Goal: Information Seeking & Learning: Learn about a topic

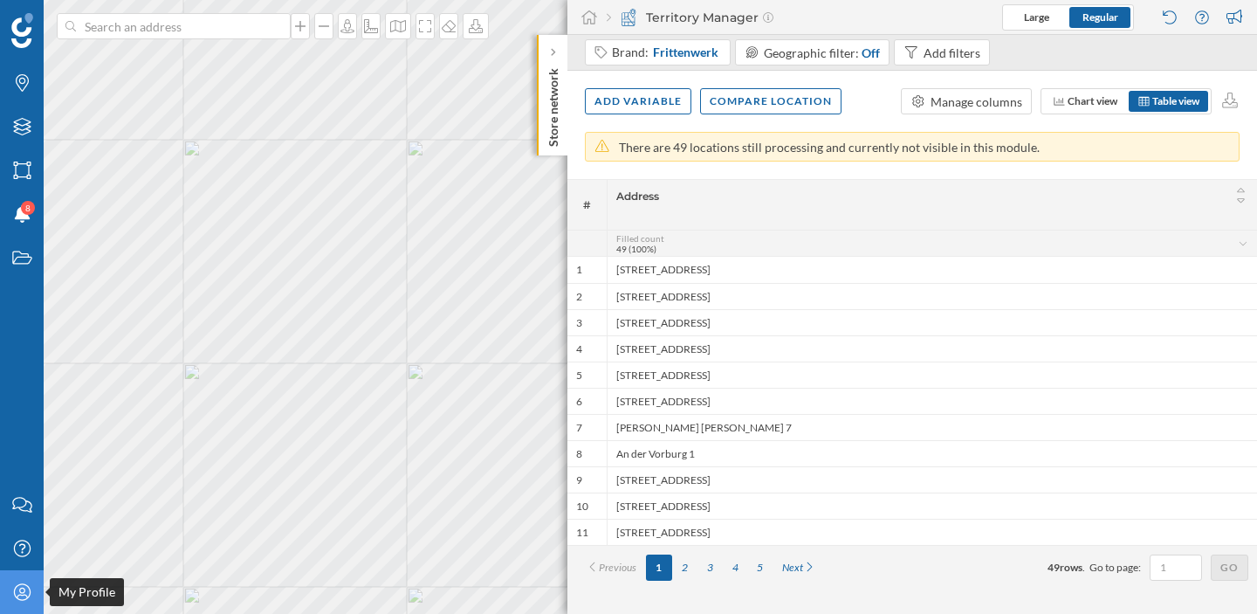
click at [27, 588] on icon "My Profile" at bounding box center [22, 591] width 22 height 17
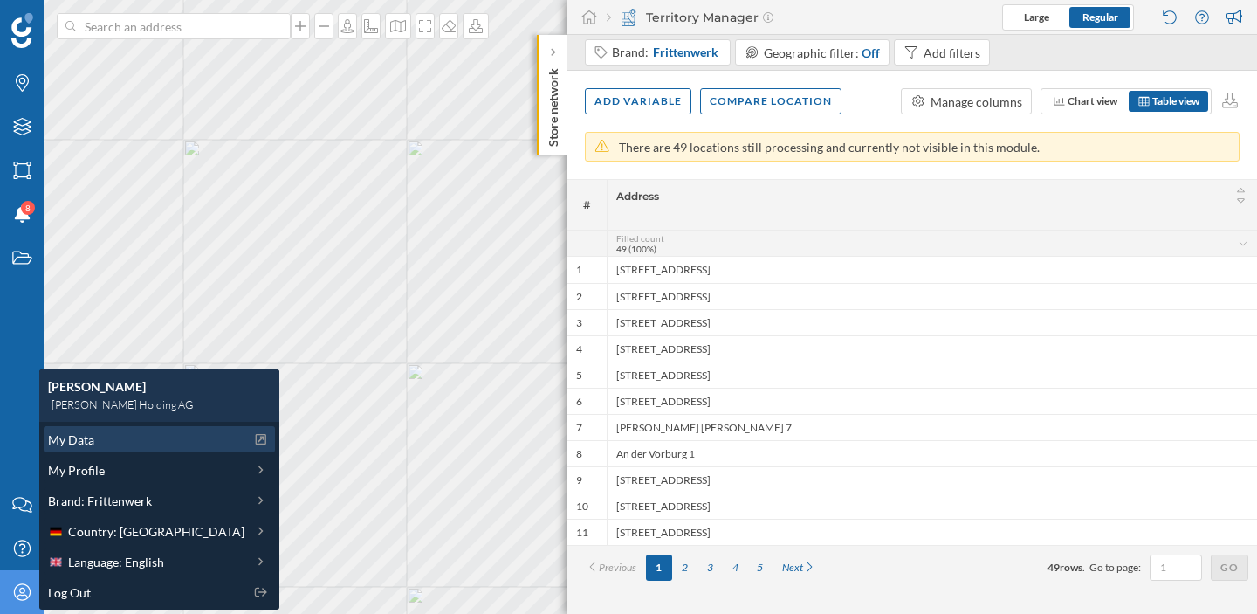
click at [93, 446] on span "My Data" at bounding box center [71, 439] width 46 height 18
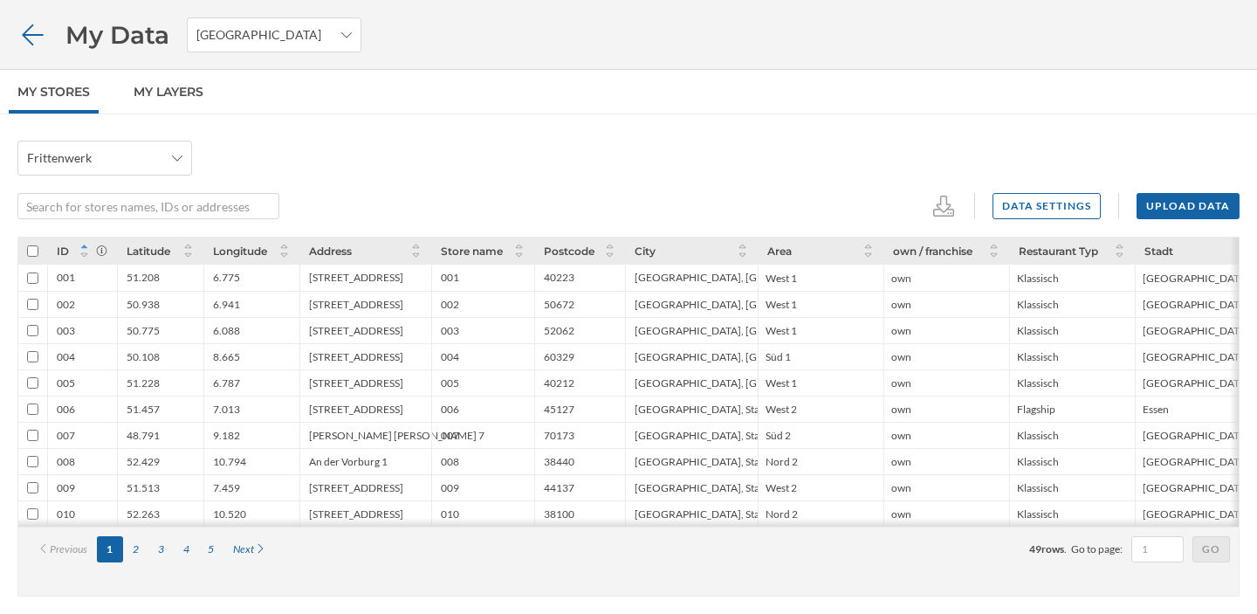
click at [31, 37] on icon at bounding box center [32, 35] width 31 height 24
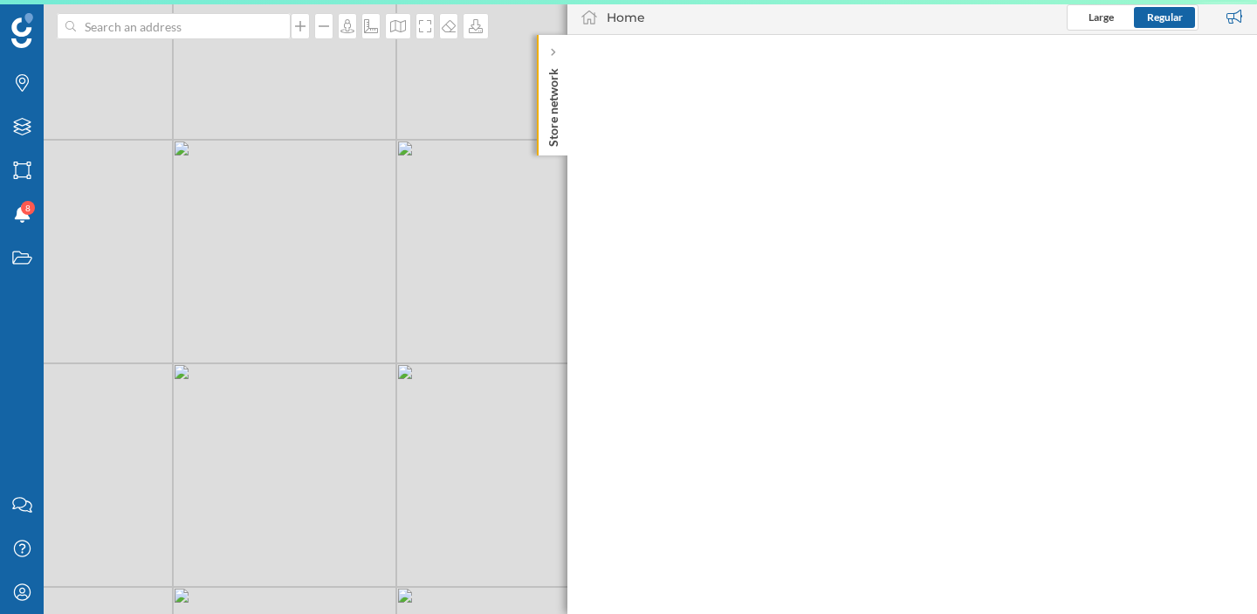
click at [24, 596] on span "Your session was successfully loaded. Ok" at bounding box center [144, 590] width 289 height 48
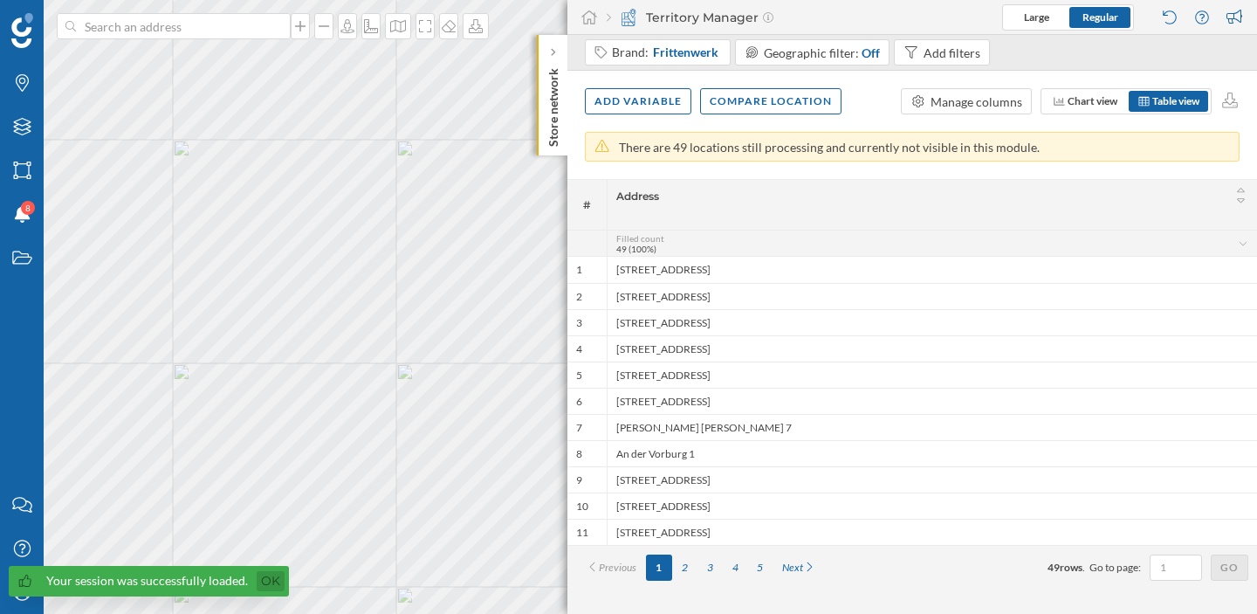
click at [264, 589] on link "Ok" at bounding box center [271, 581] width 28 height 20
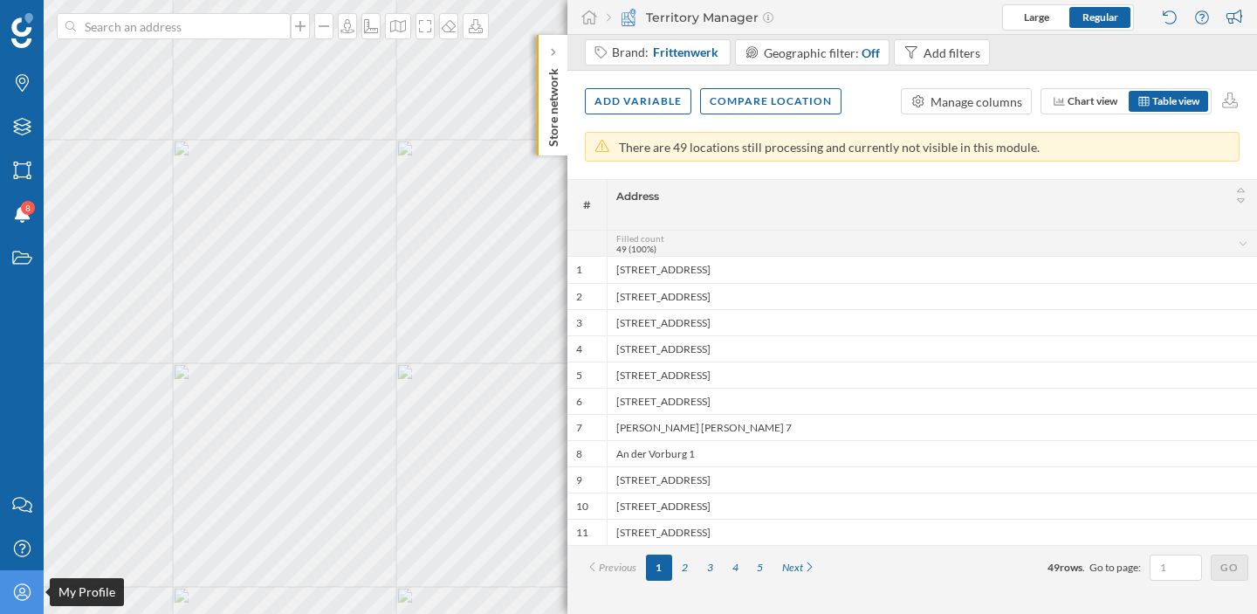
click at [15, 605] on div "My Profile" at bounding box center [22, 592] width 44 height 44
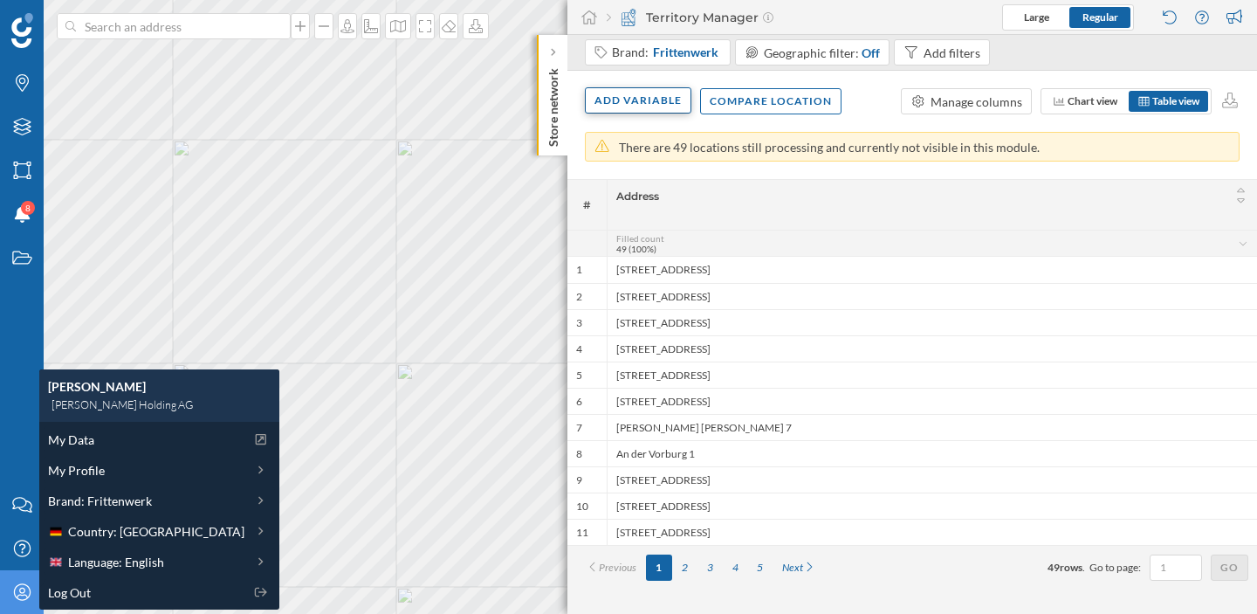
click at [663, 107] on div "Add variable" at bounding box center [638, 100] width 107 height 26
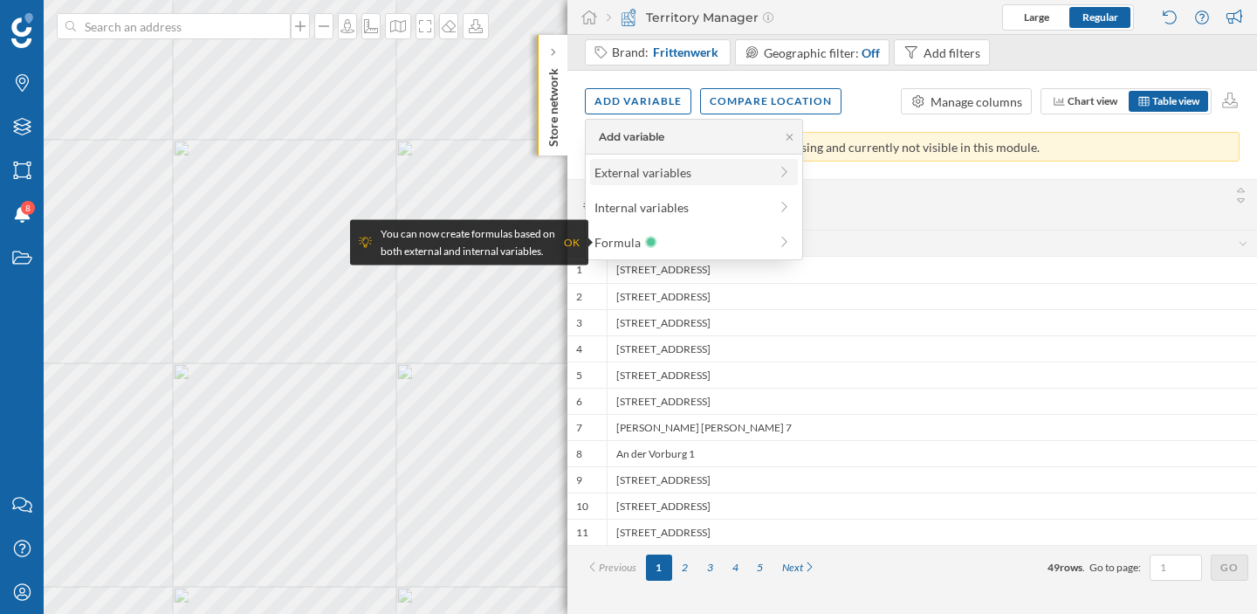
click at [624, 182] on div "External variables" at bounding box center [694, 172] width 208 height 26
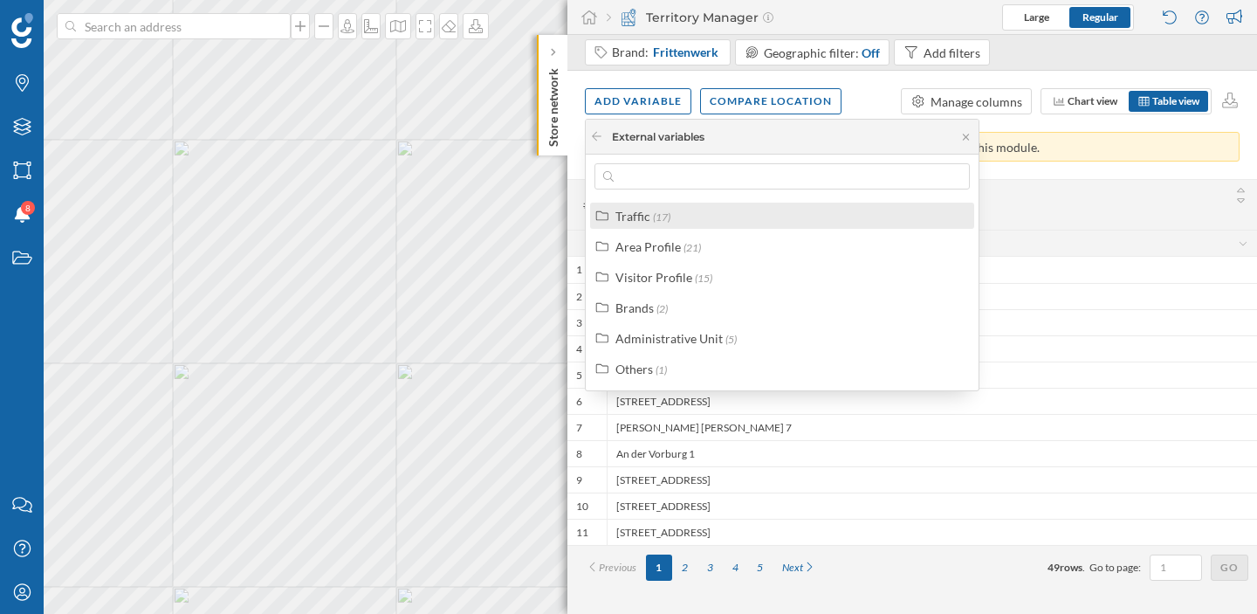
click at [658, 210] on span "(17)" at bounding box center [661, 216] width 17 height 13
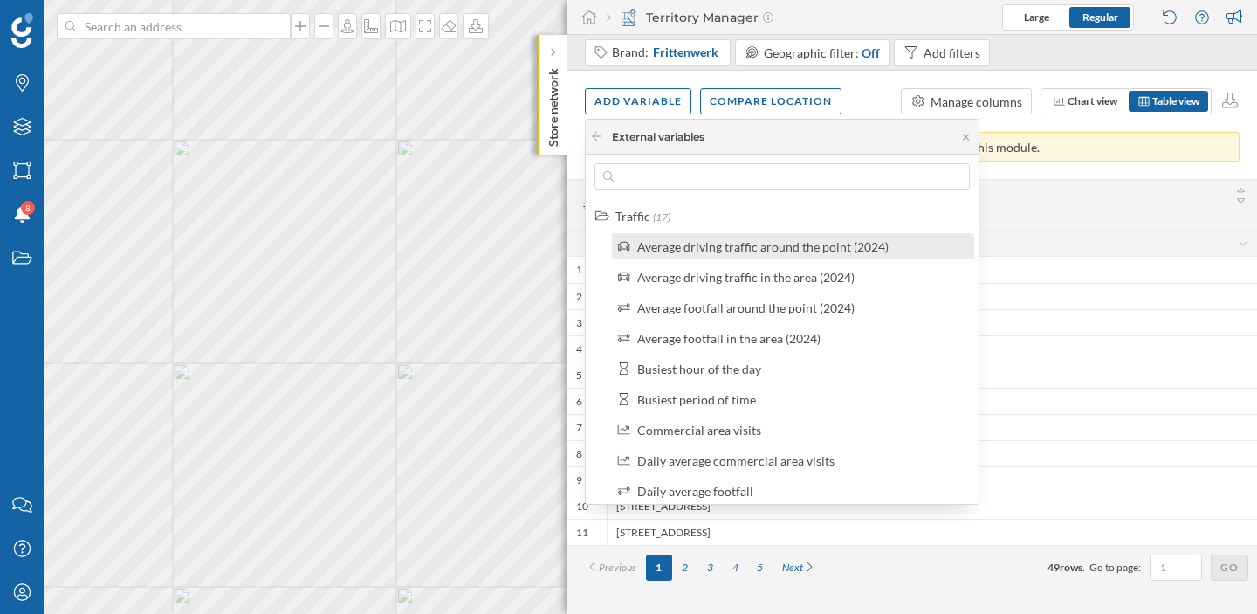
click at [734, 257] on div "Average driving traffic around the point (2024)" at bounding box center [793, 246] width 362 height 26
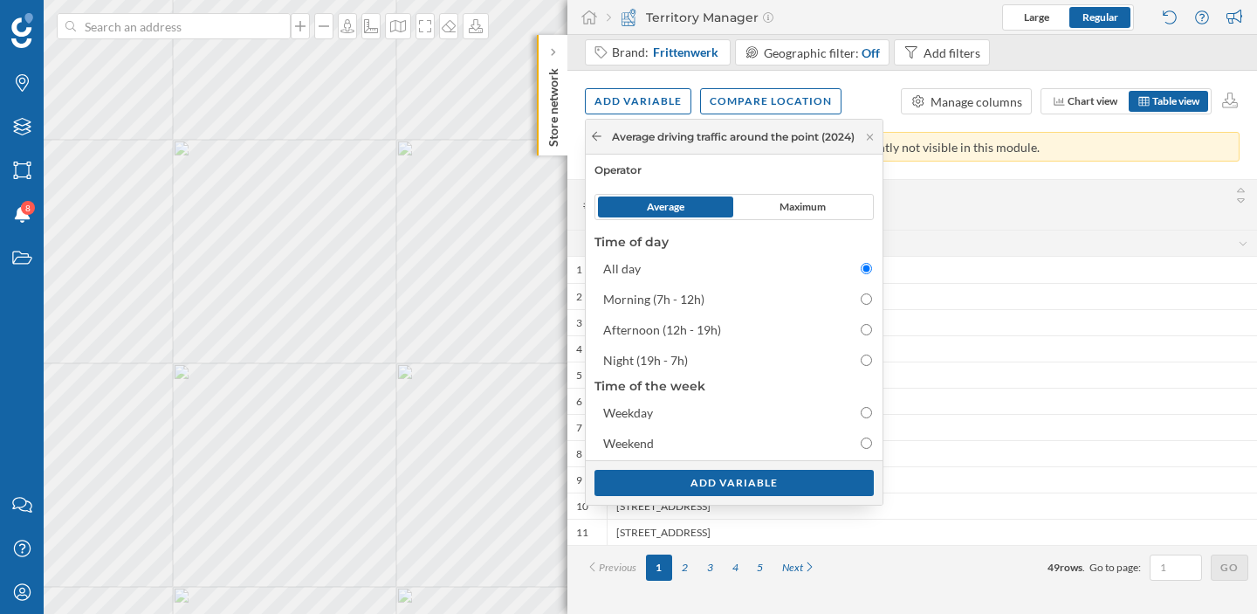
click at [599, 132] on icon at bounding box center [596, 136] width 13 height 10
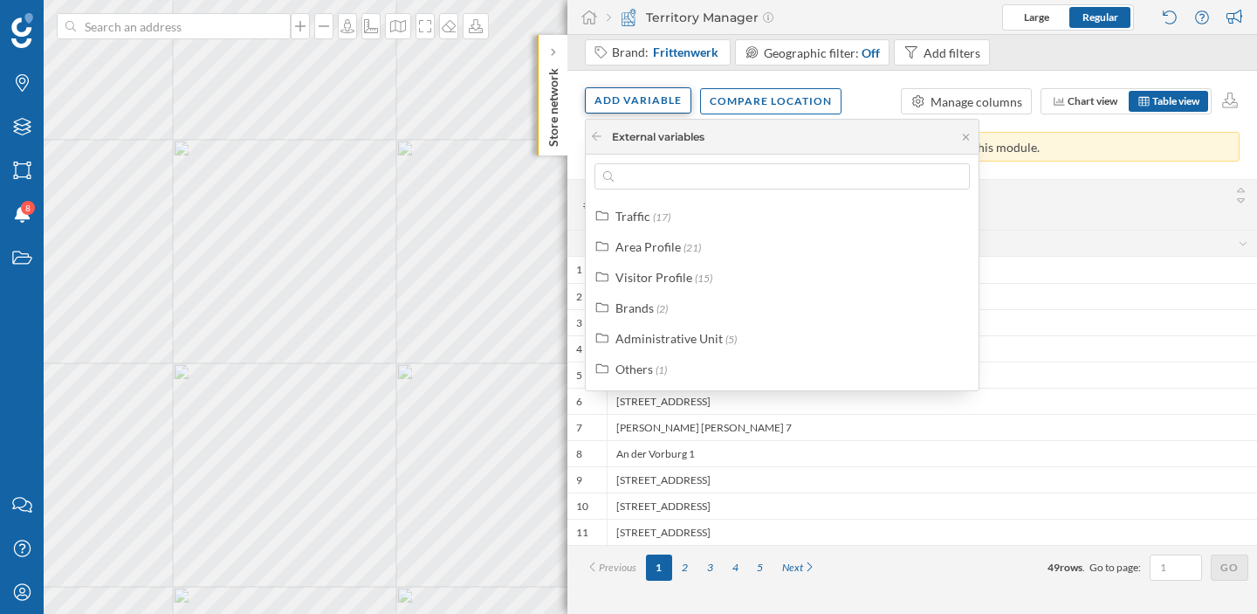
click at [623, 98] on div "Add variable" at bounding box center [638, 100] width 107 height 26
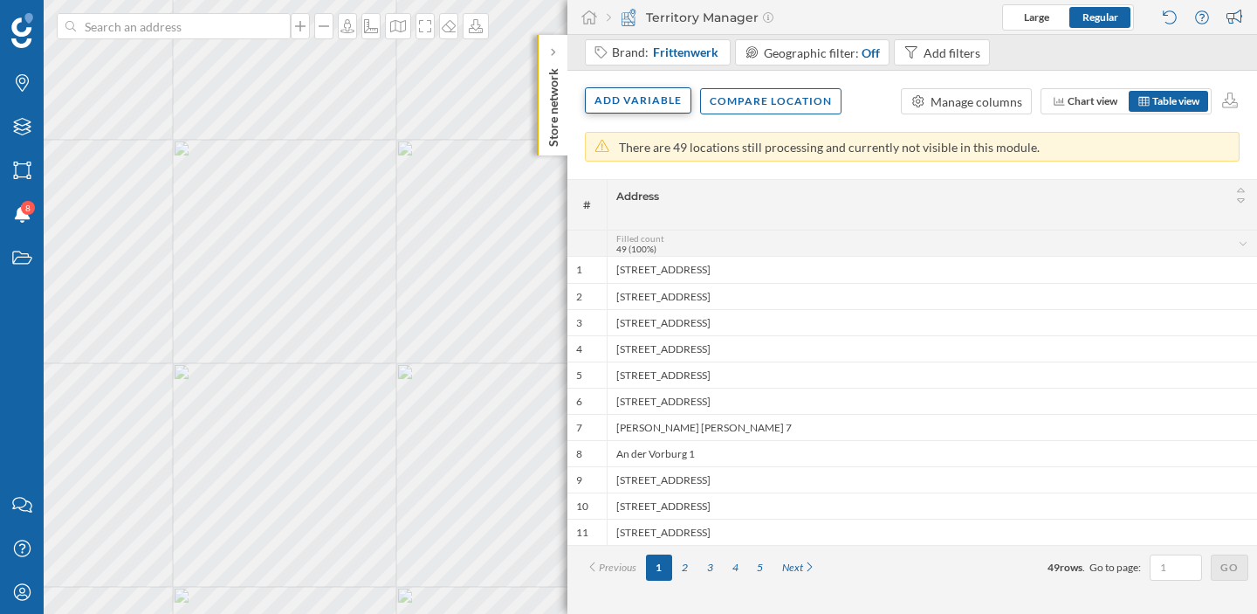
click at [623, 98] on div "Add variable" at bounding box center [638, 100] width 107 height 26
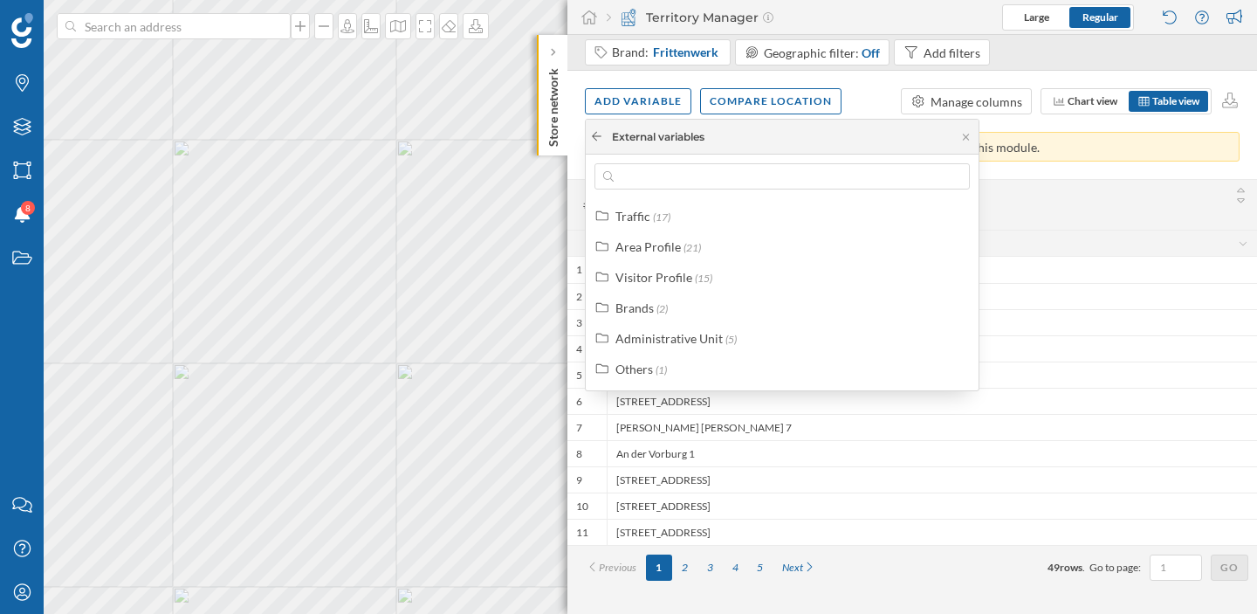
click at [597, 141] on icon at bounding box center [596, 136] width 13 height 10
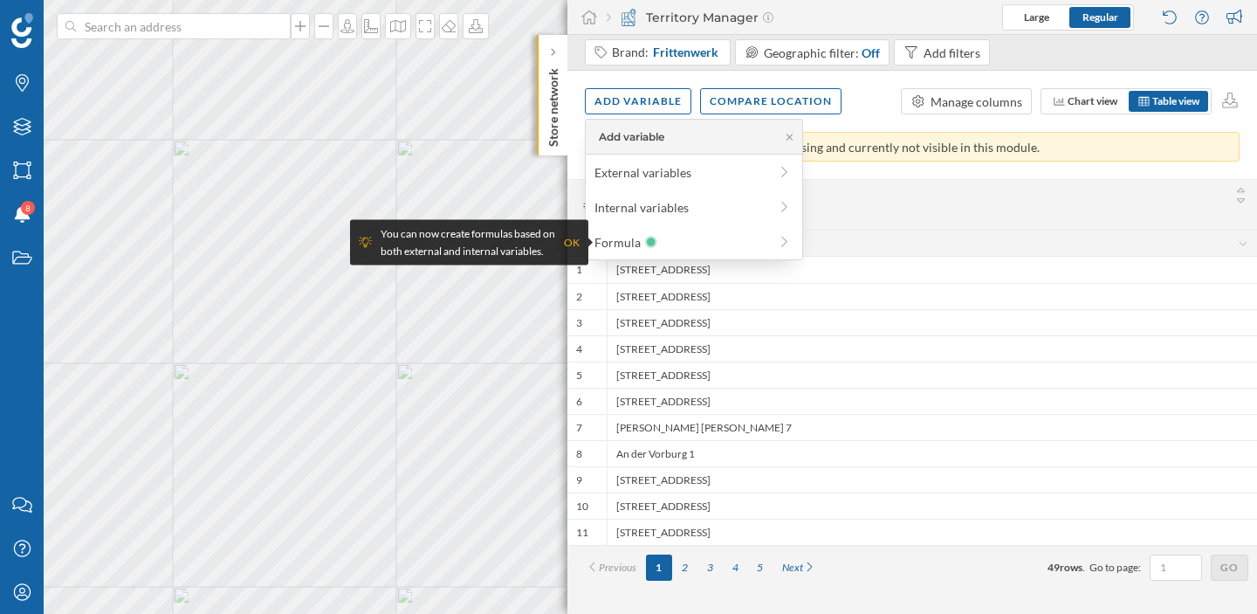
click at [566, 241] on div "OK" at bounding box center [572, 242] width 16 height 17
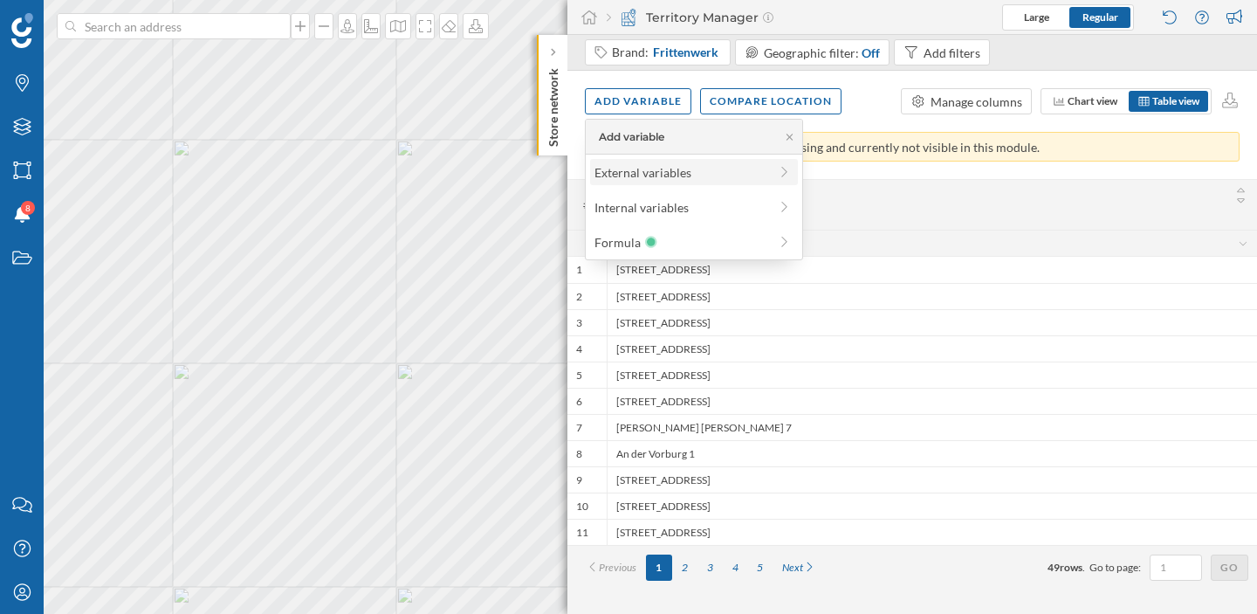
click at [745, 182] on div "External variables" at bounding box center [694, 172] width 208 height 26
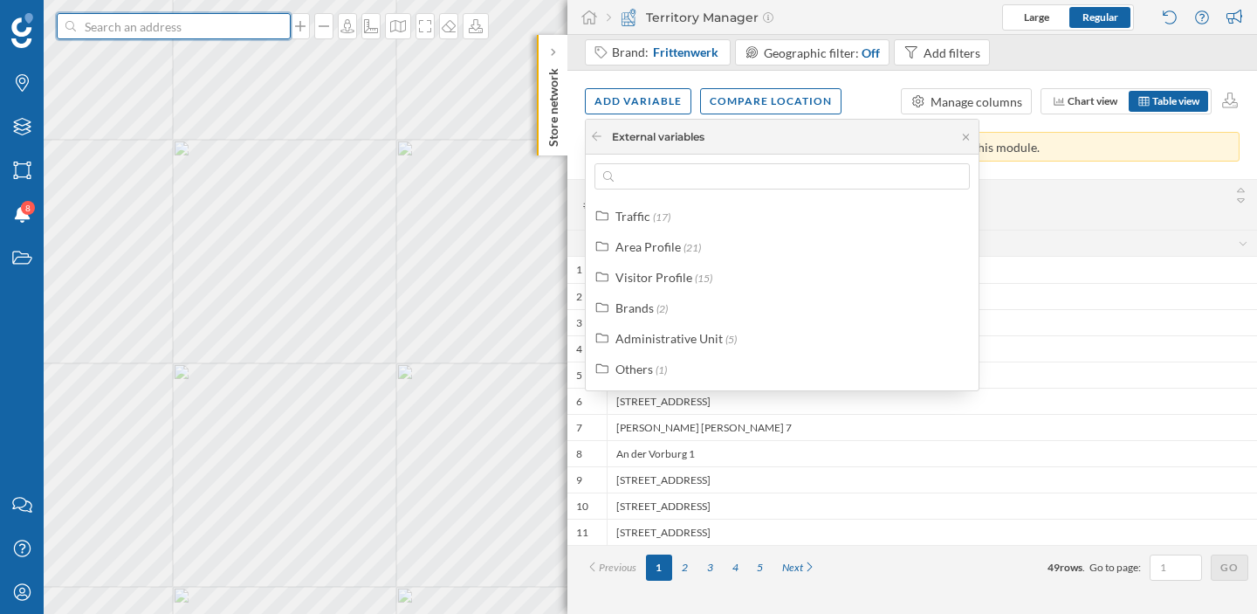
click at [202, 24] on input at bounding box center [174, 26] width 196 height 26
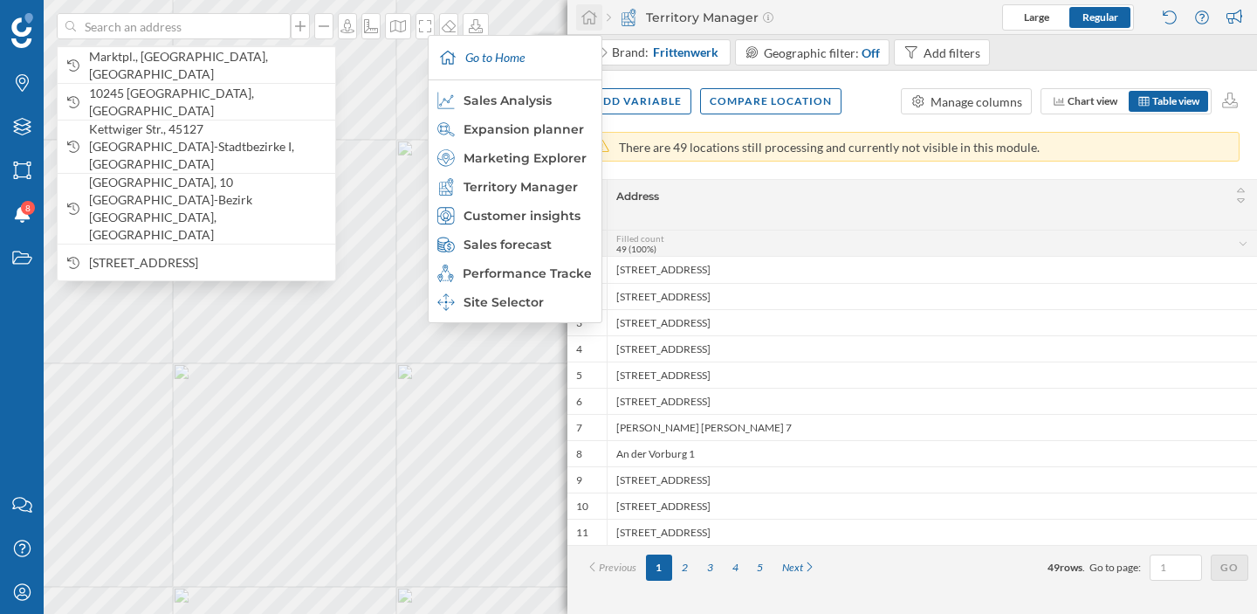
click at [594, 16] on icon at bounding box center [589, 18] width 17 height 16
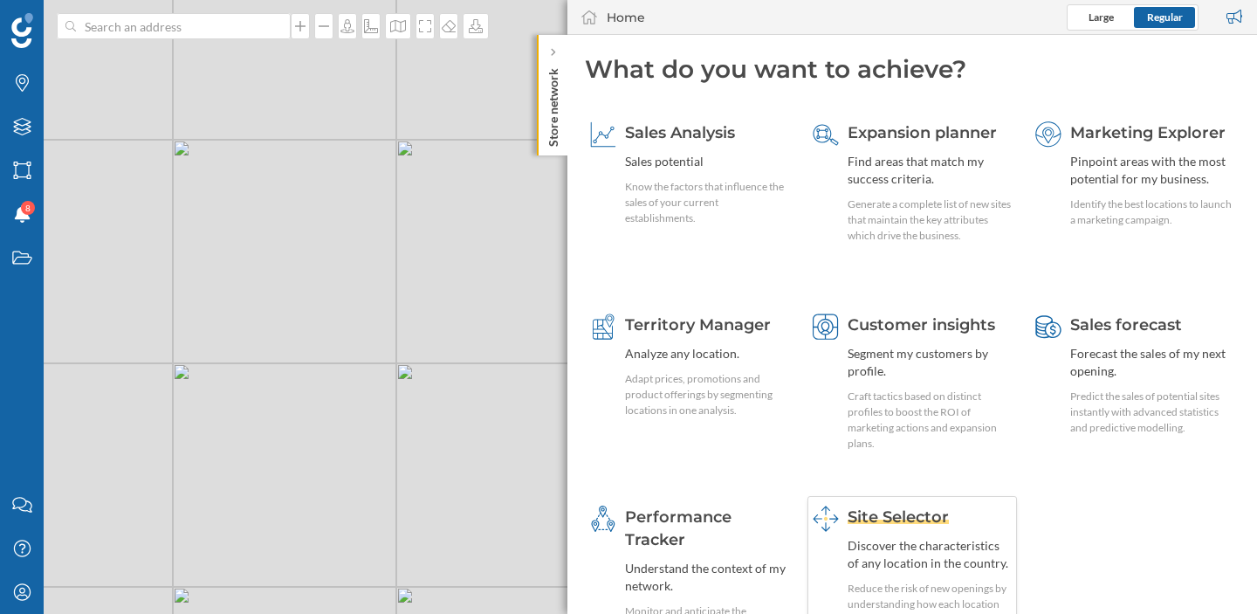
click at [920, 511] on span "Site Selector" at bounding box center [898, 516] width 101 height 19
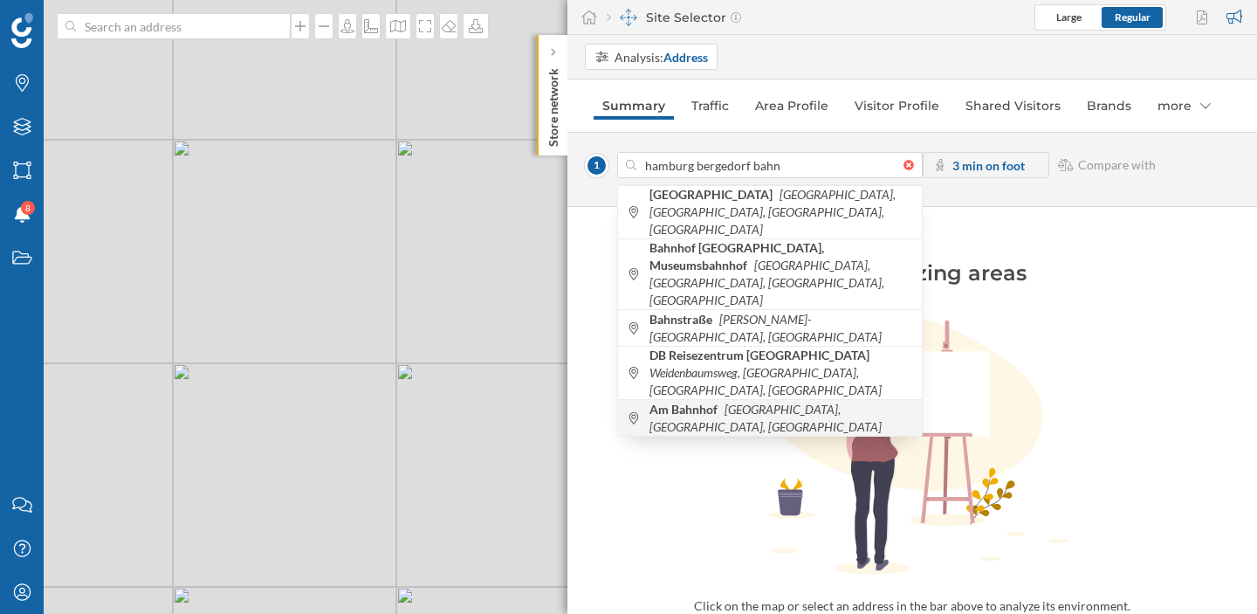
click at [742, 402] on icon "Hamburg, Bergedorf, Germany" at bounding box center [766, 418] width 232 height 32
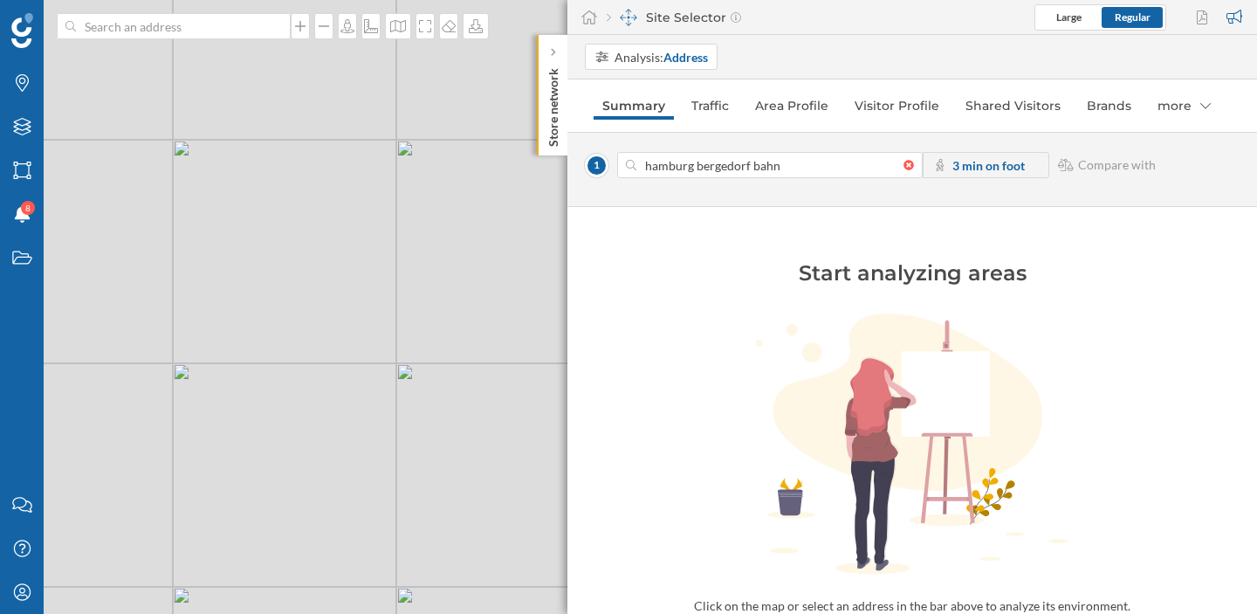
type input "Am Bahnhof, 21029 Hamburg-Bergedorf, Germany"
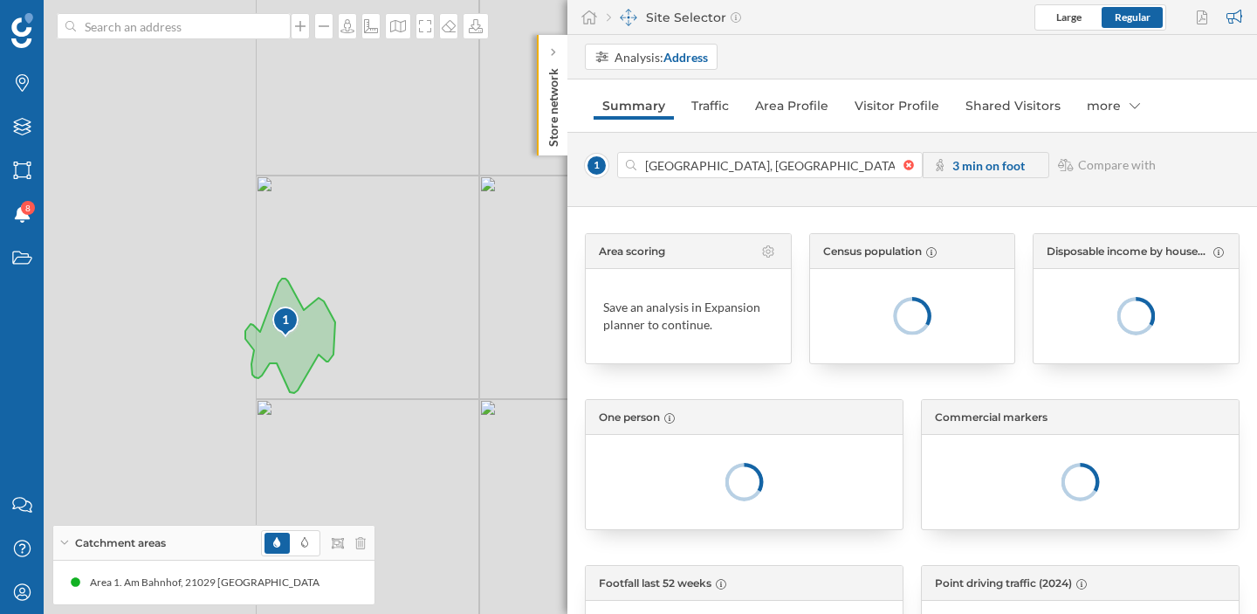
drag, startPoint x: 214, startPoint y: 260, endPoint x: 504, endPoint y: 342, distance: 301.3
click at [504, 342] on div "1 © Mapbox © OpenStreetMap Improve this map" at bounding box center [628, 307] width 1257 height 614
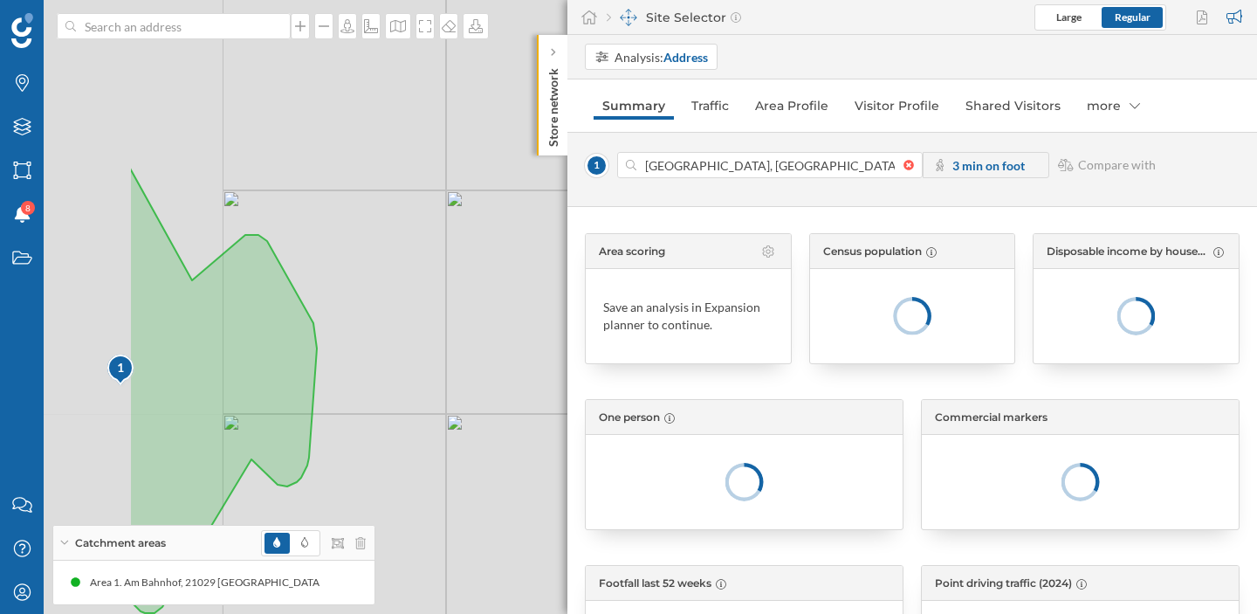
drag, startPoint x: 297, startPoint y: 308, endPoint x: 577, endPoint y: 305, distance: 280.3
click at [577, 305] on div "Brands Layers Areas Notifications 8 States Contact us Help Center My Profile Ca…" at bounding box center [628, 307] width 1257 height 614
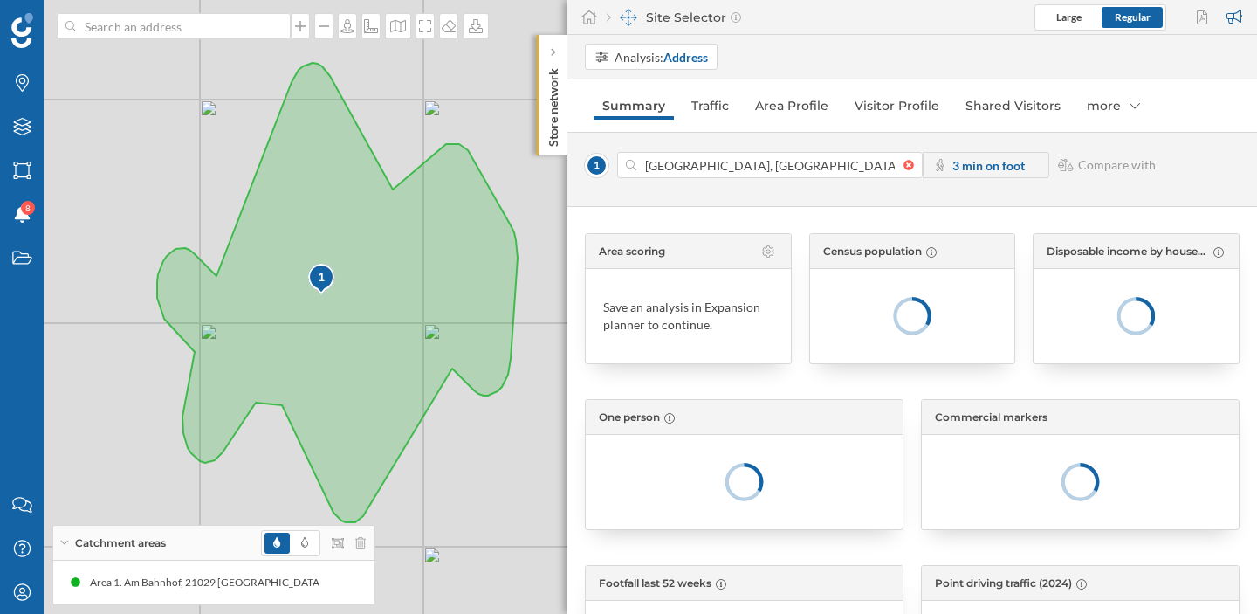
drag, startPoint x: 422, startPoint y: 327, endPoint x: 599, endPoint y: 240, distance: 197.6
click at [599, 240] on div "Brands Layers Areas Notifications 8 States Contact us Help Center My Profile Ca…" at bounding box center [628, 307] width 1257 height 614
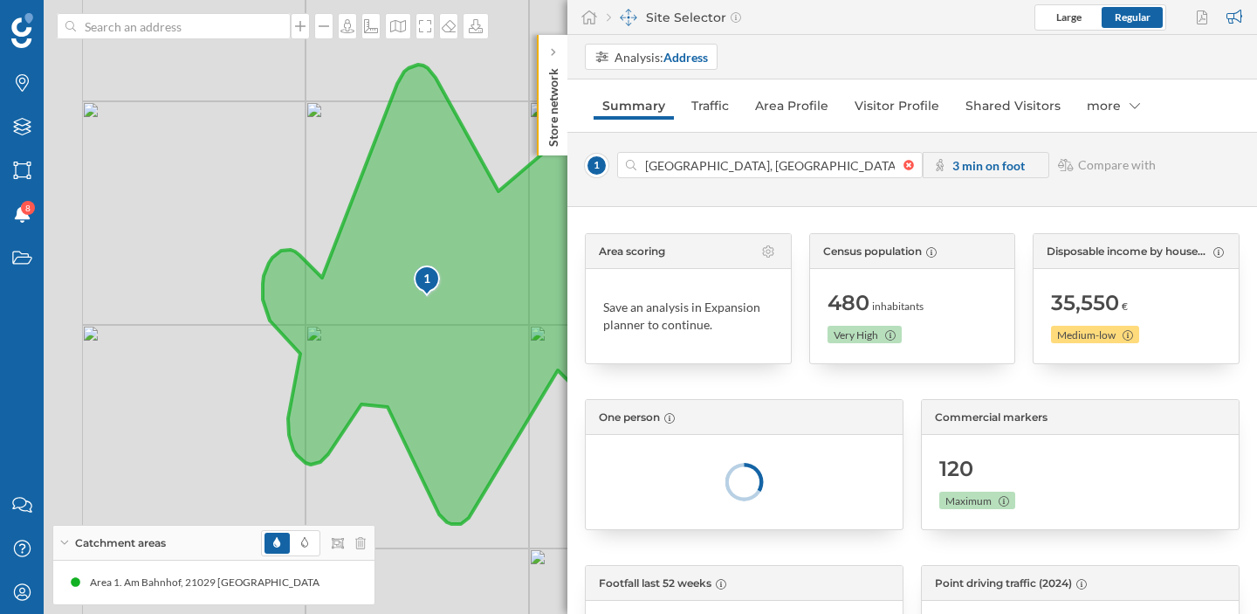
drag, startPoint x: 314, startPoint y: 273, endPoint x: 421, endPoint y: 275, distance: 106.5
click at [421, 275] on div "1" at bounding box center [427, 278] width 29 height 17
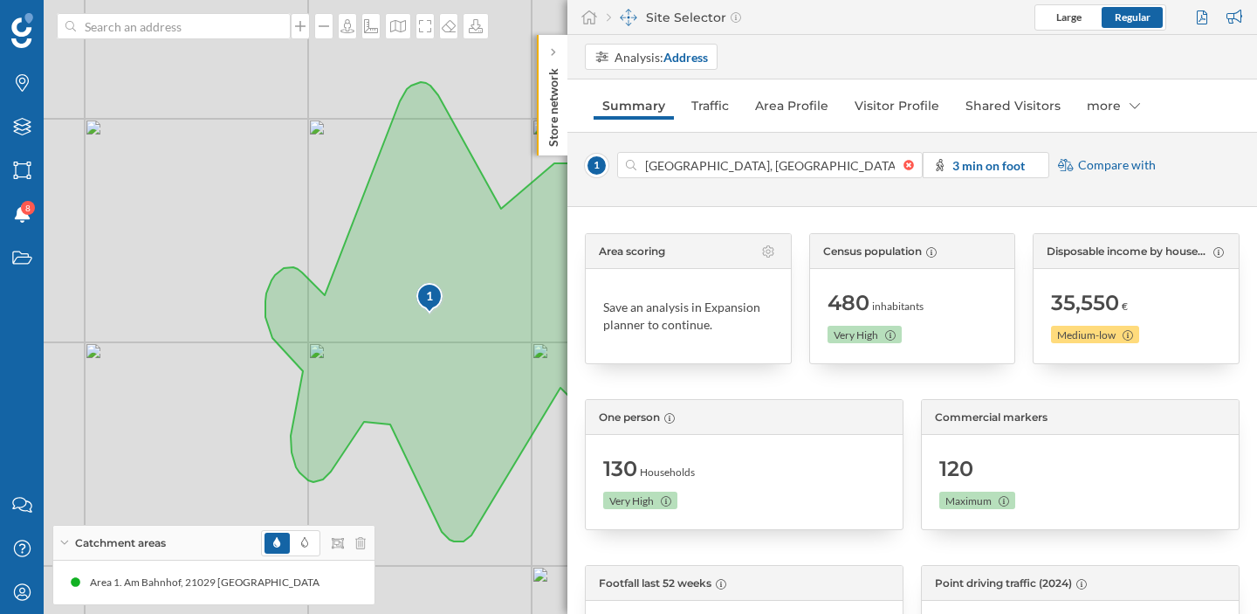
drag, startPoint x: 398, startPoint y: 457, endPoint x: 400, endPoint y: 474, distance: 17.5
click at [400, 474] on div "1 © Mapbox © OpenStreetMap Improve this map" at bounding box center [628, 307] width 1257 height 614
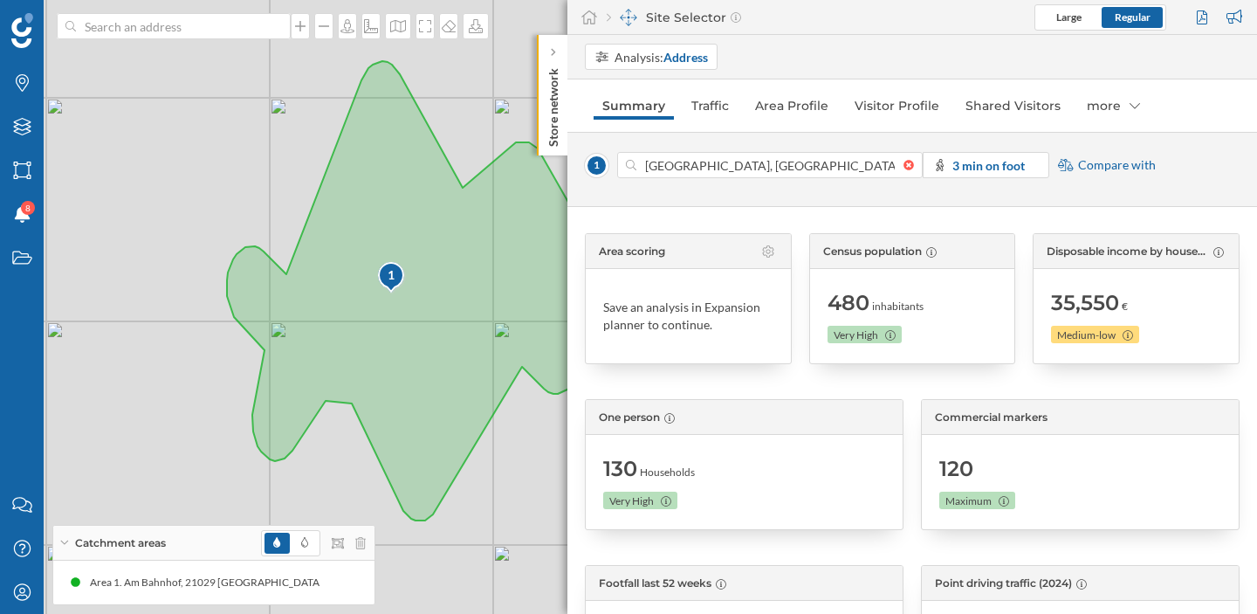
drag, startPoint x: 197, startPoint y: 266, endPoint x: 159, endPoint y: 245, distance: 43.8
click at [159, 245] on div "1 © Mapbox © OpenStreetMap Improve this map" at bounding box center [628, 307] width 1257 height 614
click at [989, 169] on strong "3 min on foot" at bounding box center [989, 165] width 72 height 15
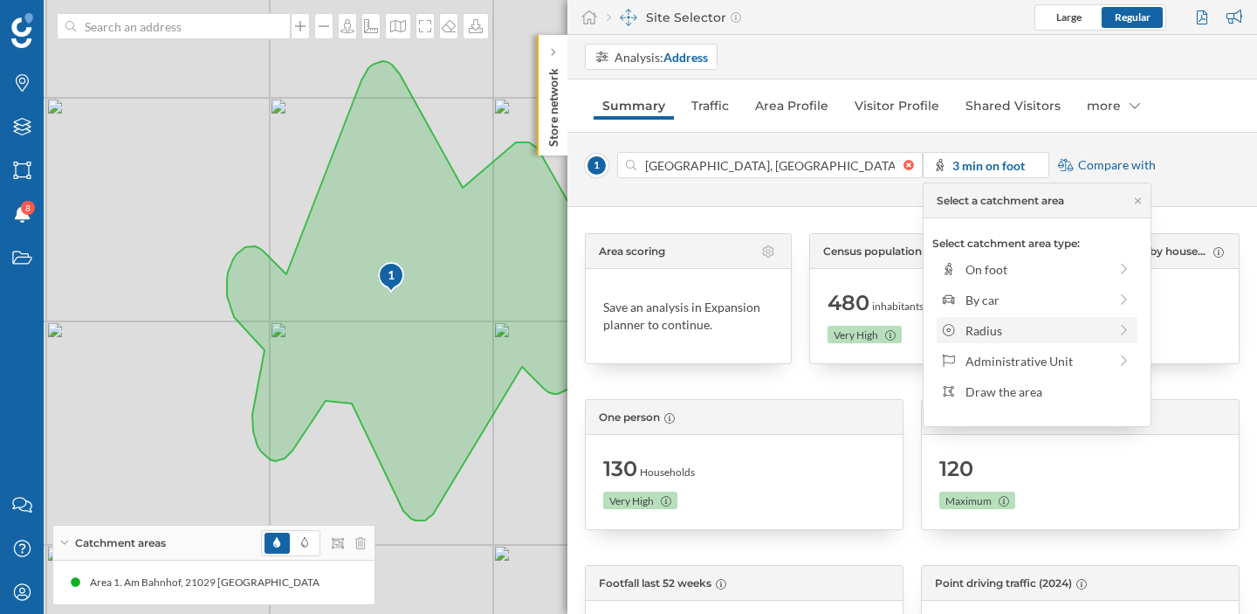
click at [1020, 336] on div "Radius" at bounding box center [1037, 330] width 142 height 18
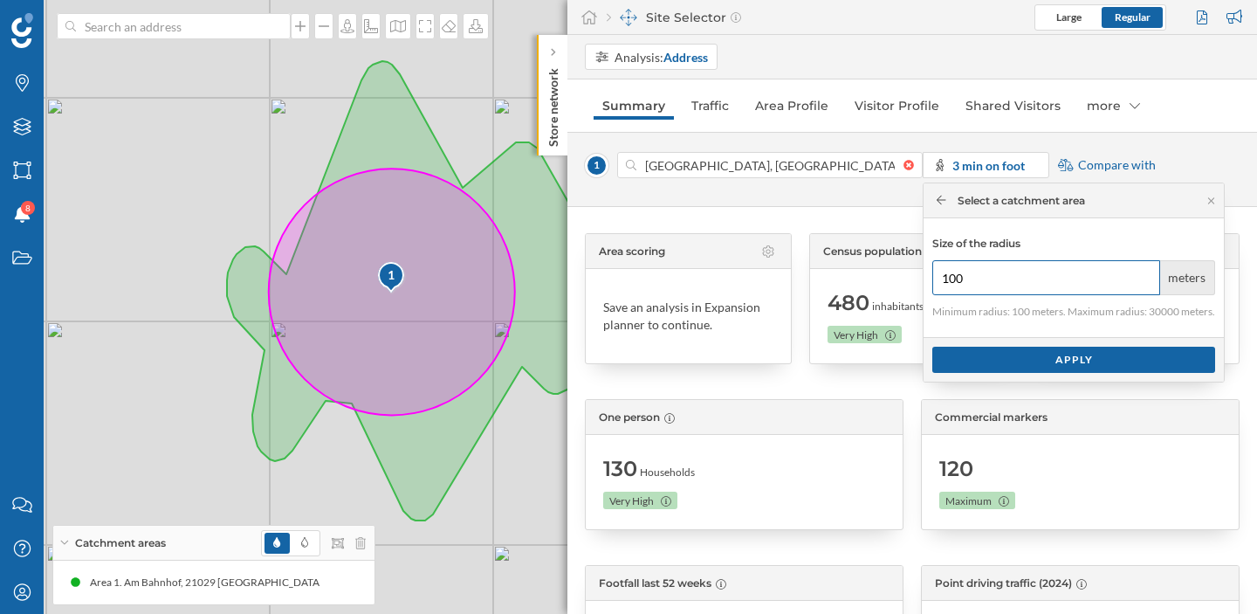
click at [1010, 283] on input "100" at bounding box center [1046, 277] width 228 height 35
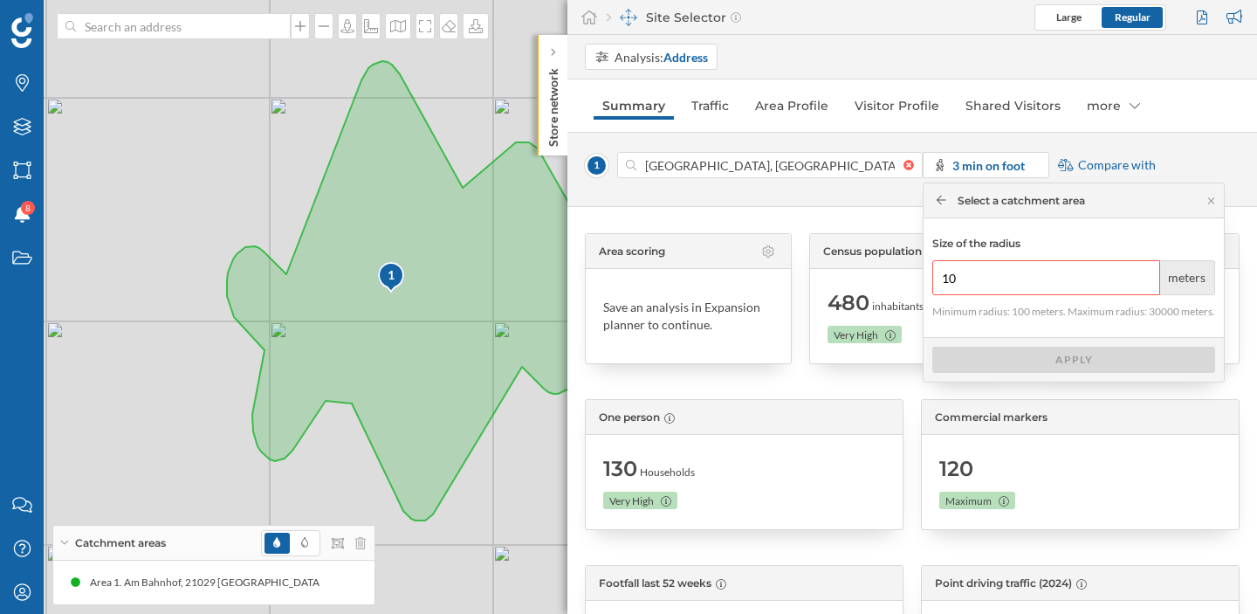
click at [1011, 282] on input "10" at bounding box center [1046, 277] width 228 height 35
type input "10"
click at [18, 591] on icon "My Profile" at bounding box center [22, 591] width 22 height 17
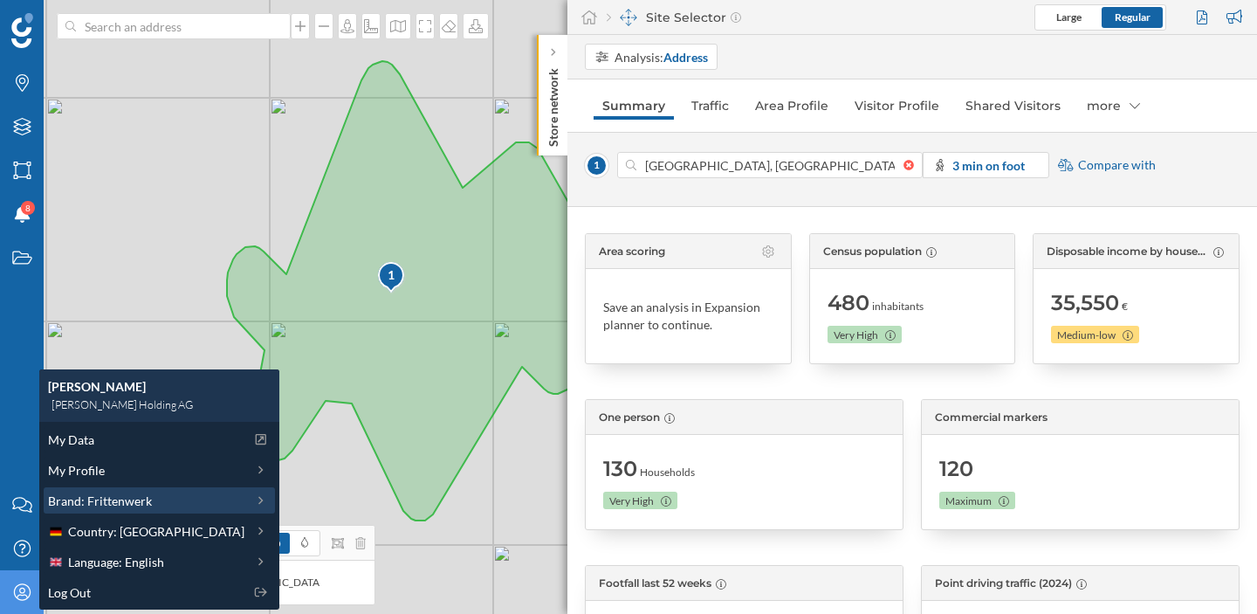
click at [117, 503] on span "Brand: Frittenwerk" at bounding box center [100, 501] width 104 height 18
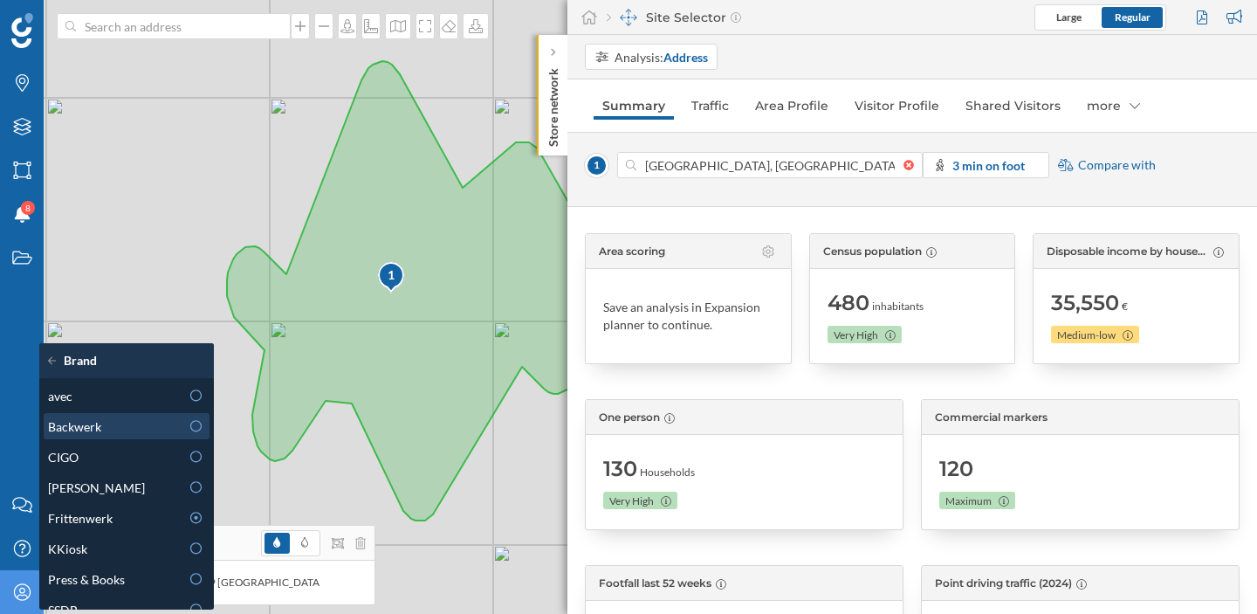
click at [173, 420] on div "Backwerk" at bounding box center [114, 426] width 132 height 18
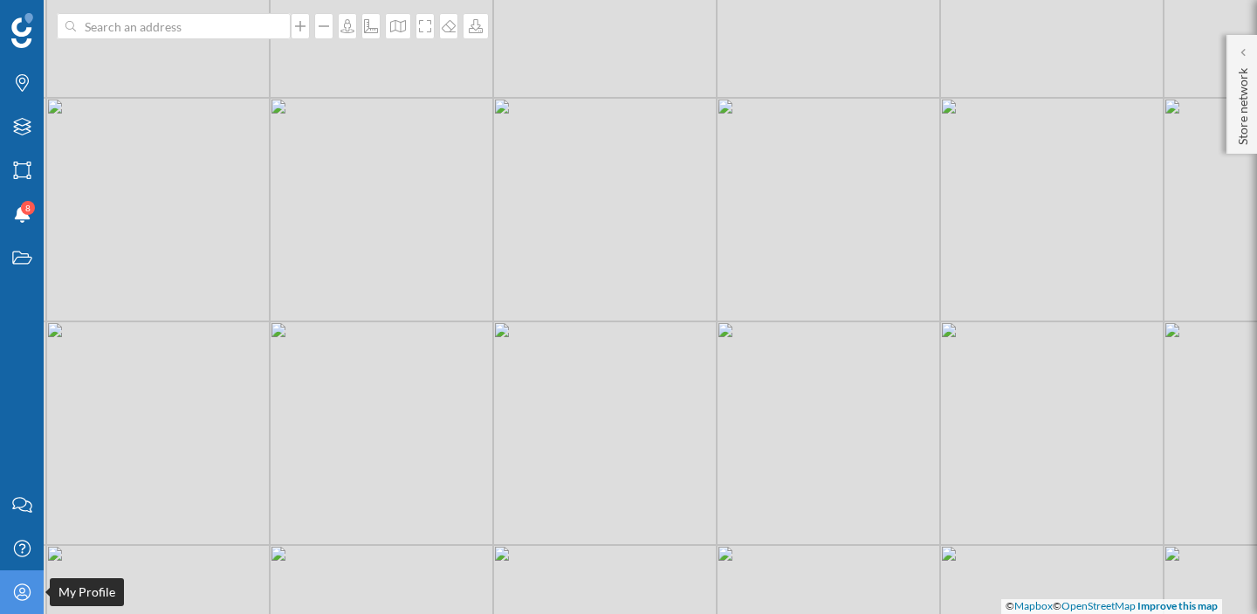
click at [22, 597] on icon "My Profile" at bounding box center [22, 591] width 22 height 17
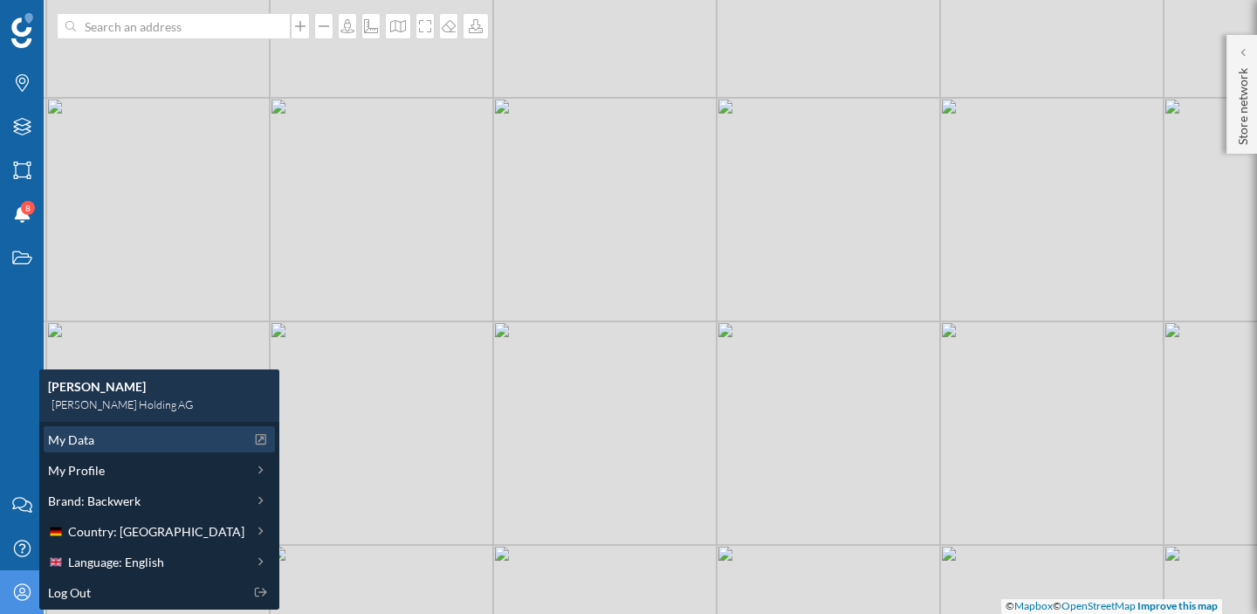
click at [113, 438] on div "My Data" at bounding box center [146, 439] width 196 height 18
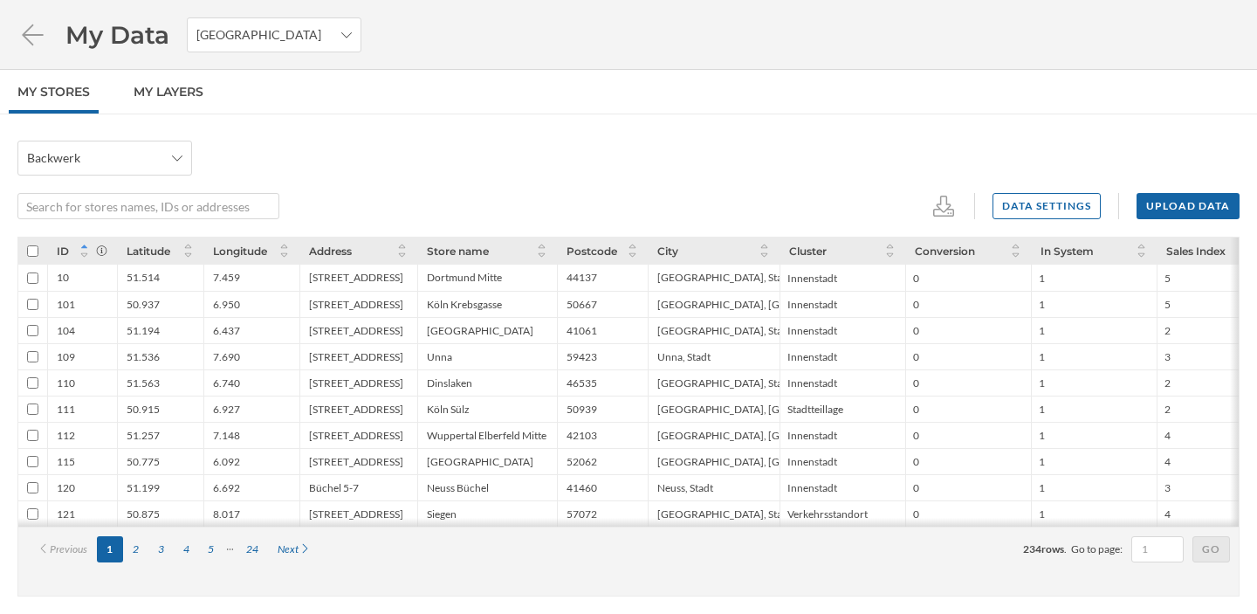
click at [52, 40] on li "My Data [GEOGRAPHIC_DATA]" at bounding box center [189, 34] width 344 height 35
click at [37, 37] on icon at bounding box center [32, 35] width 31 height 24
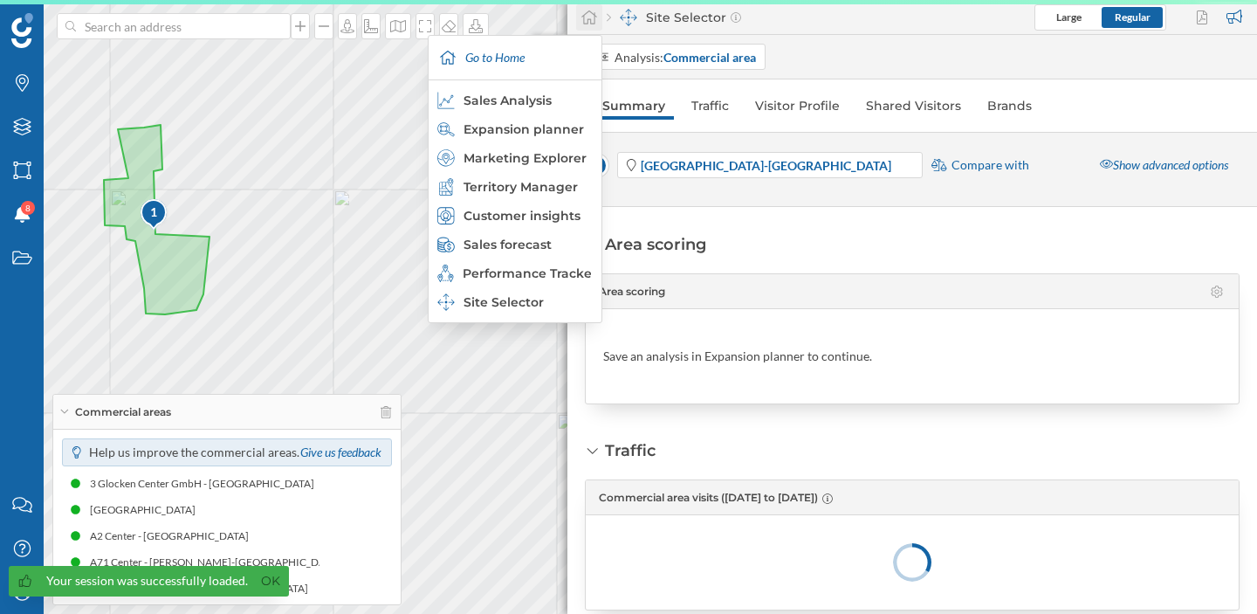
click at [589, 21] on icon at bounding box center [589, 18] width 17 height 16
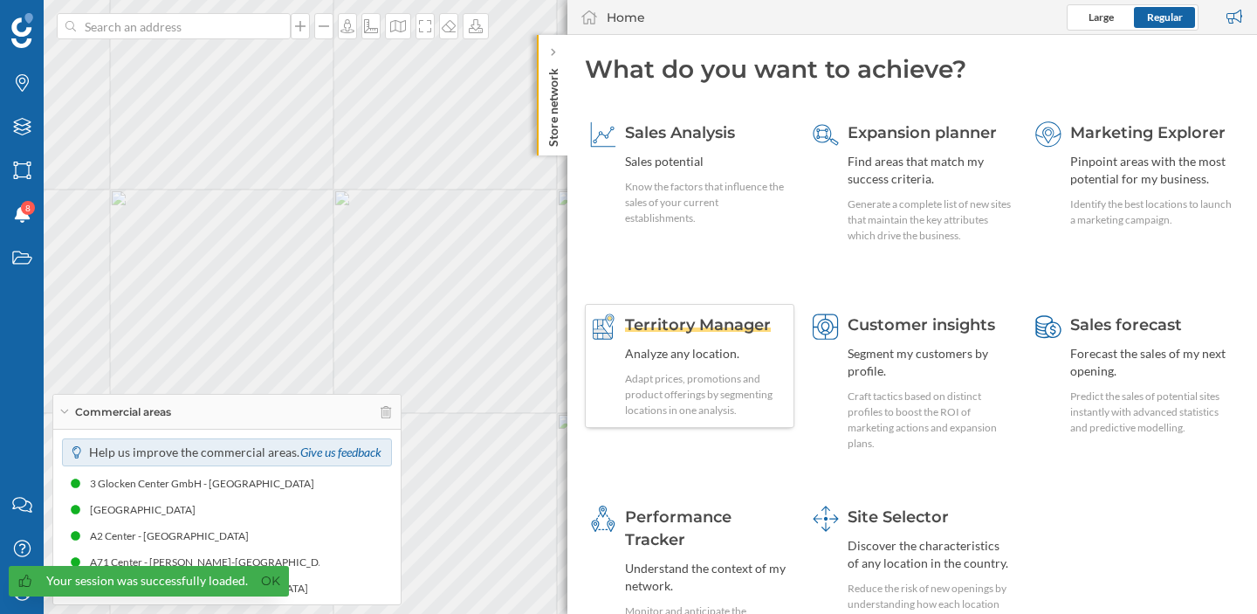
click at [738, 311] on div "Territory Manager Analyze any location. Adapt prices, promotions and product of…" at bounding box center [690, 366] width 210 height 124
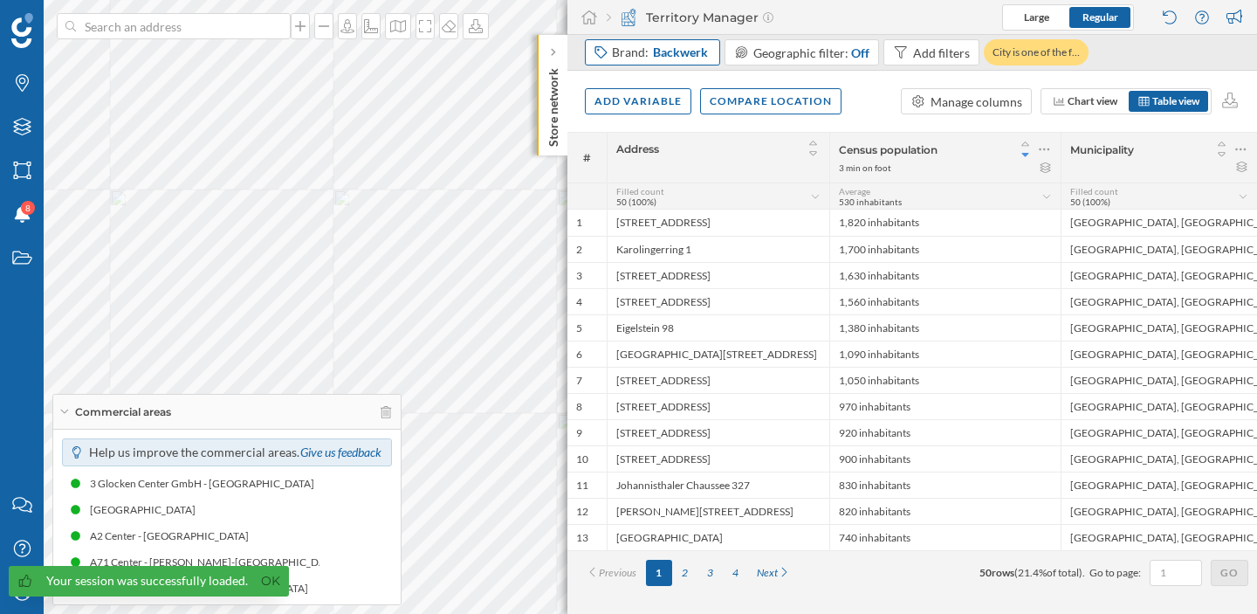
click at [671, 51] on span "Backwerk" at bounding box center [680, 52] width 55 height 17
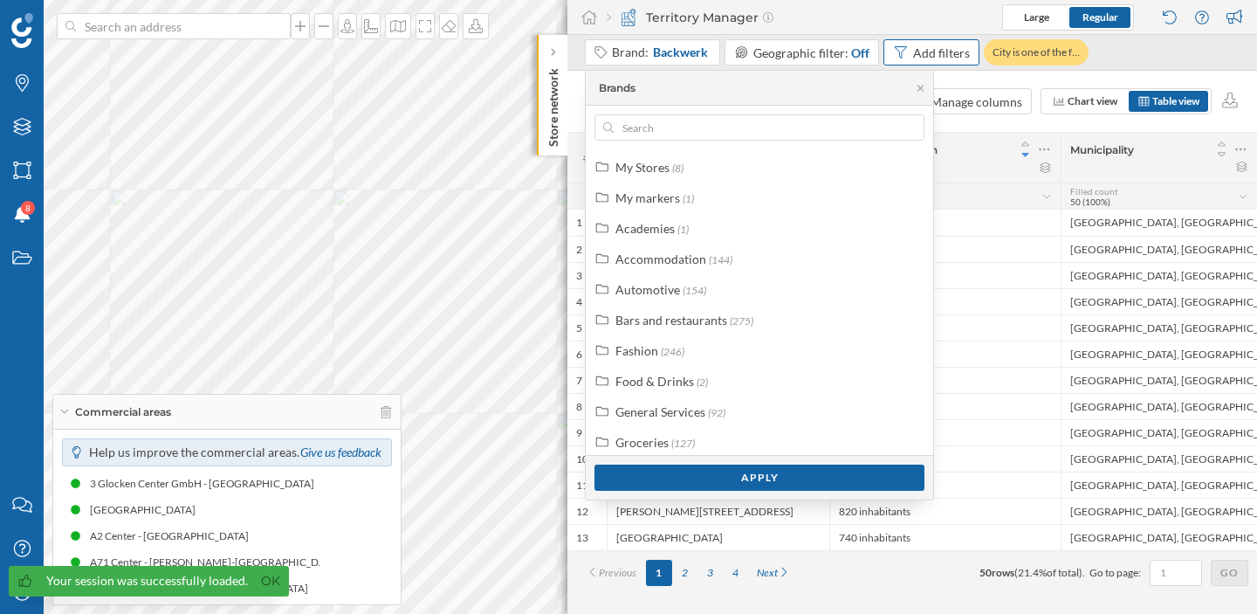
click at [940, 52] on div "Add filters" at bounding box center [941, 53] width 57 height 18
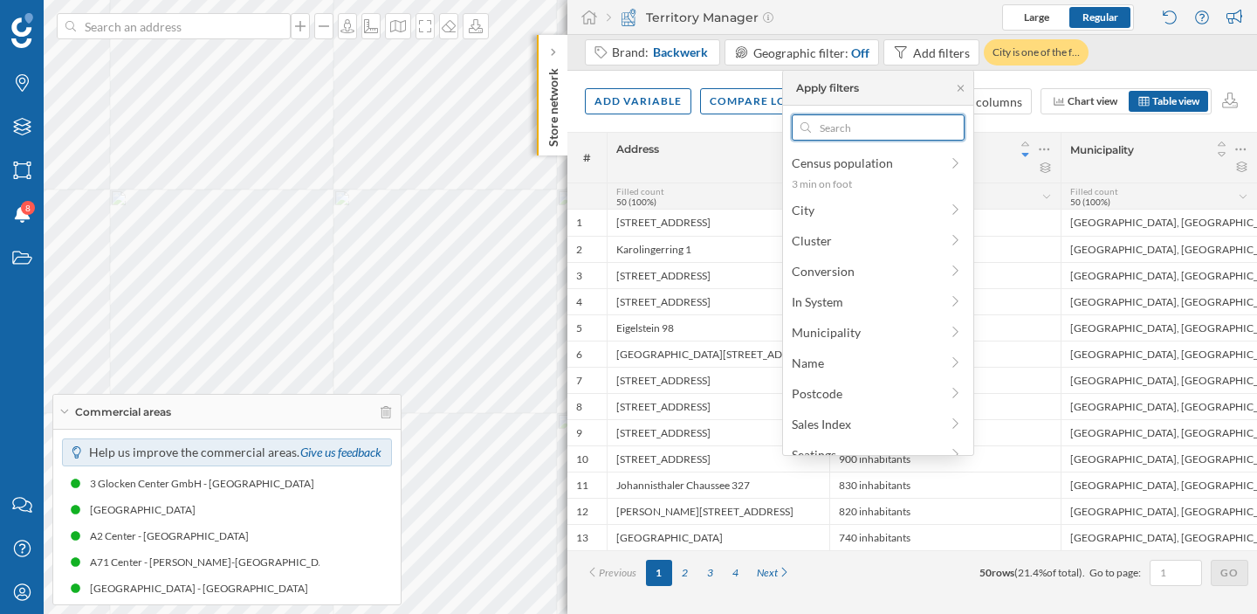
click at [876, 130] on input "text" at bounding box center [878, 127] width 134 height 26
paste input "[STREET_ADDRESS]"
type input "[STREET_ADDRESS]"
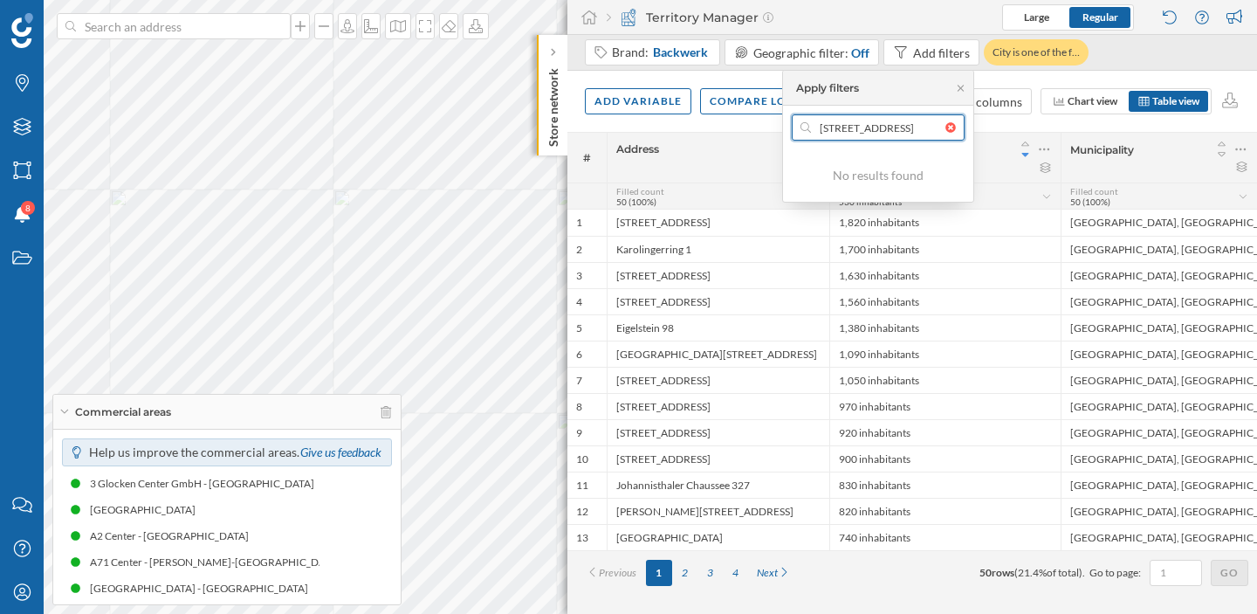
click at [876, 130] on input "[STREET_ADDRESS]" at bounding box center [878, 127] width 134 height 26
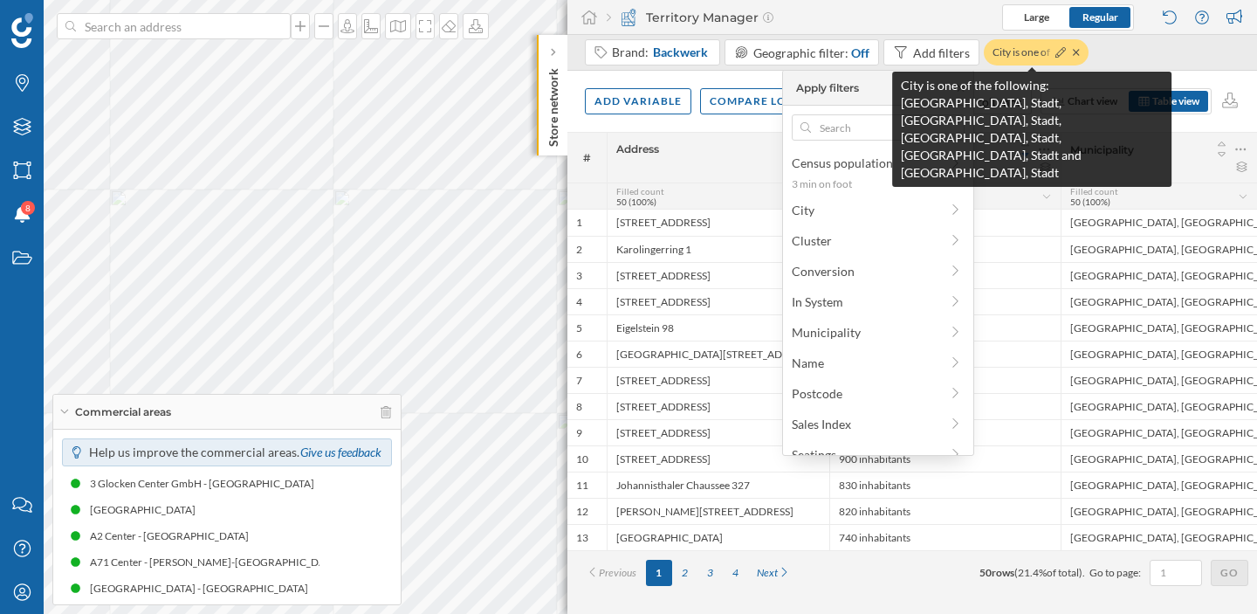
click at [1012, 53] on div "City is one of the f…" at bounding box center [1036, 52] width 105 height 26
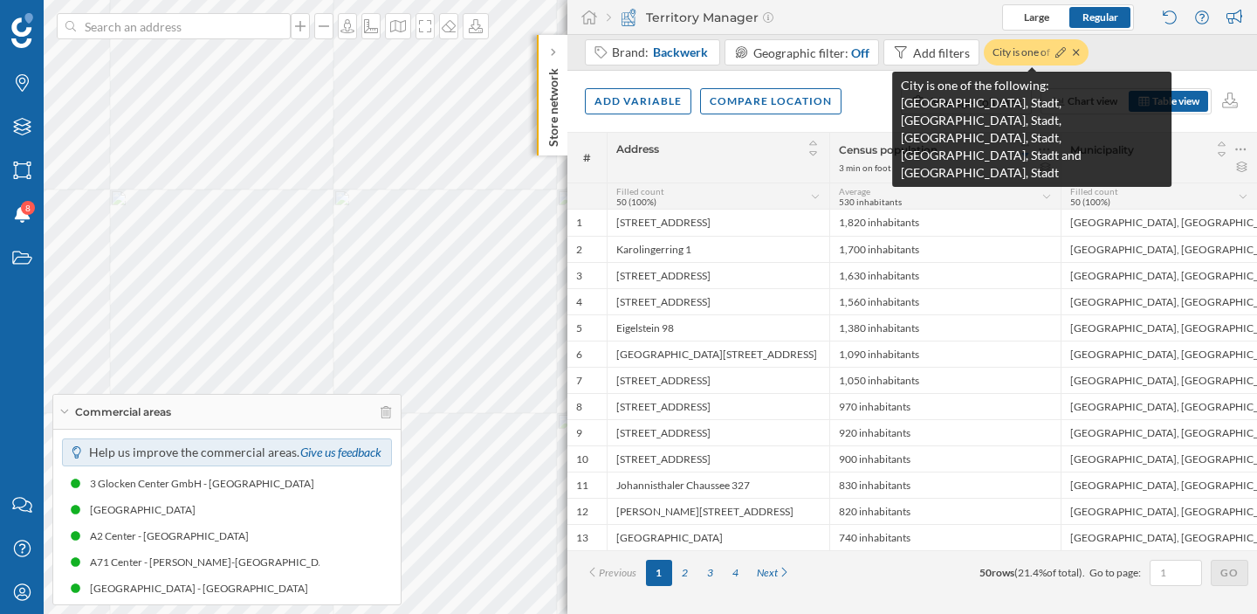
click at [1019, 51] on div "City is one of the f…" at bounding box center [1036, 52] width 105 height 26
click at [1067, 52] on div at bounding box center [1066, 52] width 28 height 17
click at [1061, 52] on icon at bounding box center [1061, 52] width 10 height 10
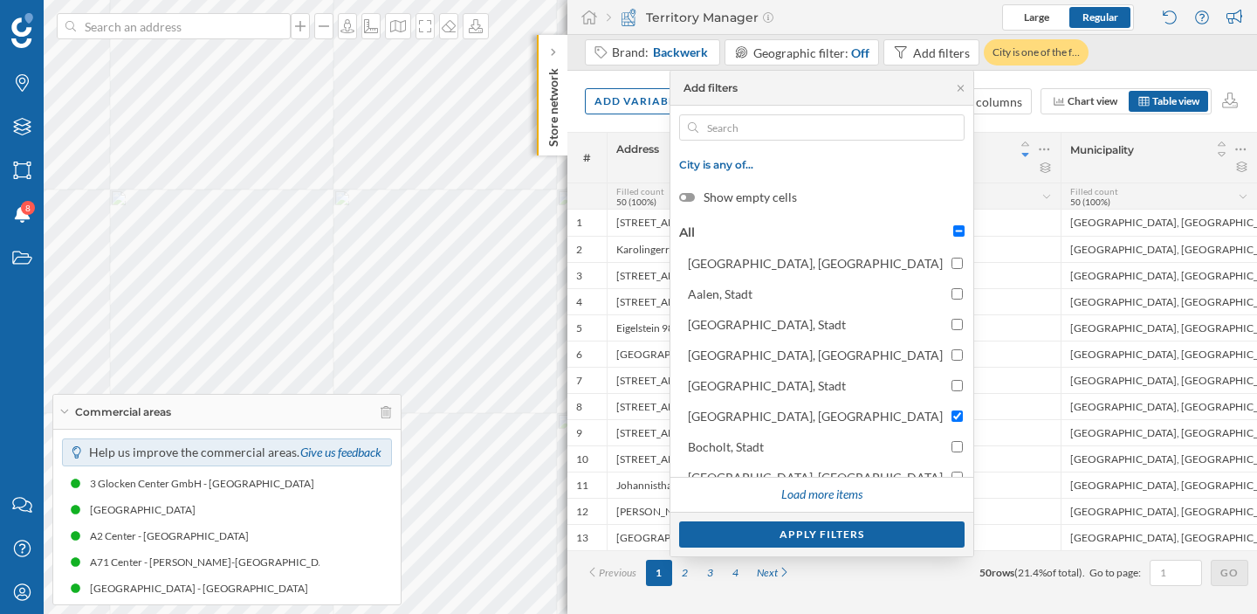
click at [891, 231] on div "All" at bounding box center [822, 232] width 294 height 26
click at [933, 233] on div "All" at bounding box center [822, 232] width 294 height 26
click at [947, 232] on div "All" at bounding box center [822, 232] width 294 height 26
click at [955, 233] on input "All" at bounding box center [958, 230] width 11 height 11
checkbox input "true"
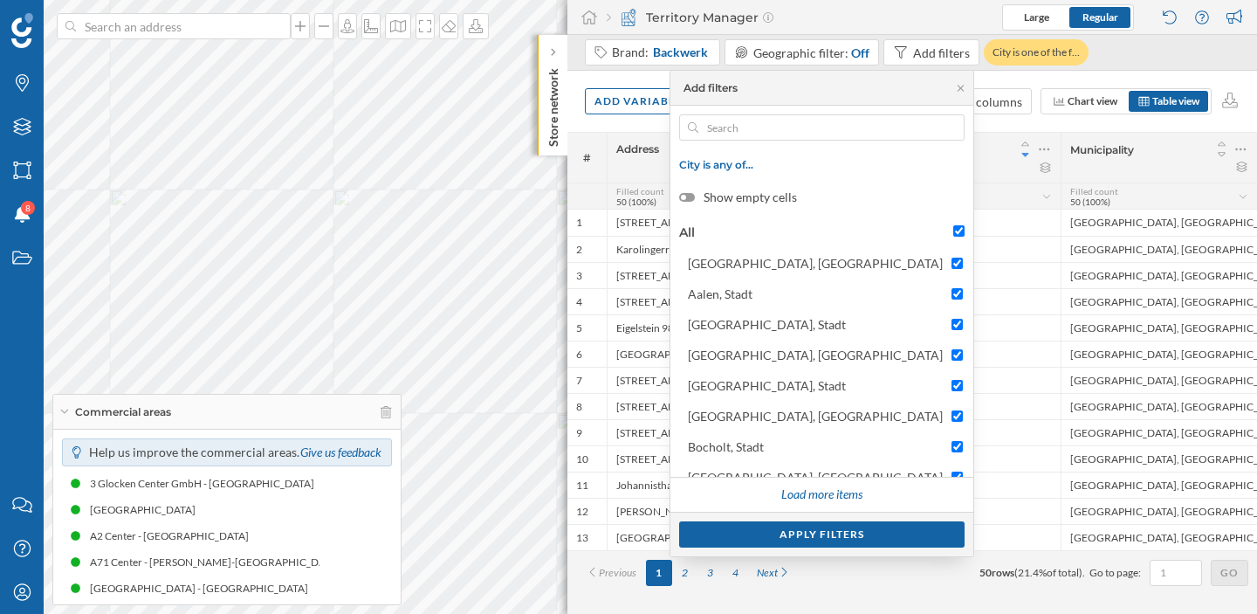
checkbox input "true"
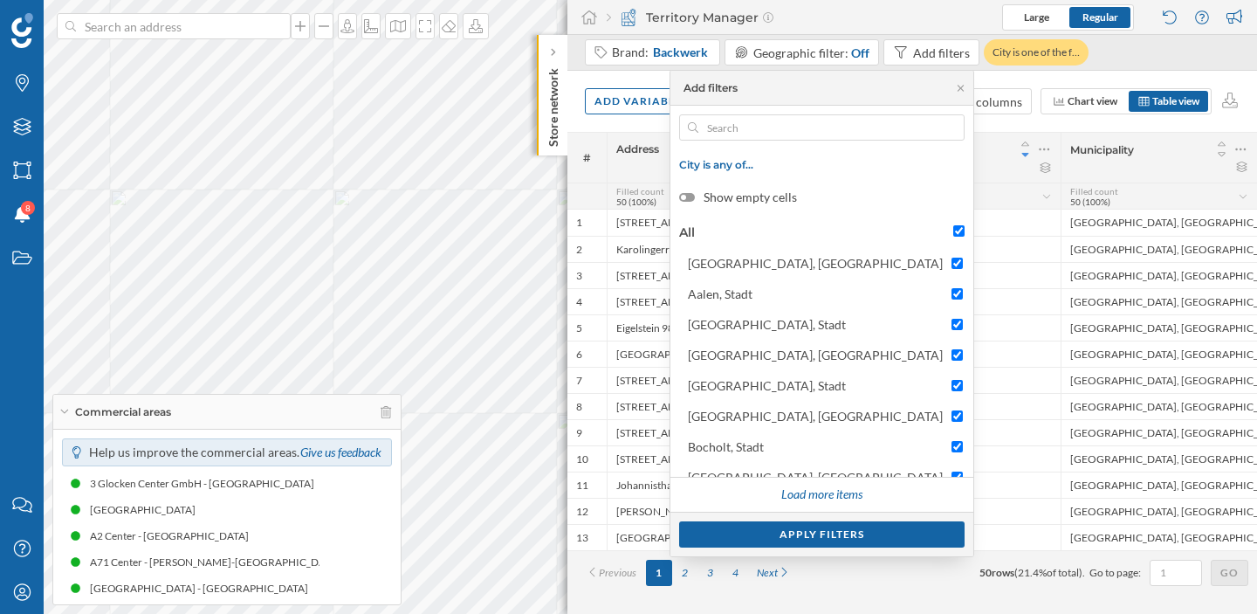
checkbox input "true"
click at [882, 533] on div "Apply filters" at bounding box center [821, 533] width 285 height 26
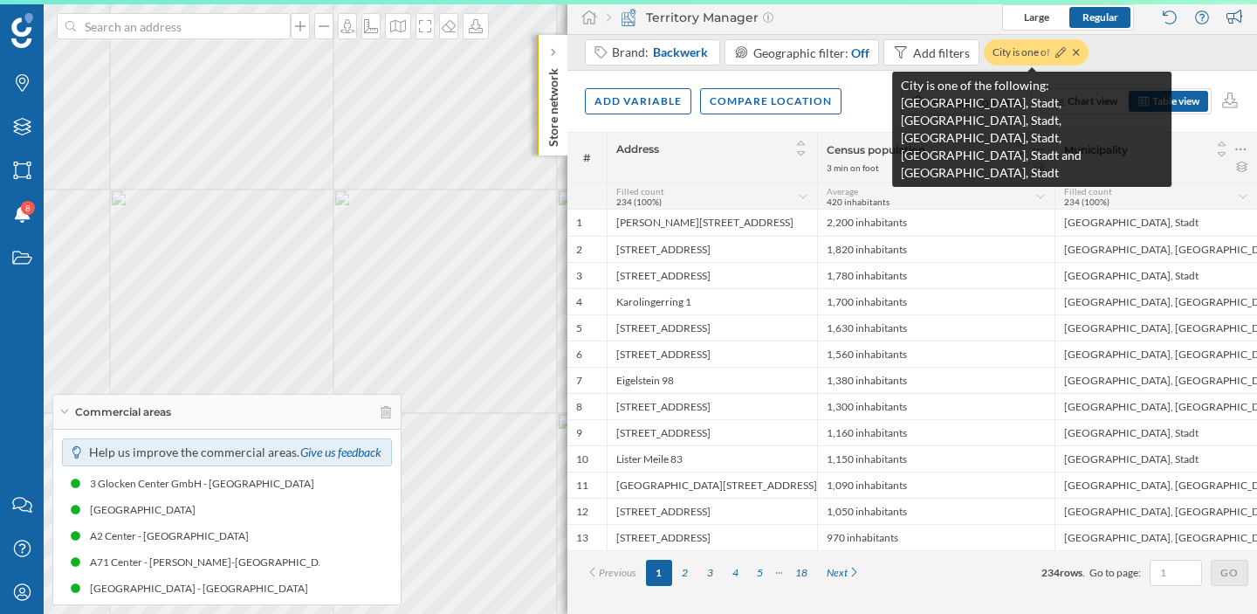
click at [1033, 39] on div "City is one of the f…" at bounding box center [1036, 52] width 105 height 26
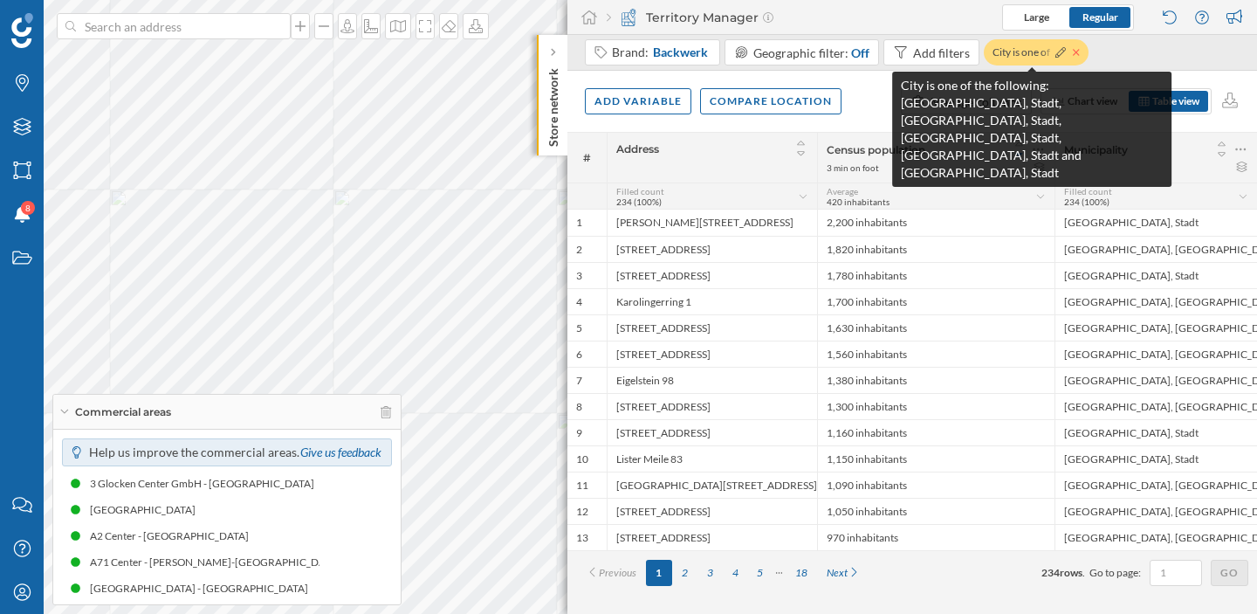
click at [1073, 53] on icon at bounding box center [1076, 52] width 6 height 6
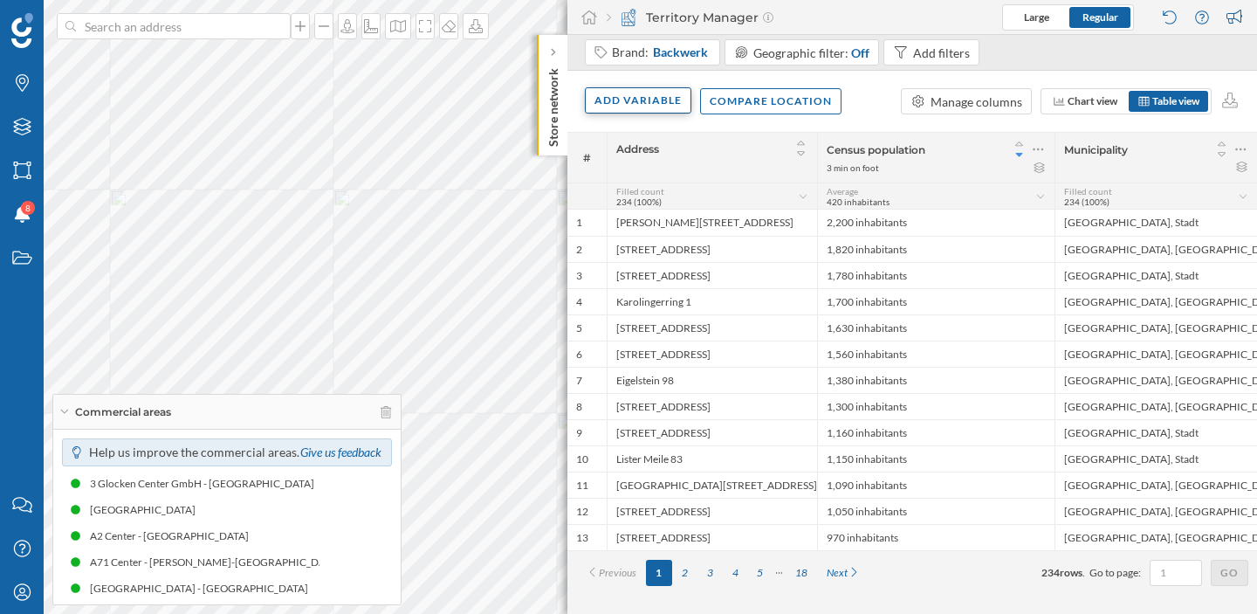
click at [650, 103] on div "Add variable" at bounding box center [638, 100] width 107 height 26
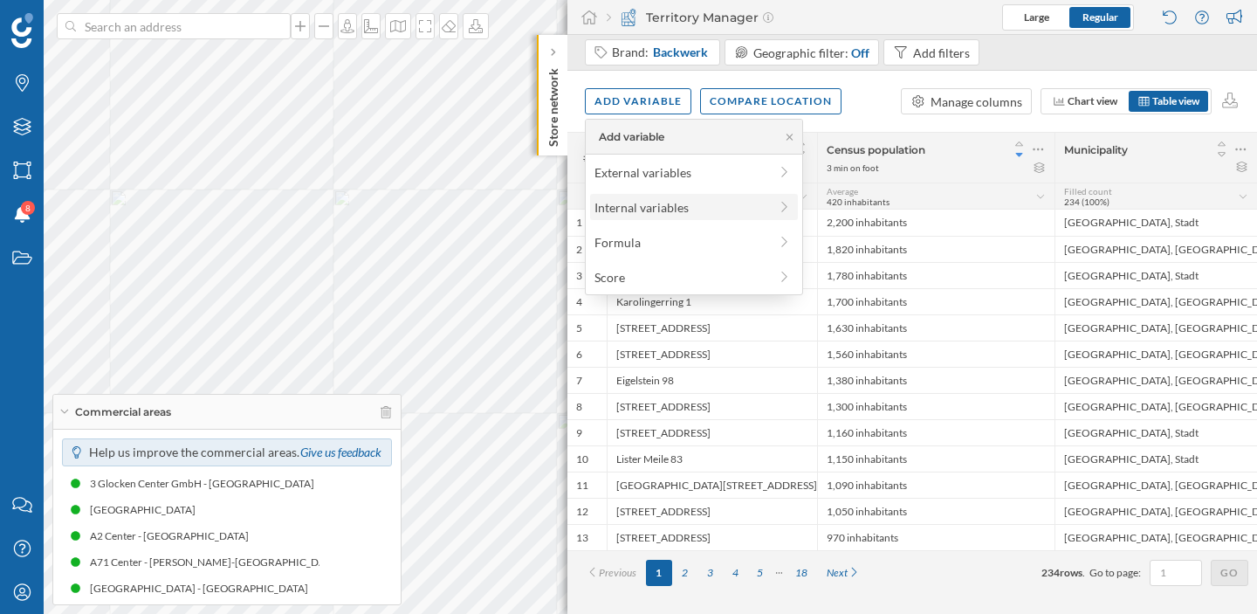
click at [676, 207] on div "Internal variables" at bounding box center [682, 207] width 174 height 18
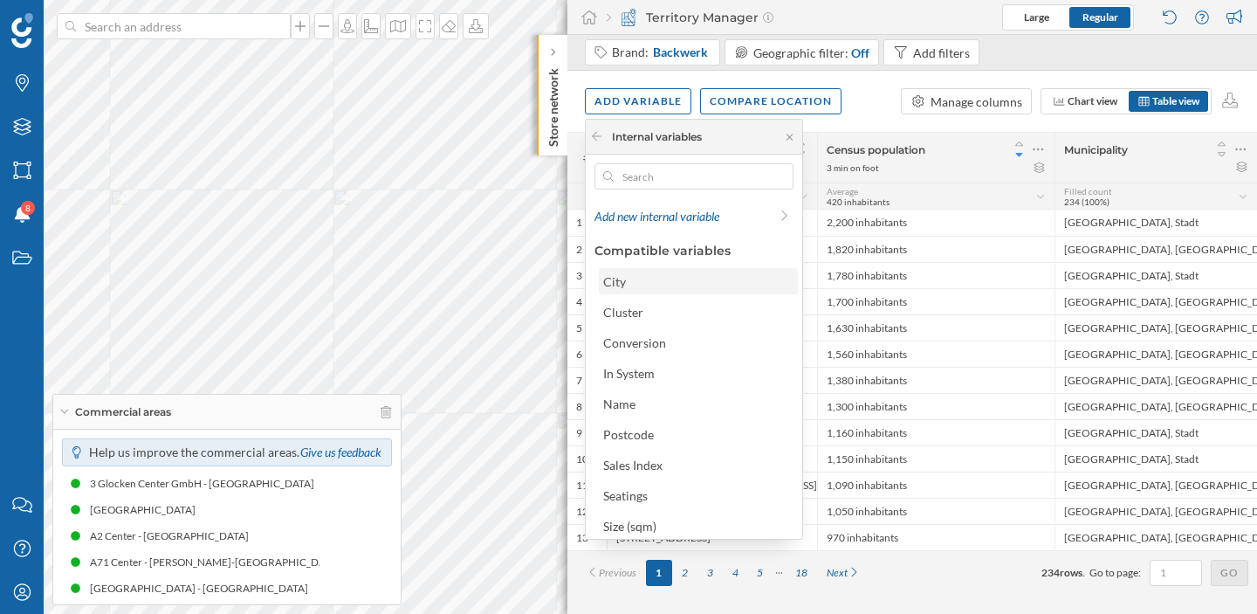
click at [676, 288] on div "City" at bounding box center [697, 281] width 189 height 18
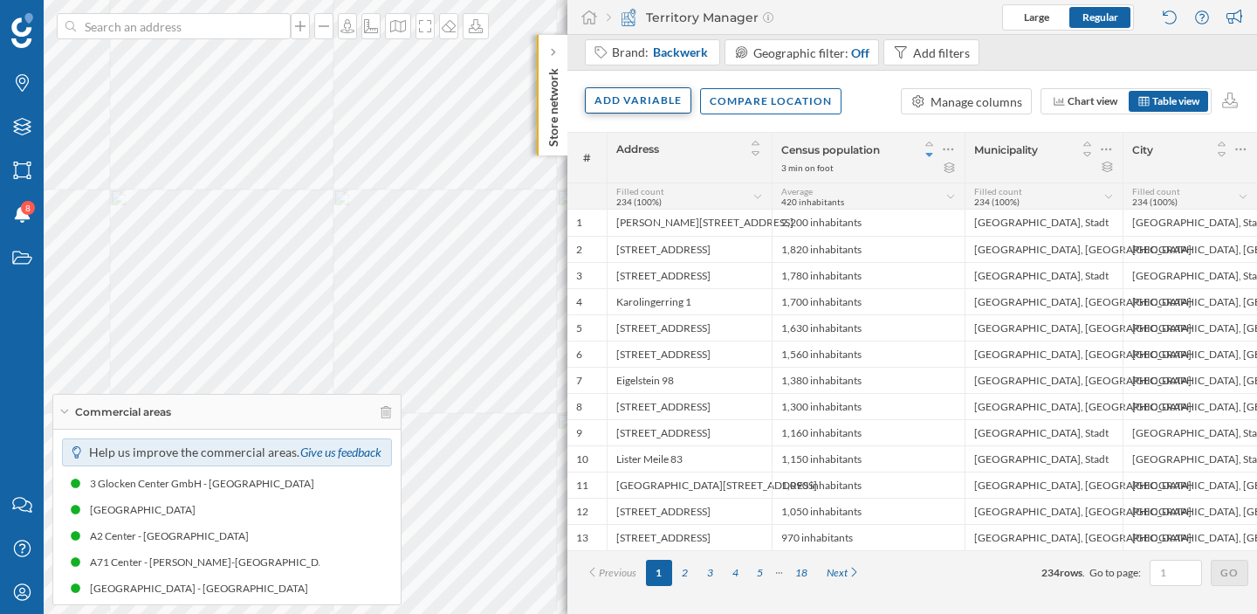
click at [645, 88] on div "Add variable" at bounding box center [638, 100] width 107 height 26
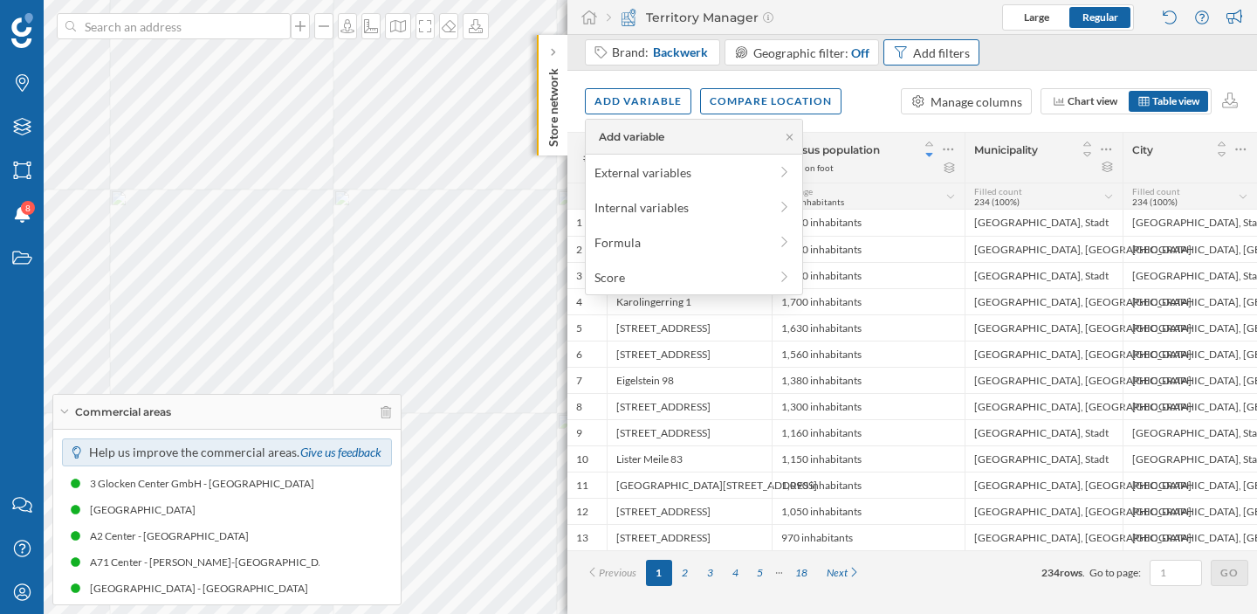
click at [939, 45] on div "Add filters" at bounding box center [941, 53] width 57 height 18
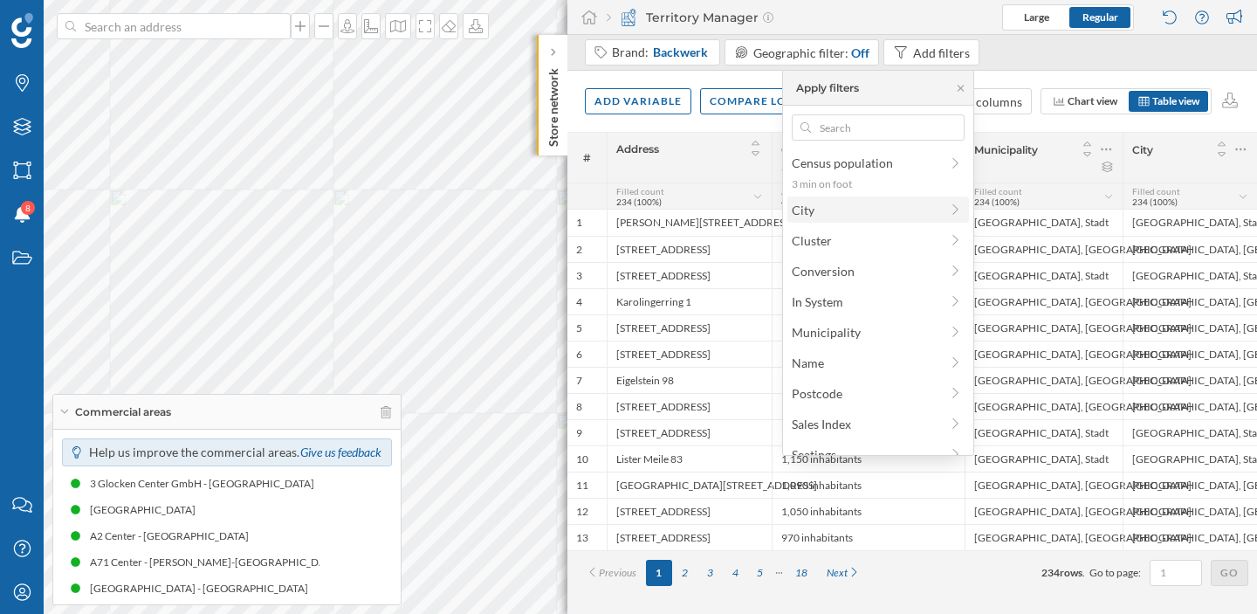
click at [870, 212] on span "City" at bounding box center [866, 210] width 148 height 18
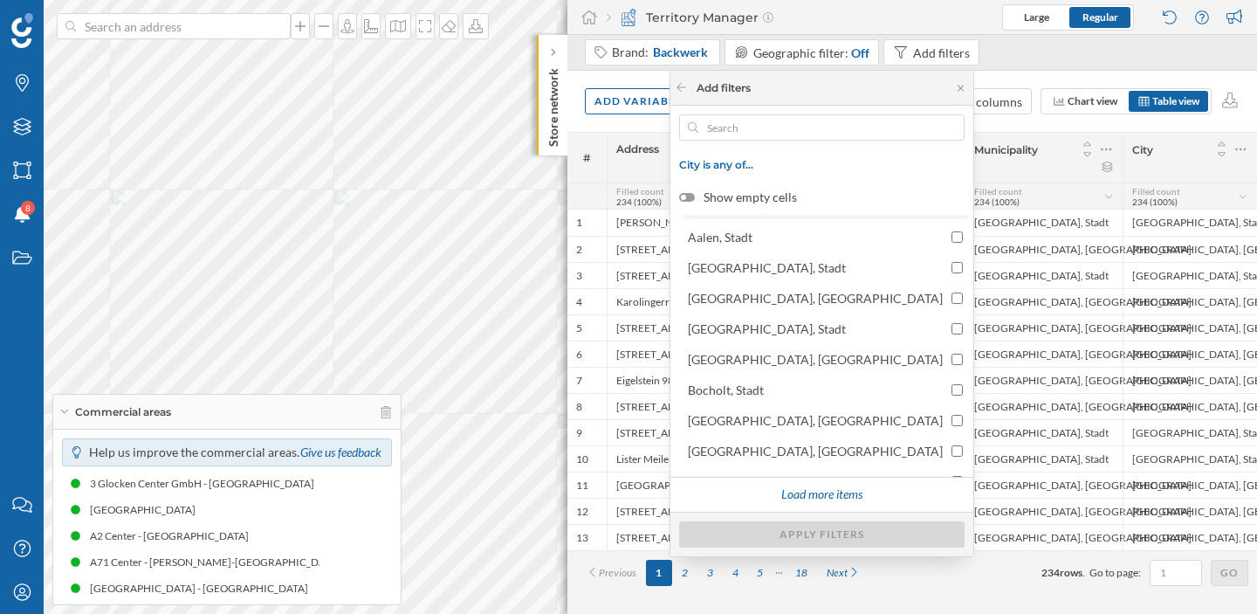
scroll to position [79, 0]
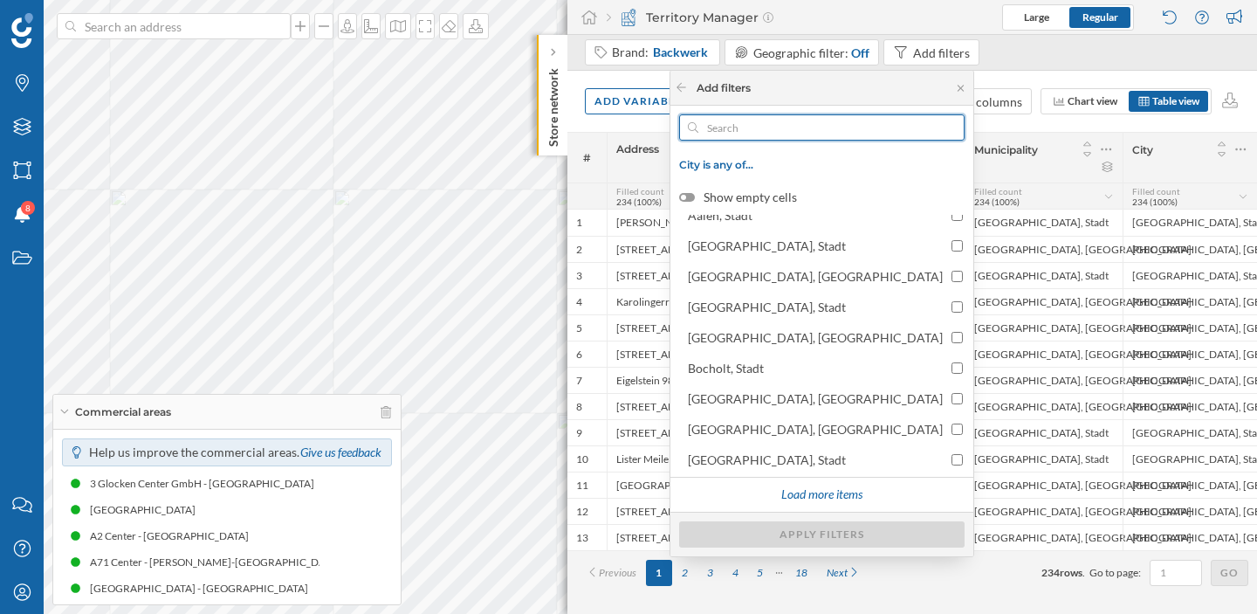
click at [868, 127] on input "text" at bounding box center [821, 127] width 247 height 26
paste input "[STREET_ADDRESS]"
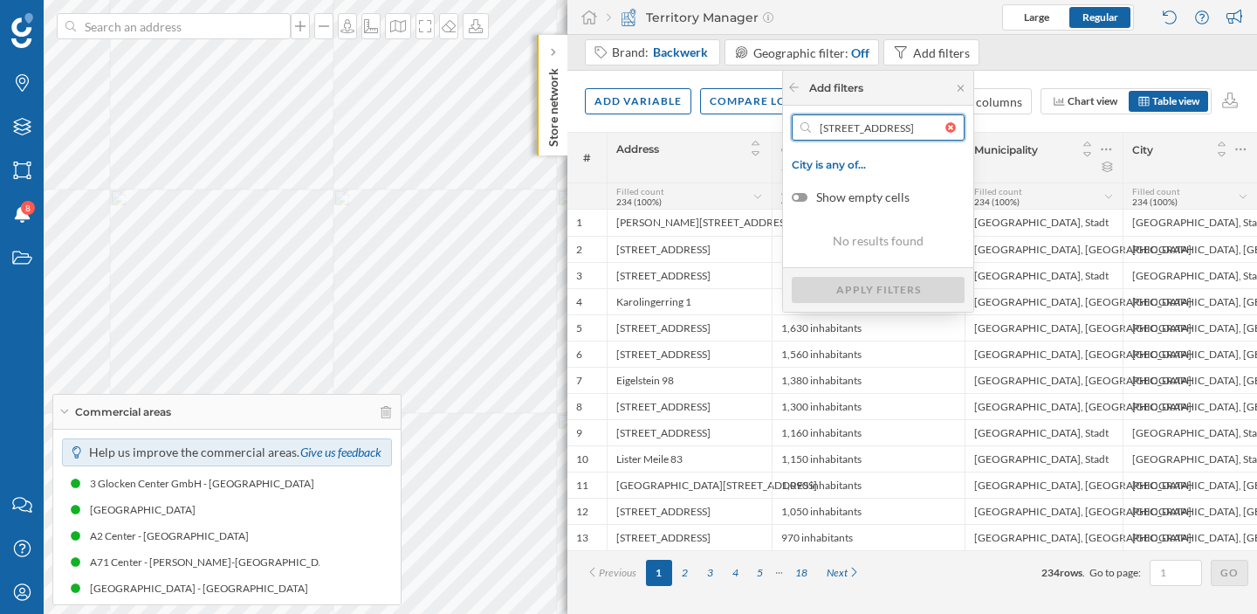
scroll to position [0, 78]
click at [879, 130] on input "[STREET_ADDRESS]" at bounding box center [878, 127] width 134 height 26
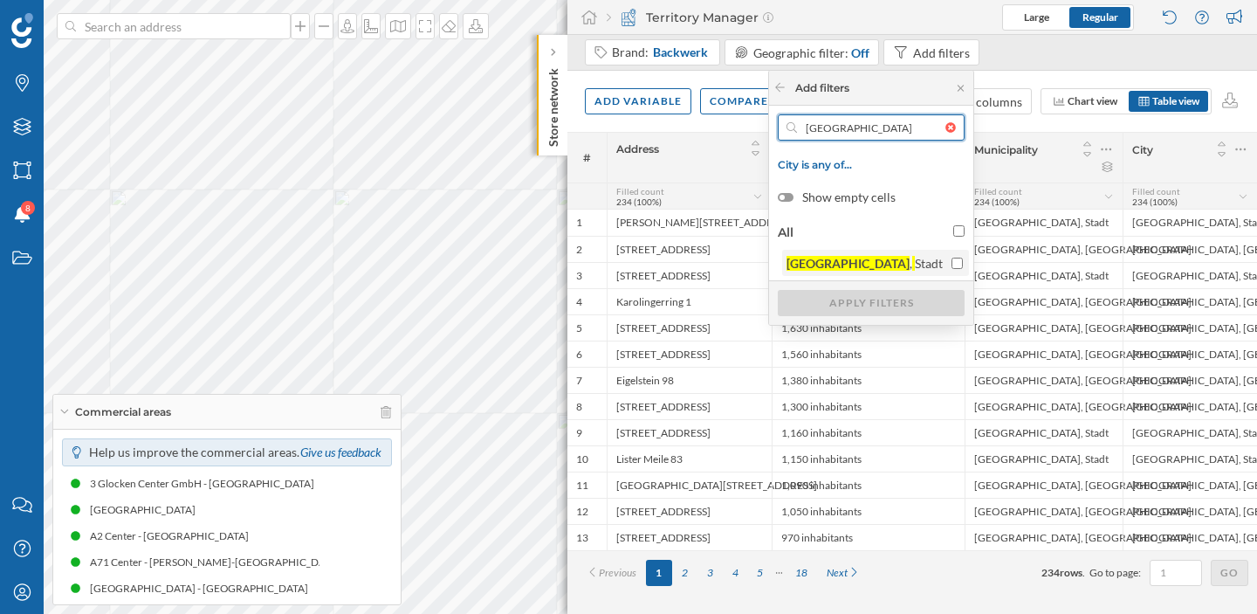
type input "[GEOGRAPHIC_DATA]"
click at [952, 262] on input "[GEOGRAPHIC_DATA] , Stadt" at bounding box center [957, 263] width 11 height 11
checkbox input "true"
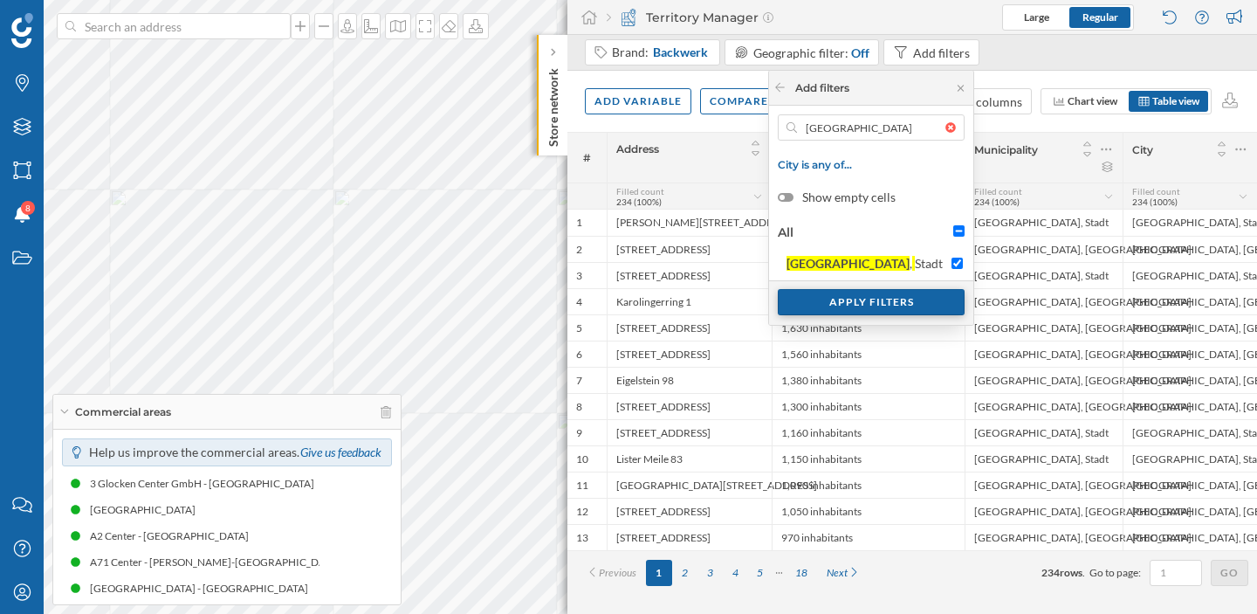
click at [925, 296] on div "Apply filters" at bounding box center [871, 302] width 187 height 26
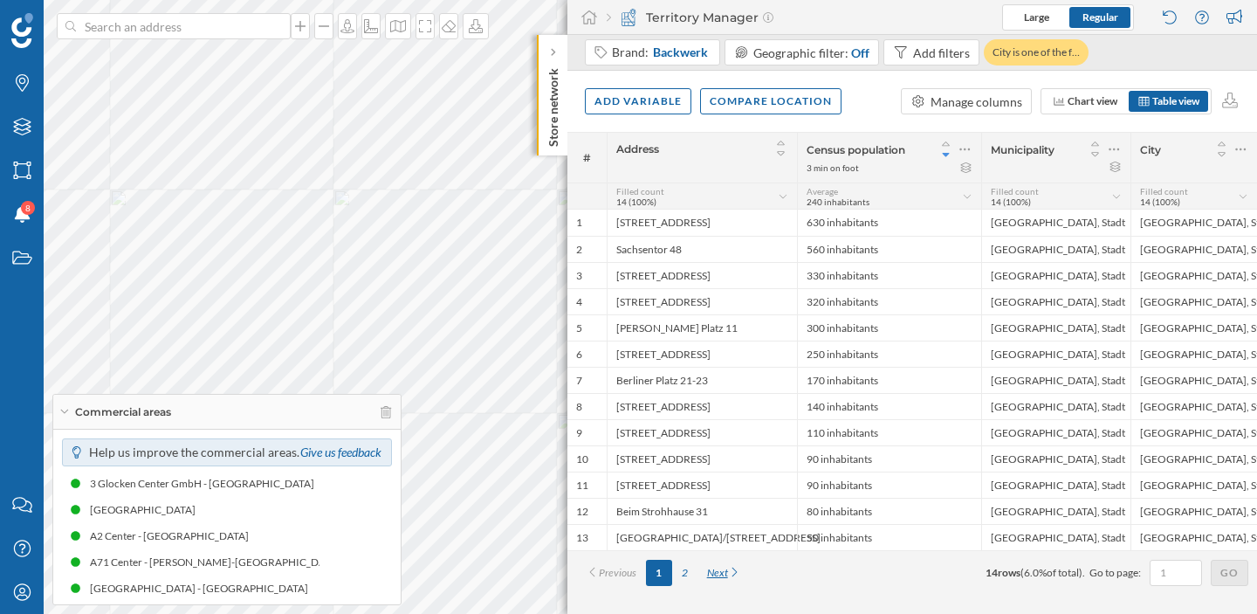
click at [740, 574] on div "Next" at bounding box center [724, 573] width 53 height 26
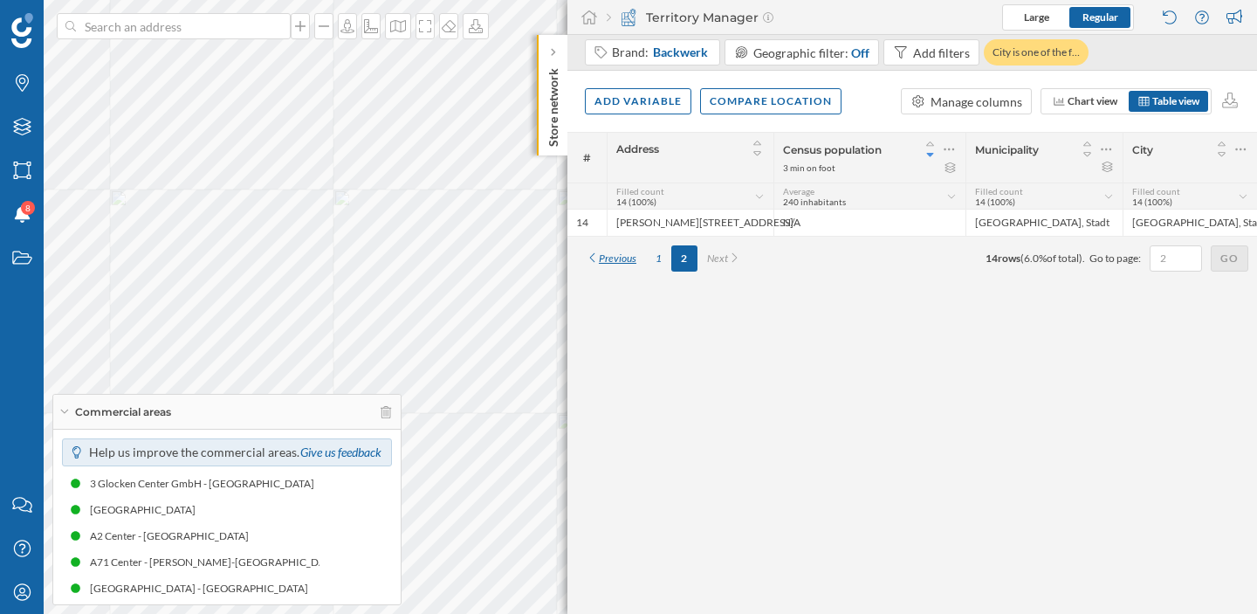
click at [595, 256] on div "Previous" at bounding box center [611, 258] width 70 height 26
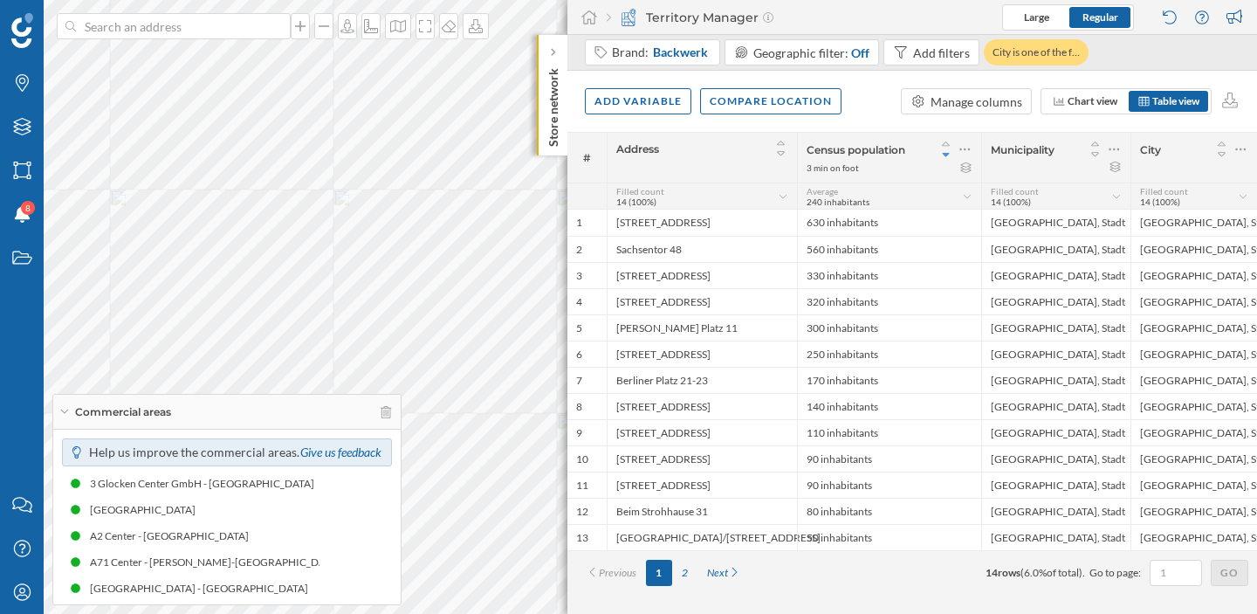
click at [67, 410] on icon at bounding box center [64, 411] width 10 height 4
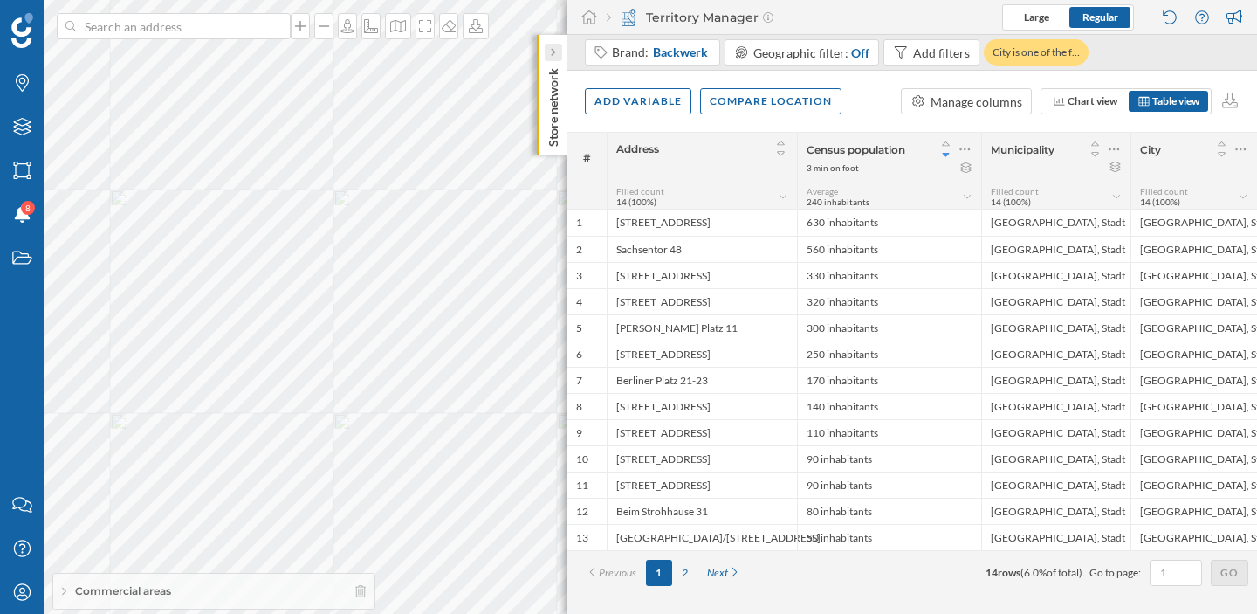
click at [557, 44] on div at bounding box center [553, 52] width 17 height 17
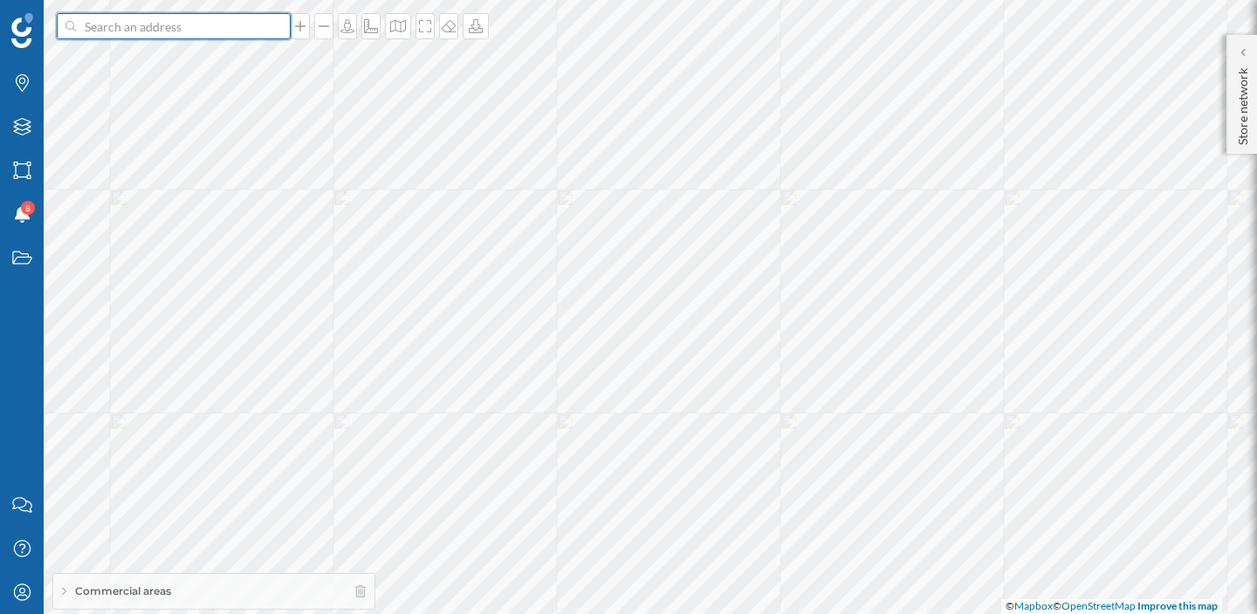
click at [194, 30] on input at bounding box center [174, 26] width 196 height 26
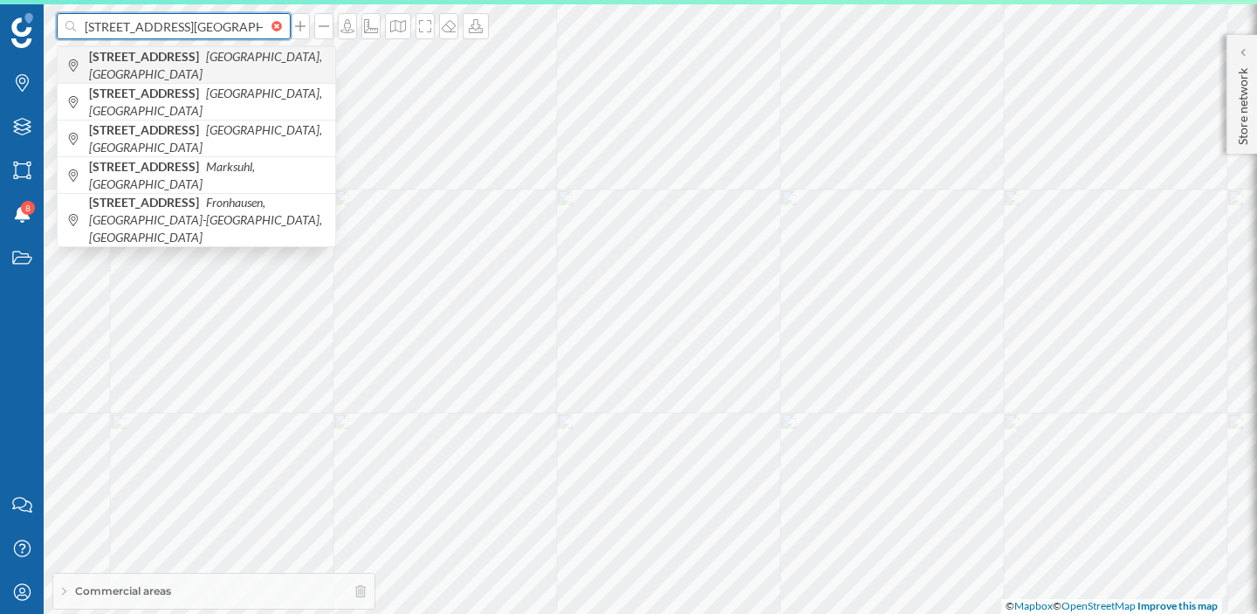
type input "[STREET_ADDRESS][GEOGRAPHIC_DATA]"
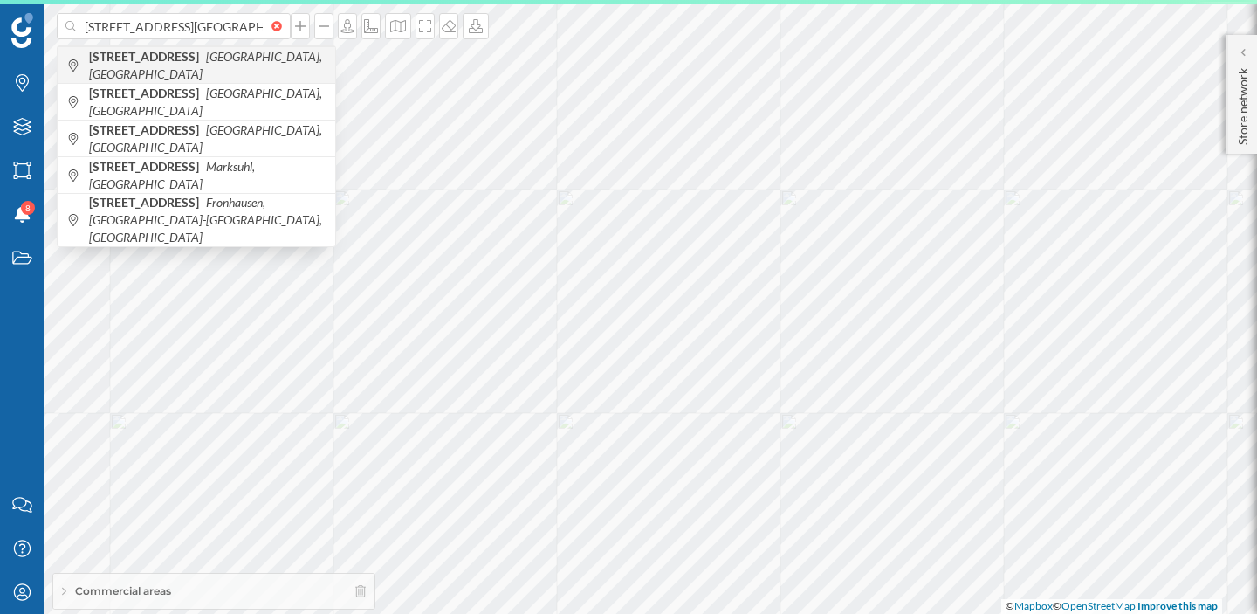
click at [200, 58] on icon "[GEOGRAPHIC_DATA], [GEOGRAPHIC_DATA]" at bounding box center [205, 65] width 233 height 32
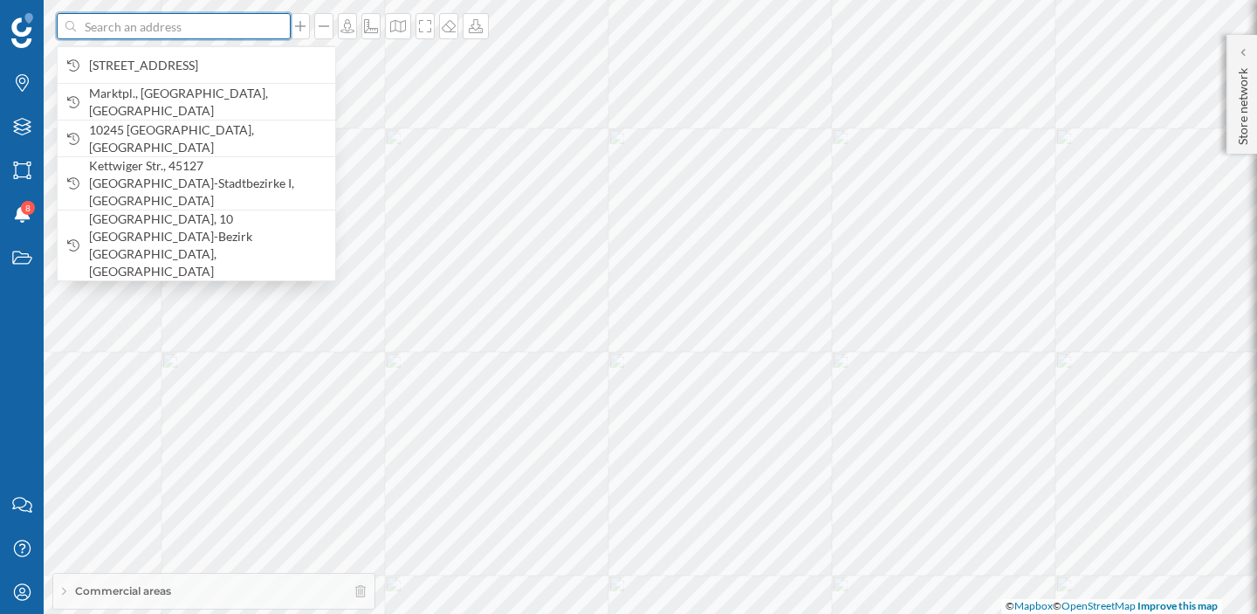
click at [196, 24] on input at bounding box center [174, 26] width 196 height 26
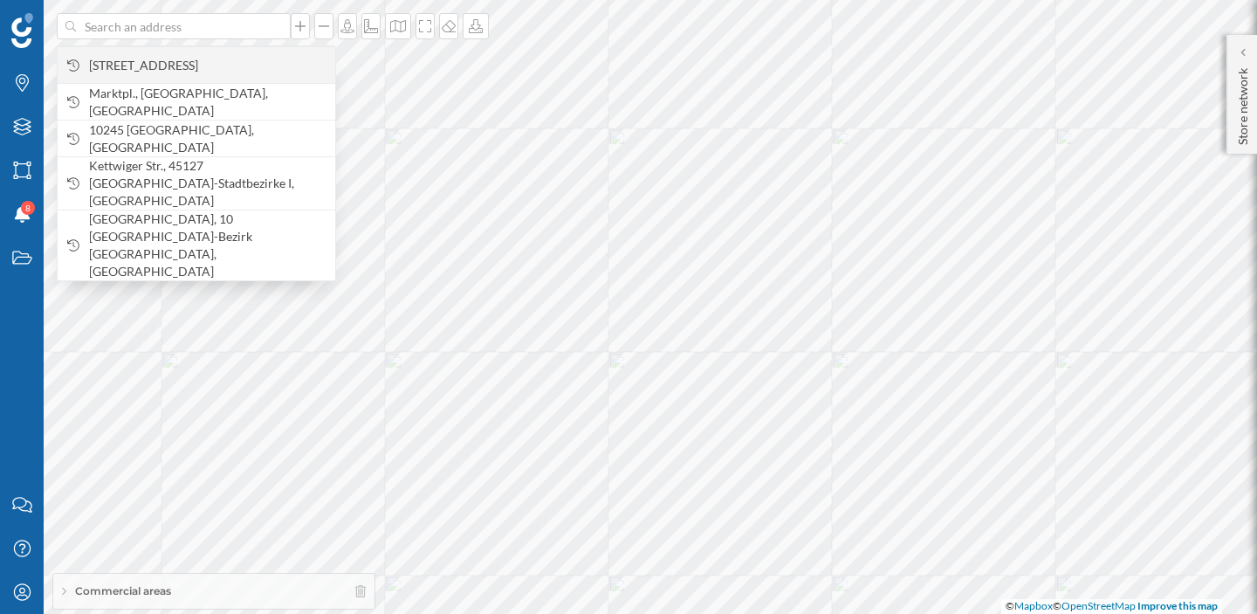
click at [196, 58] on span "[STREET_ADDRESS]" at bounding box center [207, 65] width 237 height 17
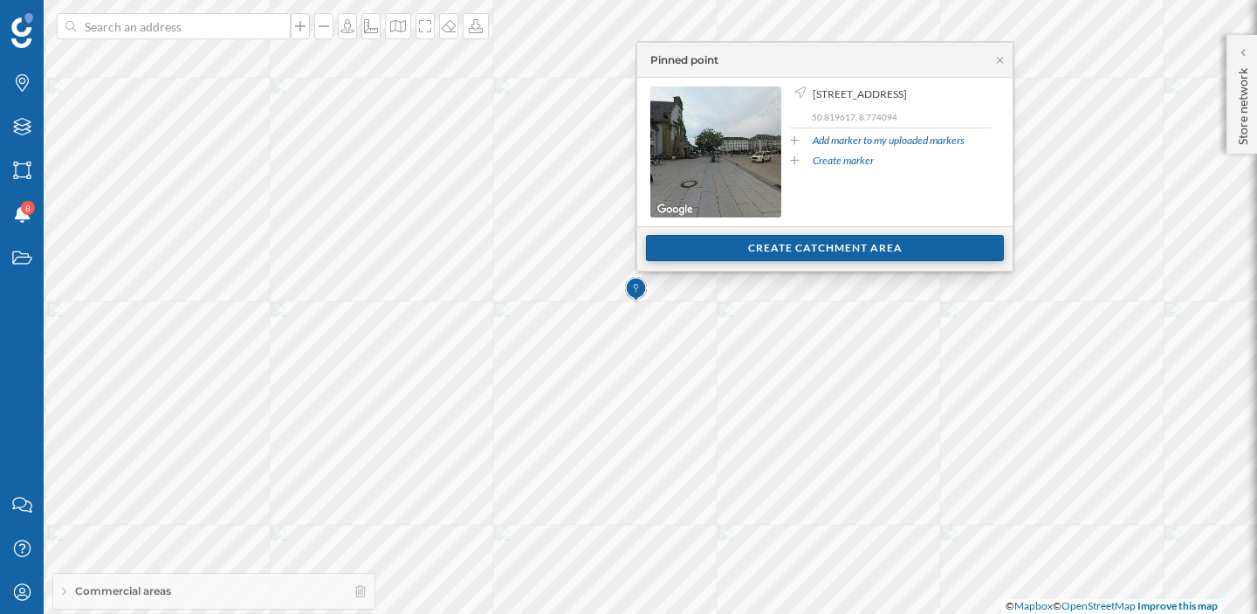
click at [733, 258] on div "Create catchment area" at bounding box center [825, 248] width 358 height 26
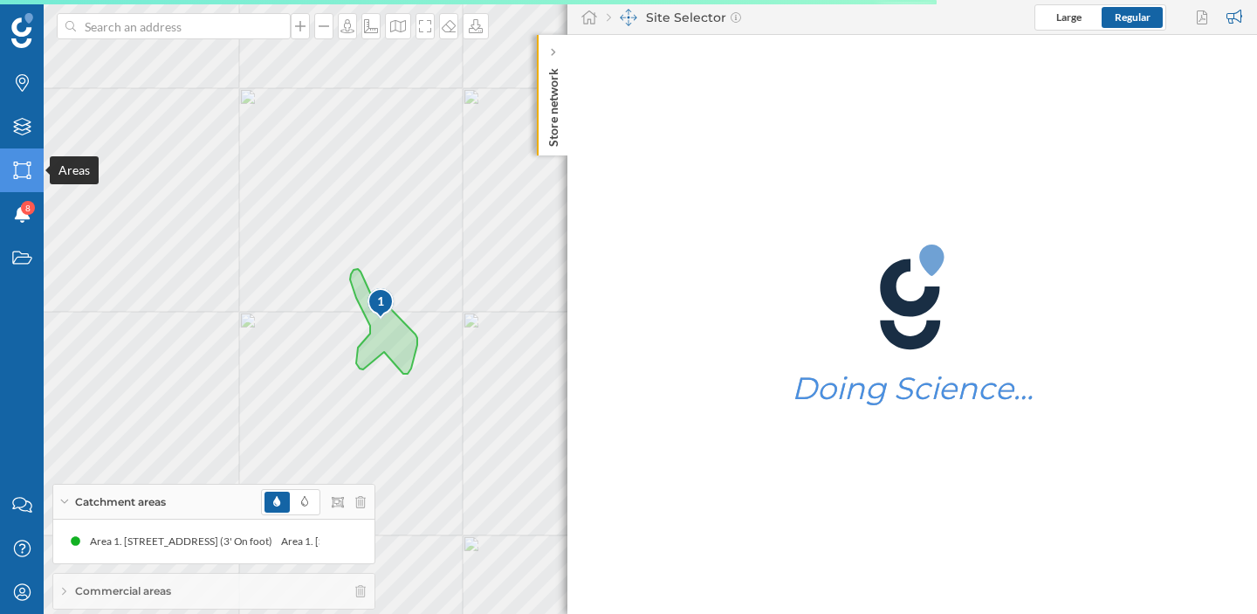
click at [22, 169] on icon "Areas" at bounding box center [22, 170] width 22 height 17
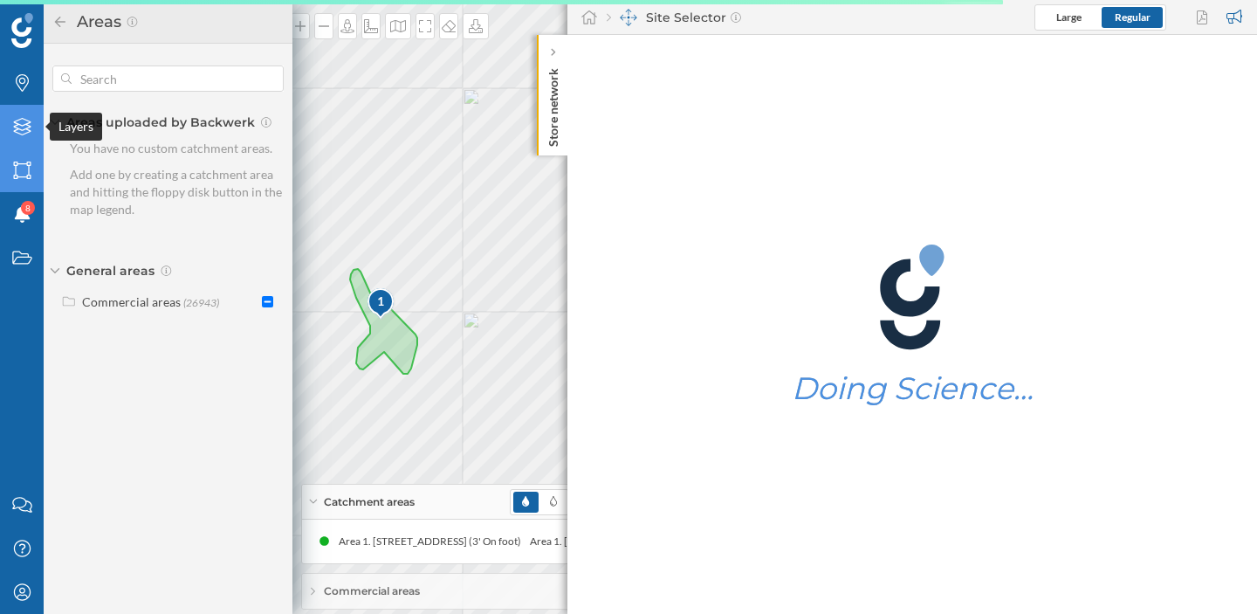
click at [20, 130] on icon "Layers" at bounding box center [22, 126] width 22 height 17
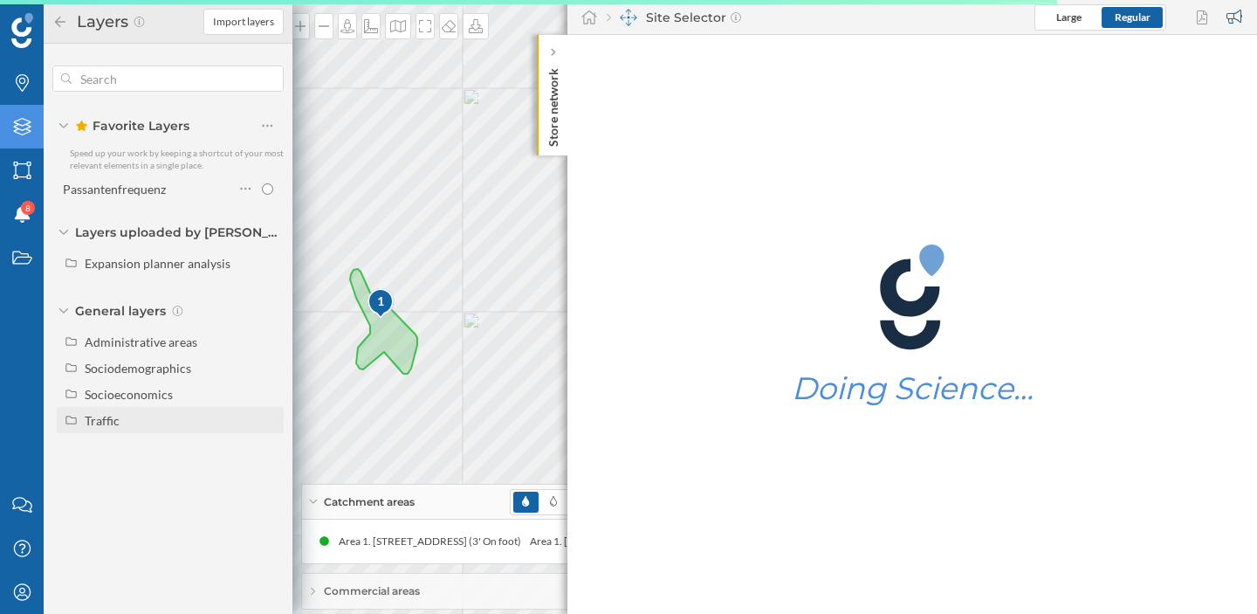
click at [107, 425] on div "Traffic" at bounding box center [102, 420] width 35 height 15
click at [119, 482] on div "Footfall" at bounding box center [151, 472] width 121 height 24
click at [266, 478] on input "Footfall" at bounding box center [271, 472] width 11 height 11
radio input "true"
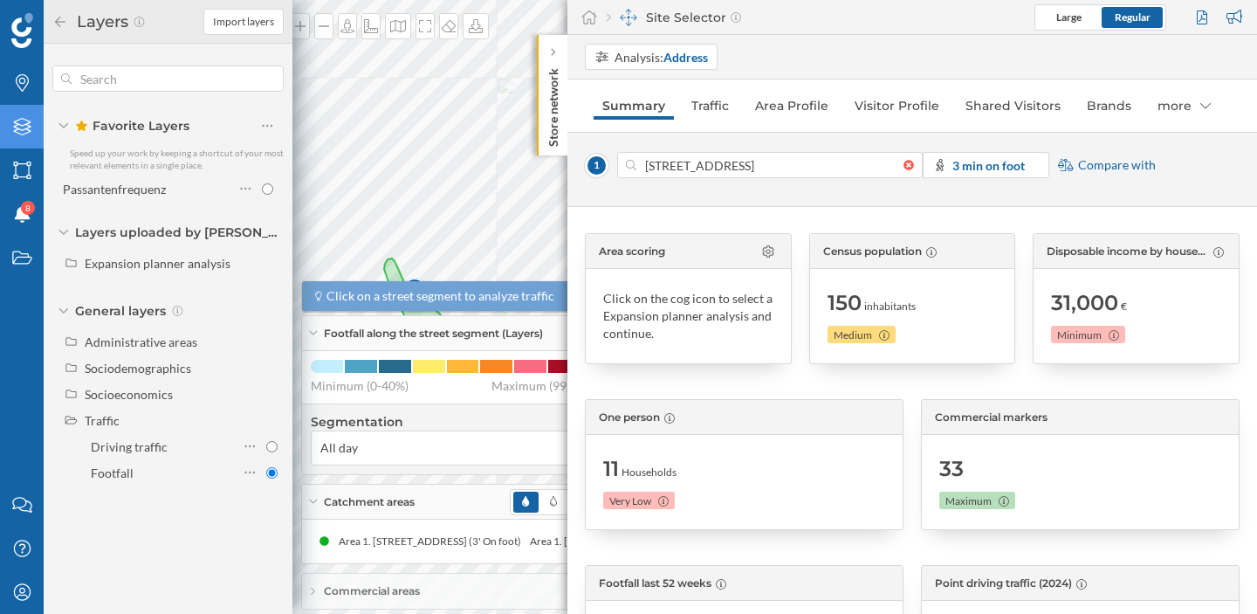
click at [311, 327] on div "Footfall along the street segment (Layers)" at bounding box center [462, 333] width 321 height 35
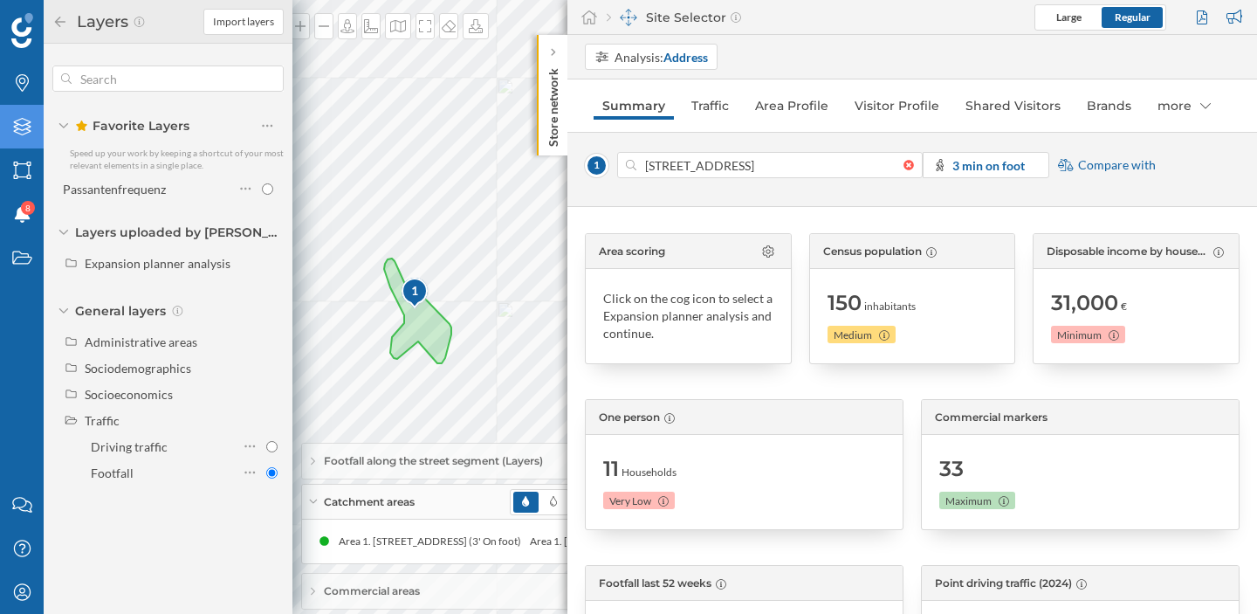
click at [312, 501] on icon at bounding box center [313, 501] width 8 height 4
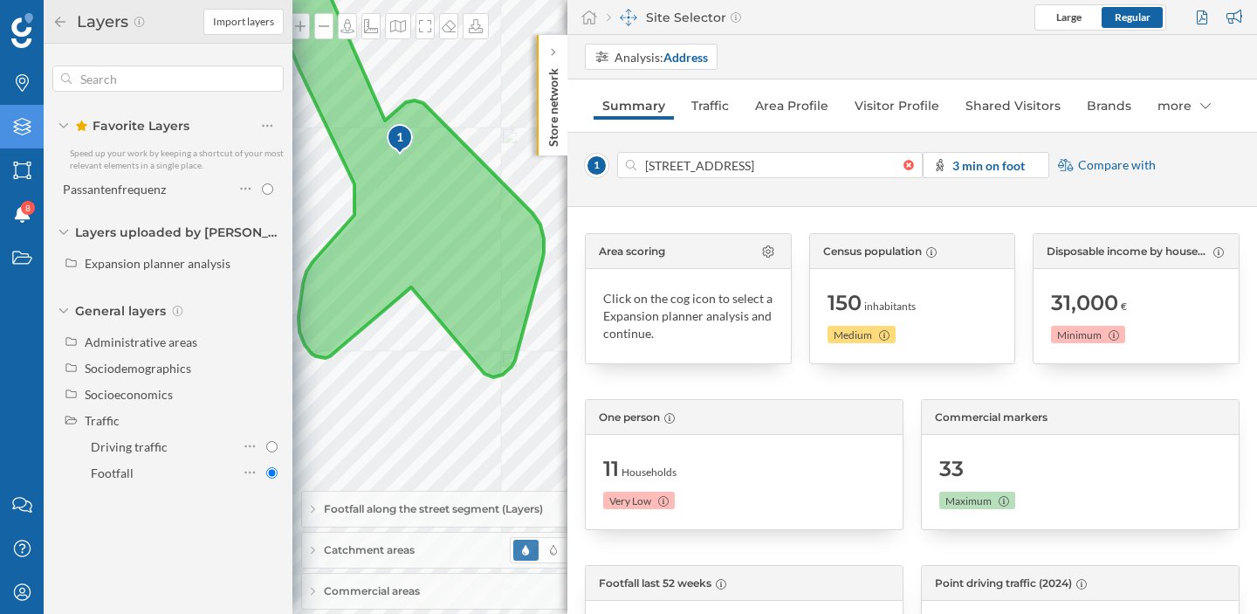
click at [383, 175] on icon at bounding box center [410, 167] width 267 height 419
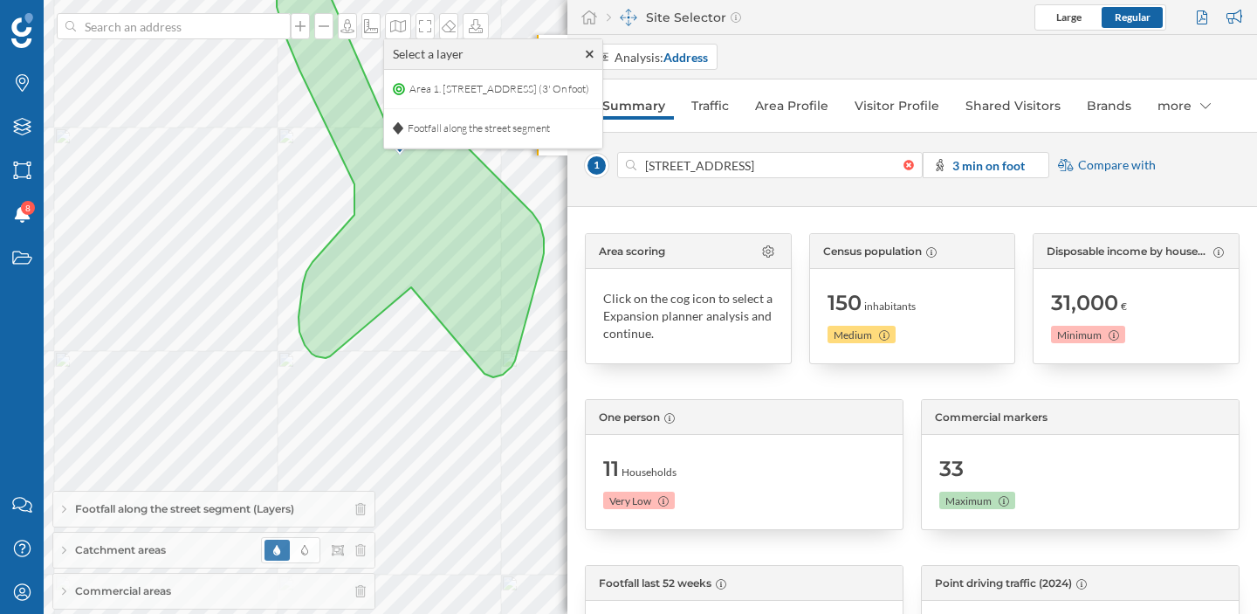
click at [383, 182] on icon at bounding box center [410, 167] width 267 height 419
click at [471, 59] on div "Select a layer" at bounding box center [493, 61] width 218 height 31
click at [437, 129] on span "Footfall along the street segment" at bounding box center [478, 135] width 151 height 26
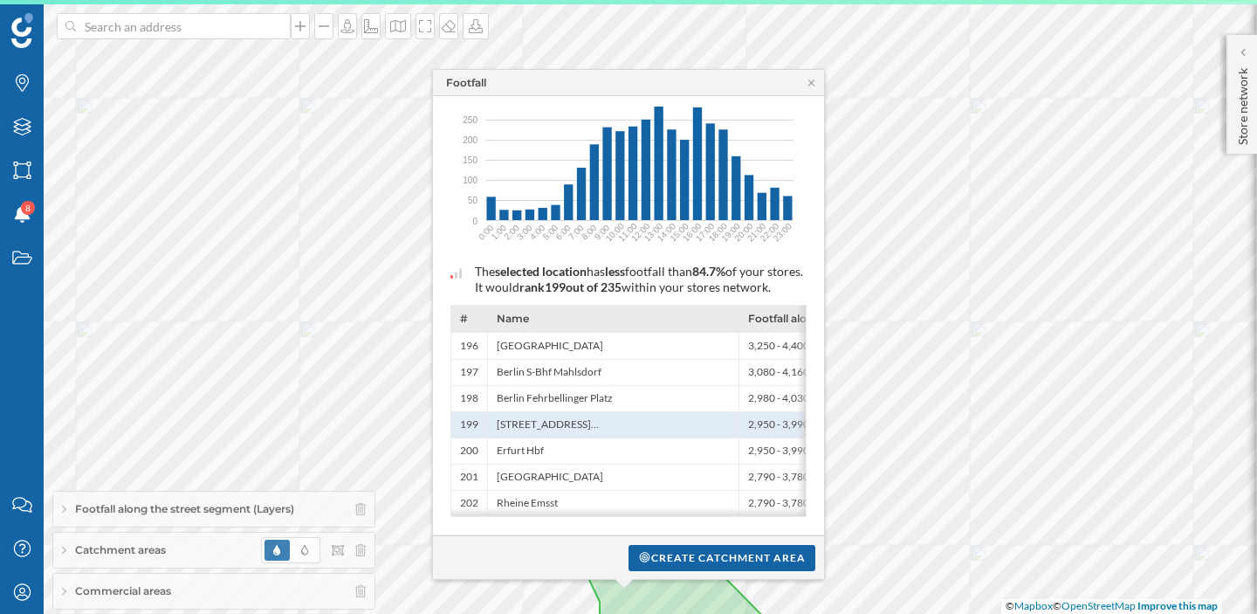
scroll to position [175, 0]
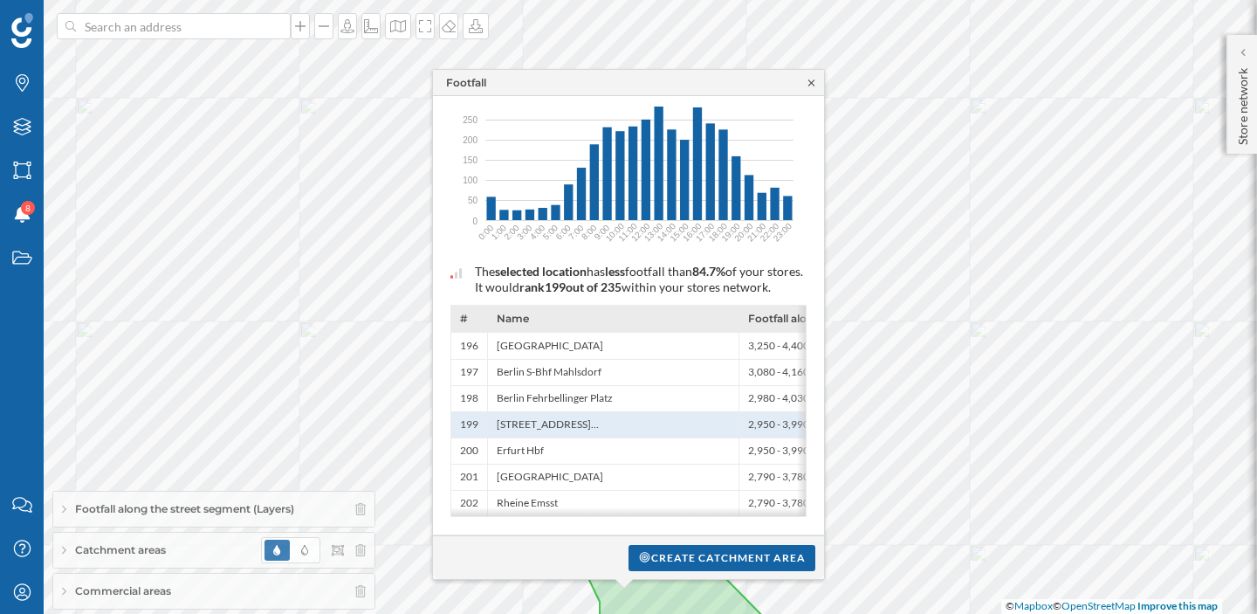
click at [815, 83] on icon at bounding box center [811, 83] width 13 height 10
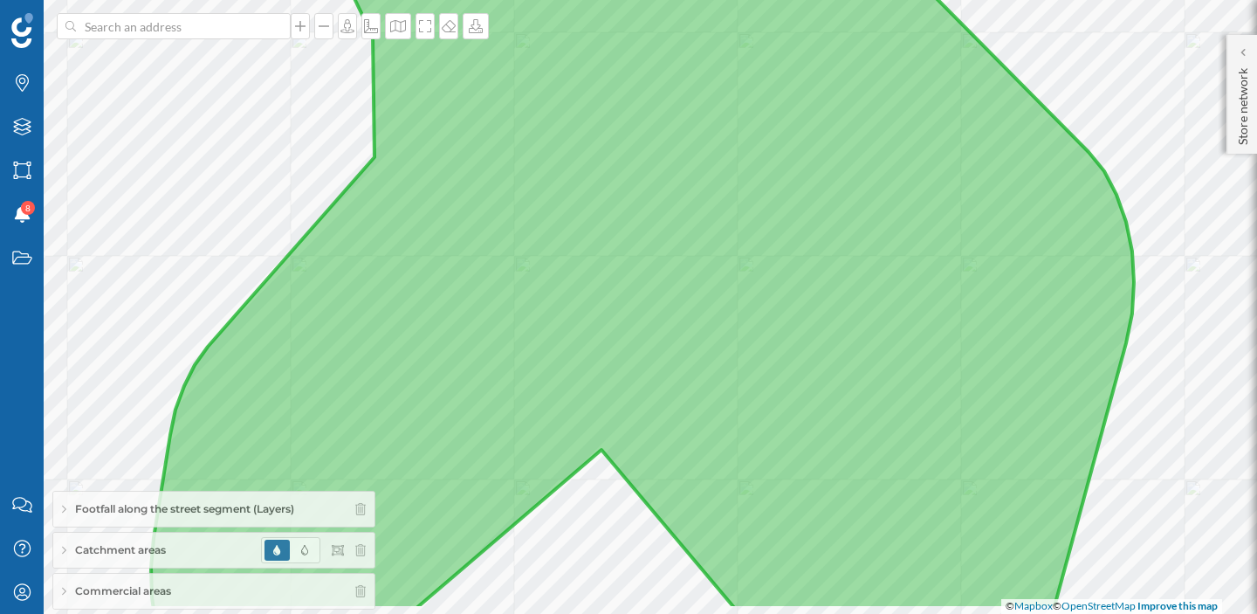
drag, startPoint x: 548, startPoint y: 389, endPoint x: 571, endPoint y: 319, distance: 73.4
click at [571, 319] on icon at bounding box center [642, 238] width 983 height 744
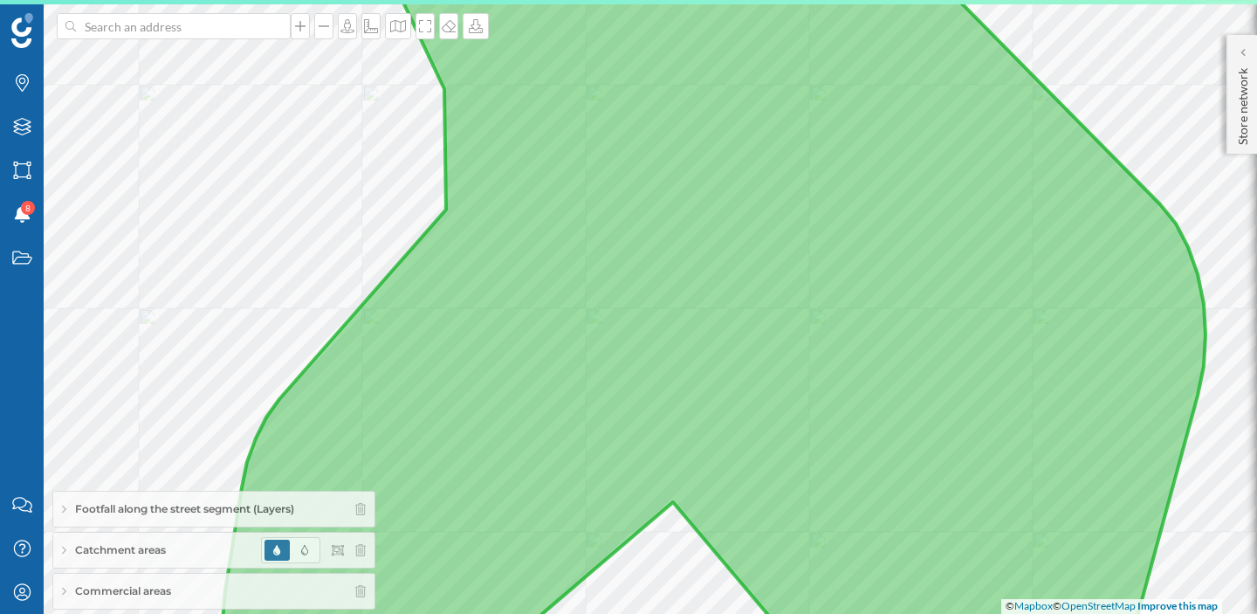
drag, startPoint x: 534, startPoint y: 410, endPoint x: 602, endPoint y: 464, distance: 85.8
click at [603, 464] on icon at bounding box center [714, 360] width 983 height 744
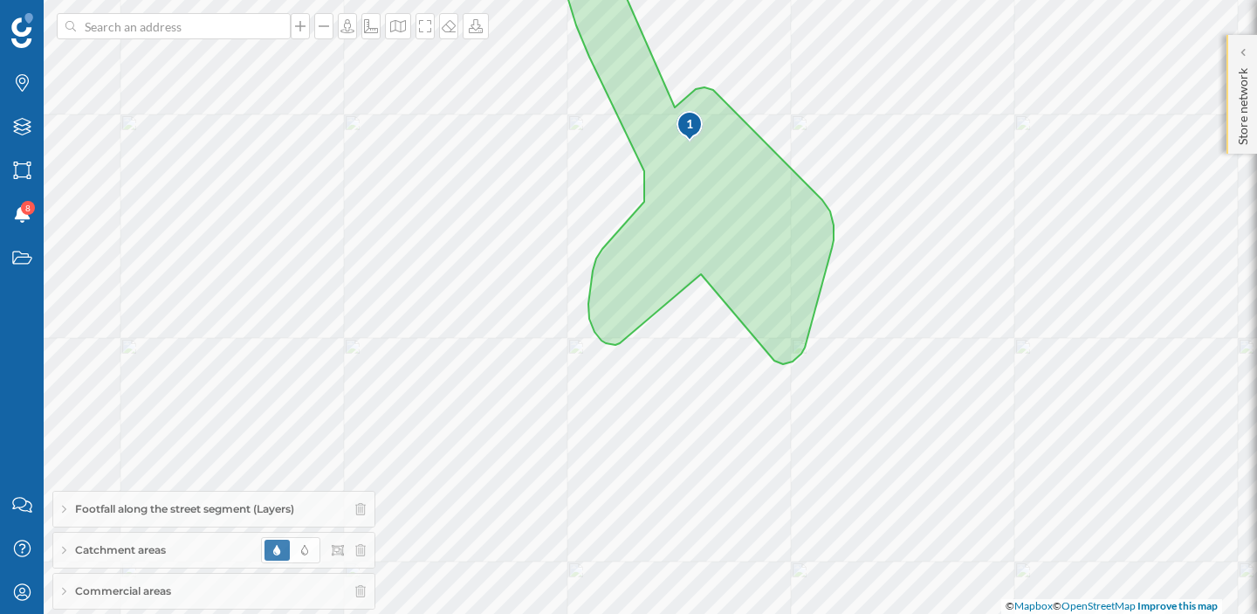
click at [1251, 65] on p "Store network" at bounding box center [1243, 103] width 17 height 84
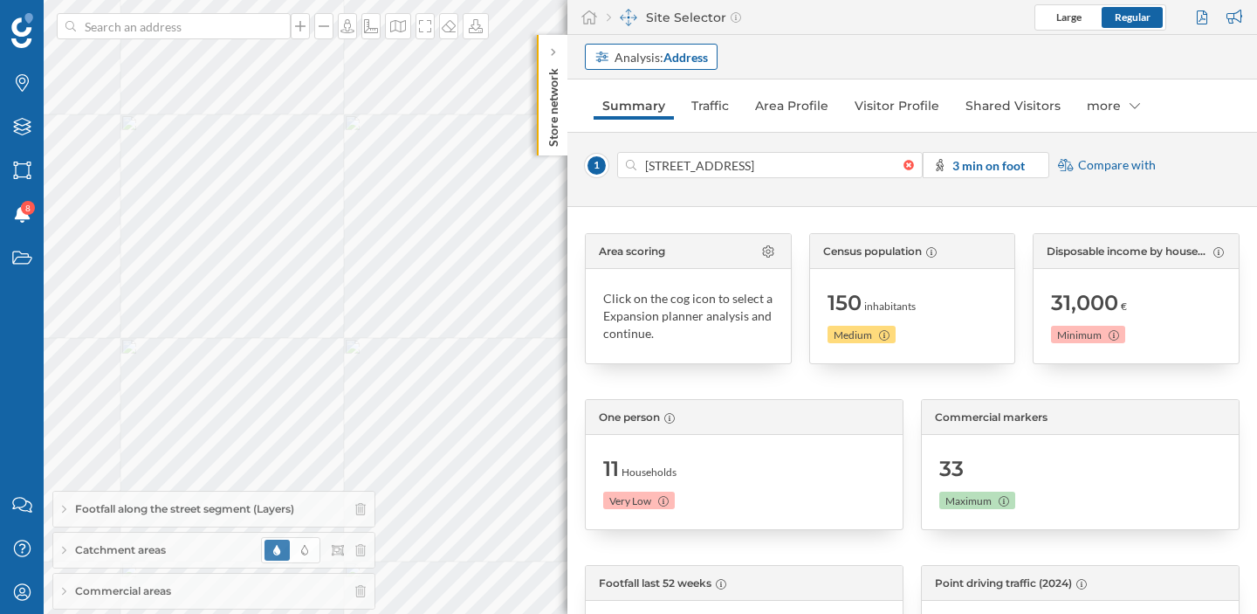
click at [689, 58] on strong "Address" at bounding box center [686, 57] width 45 height 15
click at [674, 111] on div "Commercial area" at bounding box center [651, 123] width 123 height 26
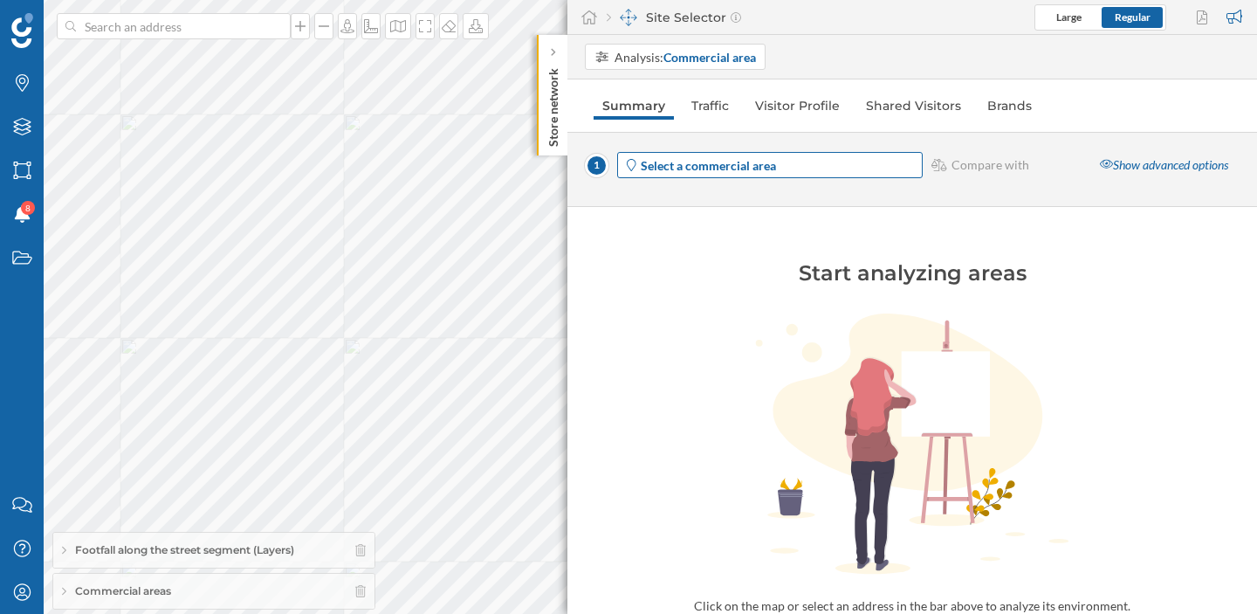
click at [744, 163] on strong "Select a commercial area" at bounding box center [708, 165] width 135 height 15
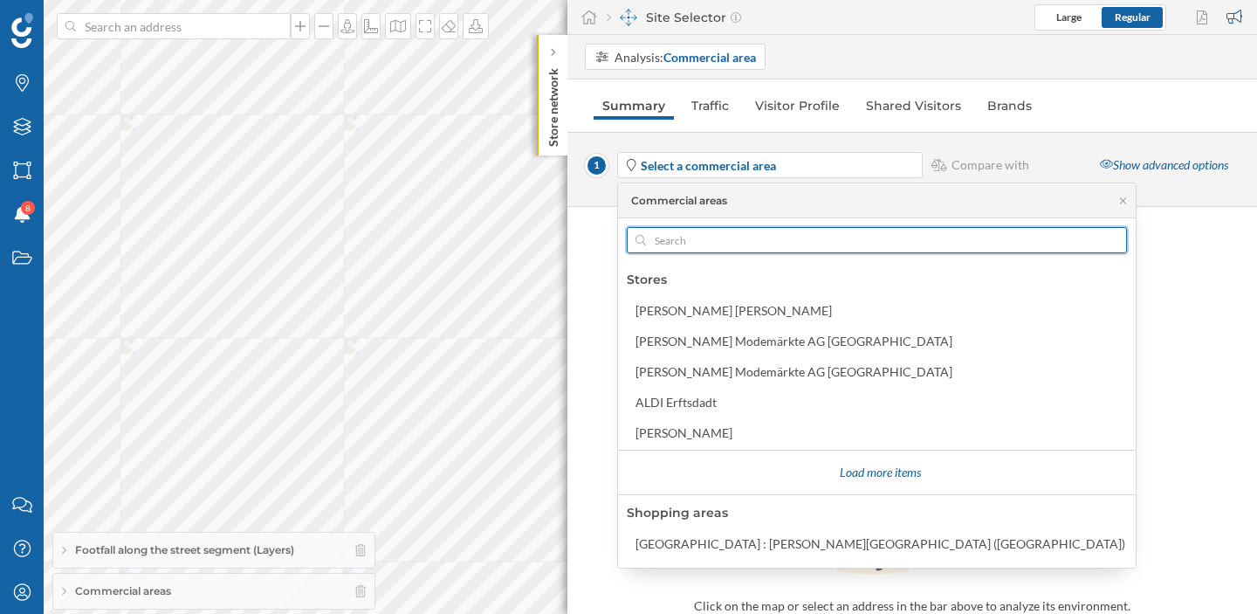
click at [703, 245] on input "text" at bounding box center [877, 240] width 462 height 26
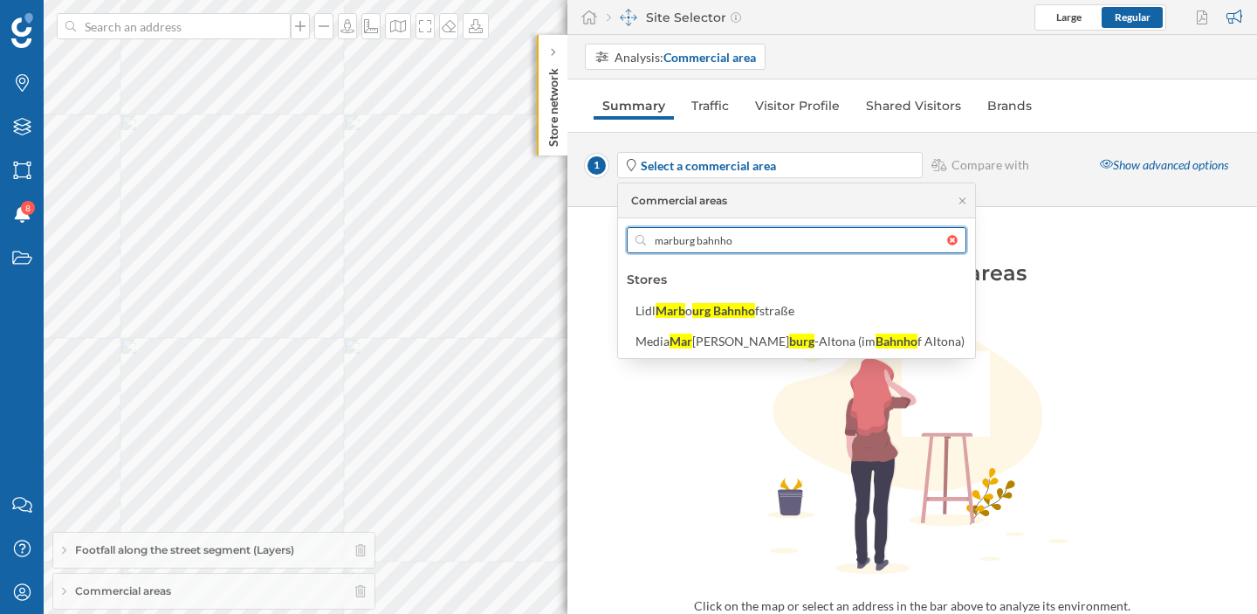
type input "[GEOGRAPHIC_DATA]"
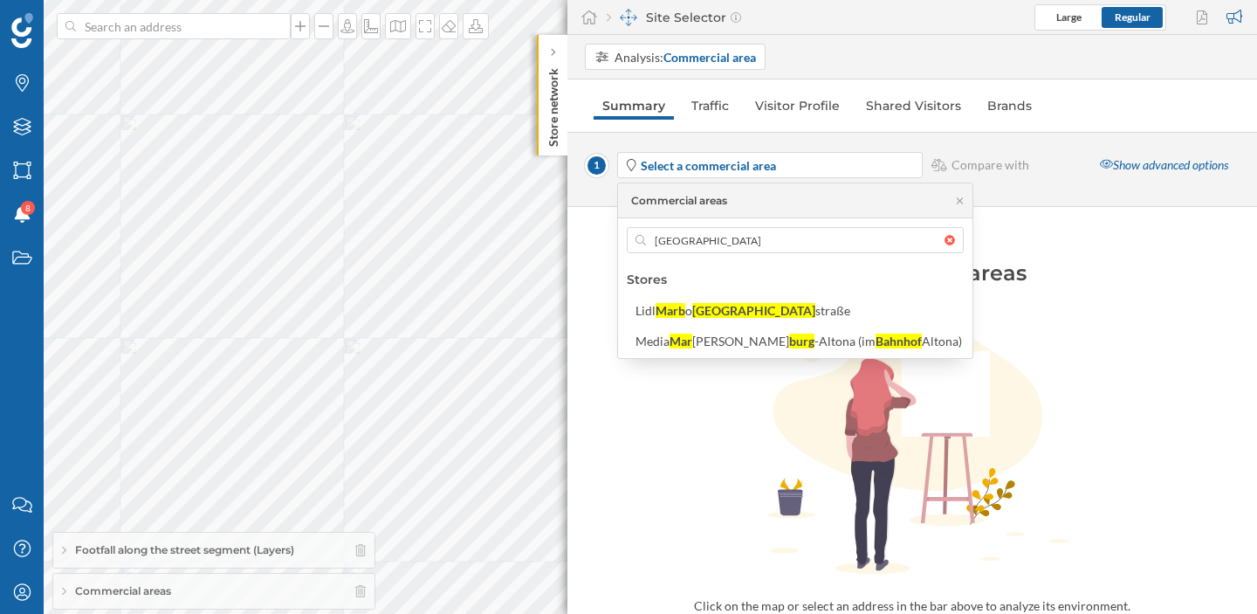
click at [895, 243] on body "Brands Layers Areas Notifications 8 States Contact us Help Center My Profile Fo…" at bounding box center [628, 307] width 1257 height 614
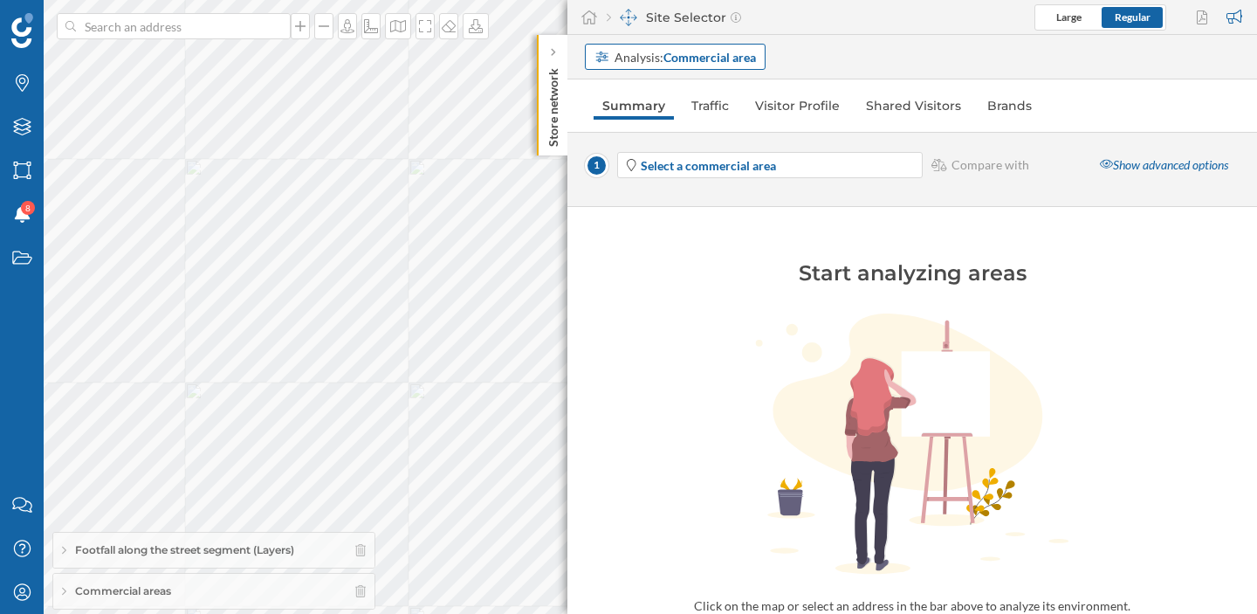
click at [671, 52] on strong "Commercial area" at bounding box center [710, 57] width 93 height 15
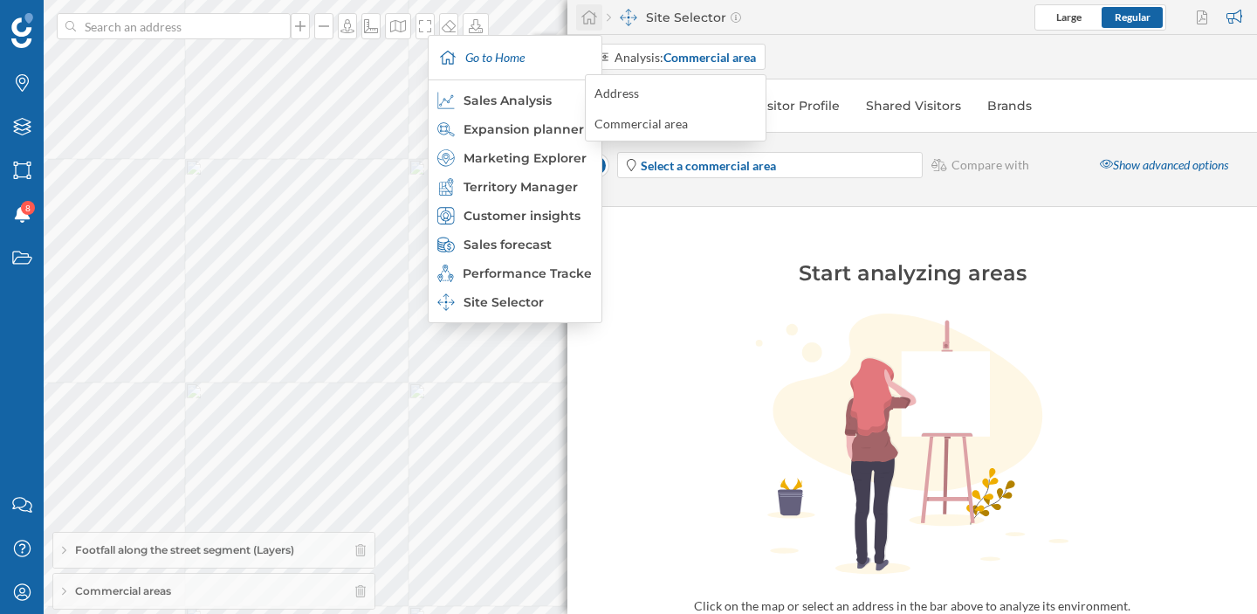
click at [590, 19] on icon at bounding box center [589, 17] width 16 height 14
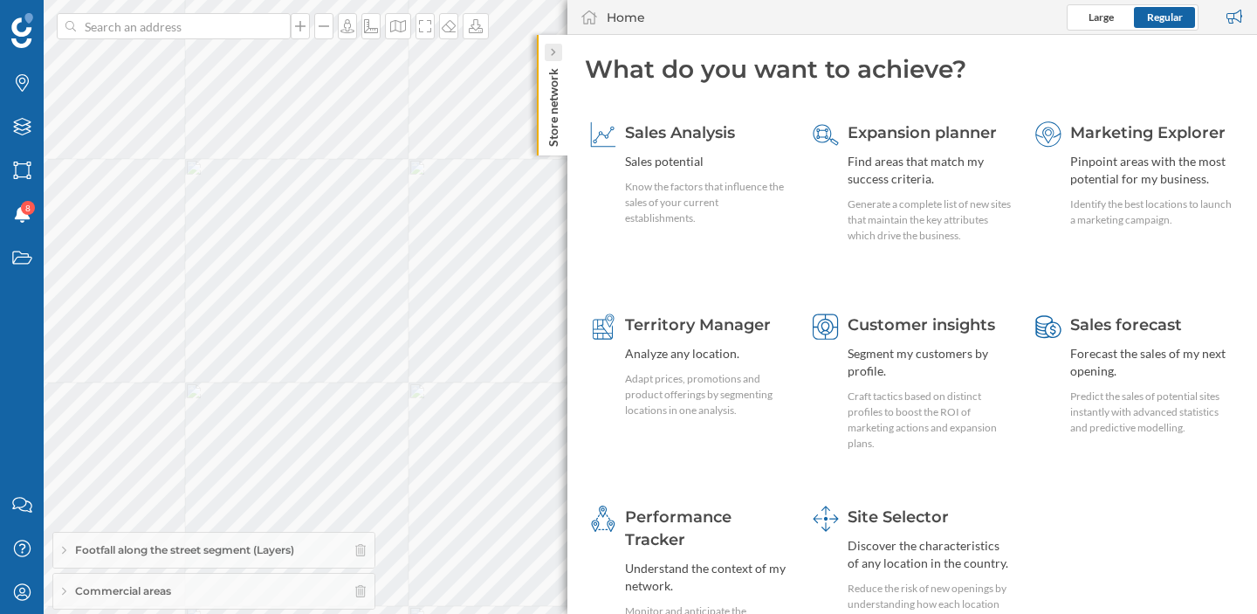
click at [556, 56] on div at bounding box center [553, 52] width 17 height 17
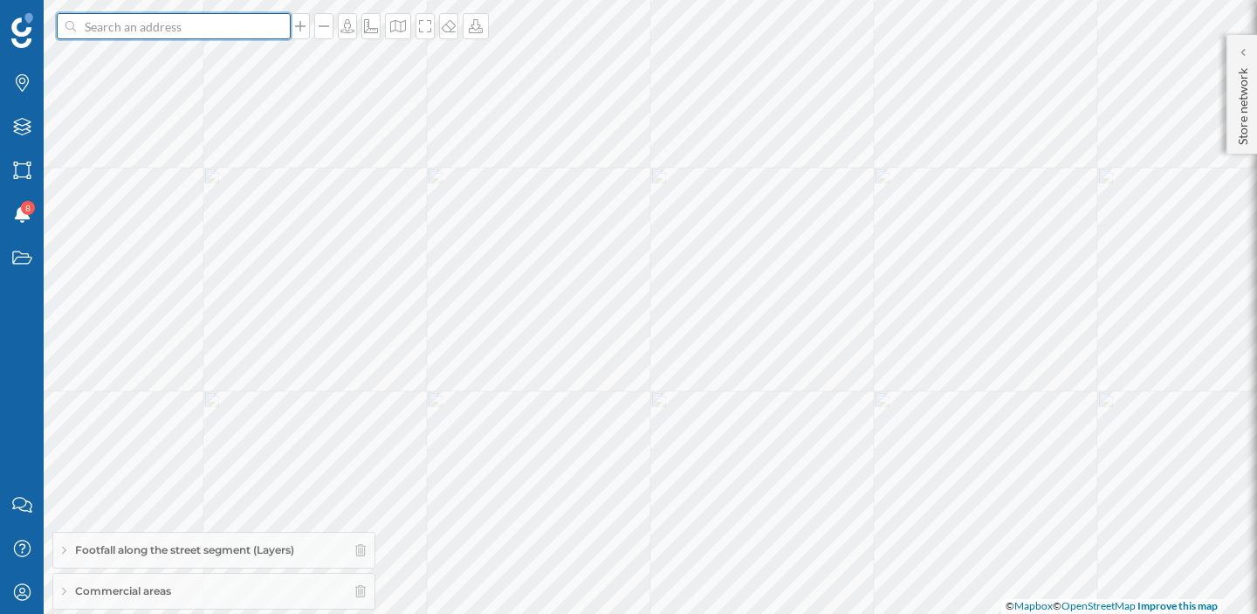
click at [199, 27] on input at bounding box center [174, 26] width 196 height 26
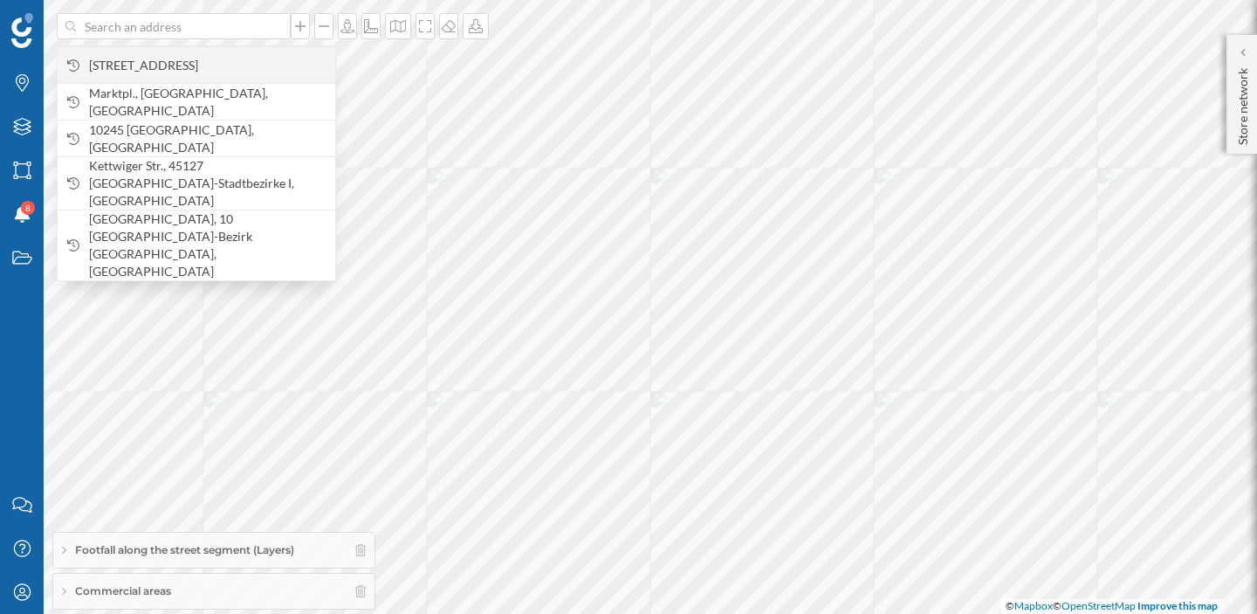
click at [203, 60] on span "[STREET_ADDRESS]" at bounding box center [207, 65] width 237 height 17
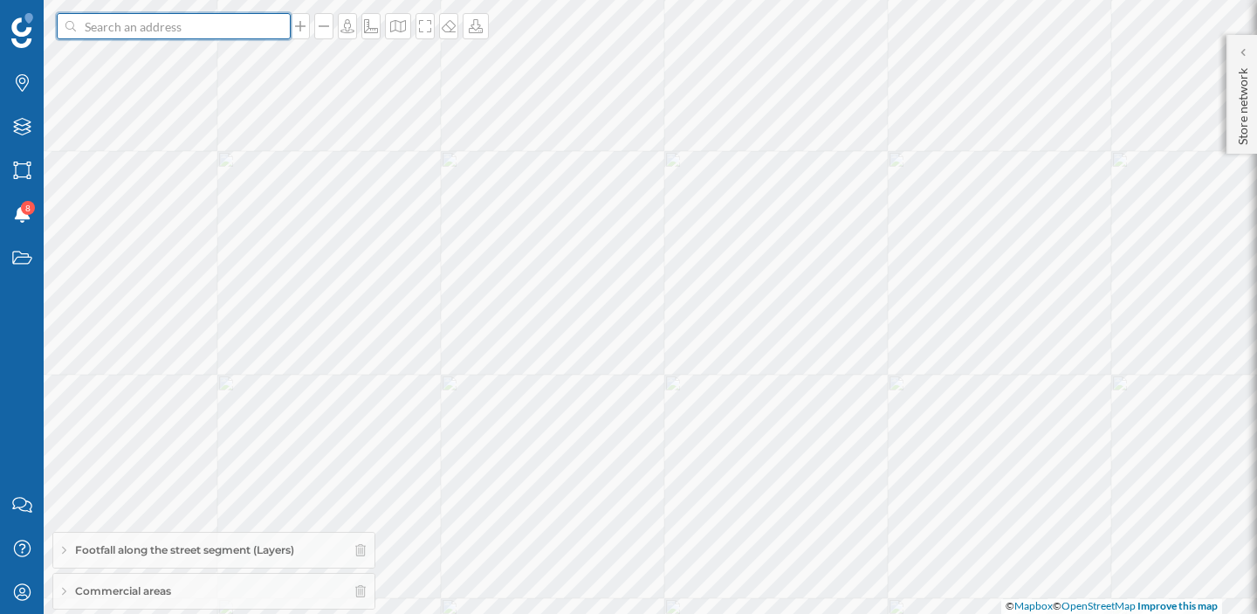
click at [198, 35] on input at bounding box center [174, 26] width 196 height 26
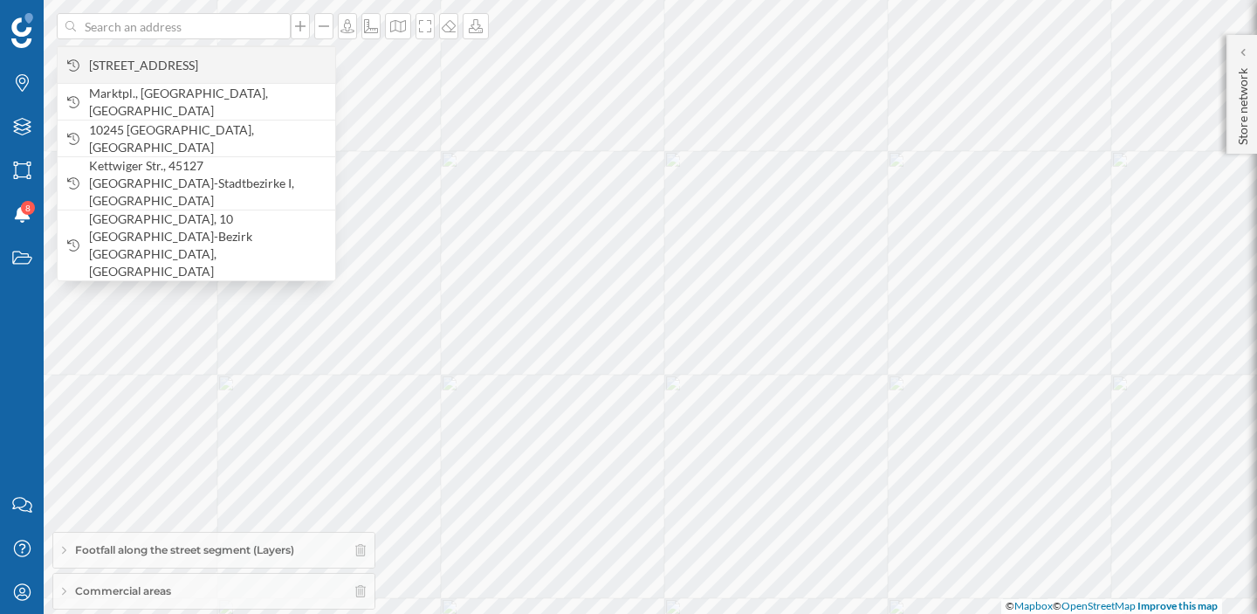
click at [202, 63] on span "[STREET_ADDRESS]" at bounding box center [207, 65] width 237 height 17
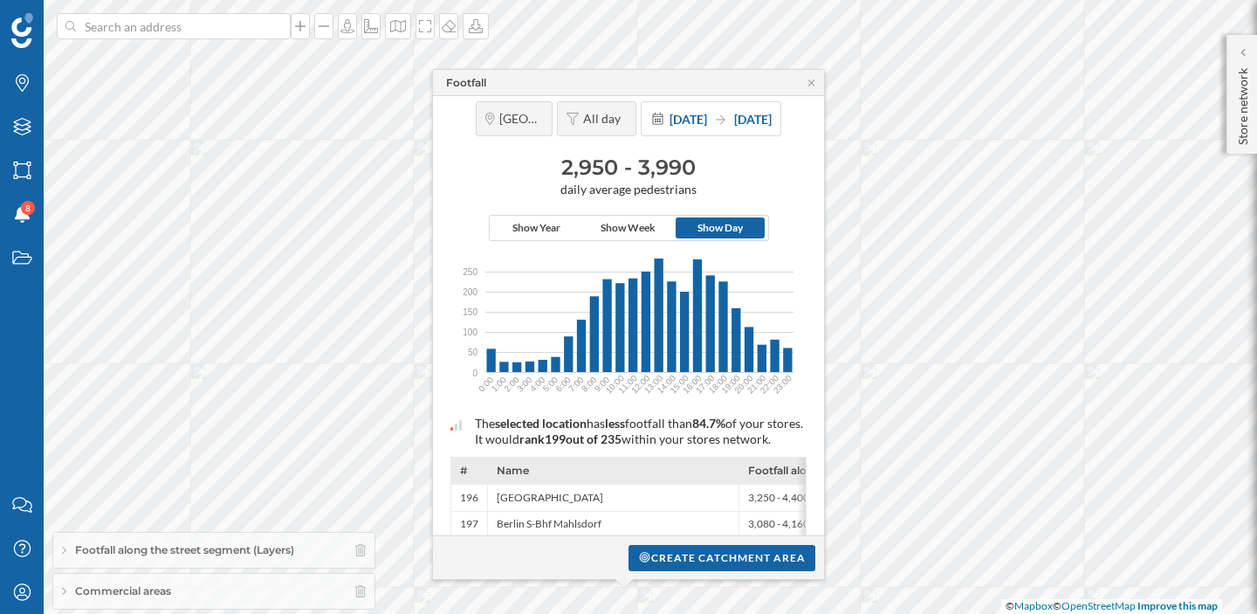
scroll to position [0, 0]
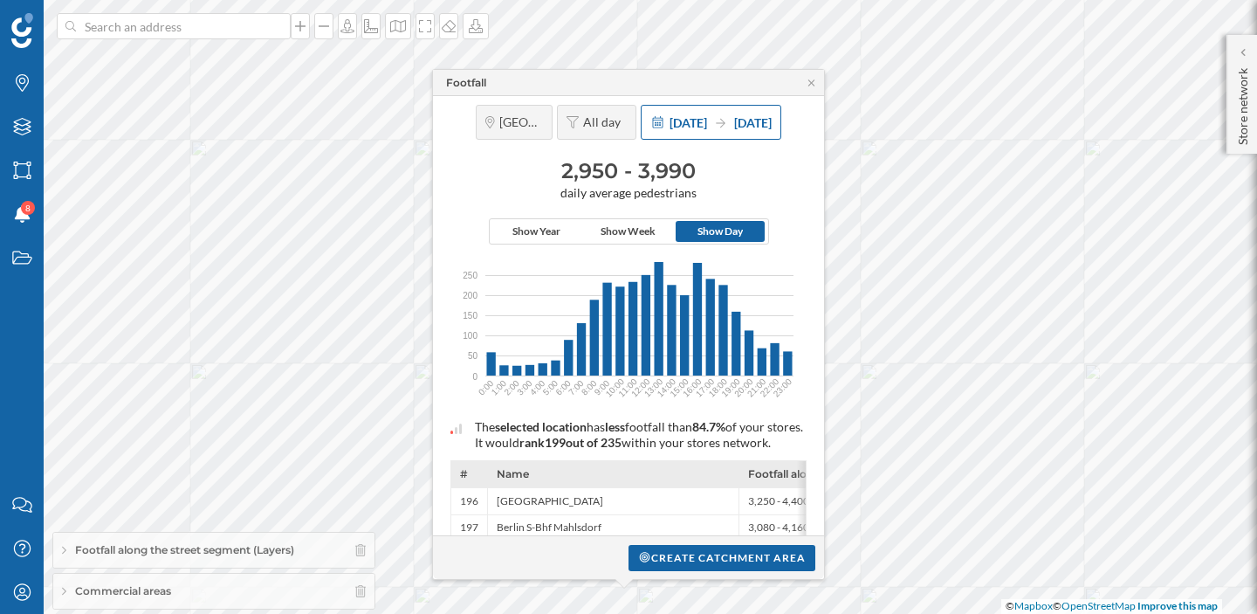
click at [676, 125] on span "[DATE]" at bounding box center [689, 122] width 38 height 15
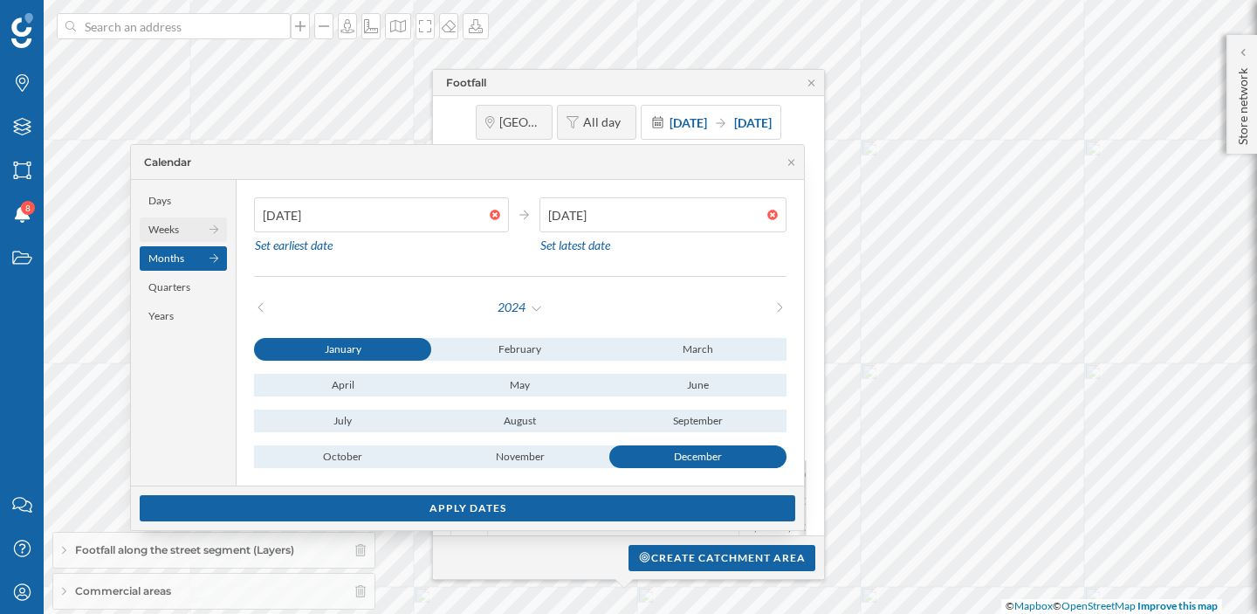
click at [191, 224] on div "Weeks" at bounding box center [183, 229] width 87 height 24
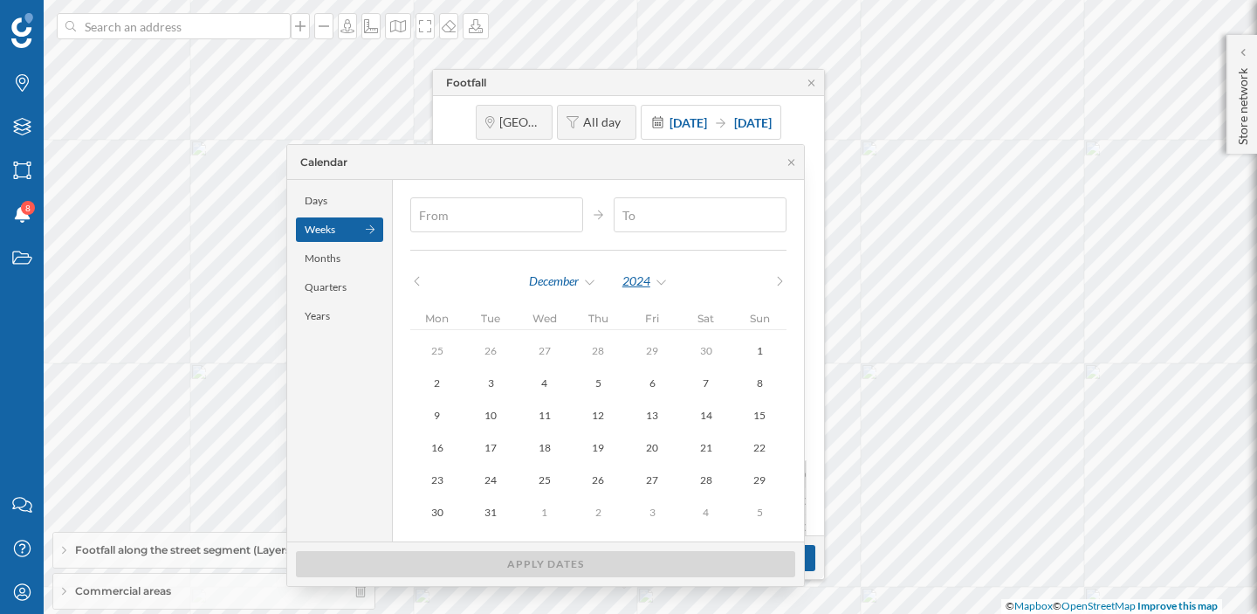
click at [663, 284] on div "2024" at bounding box center [645, 281] width 47 height 26
click at [669, 354] on div "2025" at bounding box center [693, 353] width 114 height 18
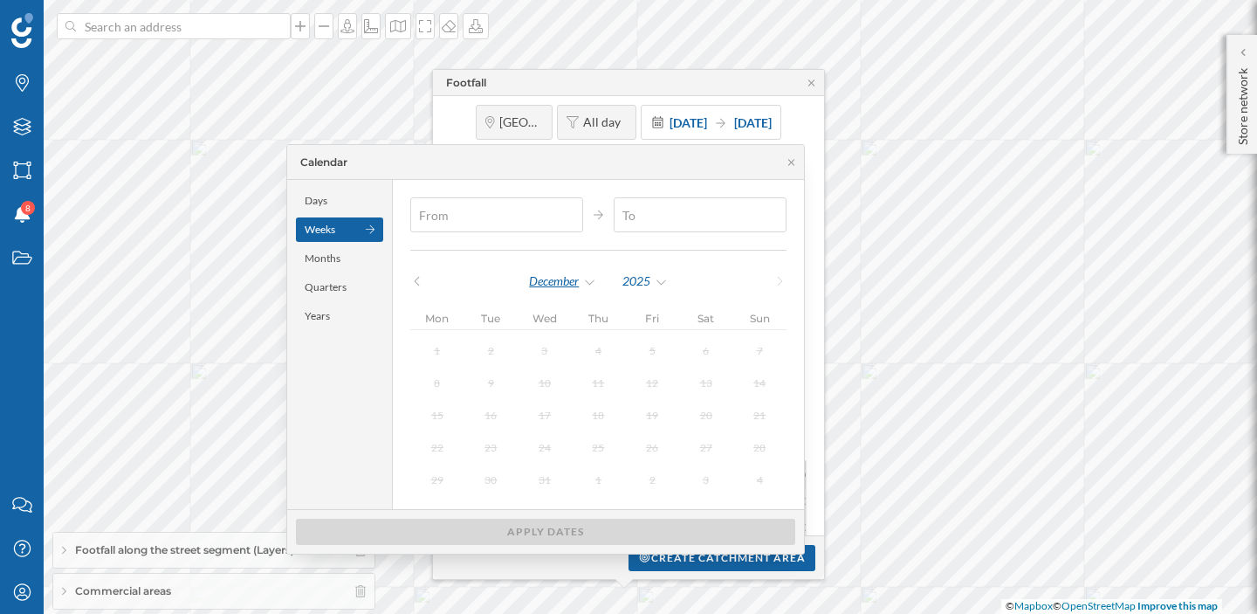
click at [571, 280] on div "December" at bounding box center [562, 281] width 69 height 26
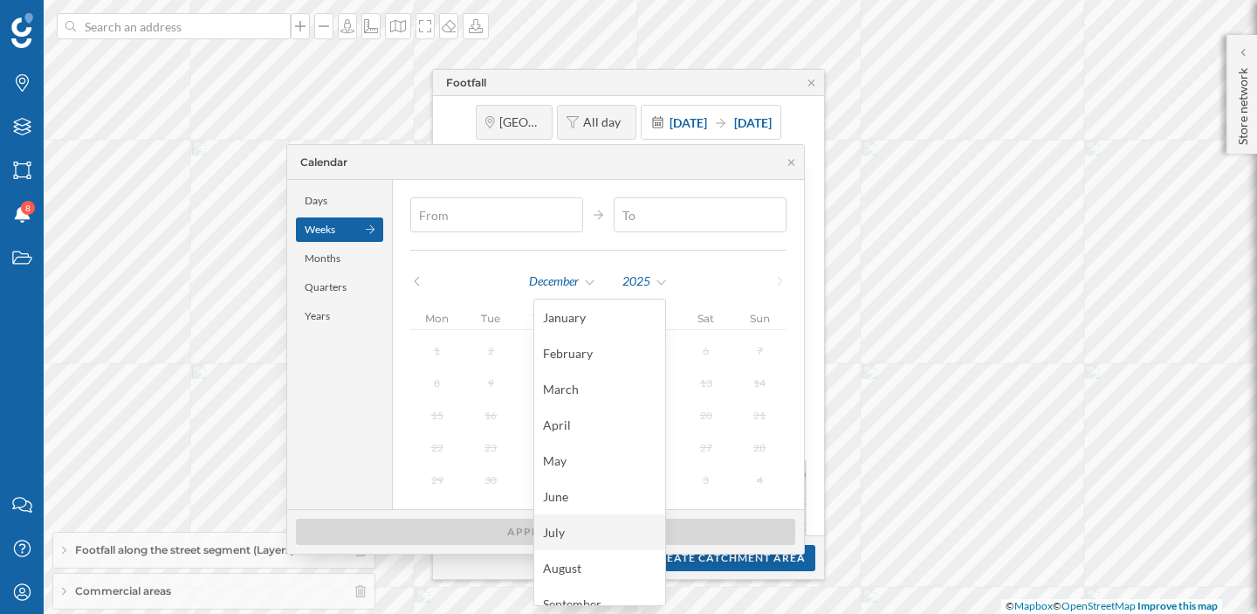
click at [575, 527] on div "July" at bounding box center [600, 532] width 114 height 18
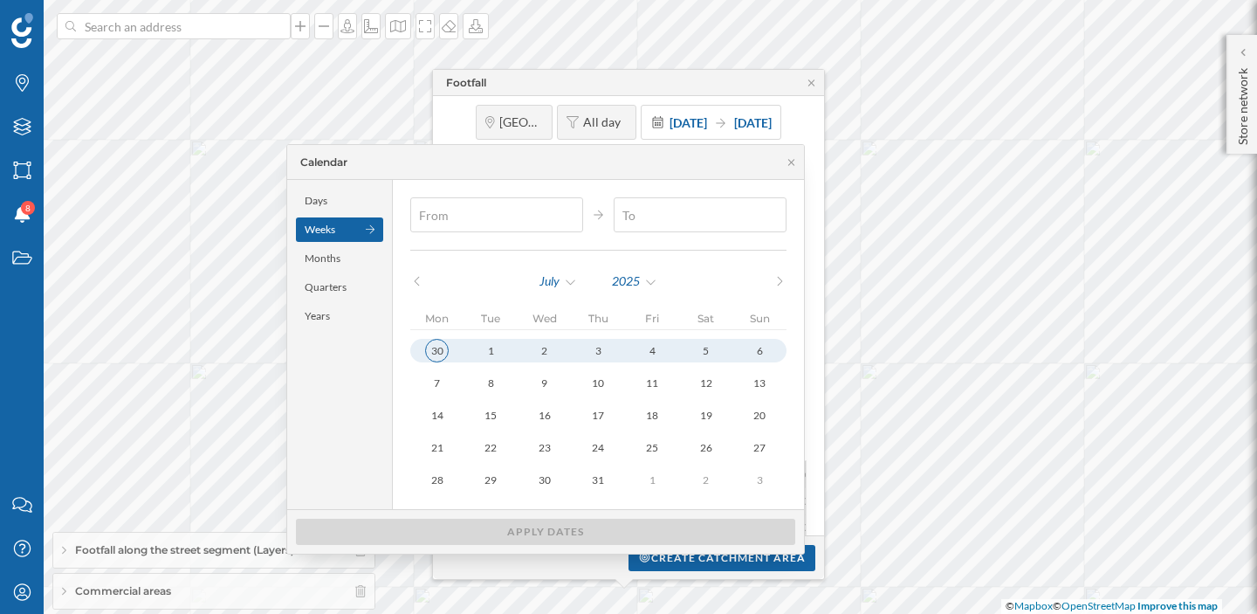
click at [449, 354] on div "30" at bounding box center [437, 351] width 24 height 24
type input "[DATE]"
click at [578, 286] on div "July" at bounding box center [558, 281] width 39 height 26
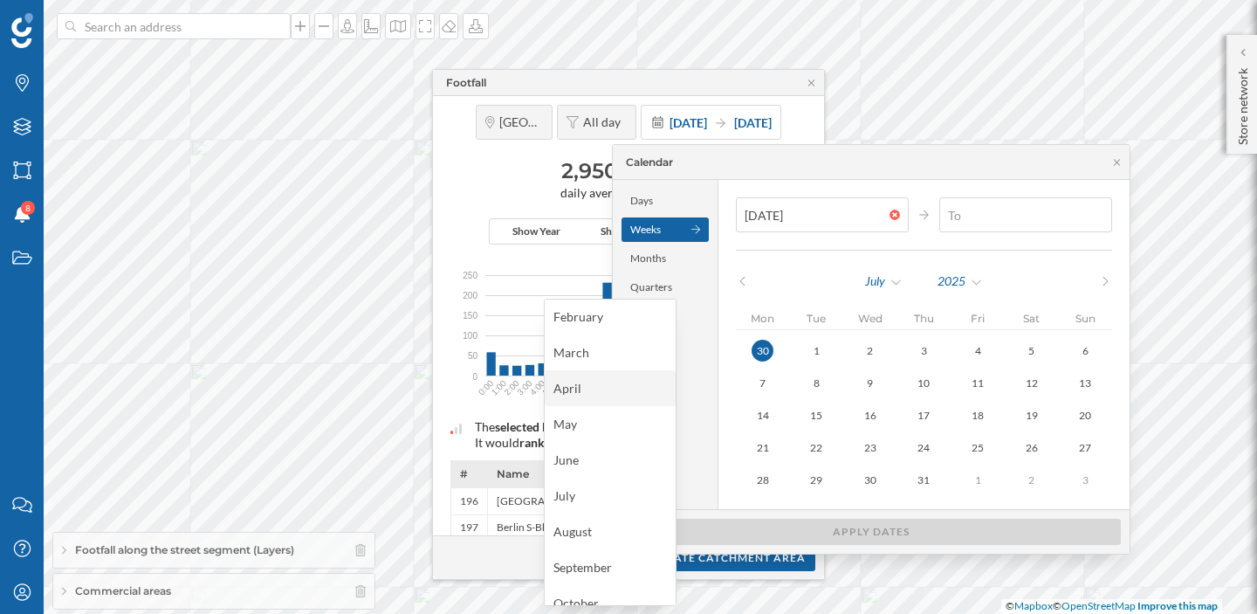
scroll to position [38, 0]
click at [891, 283] on div "July" at bounding box center [883, 281] width 39 height 26
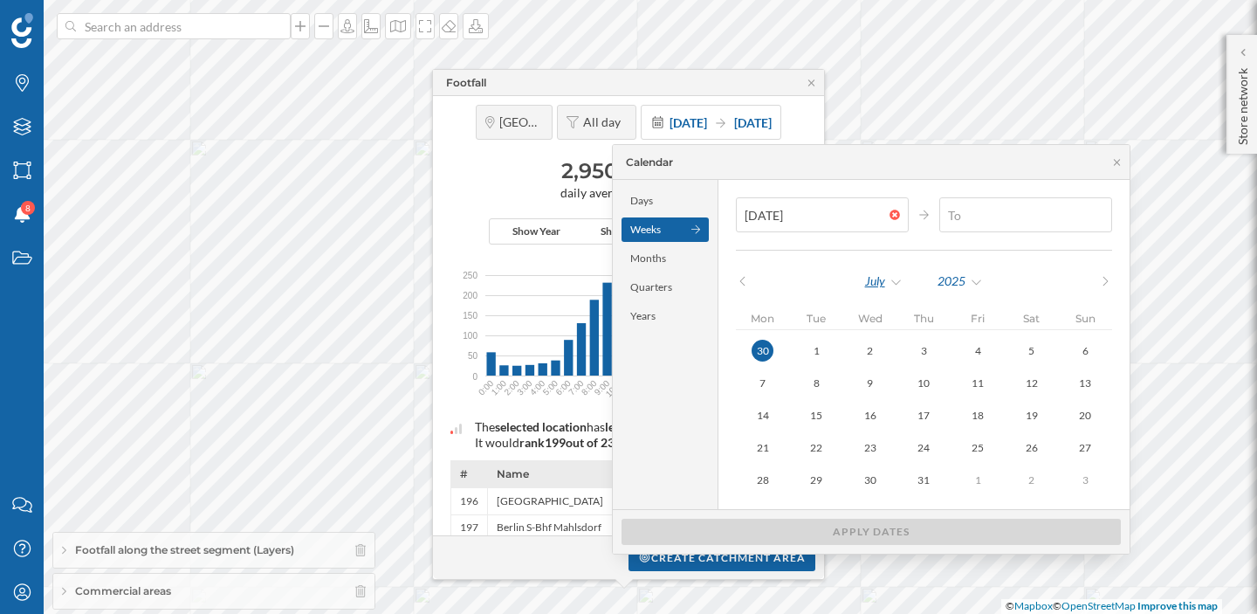
click at [891, 285] on div "July" at bounding box center [883, 281] width 39 height 26
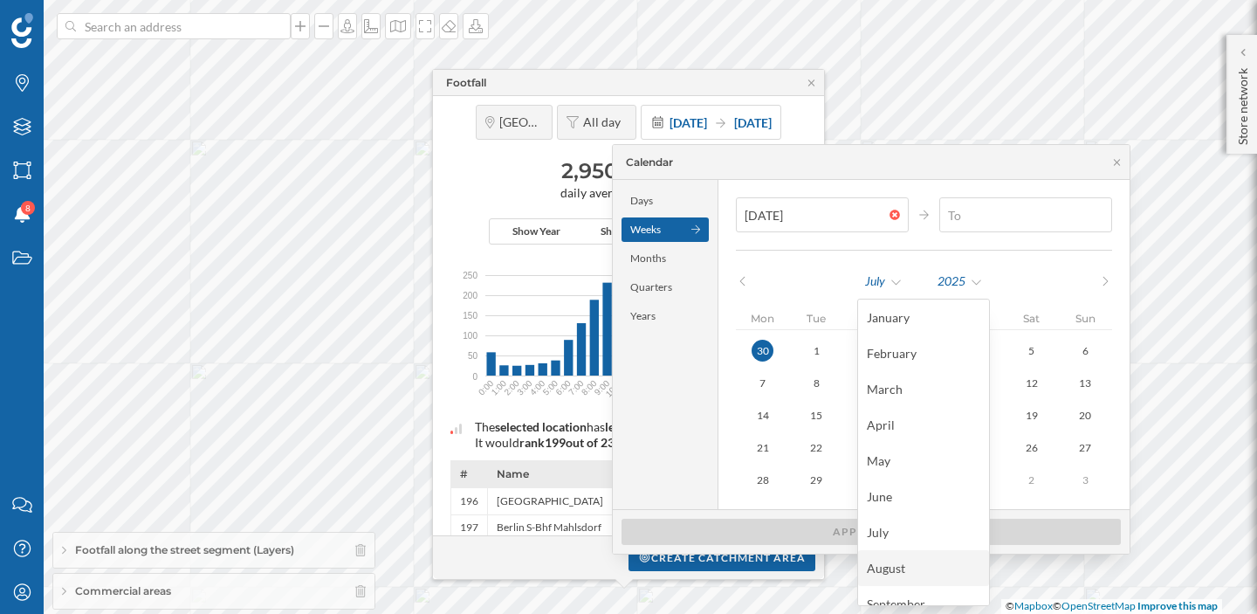
click at [893, 565] on div "August" at bounding box center [924, 568] width 114 height 18
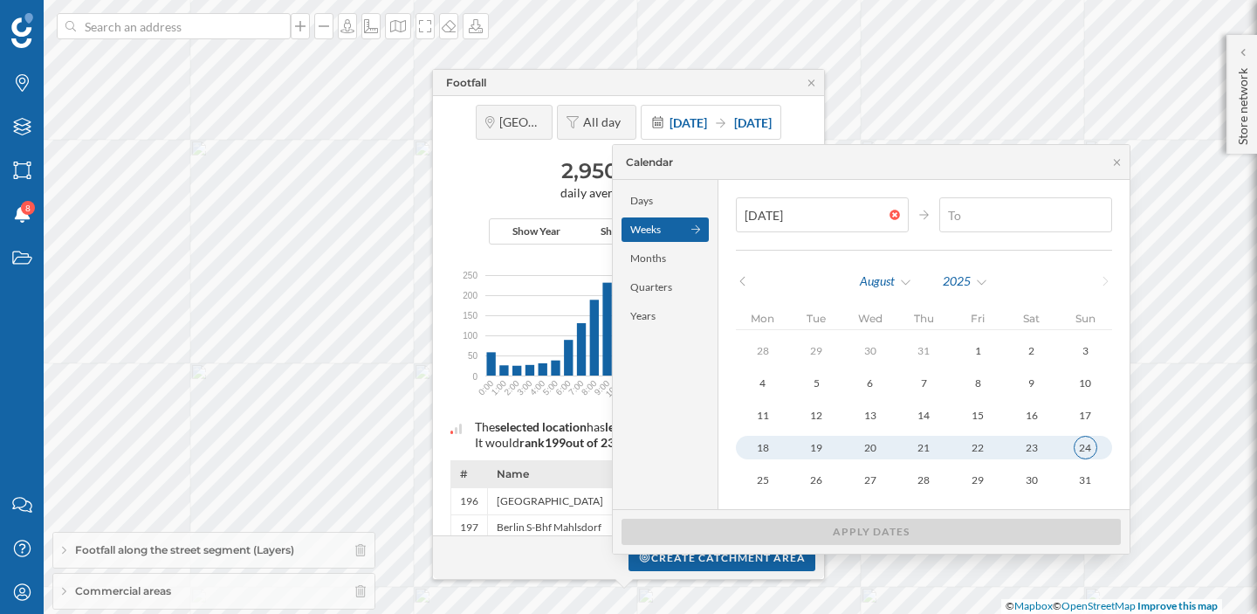
click at [1074, 447] on div "24" at bounding box center [1086, 448] width 24 height 24
type input "[DATE]"
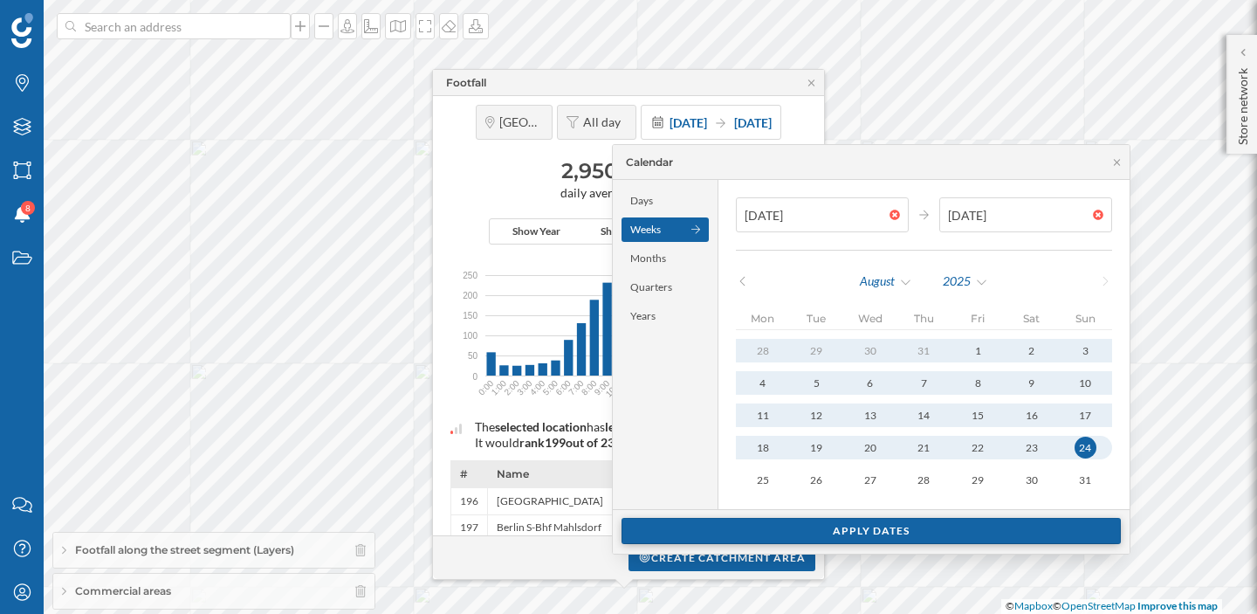
click at [962, 521] on div "Apply dates" at bounding box center [871, 531] width 499 height 26
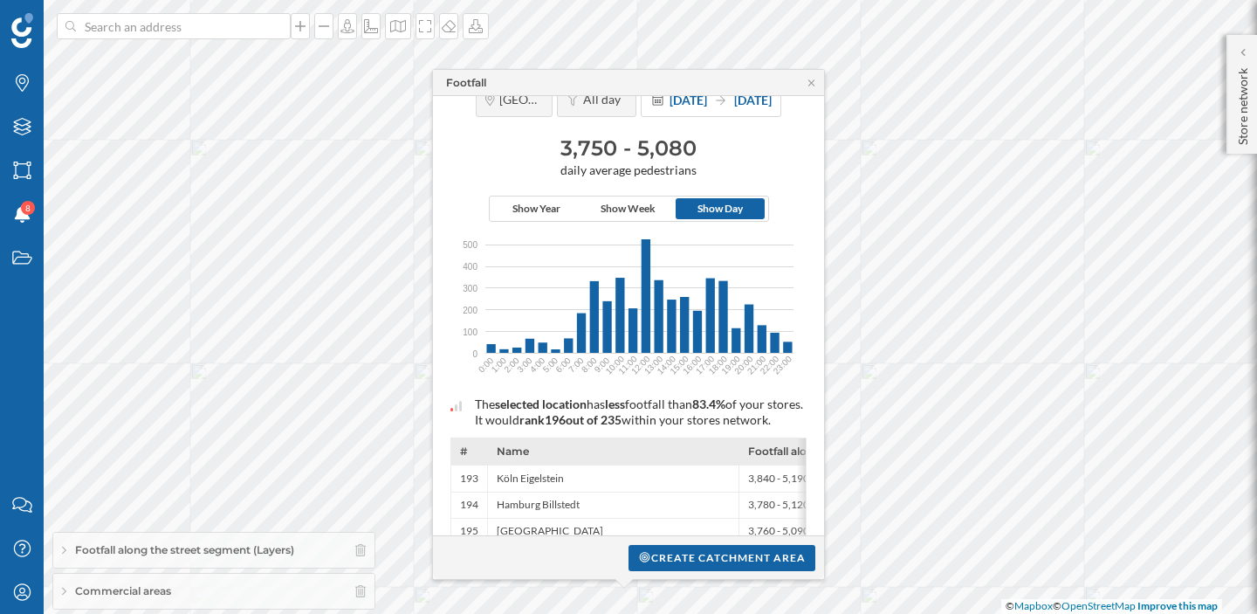
scroll to position [0, 0]
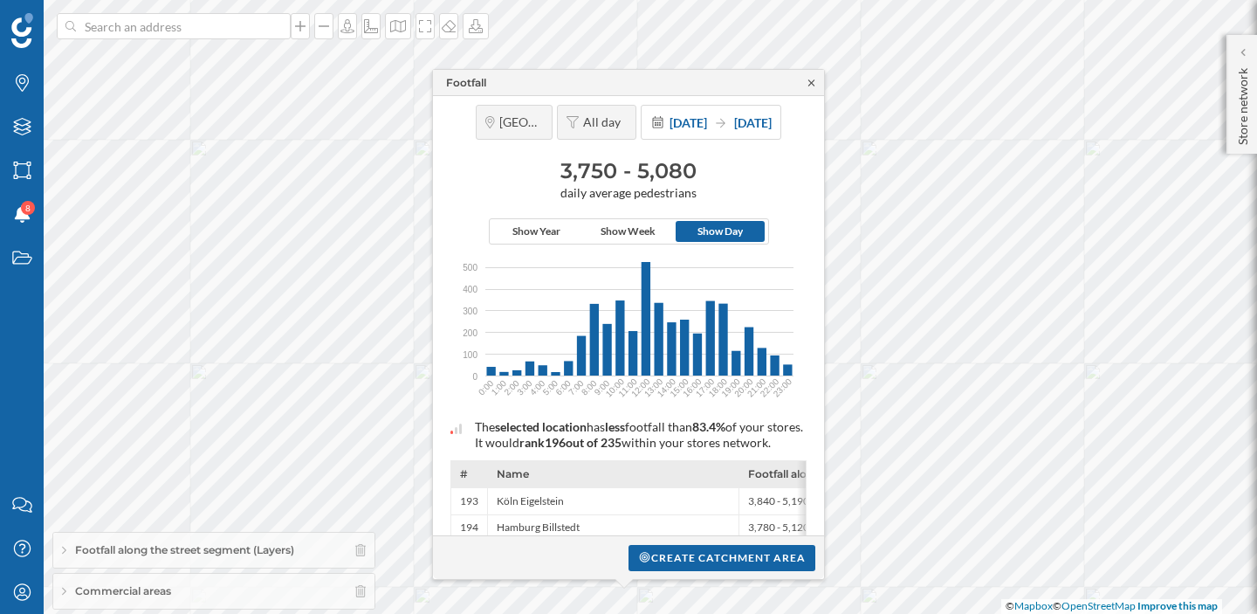
click at [813, 81] on icon at bounding box center [811, 83] width 13 height 10
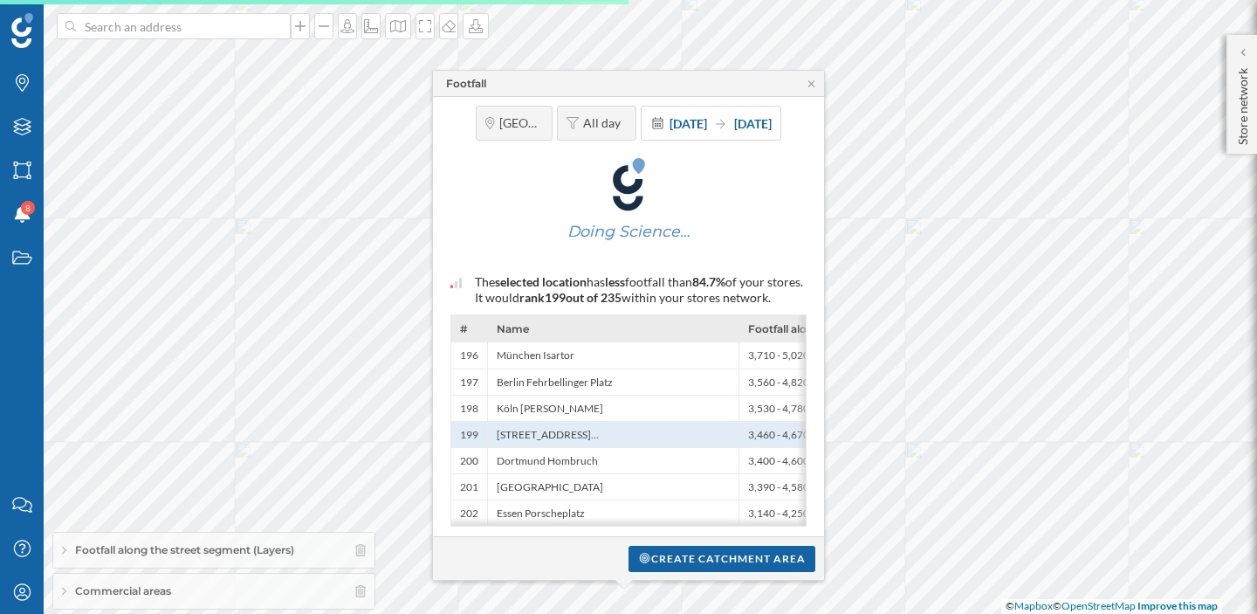
scroll to position [29, 0]
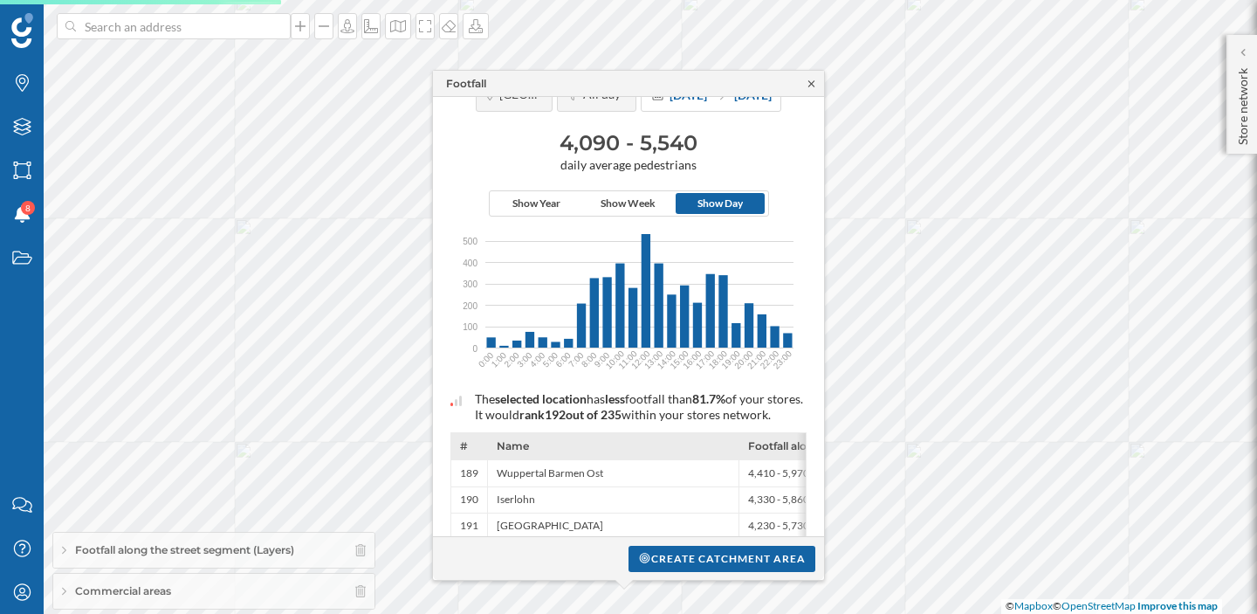
click at [809, 84] on icon at bounding box center [811, 84] width 13 height 10
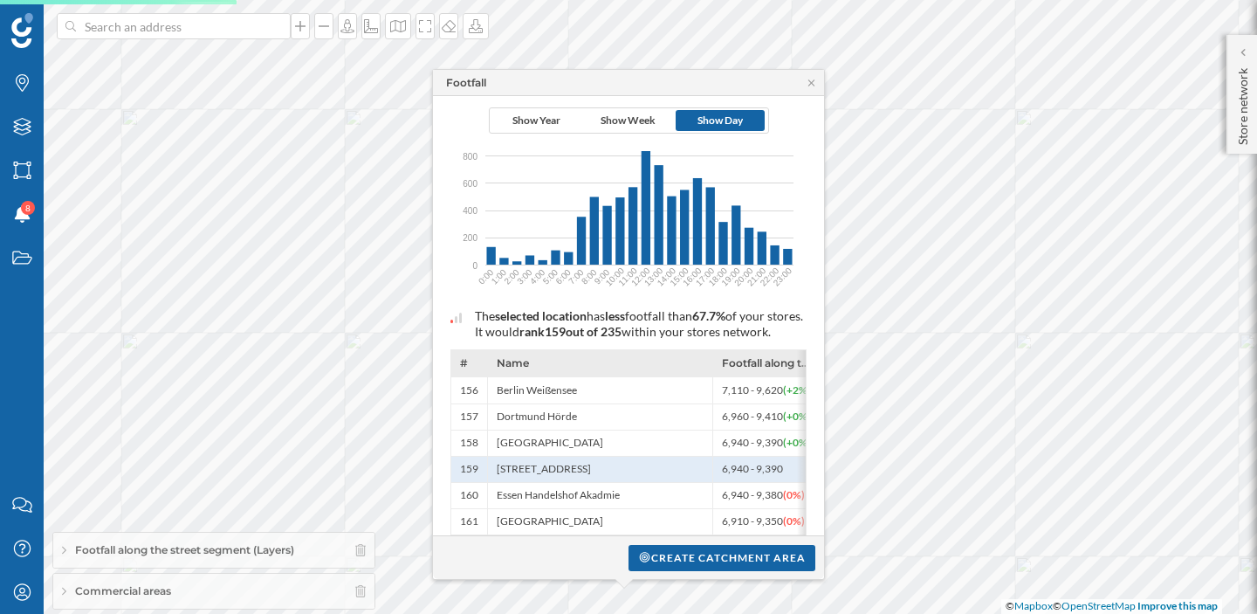
scroll to position [175, 0]
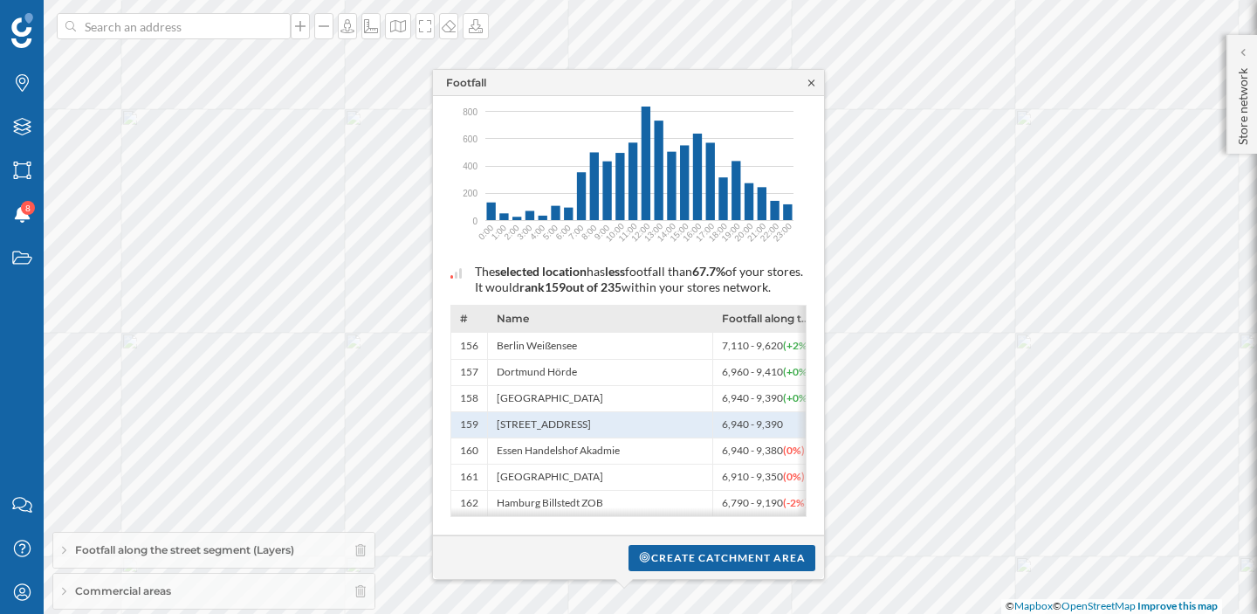
click at [817, 83] on icon at bounding box center [811, 83] width 13 height 10
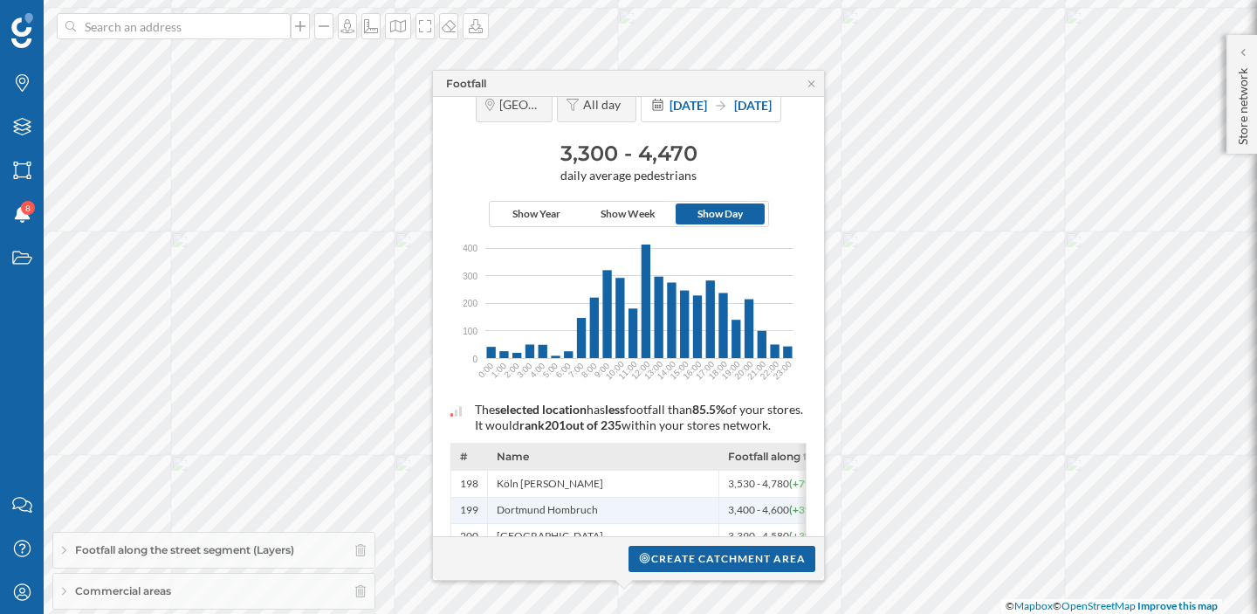
scroll to position [10, 0]
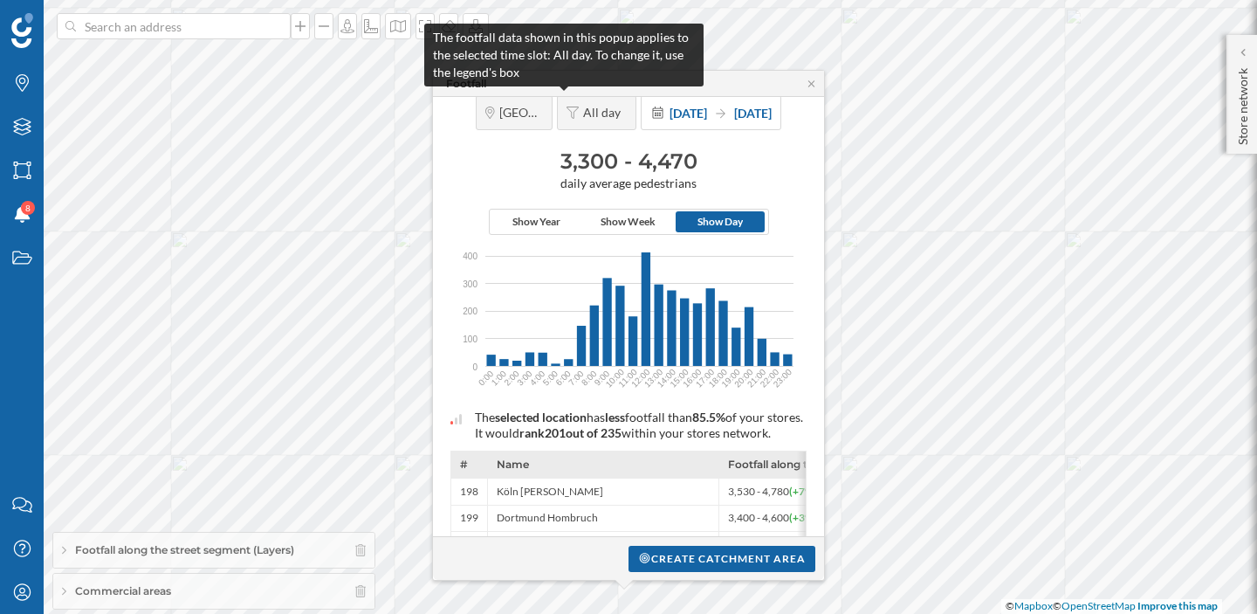
click at [583, 107] on span "All day" at bounding box center [605, 113] width 44 height 16
click at [583, 110] on span "All day" at bounding box center [605, 113] width 44 height 16
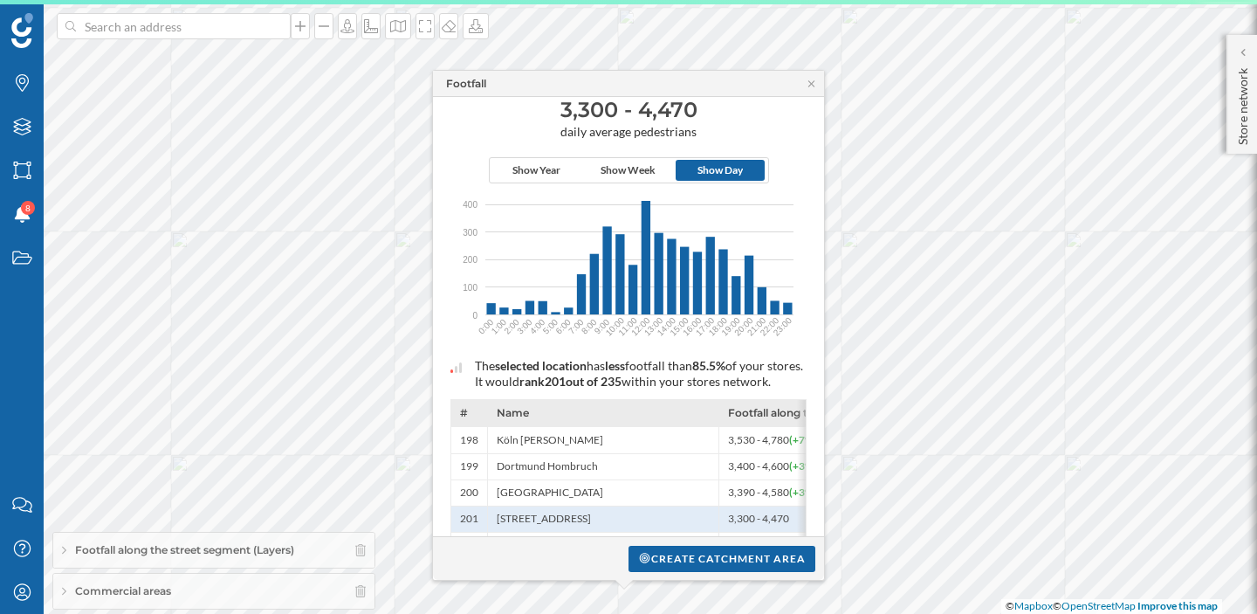
scroll to position [0, 0]
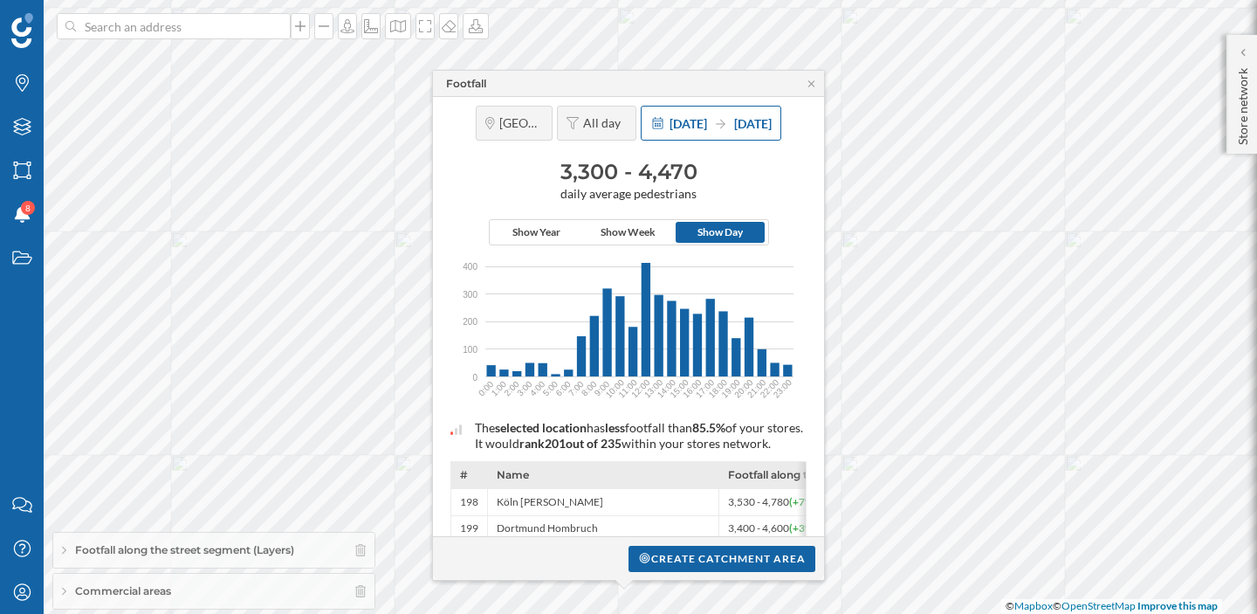
drag, startPoint x: 560, startPoint y: 105, endPoint x: 711, endPoint y: 128, distance: 152.9
click at [720, 114] on div "[GEOGRAPHIC_DATA], [GEOGRAPHIC_DATA] All day [DATE] [DATE] 3,300 - 4,470 daily …" at bounding box center [628, 394] width 391 height 595
click at [552, 242] on span "Show Year" at bounding box center [536, 232] width 89 height 21
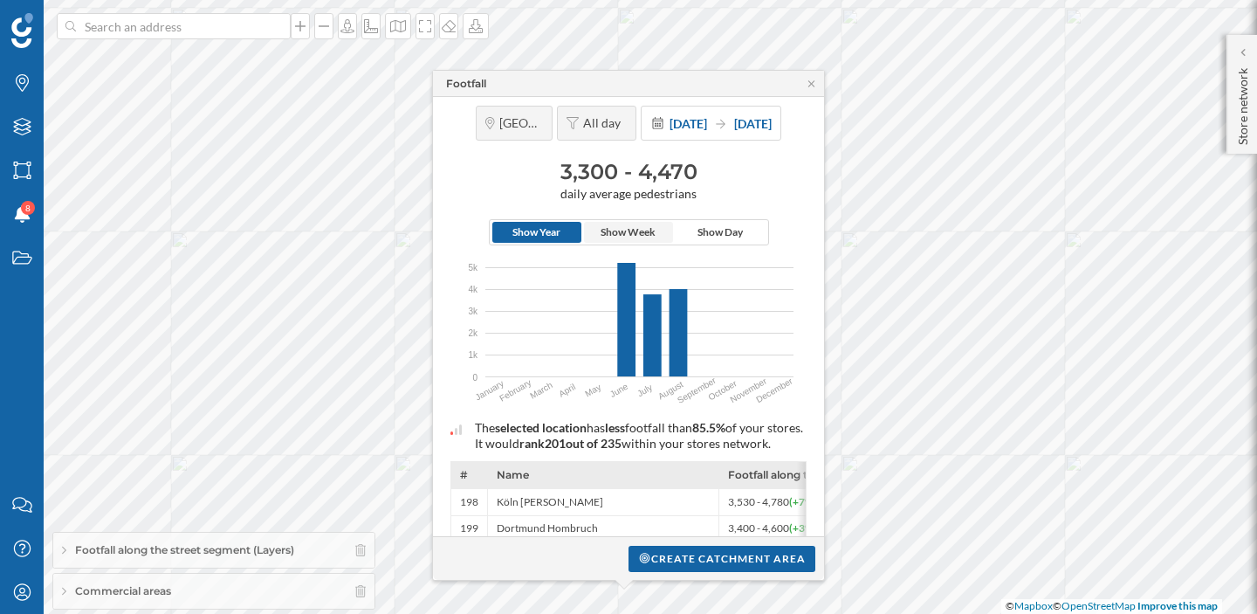
click at [621, 238] on span "Show Week" at bounding box center [628, 232] width 55 height 16
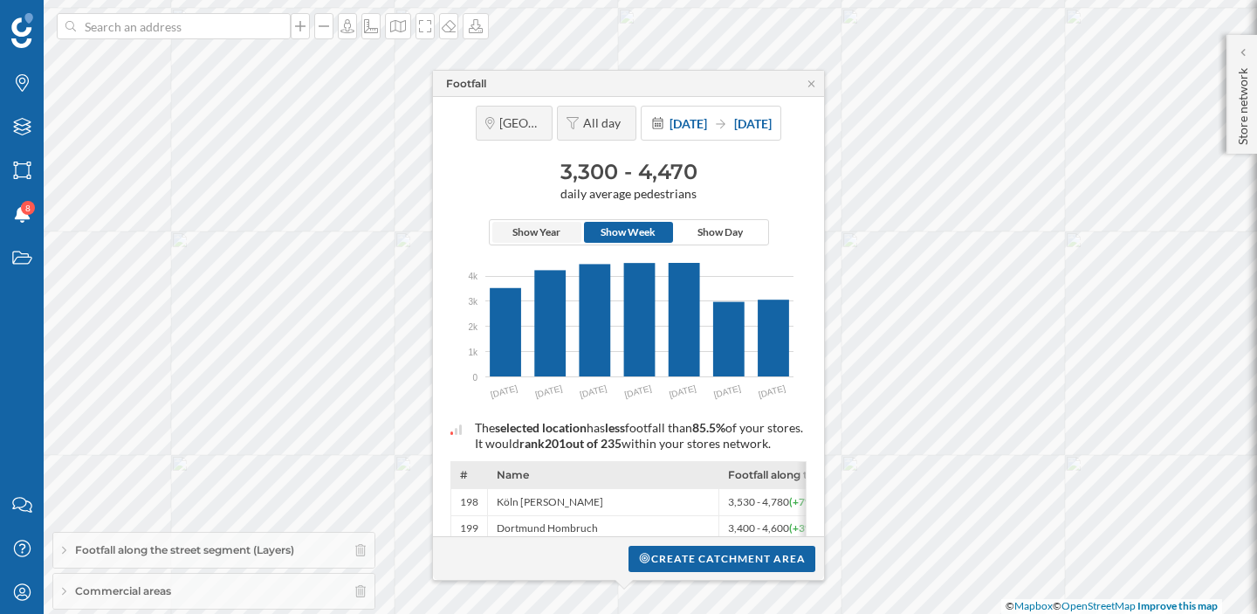
click at [541, 237] on span "Show Year" at bounding box center [536, 232] width 48 height 16
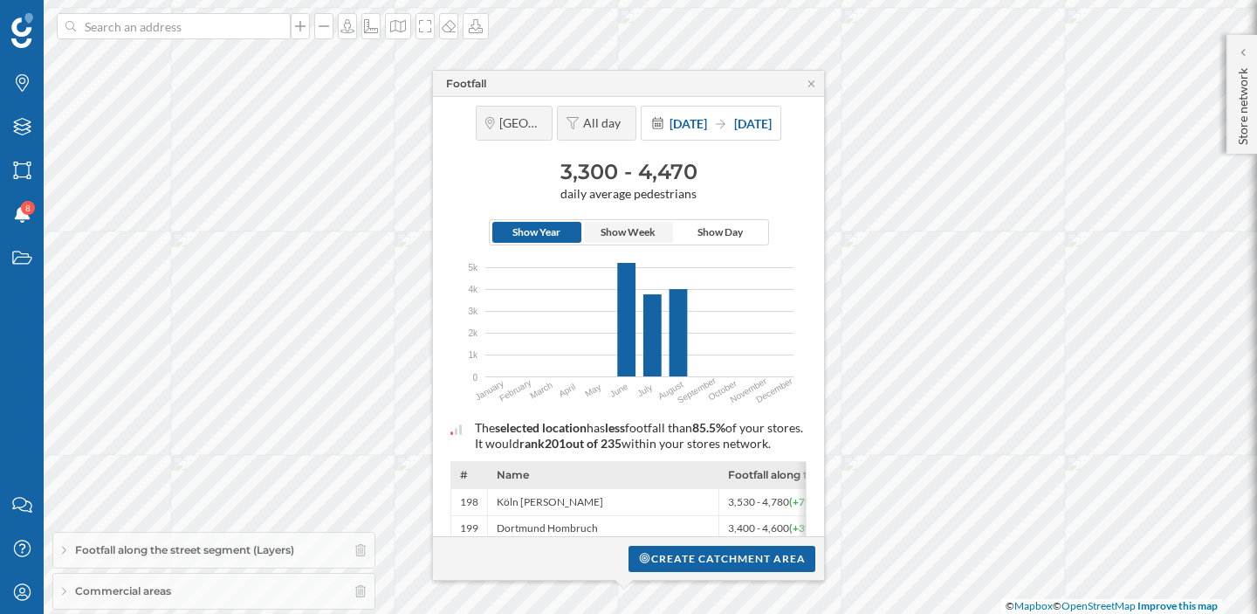
click at [627, 226] on span "Show Week" at bounding box center [628, 232] width 55 height 16
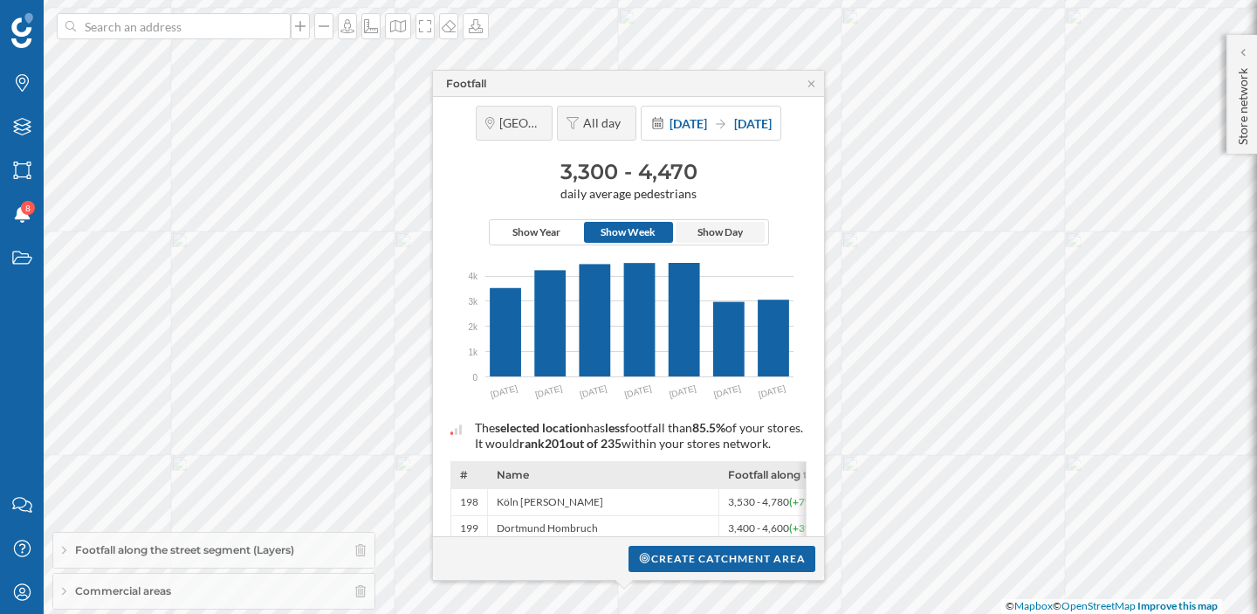
click at [738, 228] on span "Show Day" at bounding box center [720, 232] width 45 height 16
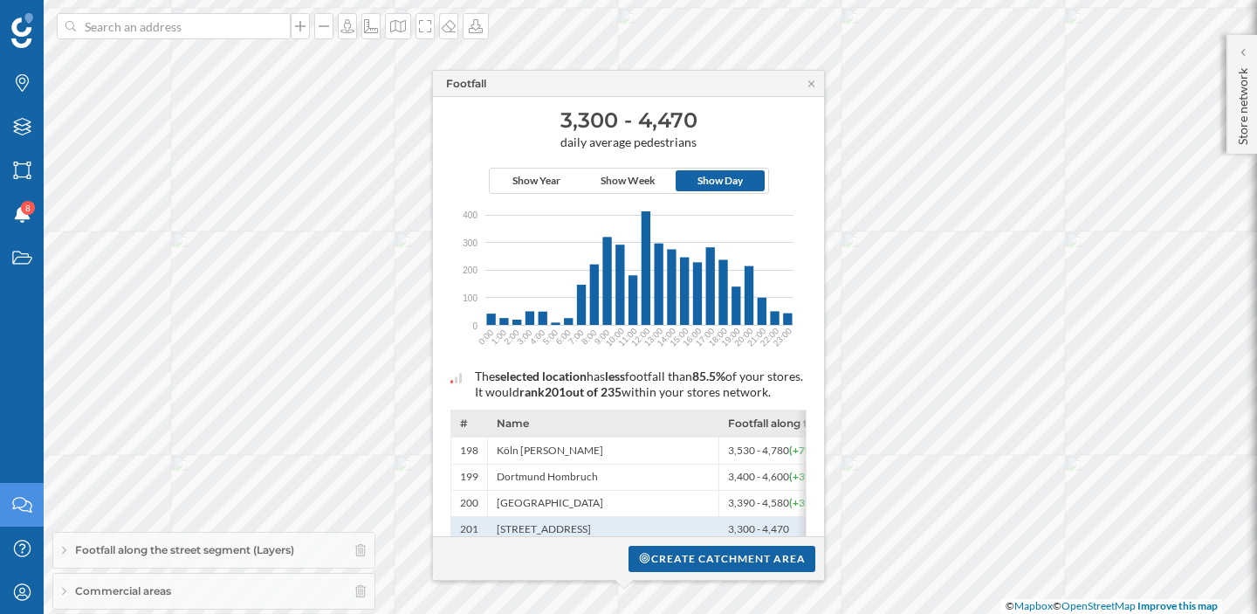
scroll to position [35, 0]
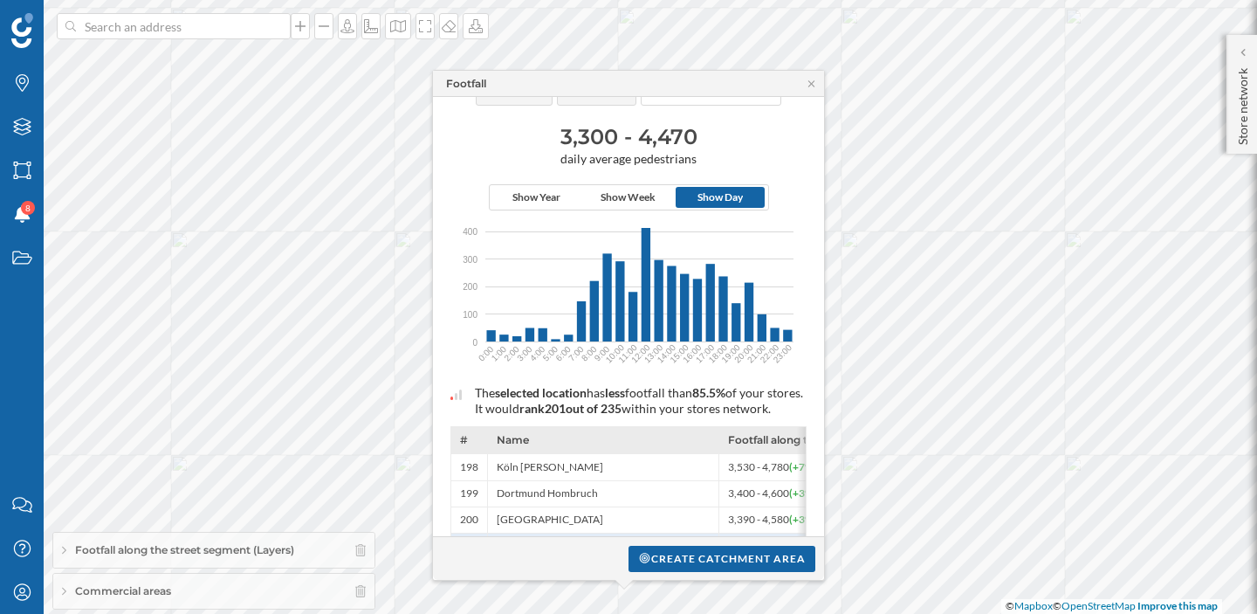
click at [604, 135] on h3 "3,300 - 4,470" at bounding box center [629, 137] width 374 height 28
copy div "3,300 - 4,470"
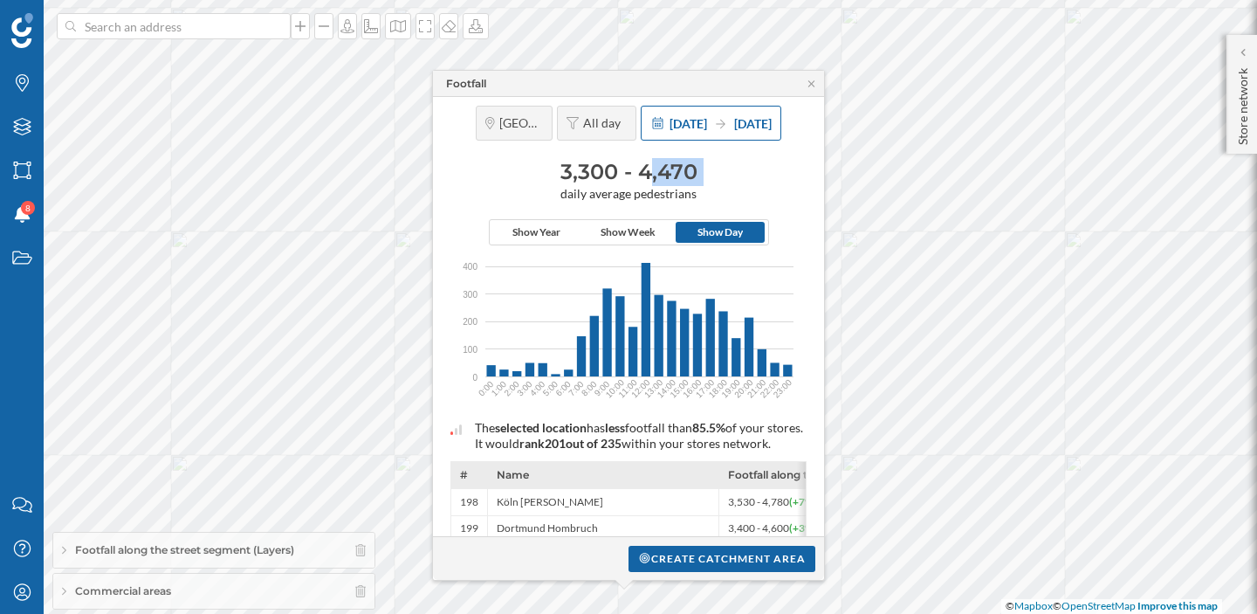
click at [692, 122] on span "[DATE]" at bounding box center [689, 123] width 38 height 15
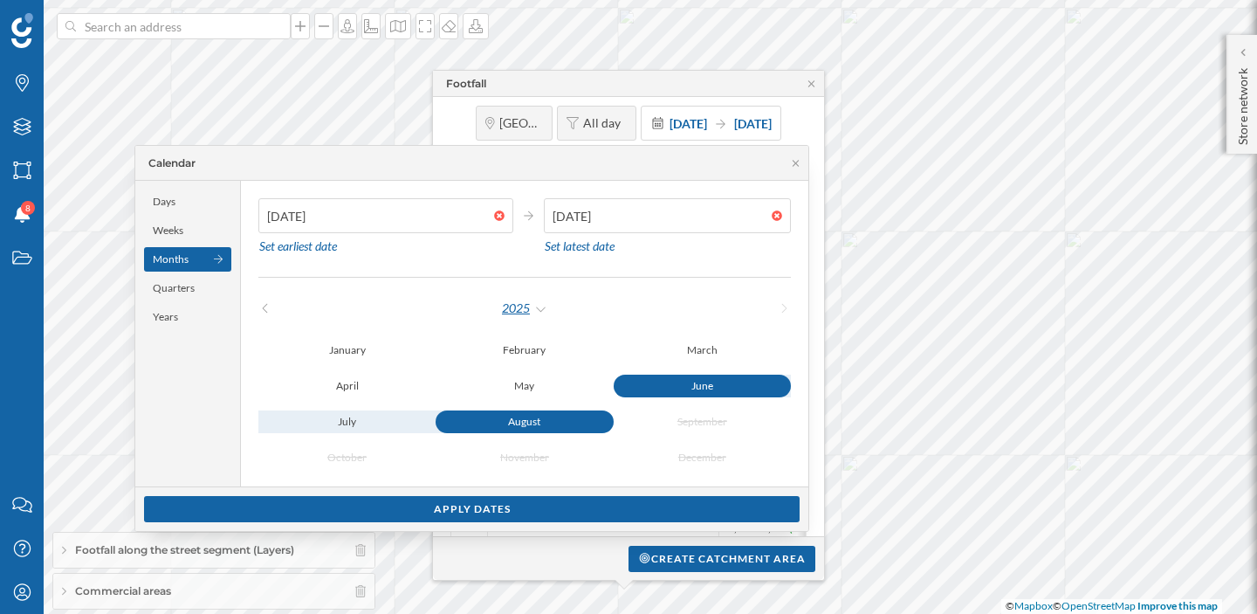
click at [548, 306] on div "2025" at bounding box center [524, 308] width 47 height 26
click at [549, 340] on div "2024" at bounding box center [571, 344] width 114 height 18
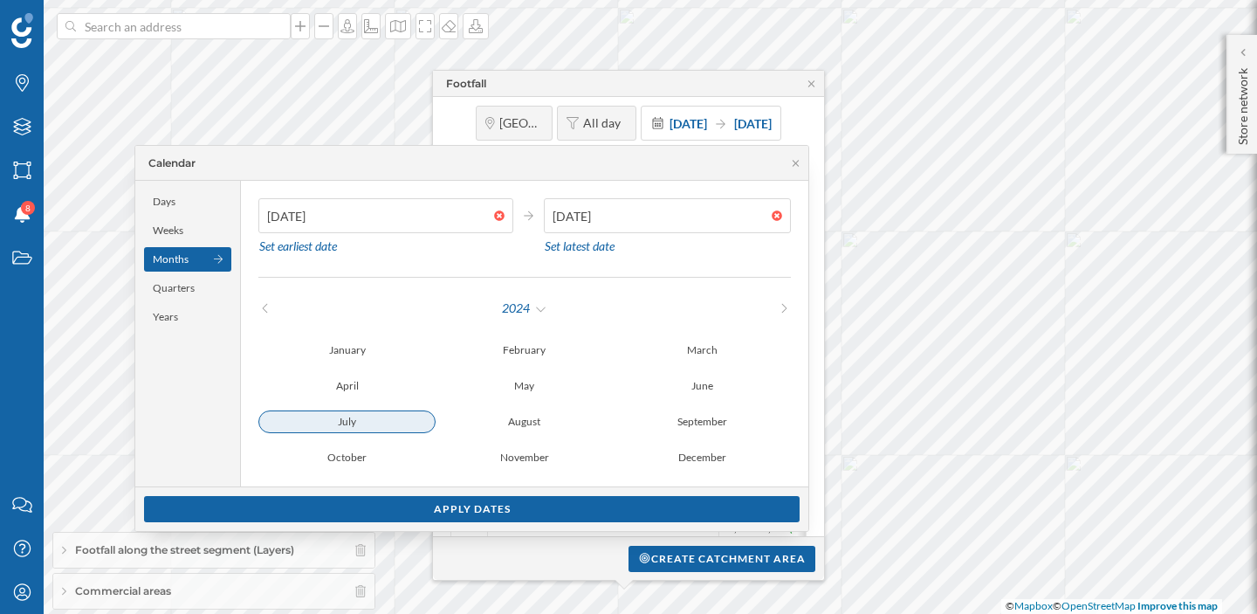
click at [385, 428] on div "July" at bounding box center [346, 421] width 177 height 23
type input "[DATE]"
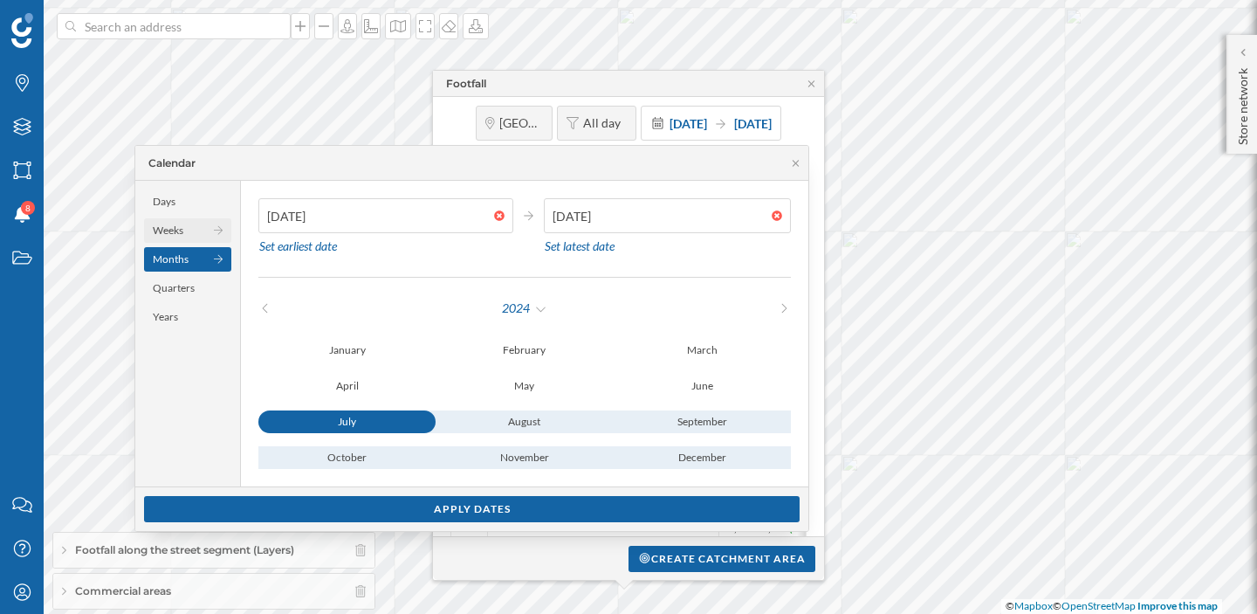
click at [189, 231] on div "Weeks" at bounding box center [187, 230] width 87 height 24
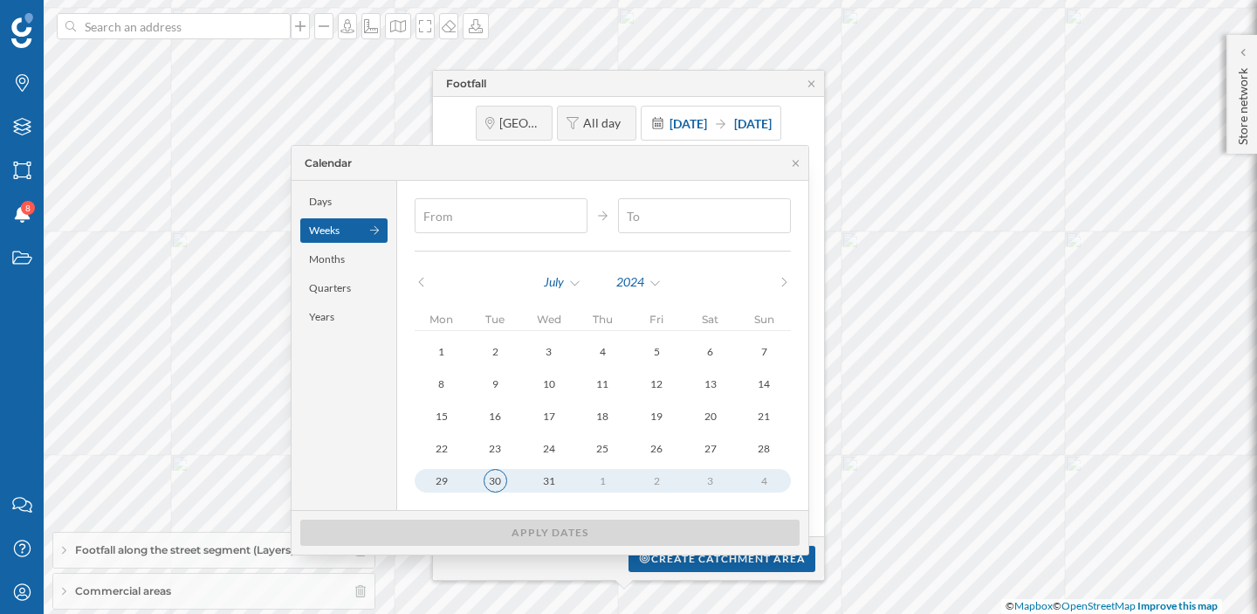
type input "[DATE]"
click at [505, 481] on div "30" at bounding box center [496, 481] width 24 height 24
type input "[DATE]"
click at [602, 478] on div "1" at bounding box center [603, 481] width 24 height 24
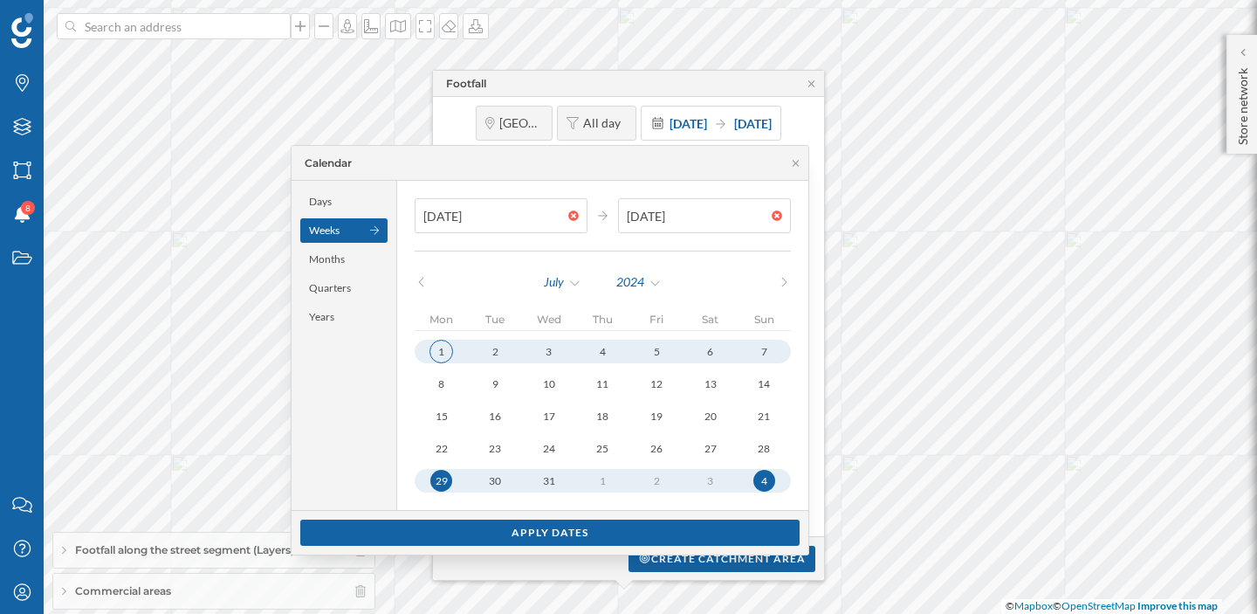
click at [444, 353] on div "1" at bounding box center [442, 352] width 24 height 24
type input "[DATE]"
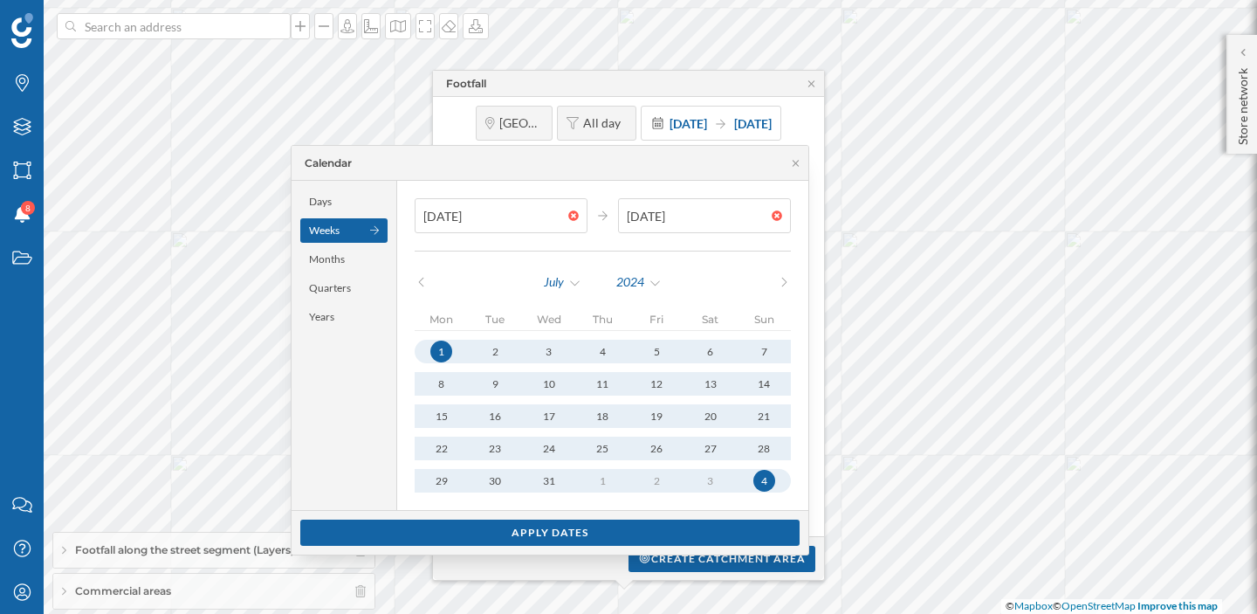
click at [783, 282] on icon at bounding box center [784, 282] width 13 height 10
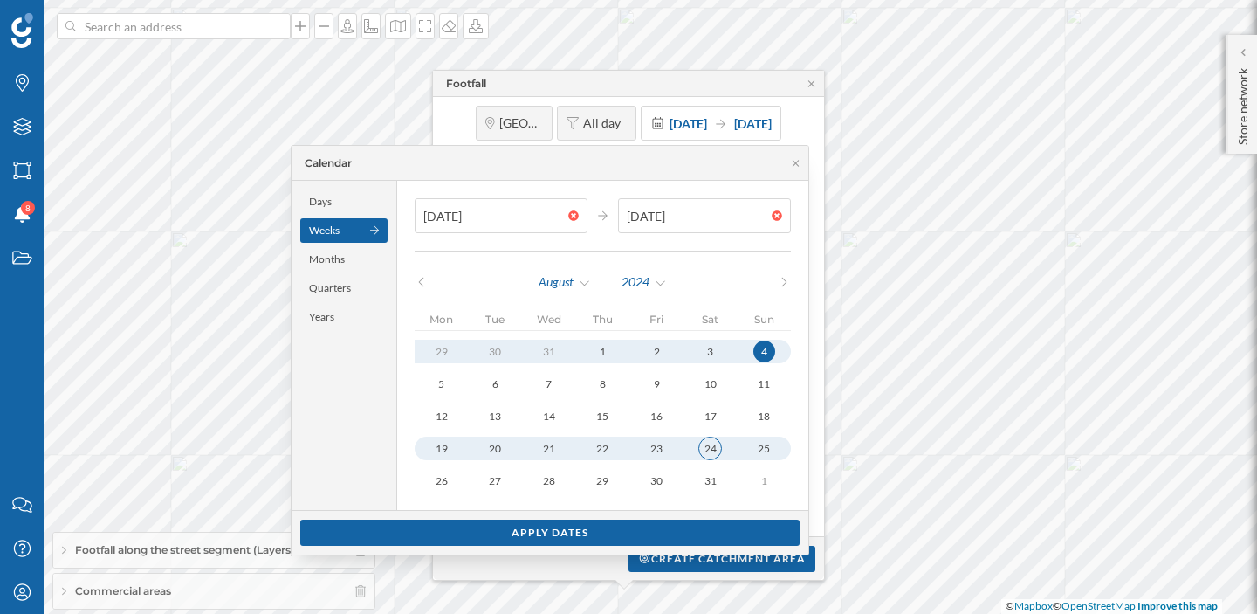
type input "[DATE]"
click at [718, 457] on div "24" at bounding box center [710, 449] width 24 height 24
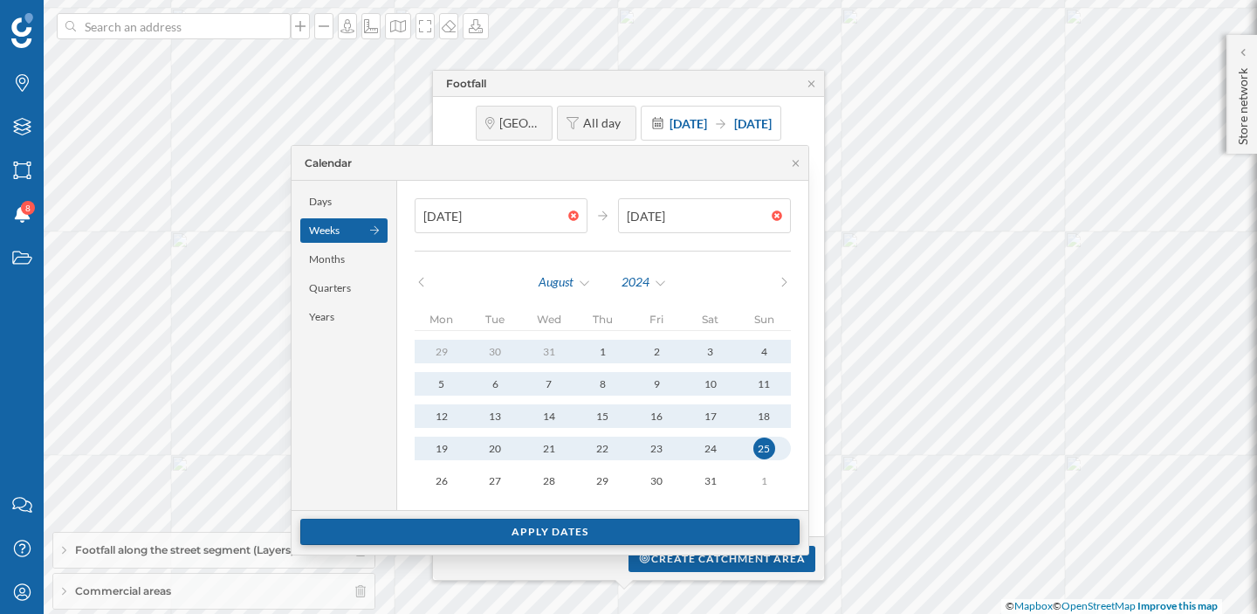
click at [686, 525] on div "Apply dates" at bounding box center [549, 532] width 499 height 26
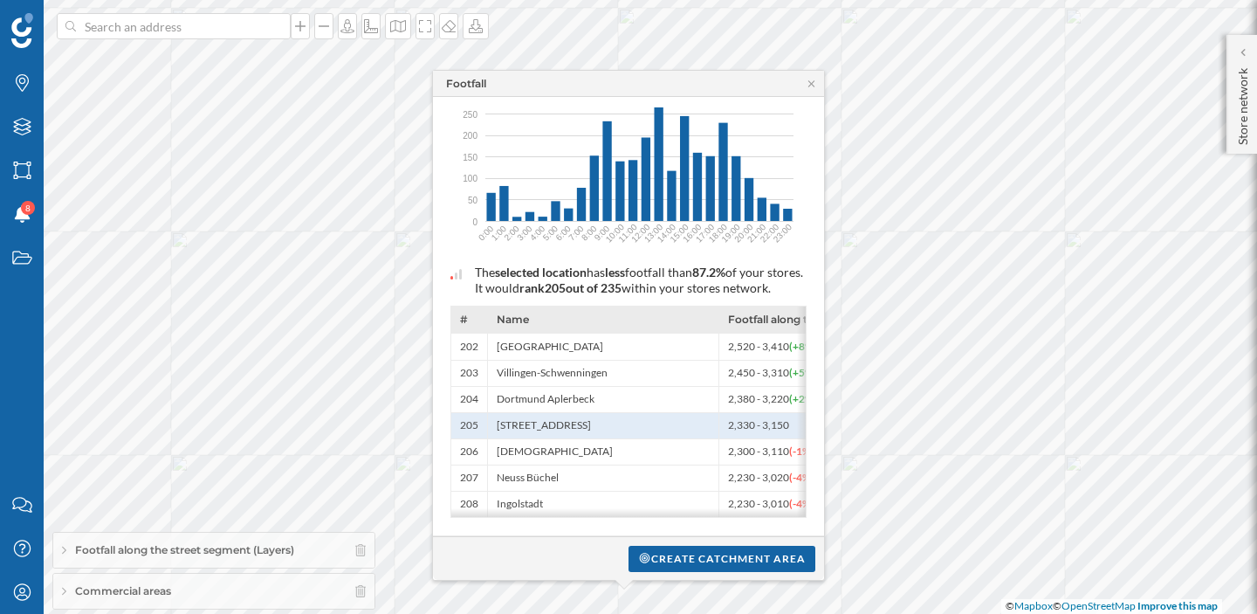
scroll to position [164, 0]
click at [814, 82] on icon at bounding box center [811, 84] width 13 height 10
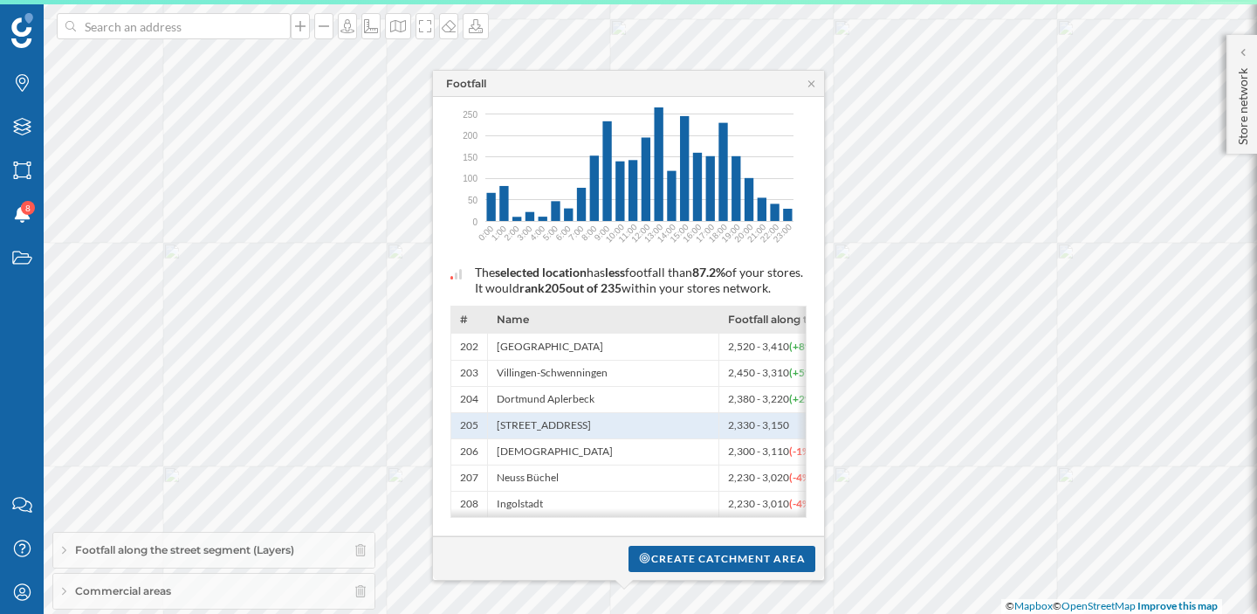
scroll to position [175, 0]
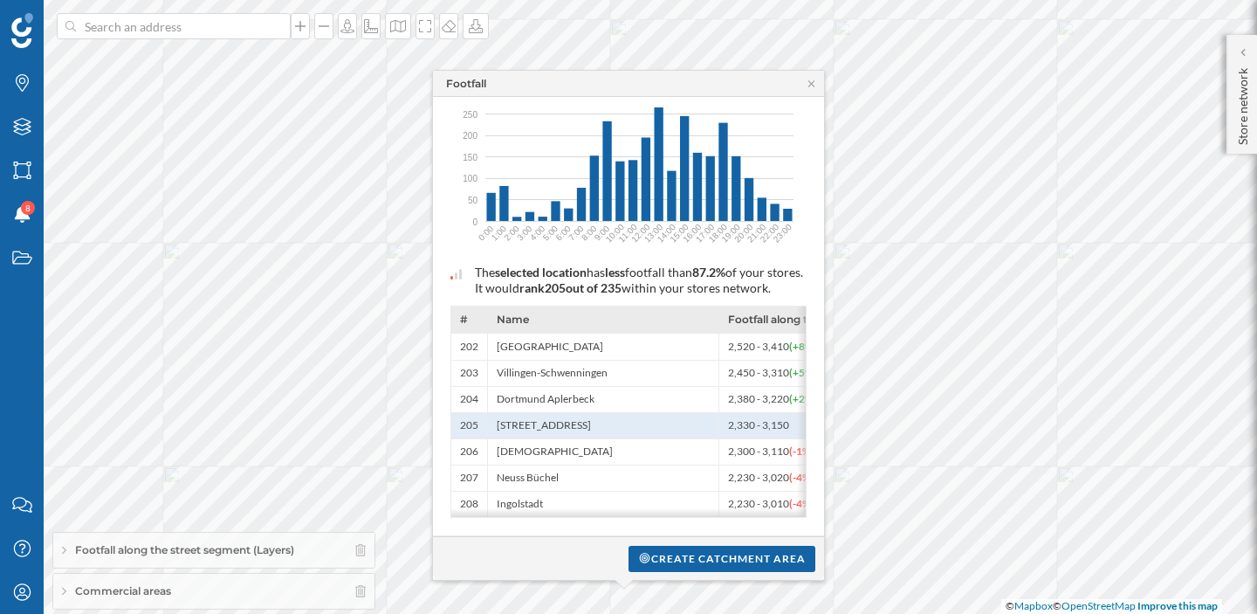
click at [815, 89] on div "Footfall" at bounding box center [628, 84] width 391 height 26
click at [814, 85] on icon at bounding box center [811, 84] width 13 height 10
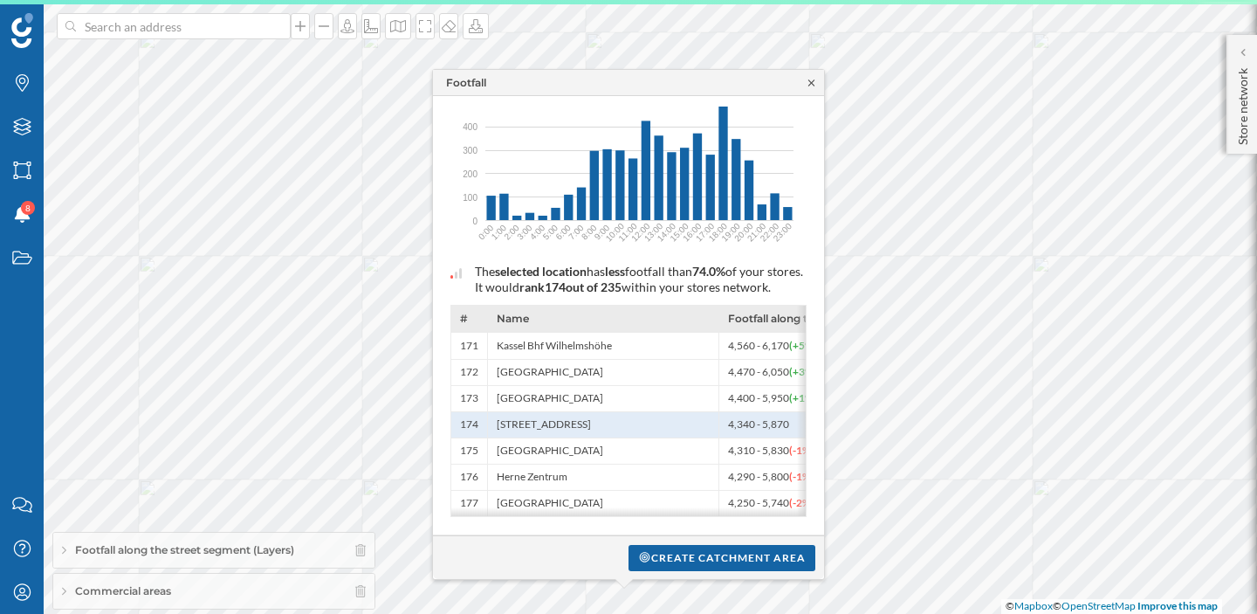
click at [813, 79] on icon at bounding box center [811, 83] width 13 height 10
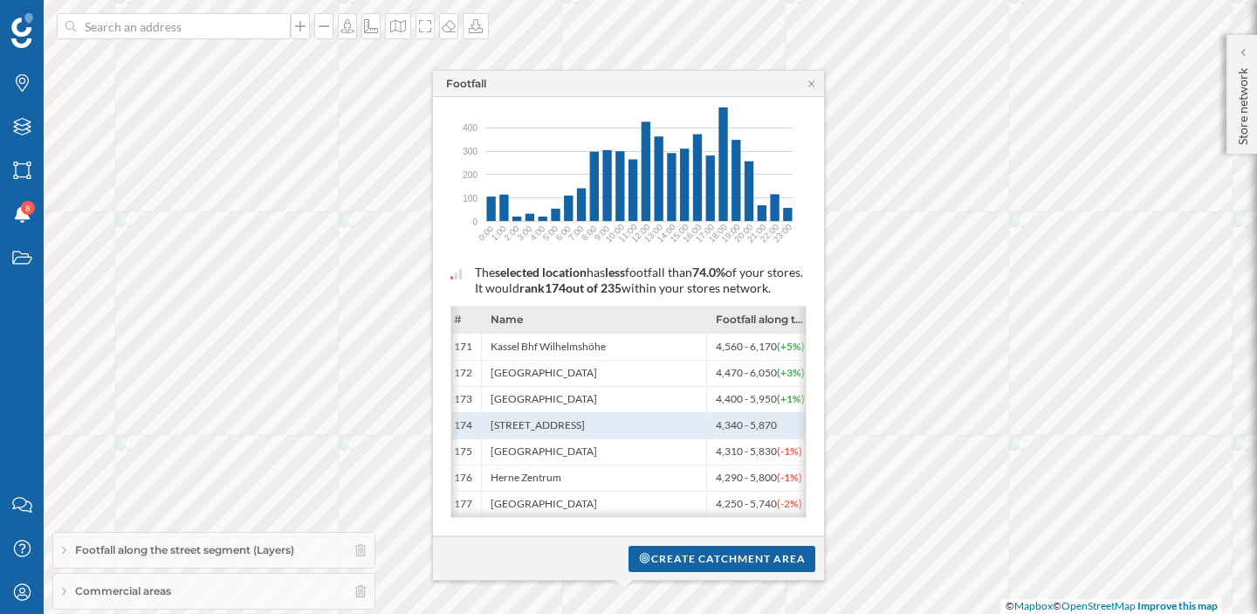
scroll to position [0, 0]
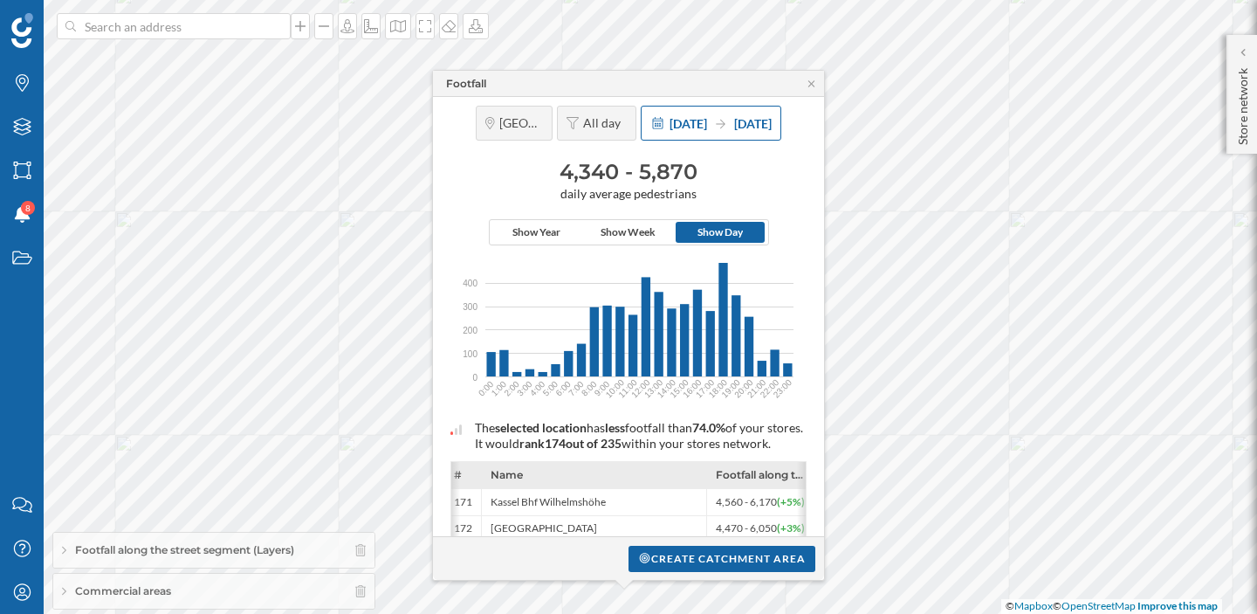
click at [697, 118] on span "[DATE]" at bounding box center [689, 123] width 38 height 15
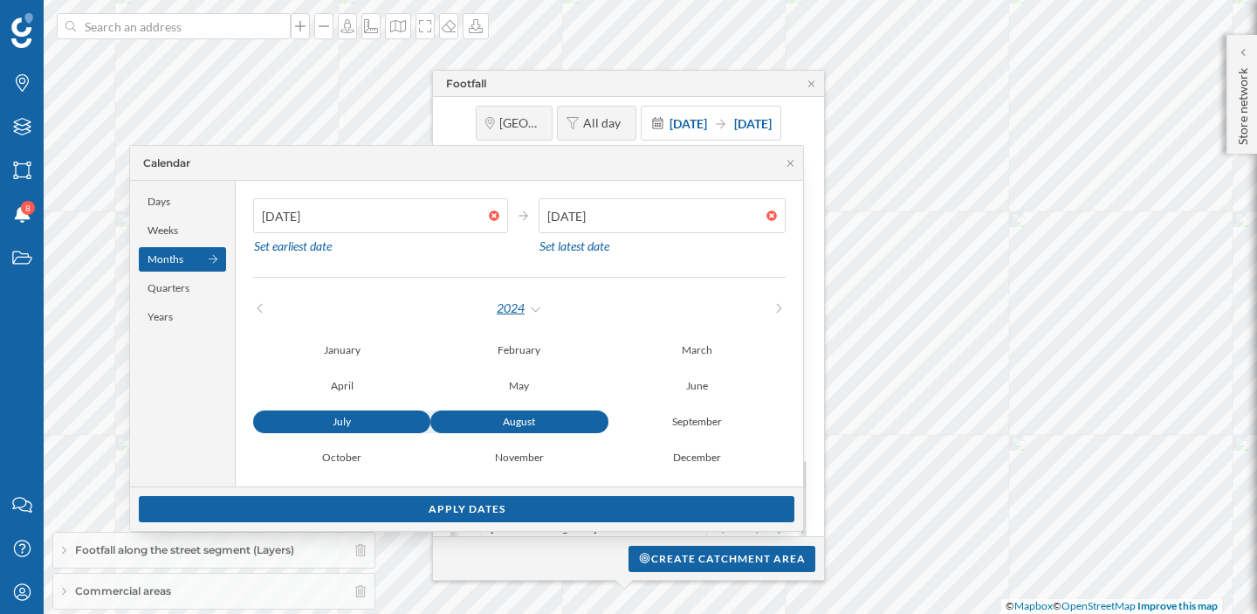
click at [533, 309] on div "2024" at bounding box center [519, 308] width 47 height 26
click at [533, 380] on div "2025" at bounding box center [566, 380] width 114 height 18
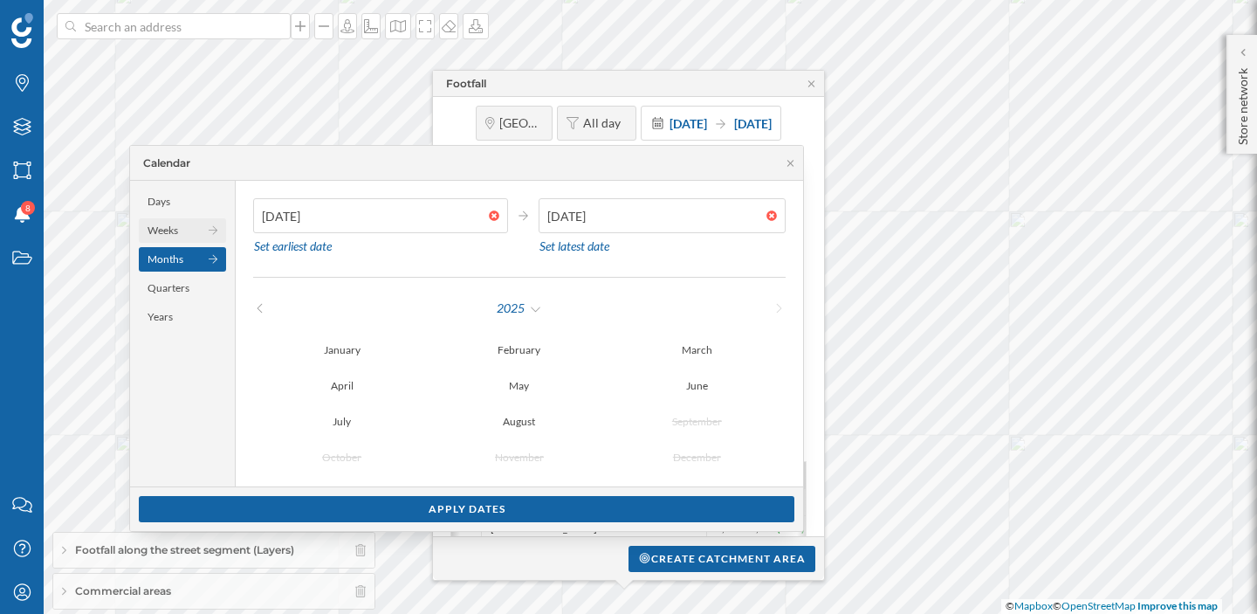
click at [189, 240] on div "Weeks" at bounding box center [182, 230] width 87 height 24
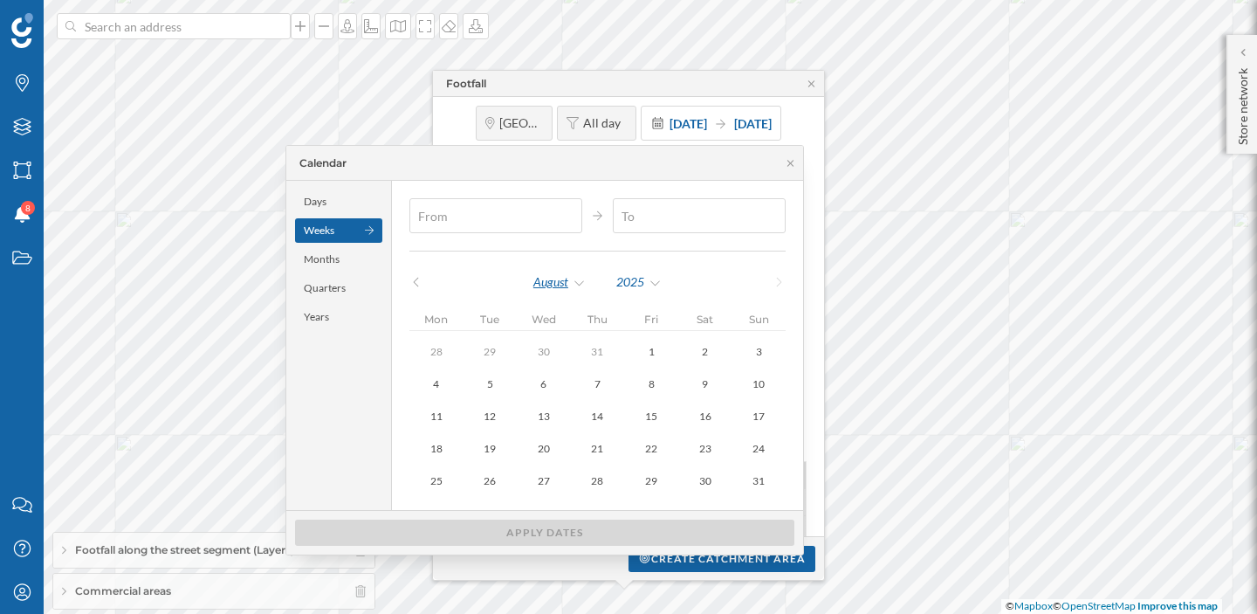
click at [587, 285] on div "August" at bounding box center [560, 282] width 54 height 26
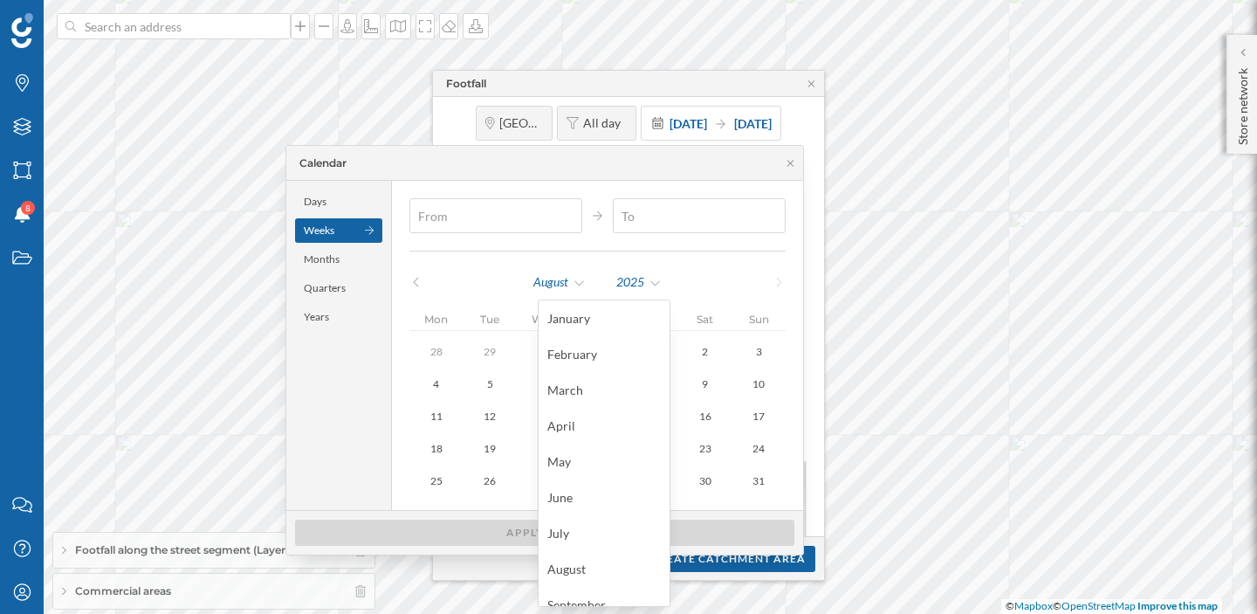
click at [503, 272] on div "[DATE]" at bounding box center [597, 282] width 376 height 26
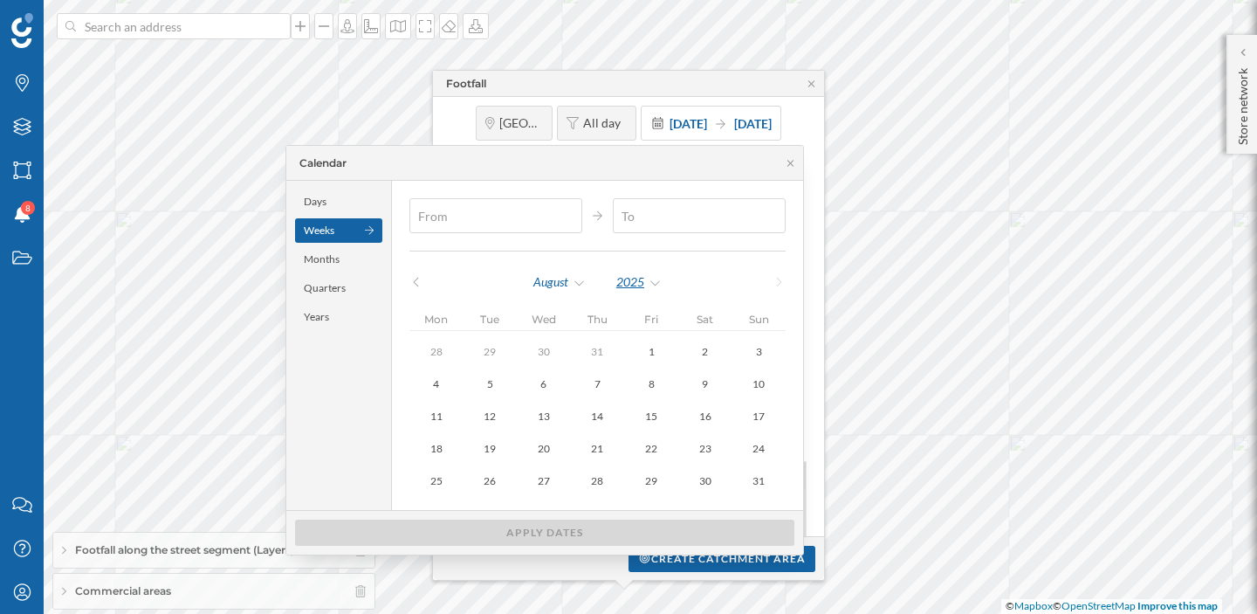
click at [663, 284] on div "2025" at bounding box center [639, 282] width 47 height 26
click at [658, 359] on div "2025" at bounding box center [686, 354] width 114 height 18
click at [584, 280] on div "August" at bounding box center [560, 282] width 54 height 26
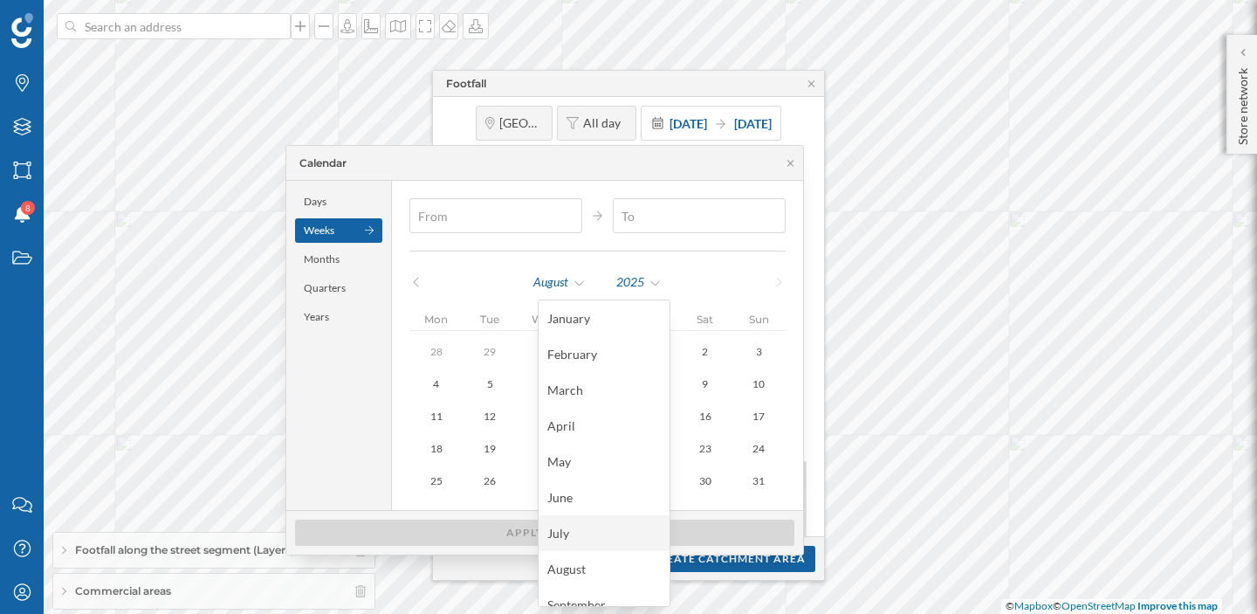
click at [587, 521] on div "July" at bounding box center [604, 533] width 131 height 36
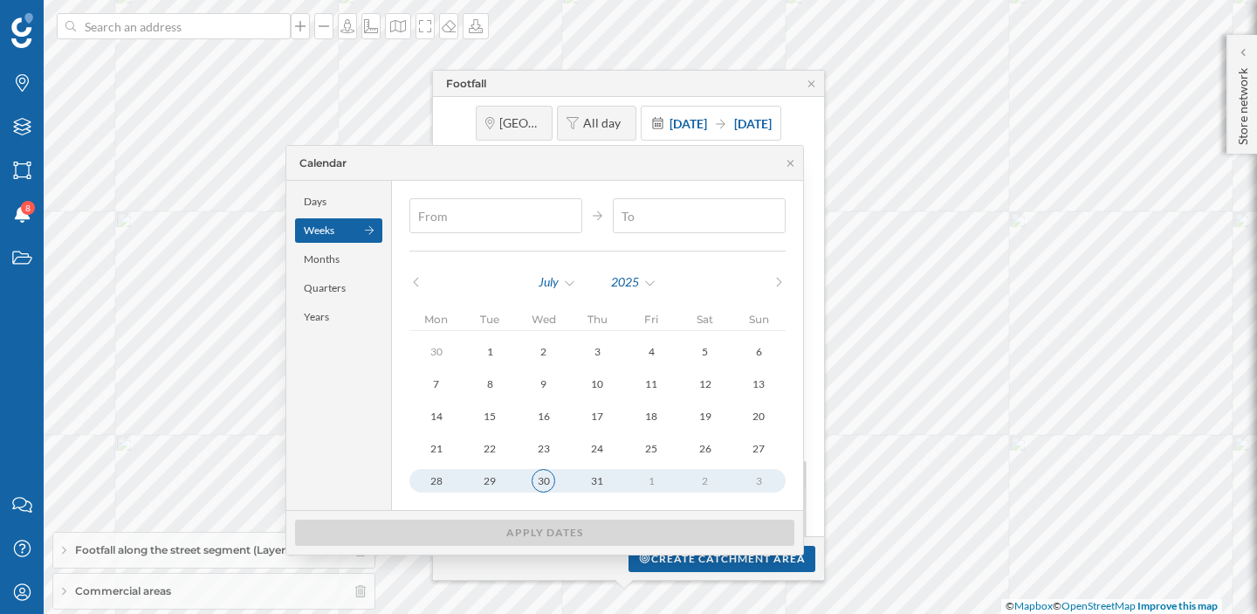
click at [553, 476] on div "30" at bounding box center [544, 481] width 24 height 24
click at [577, 283] on div "July" at bounding box center [557, 282] width 39 height 26
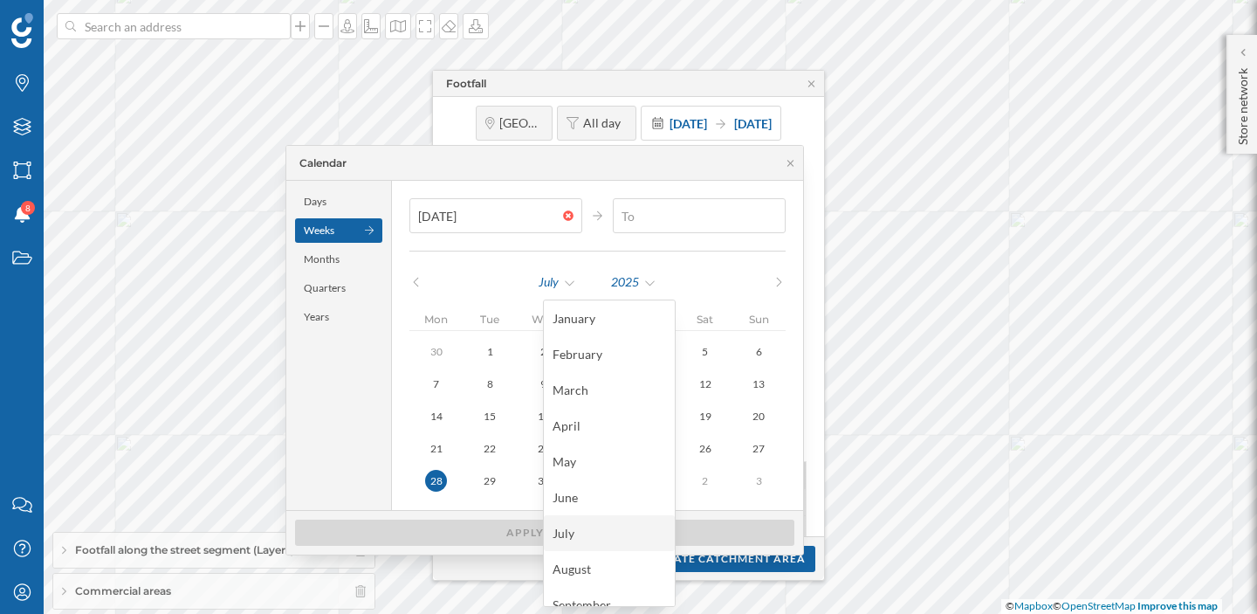
click at [578, 533] on div "July" at bounding box center [610, 533] width 114 height 18
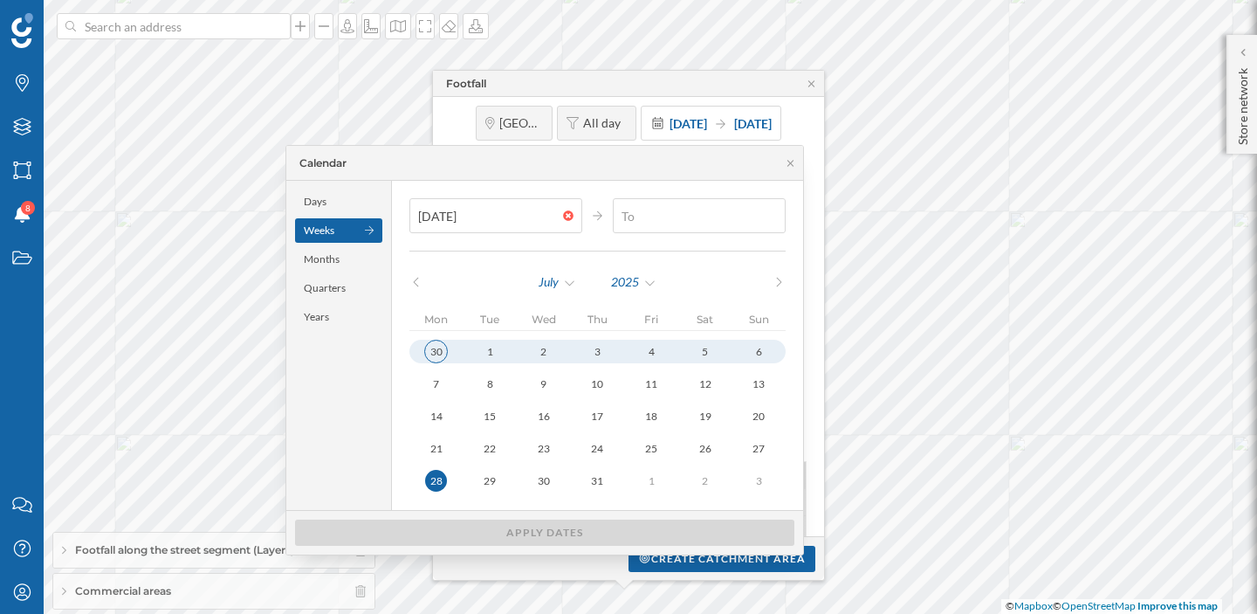
click at [448, 346] on div "30" at bounding box center [436, 352] width 24 height 24
type input "[DATE]"
click at [577, 284] on div "July" at bounding box center [557, 282] width 39 height 26
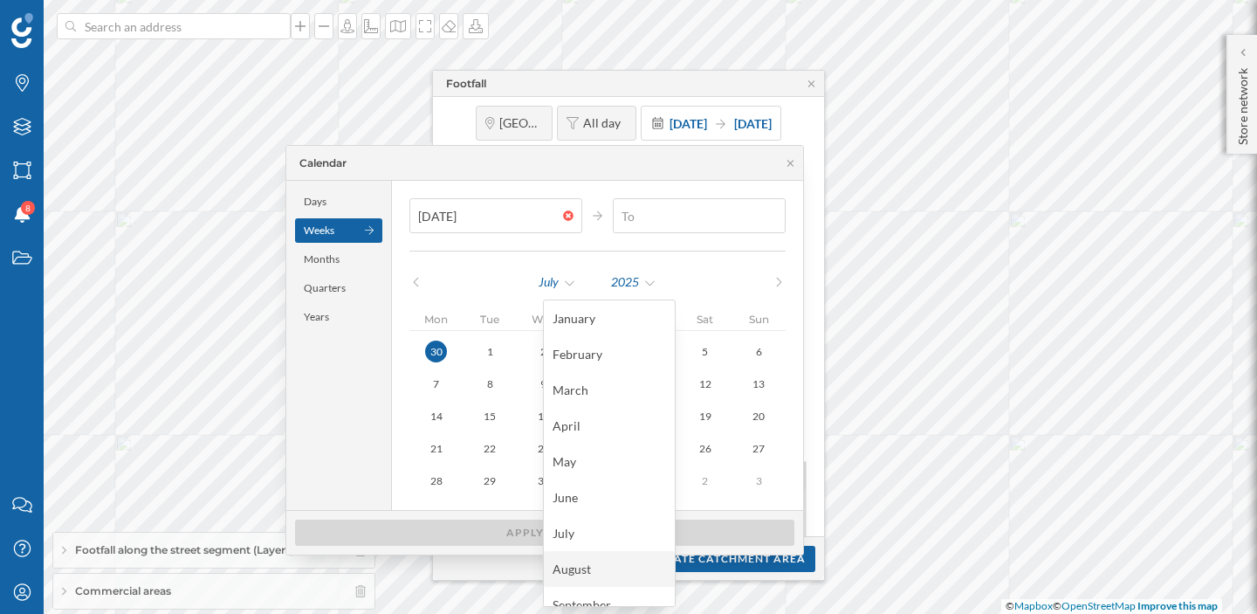
click at [593, 564] on div "August" at bounding box center [610, 569] width 114 height 18
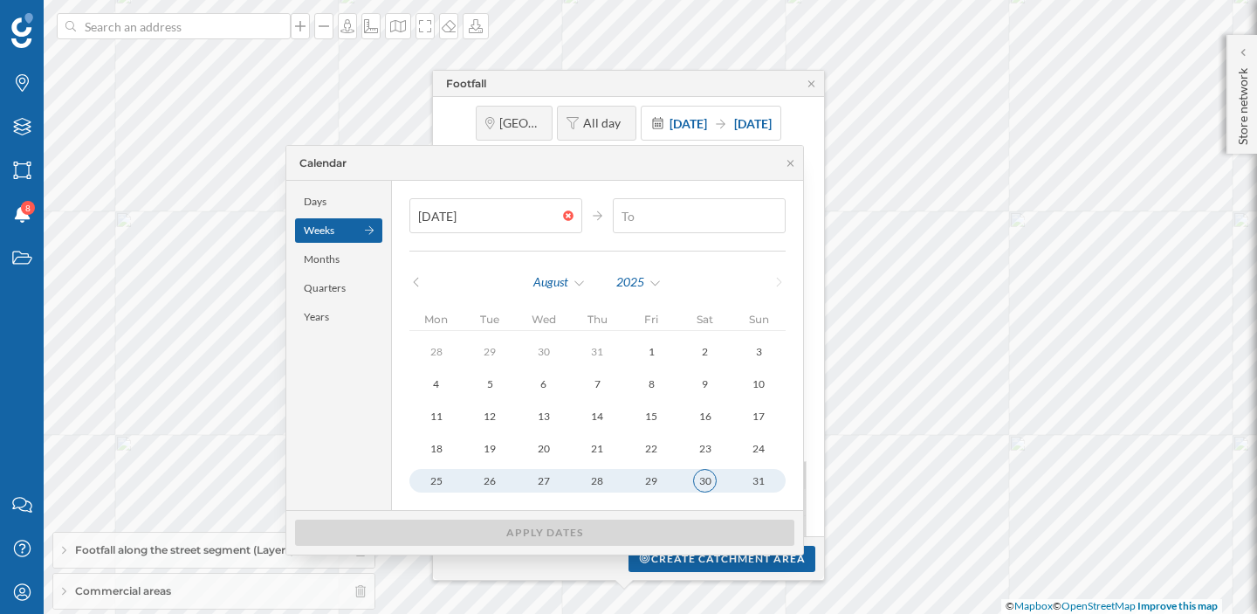
type input "[DATE]"
click at [717, 481] on div "30" at bounding box center [705, 481] width 24 height 24
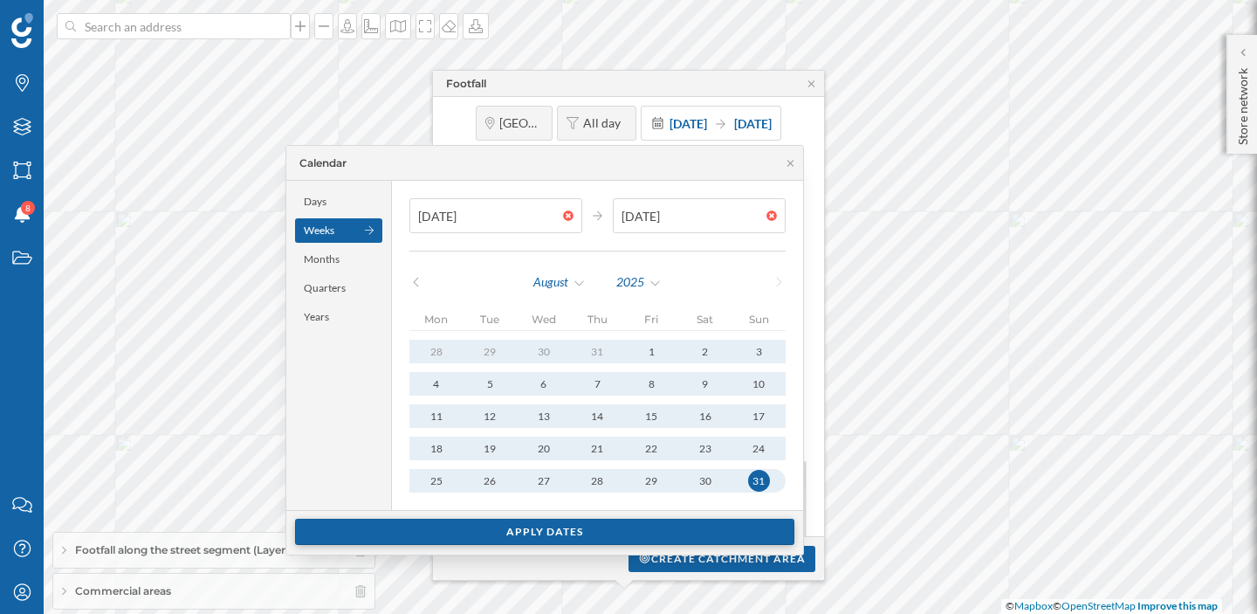
click at [695, 528] on div "Apply dates" at bounding box center [544, 532] width 499 height 26
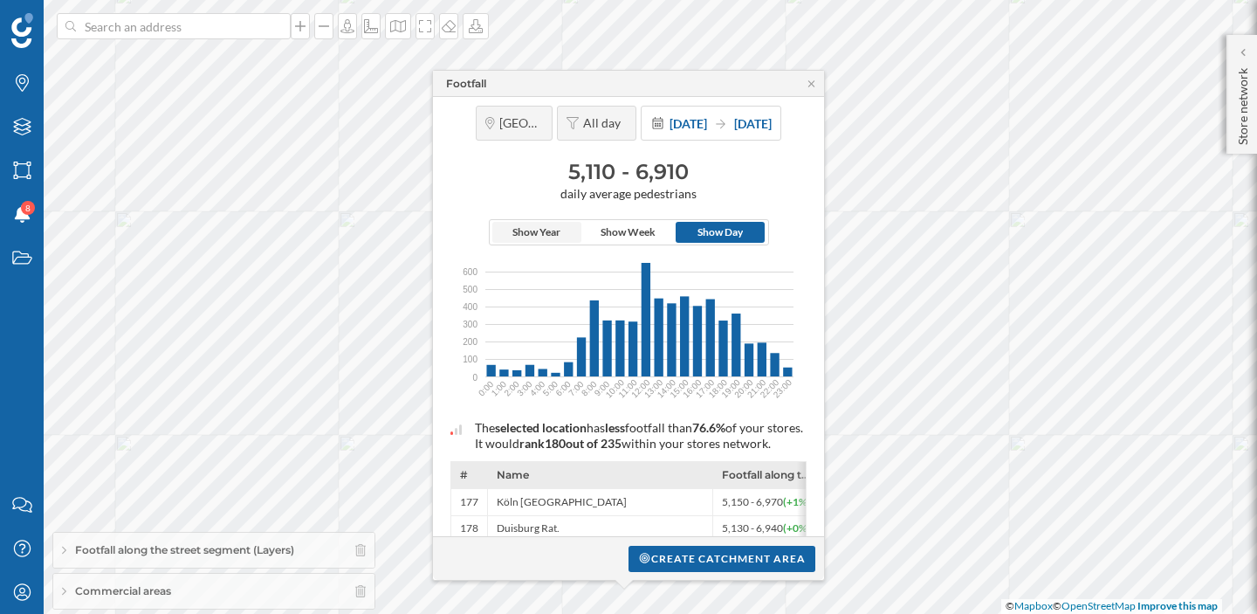
click at [538, 225] on span "Show Year" at bounding box center [536, 232] width 48 height 16
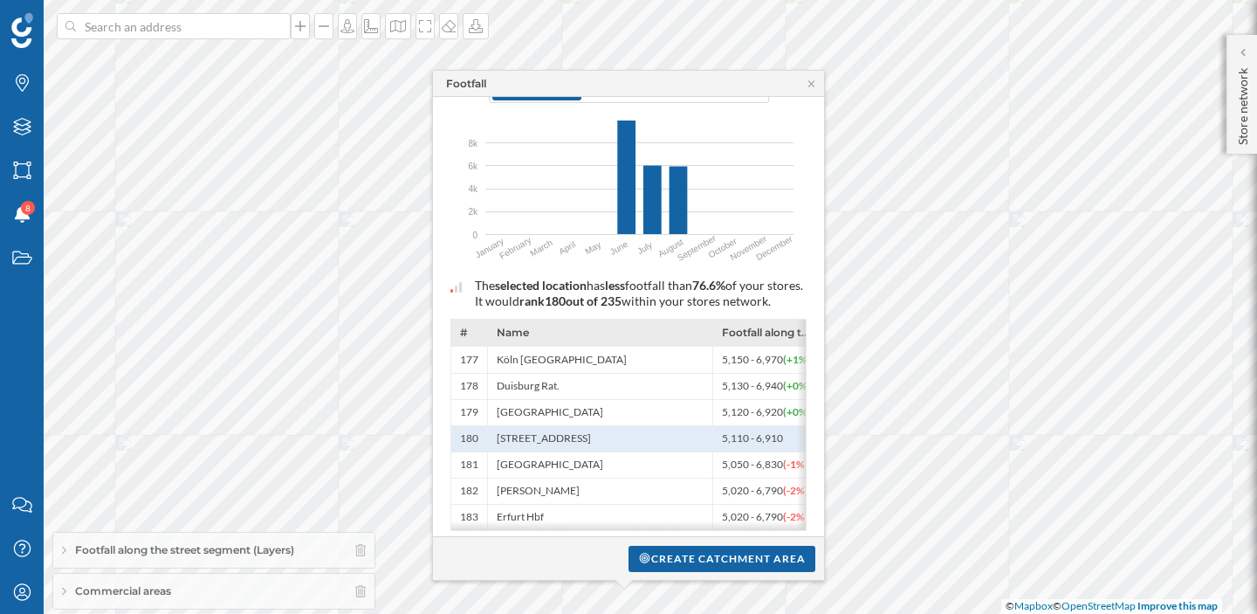
scroll to position [145, 0]
click at [812, 81] on icon at bounding box center [811, 83] width 6 height 6
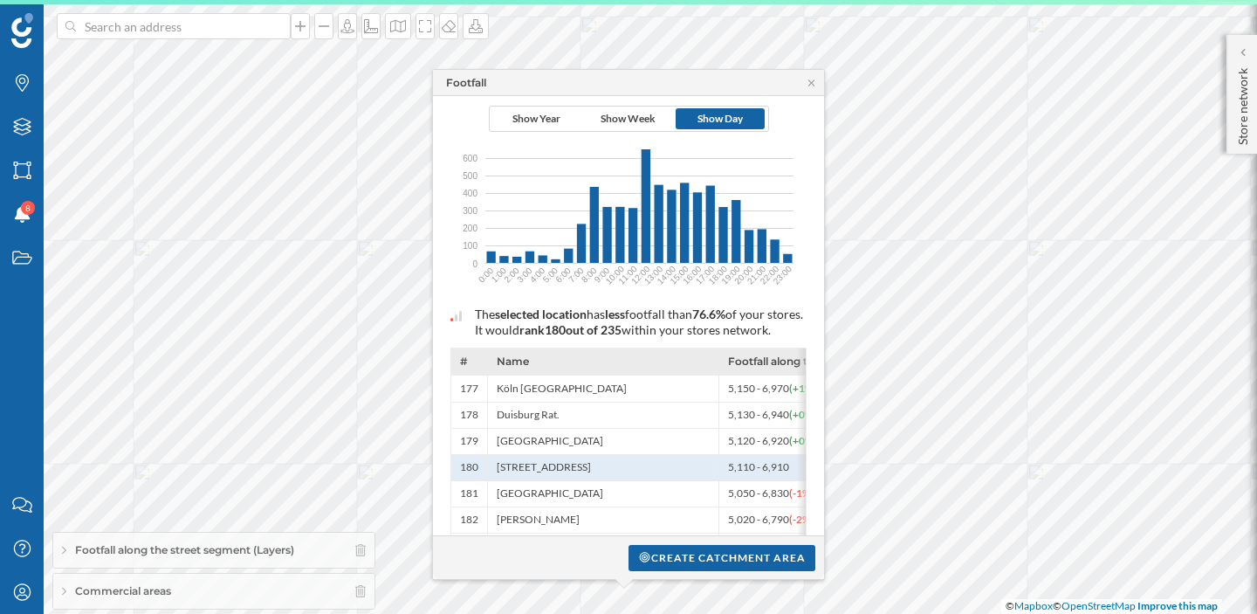
scroll to position [175, 0]
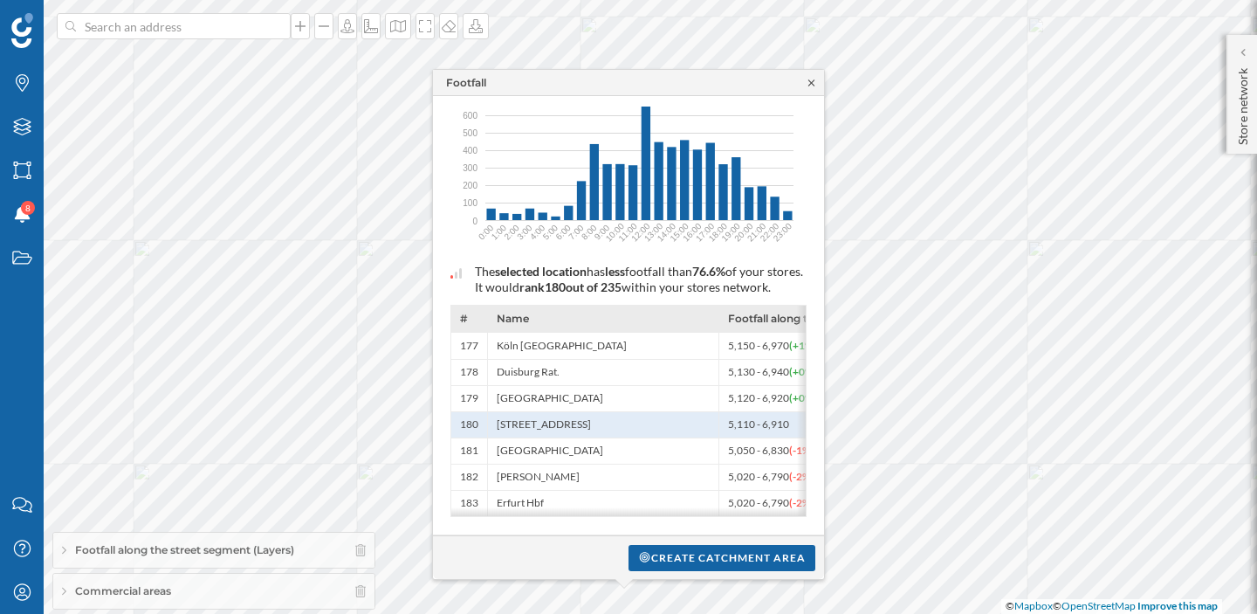
click at [812, 86] on icon at bounding box center [811, 83] width 13 height 10
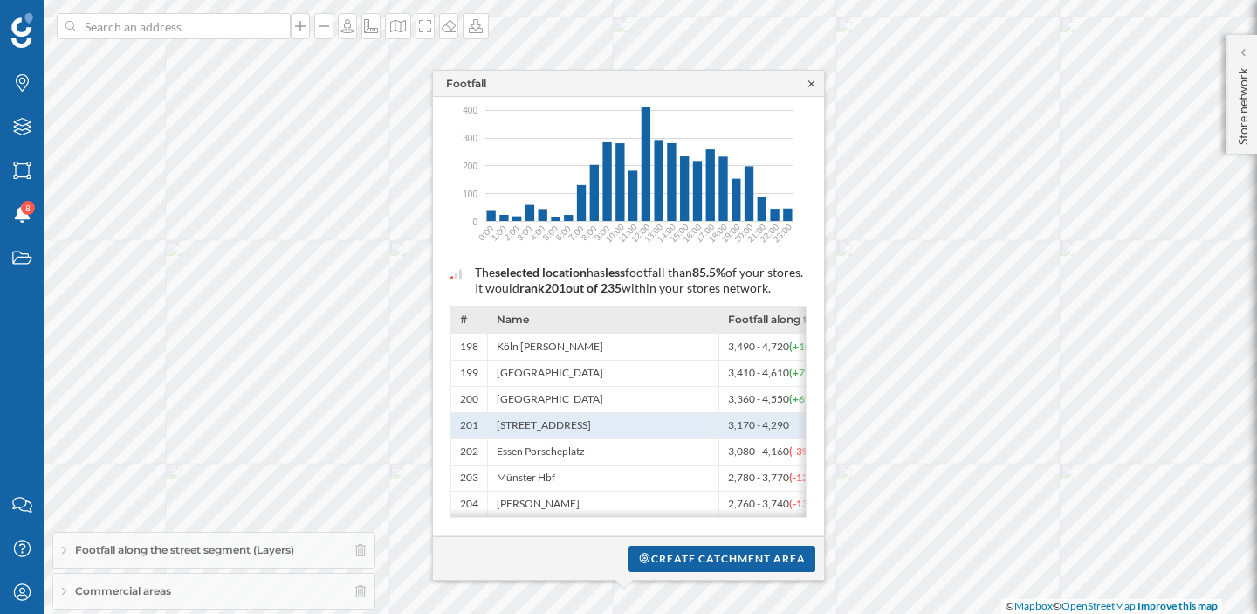
click at [809, 79] on icon at bounding box center [811, 84] width 13 height 10
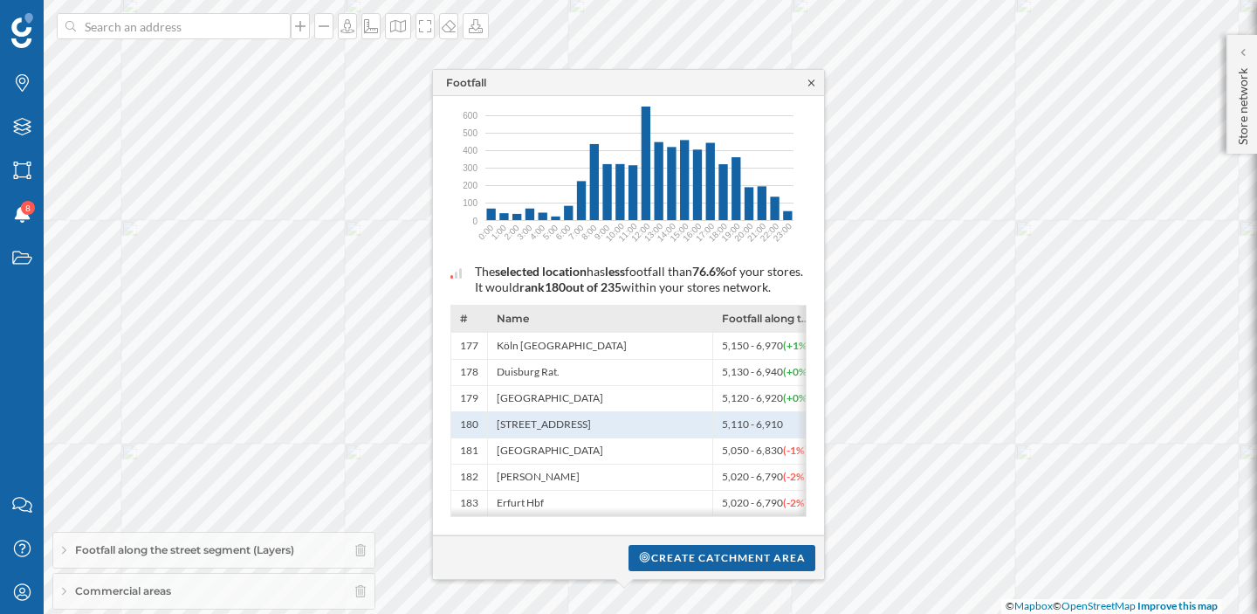
click at [814, 78] on icon at bounding box center [811, 83] width 13 height 10
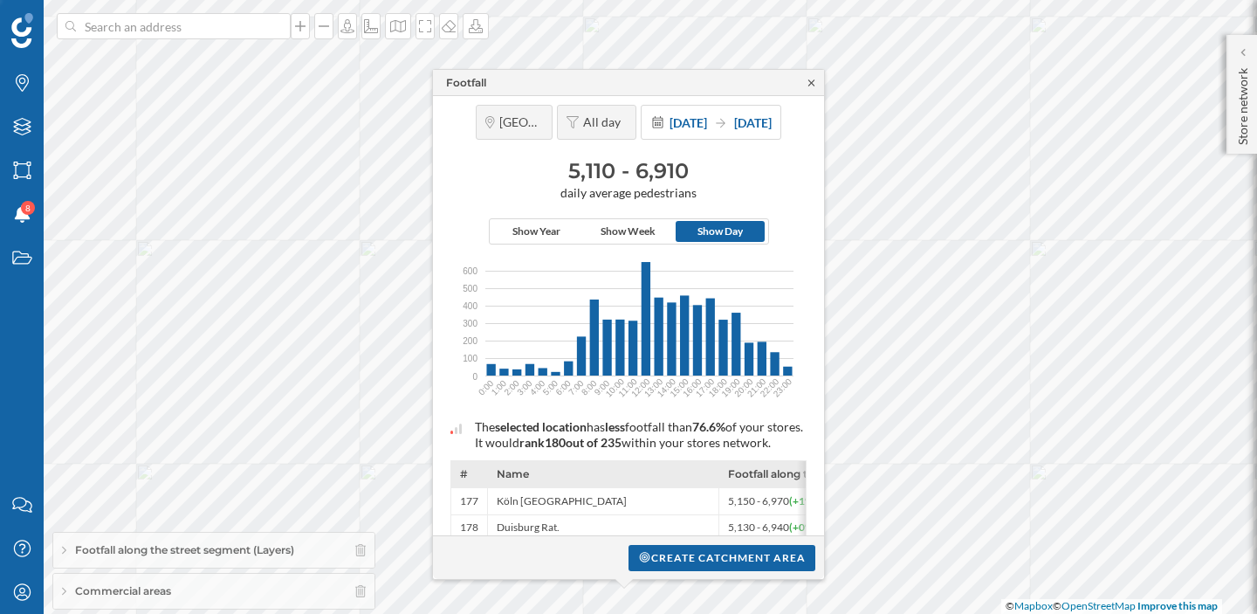
click at [815, 81] on icon at bounding box center [811, 83] width 13 height 10
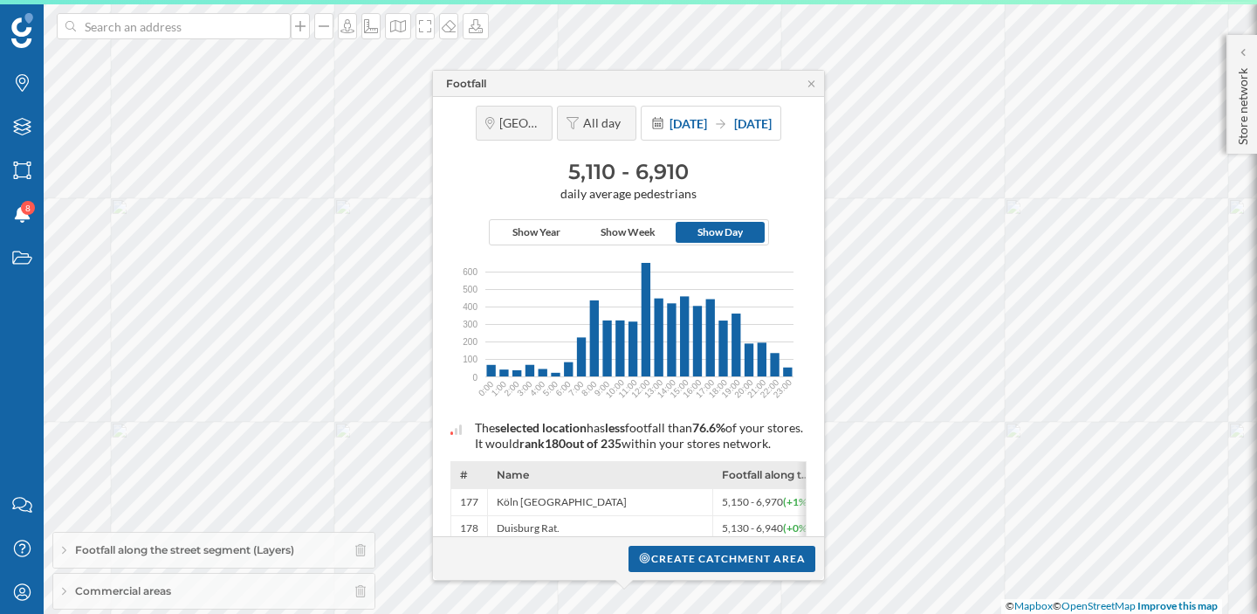
scroll to position [170, 0]
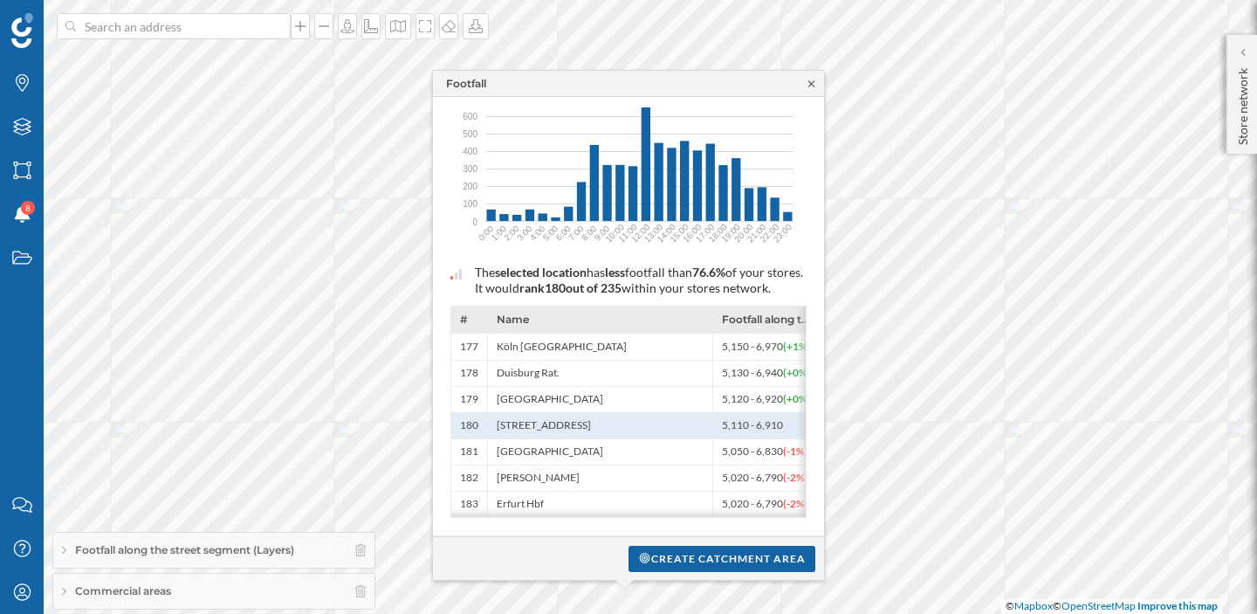
click at [809, 86] on icon at bounding box center [811, 84] width 13 height 10
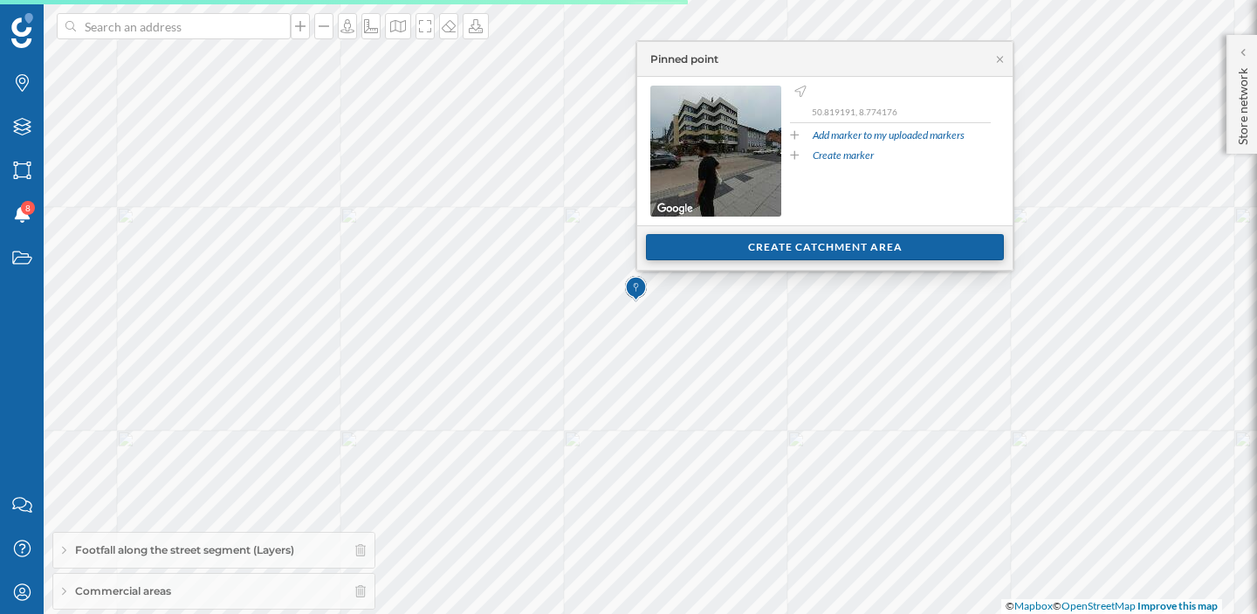
click at [726, 246] on div "Create catchment area" at bounding box center [825, 247] width 358 height 26
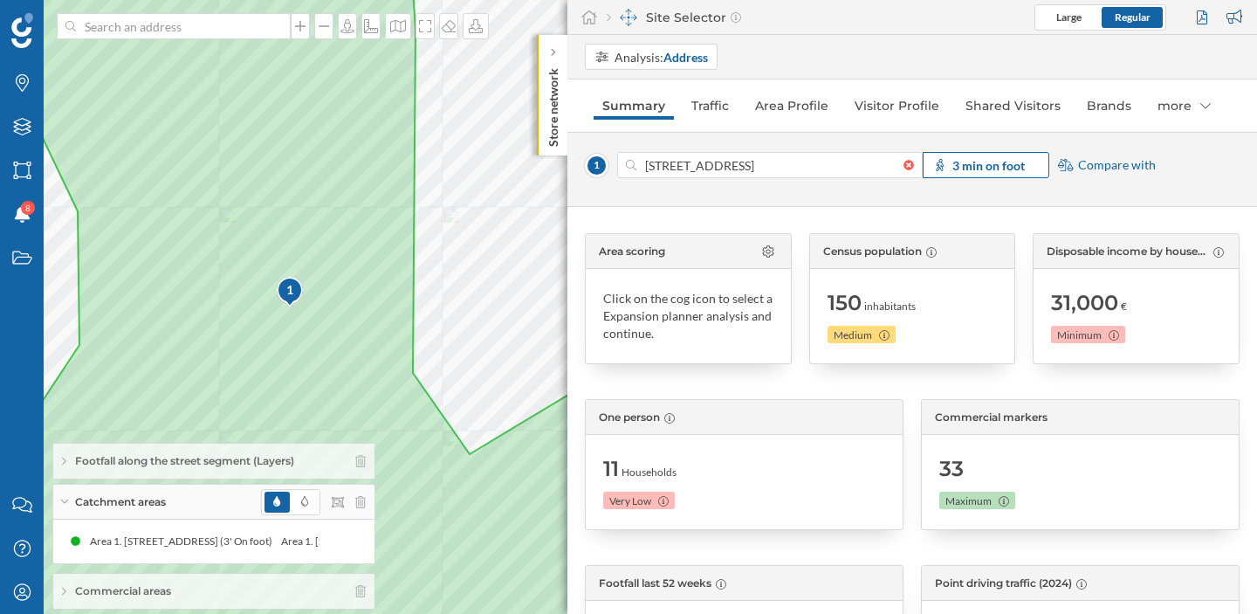
click at [1018, 168] on strong "3 min on foot" at bounding box center [989, 165] width 72 height 15
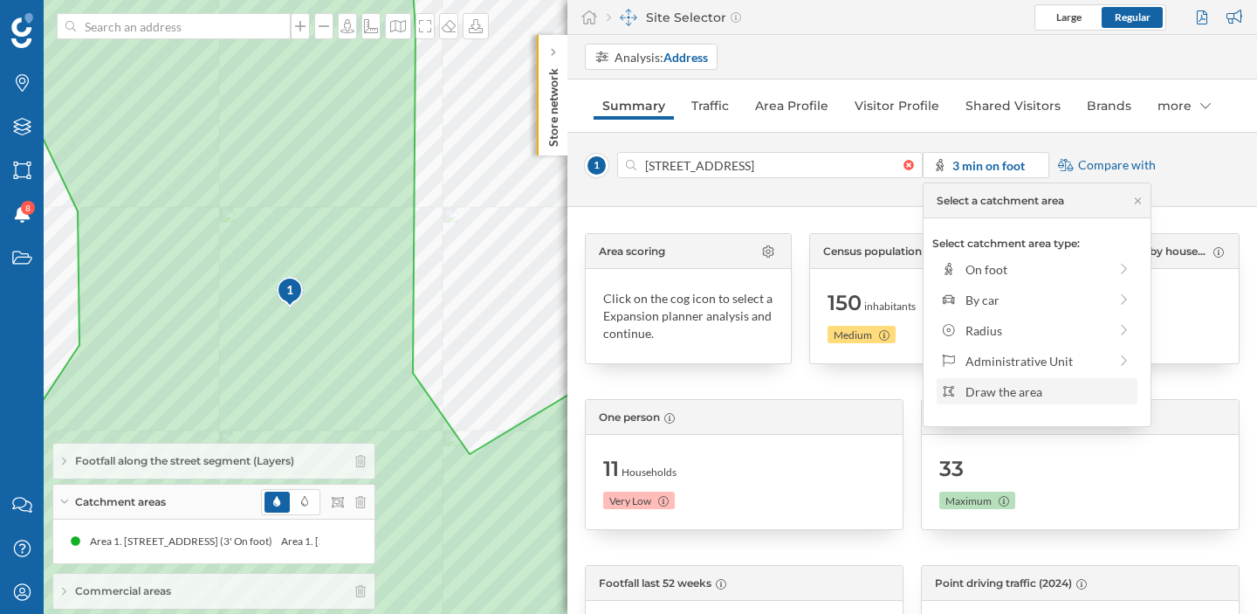
click at [1013, 394] on div "Draw the area" at bounding box center [1049, 391] width 167 height 18
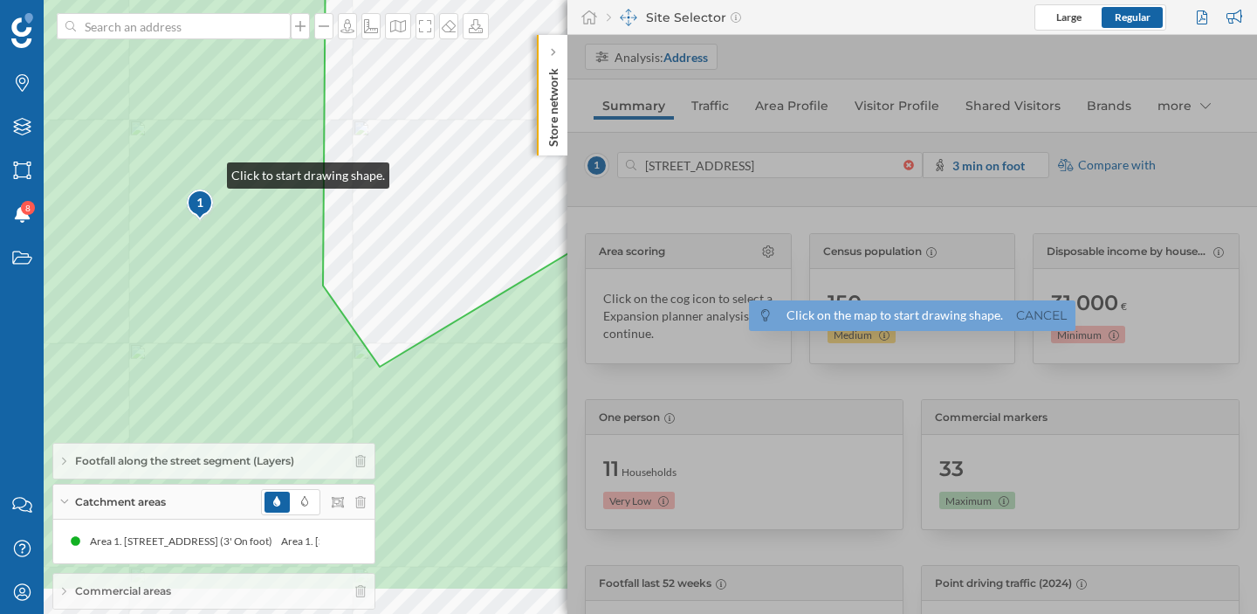
drag, startPoint x: 299, startPoint y: 258, endPoint x: 208, endPoint y: 172, distance: 126.0
click at [208, 172] on icon at bounding box center [266, 220] width 967 height 740
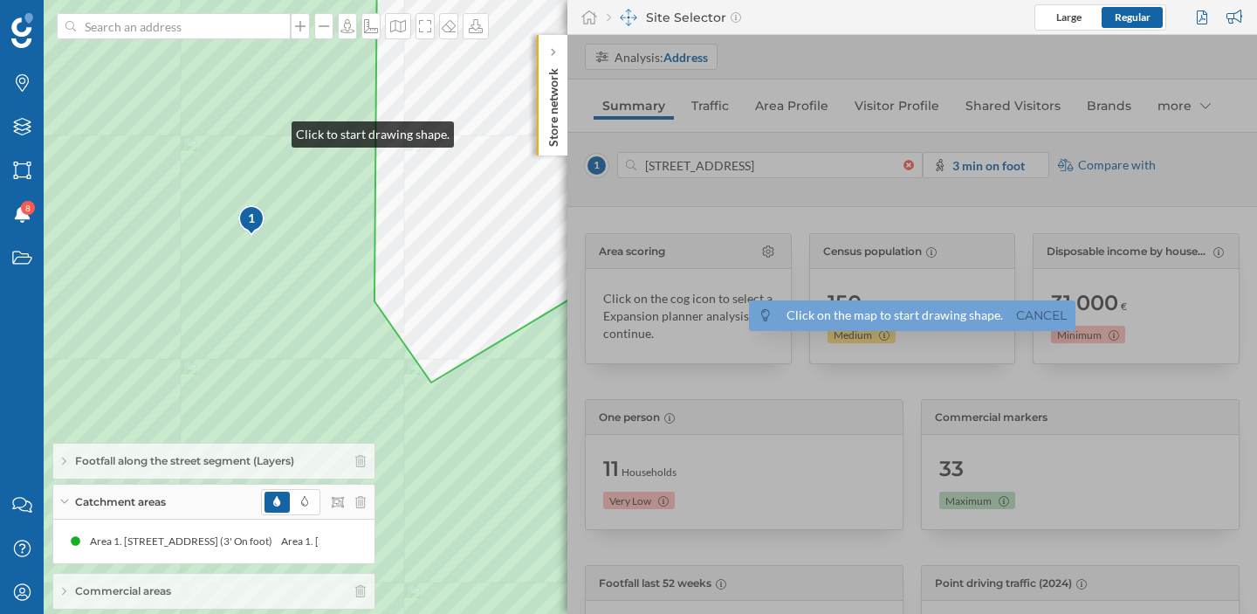
drag, startPoint x: 221, startPoint y: 115, endPoint x: 273, endPoint y: 133, distance: 55.2
click at [273, 133] on icon at bounding box center [363, 322] width 875 height 740
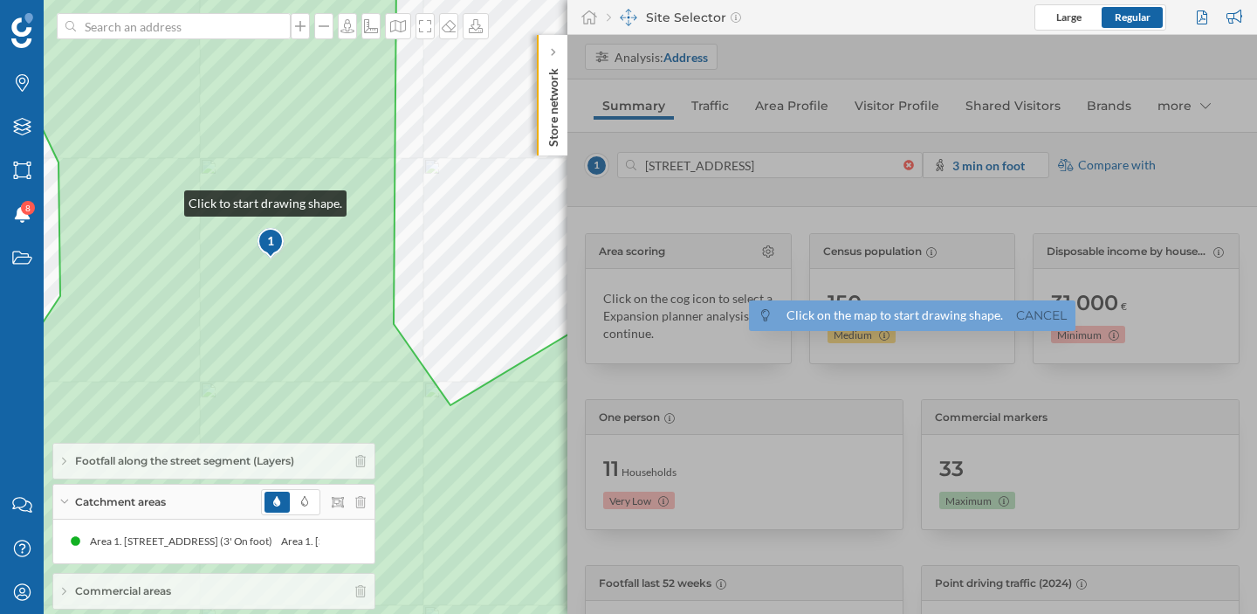
drag, startPoint x: 147, startPoint y: 180, endPoint x: 169, endPoint y: 196, distance: 26.9
click at [168, 196] on icon at bounding box center [356, 326] width 927 height 740
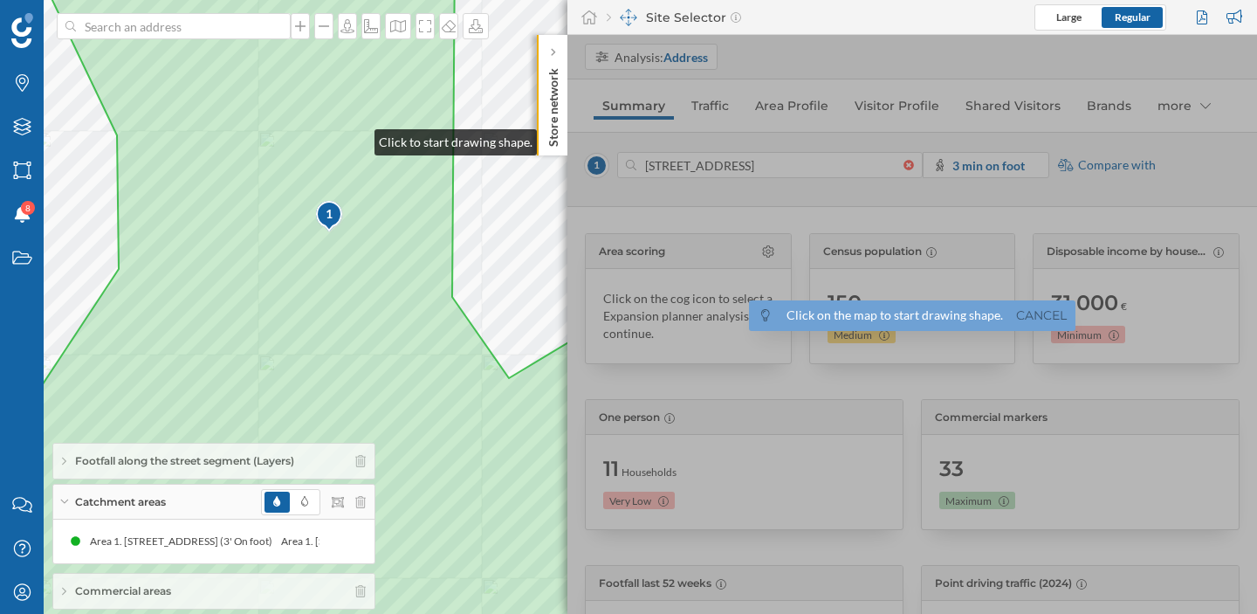
drag, startPoint x: 301, startPoint y: 163, endPoint x: 354, endPoint y: 141, distance: 57.1
click at [354, 141] on icon at bounding box center [404, 283] width 948 height 740
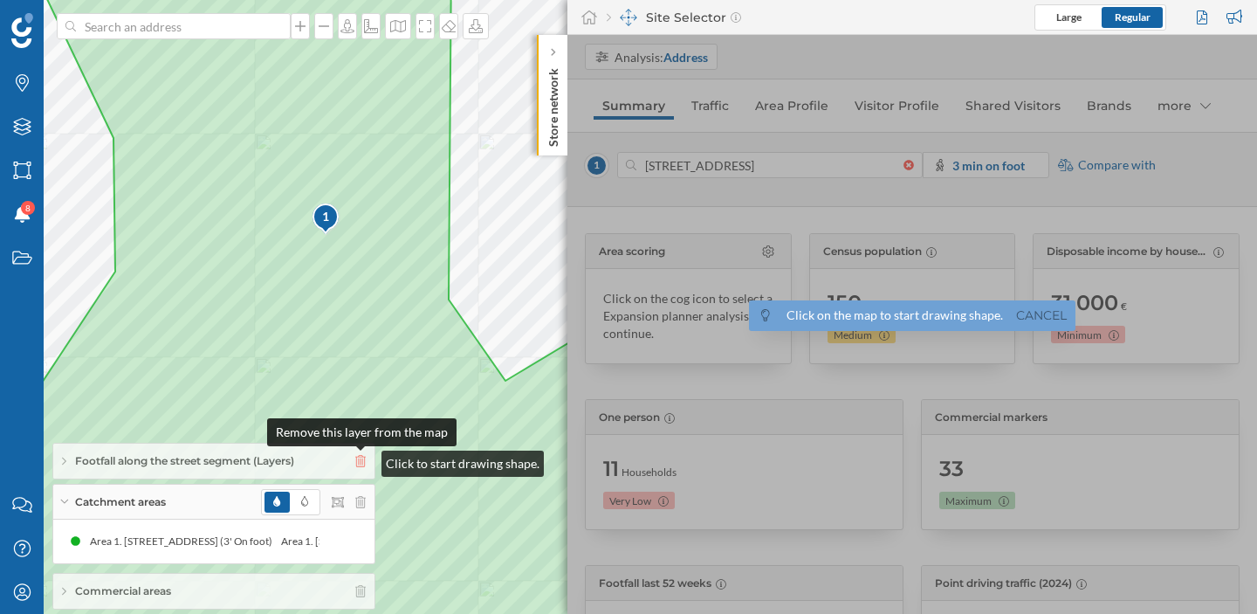
click at [364, 459] on icon at bounding box center [360, 461] width 10 height 12
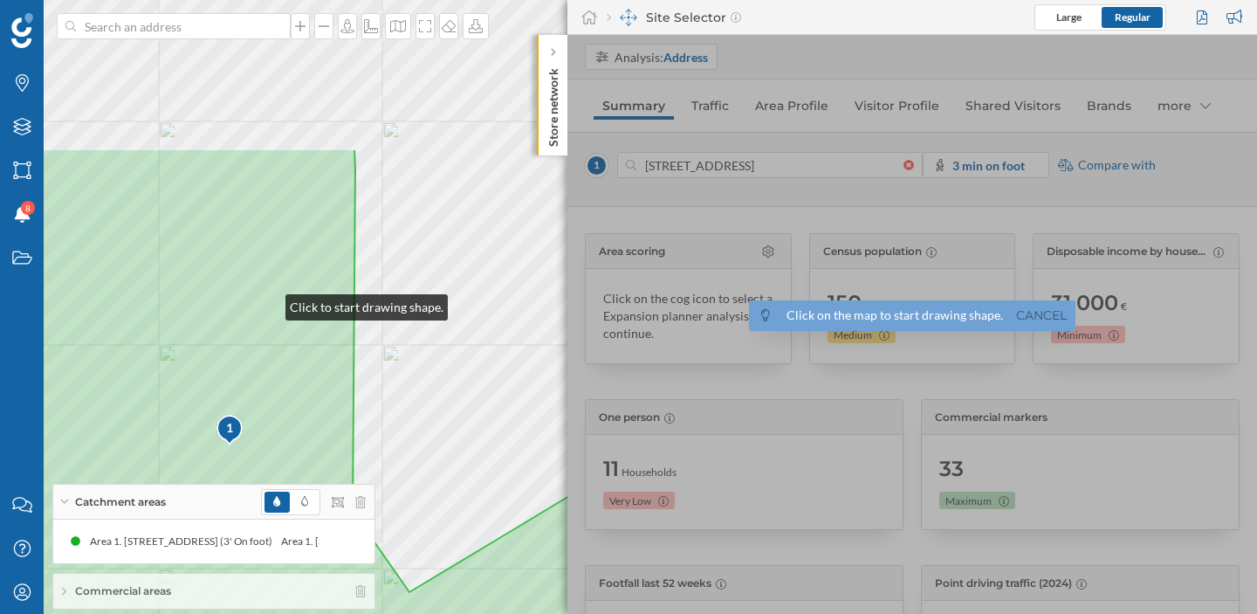
drag, startPoint x: 364, startPoint y: 92, endPoint x: 267, endPoint y: 288, distance: 219.0
click at [267, 302] on icon at bounding box center [287, 518] width 983 height 740
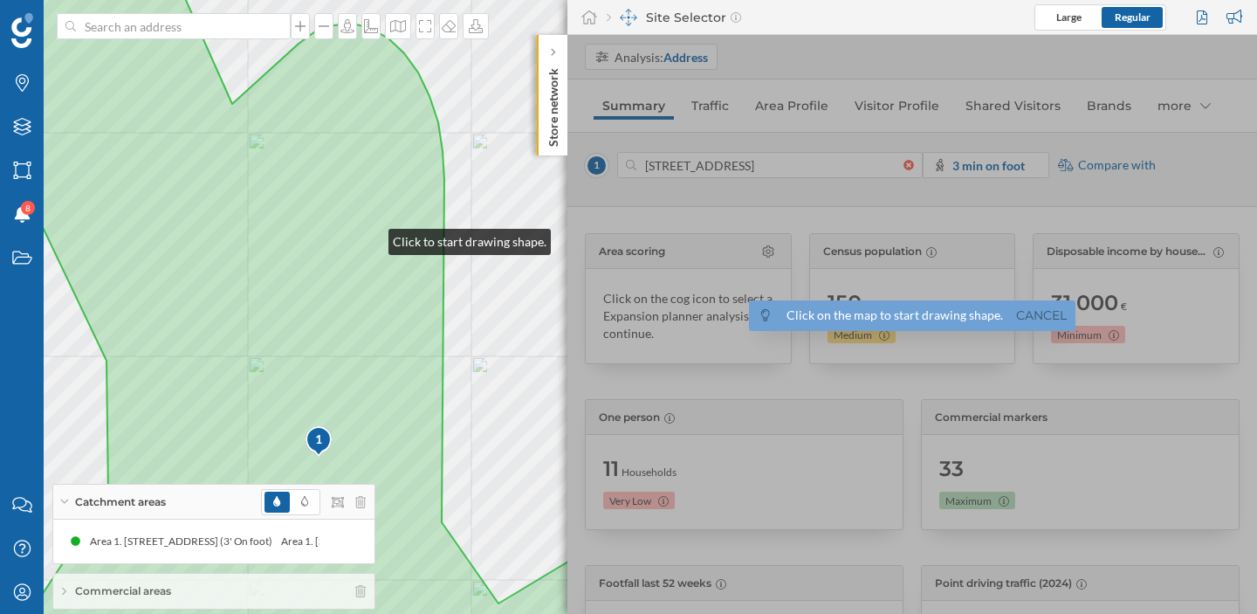
drag, startPoint x: 281, startPoint y: 225, endPoint x: 430, endPoint y: 225, distance: 148.4
click at [407, 229] on icon at bounding box center [414, 319] width 905 height 740
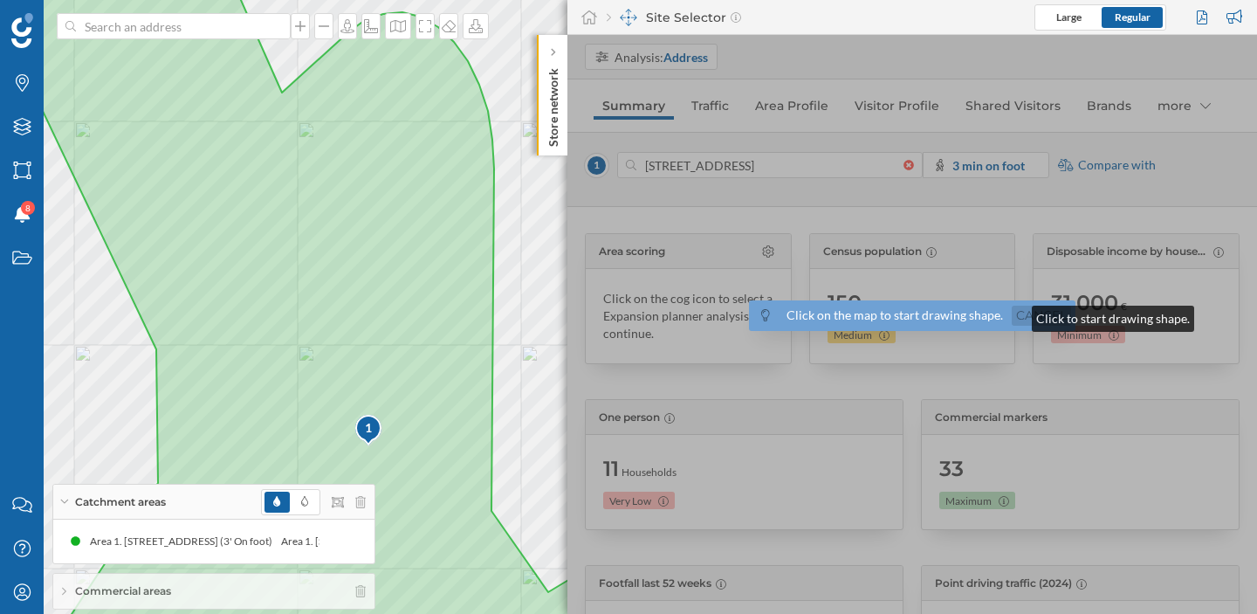
click at [1015, 314] on link "Cancel" at bounding box center [1041, 316] width 59 height 20
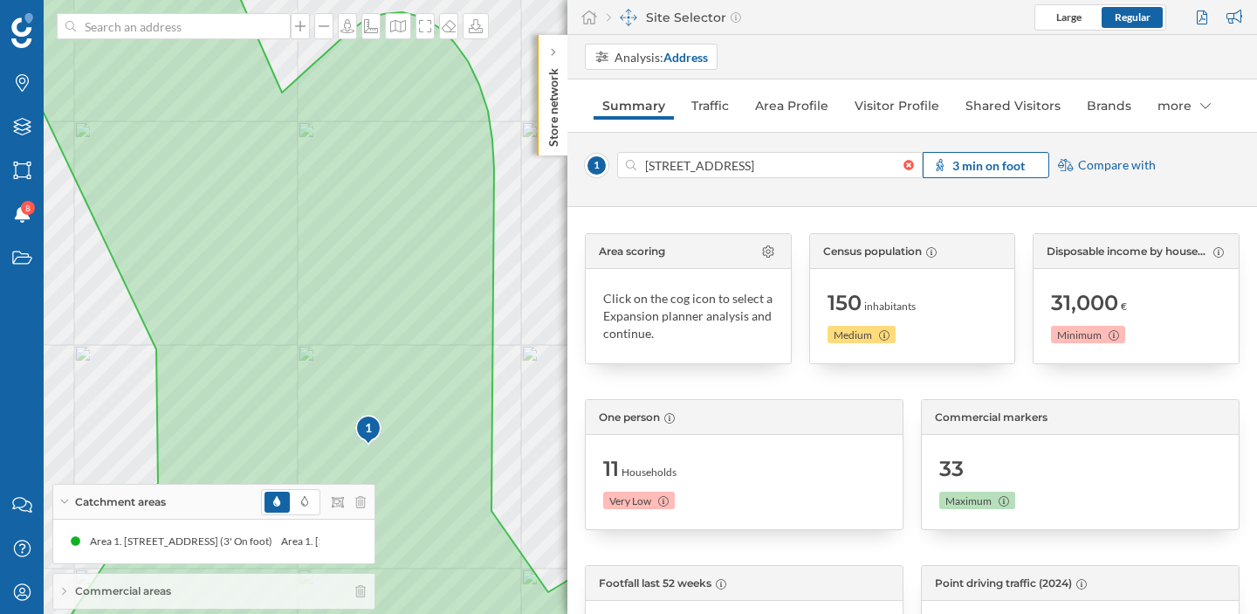
click at [1005, 173] on span "3 min on foot" at bounding box center [989, 165] width 72 height 18
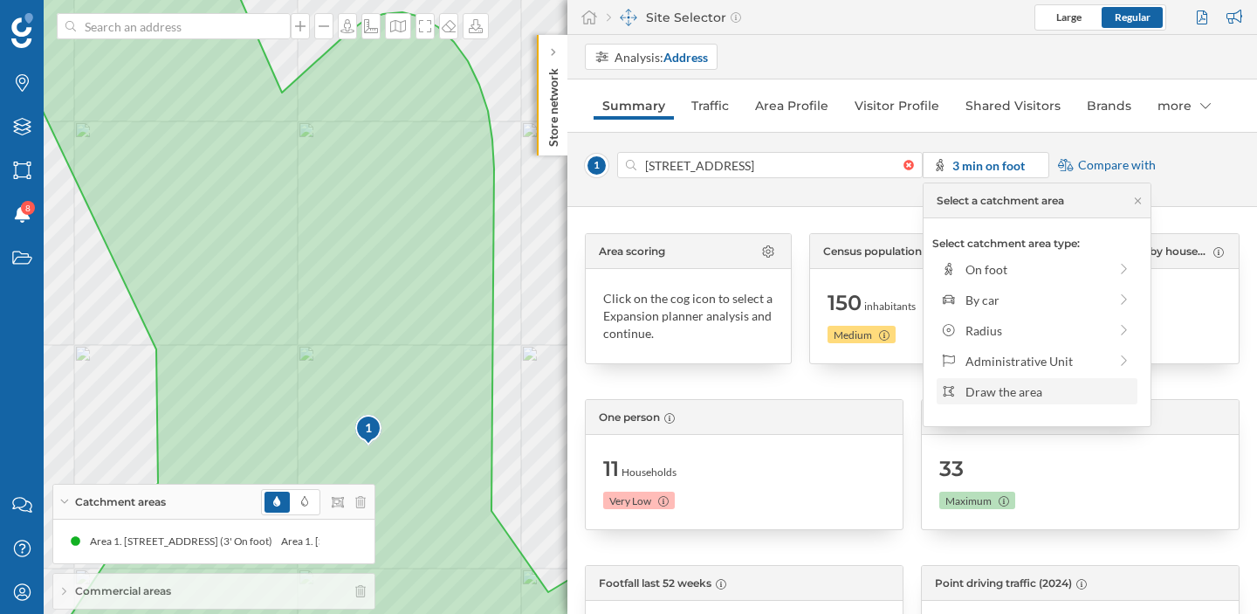
click at [986, 396] on div "Draw the area" at bounding box center [1049, 391] width 167 height 18
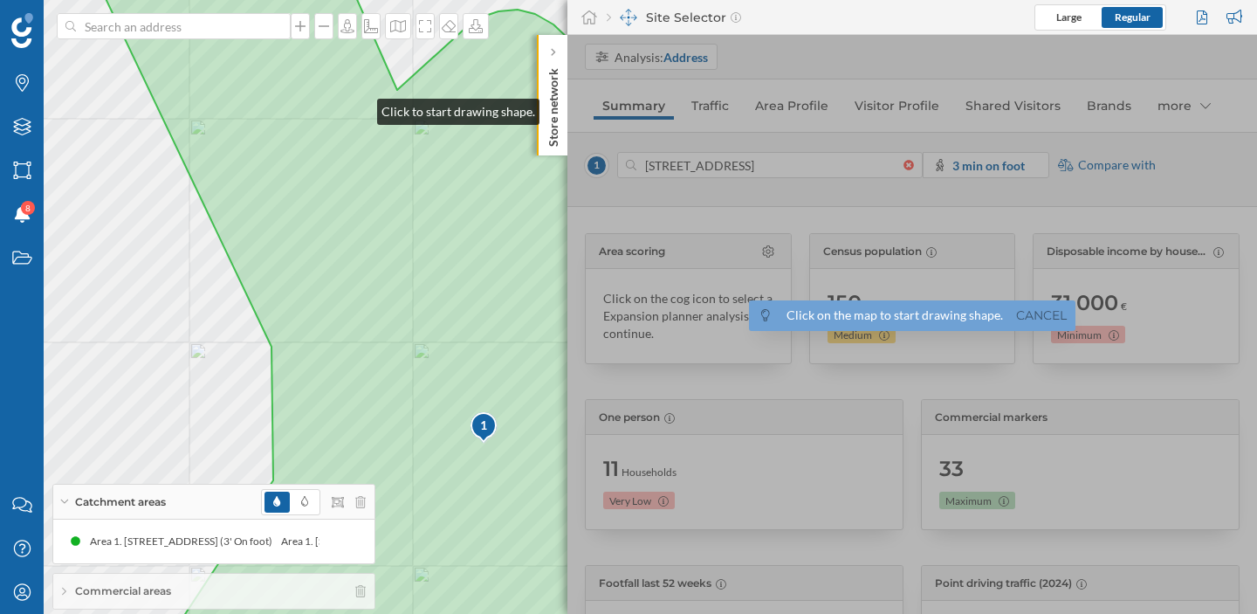
drag, startPoint x: 244, startPoint y: 110, endPoint x: 360, endPoint y: 107, distance: 115.3
click at [360, 107] on icon at bounding box center [554, 305] width 958 height 740
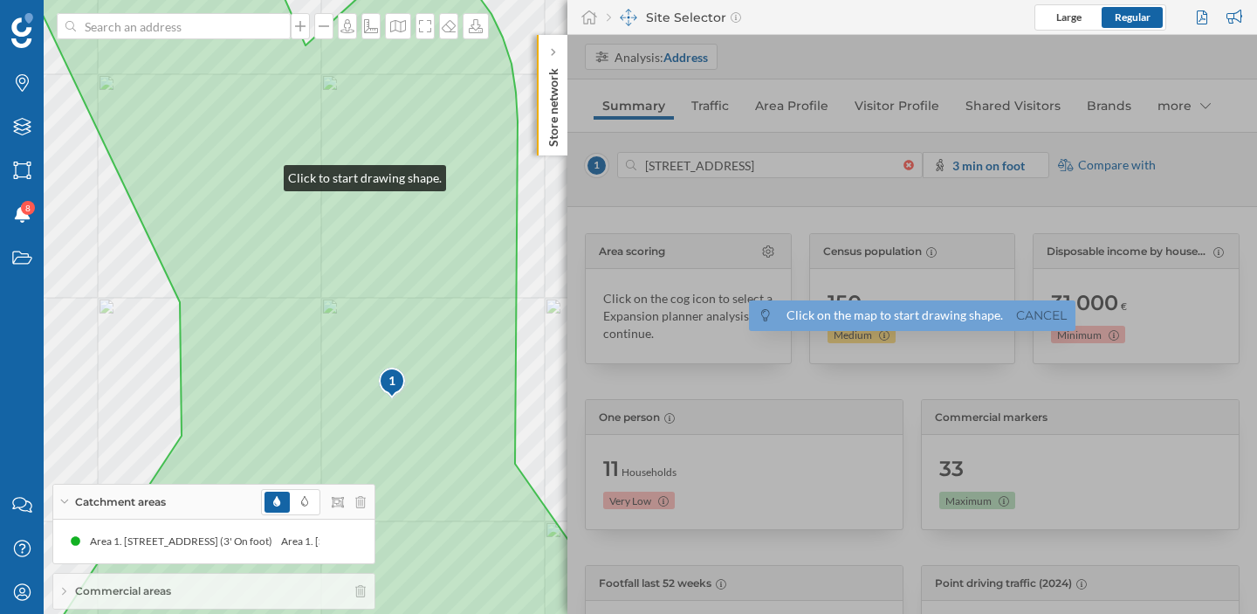
drag, startPoint x: 356, startPoint y: 217, endPoint x: 277, endPoint y: 131, distance: 117.4
click at [277, 131] on icon at bounding box center [462, 263] width 957 height 740
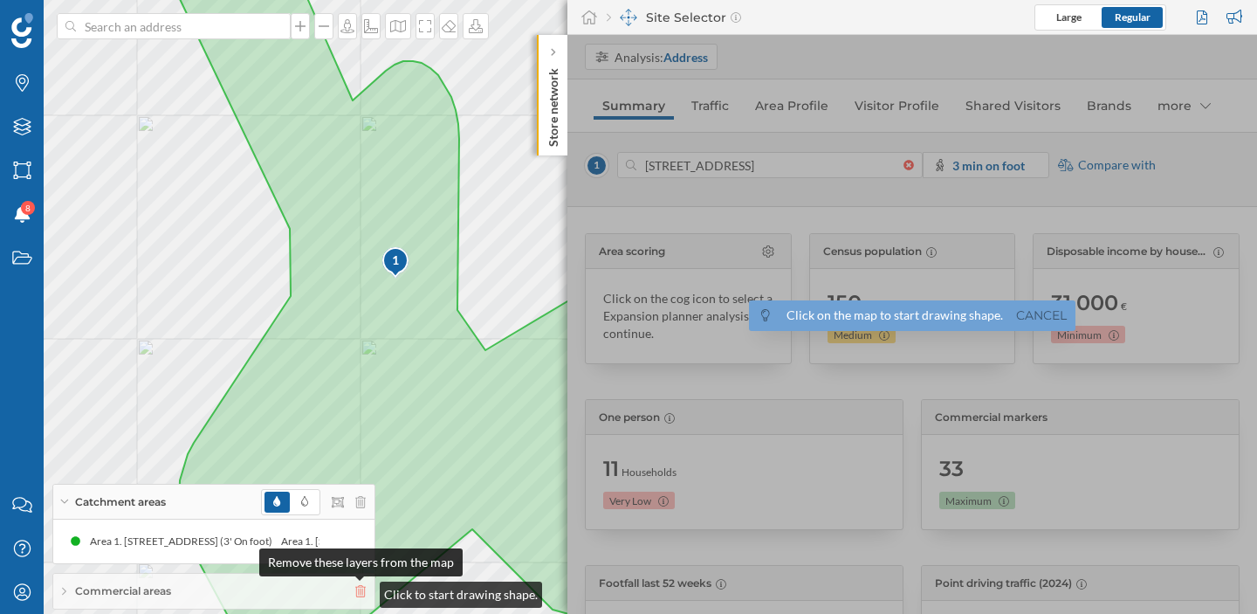
click at [362, 590] on icon at bounding box center [360, 591] width 10 height 12
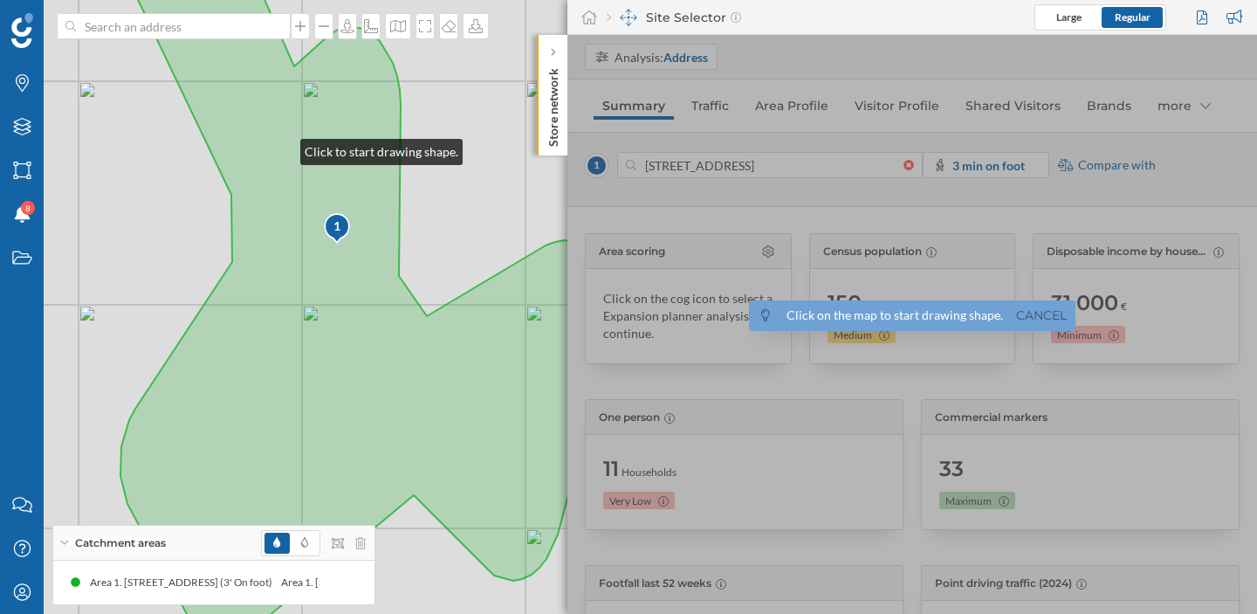
drag, startPoint x: 341, startPoint y: 182, endPoint x: 323, endPoint y: 138, distance: 47.3
click at [282, 146] on icon at bounding box center [354, 272] width 514 height 739
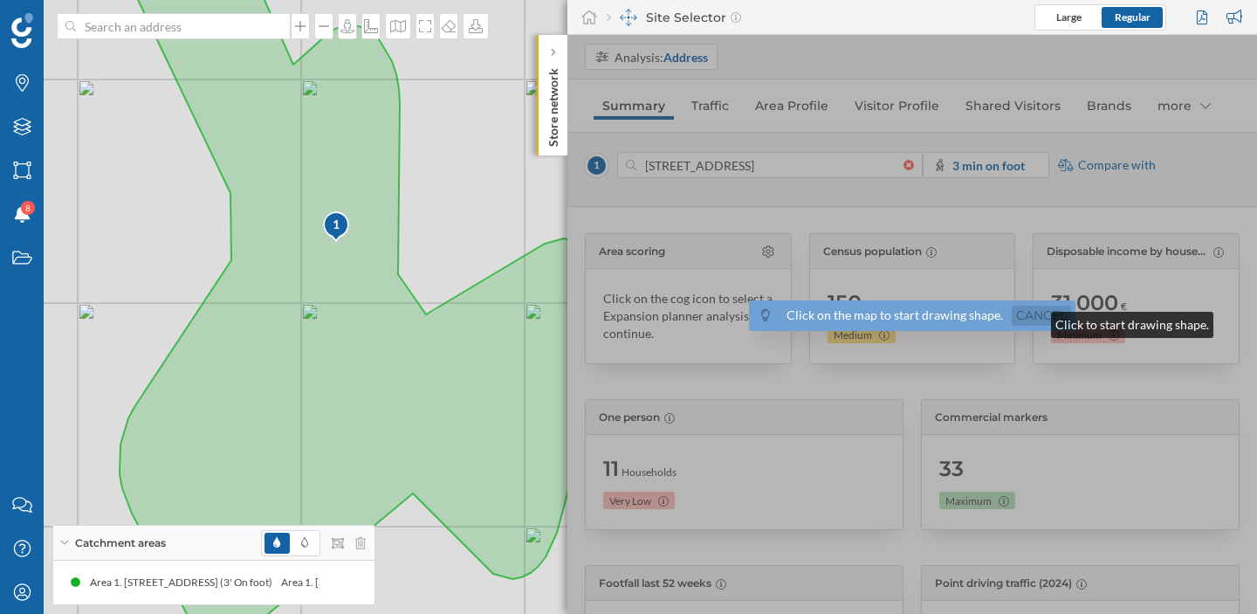
click at [1034, 320] on link "Cancel" at bounding box center [1041, 316] width 59 height 20
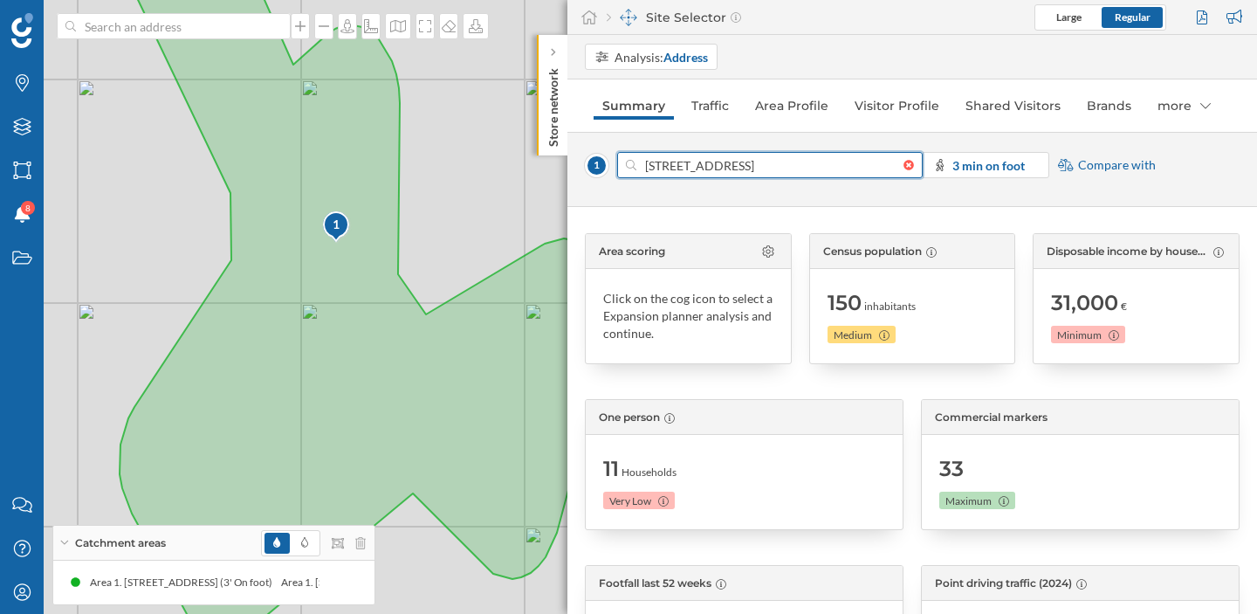
click at [748, 163] on input "[STREET_ADDRESS]" at bounding box center [769, 165] width 267 height 26
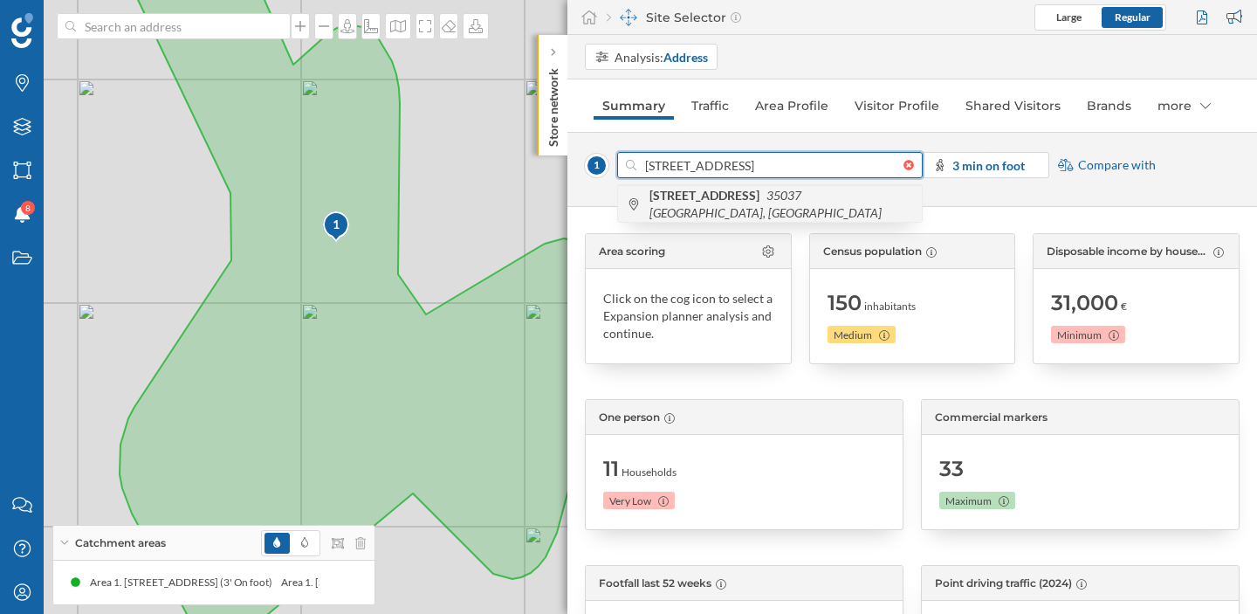
type input "[STREET_ADDRESS]"
click at [698, 212] on span "[STREET_ADDRESS]" at bounding box center [782, 204] width 264 height 35
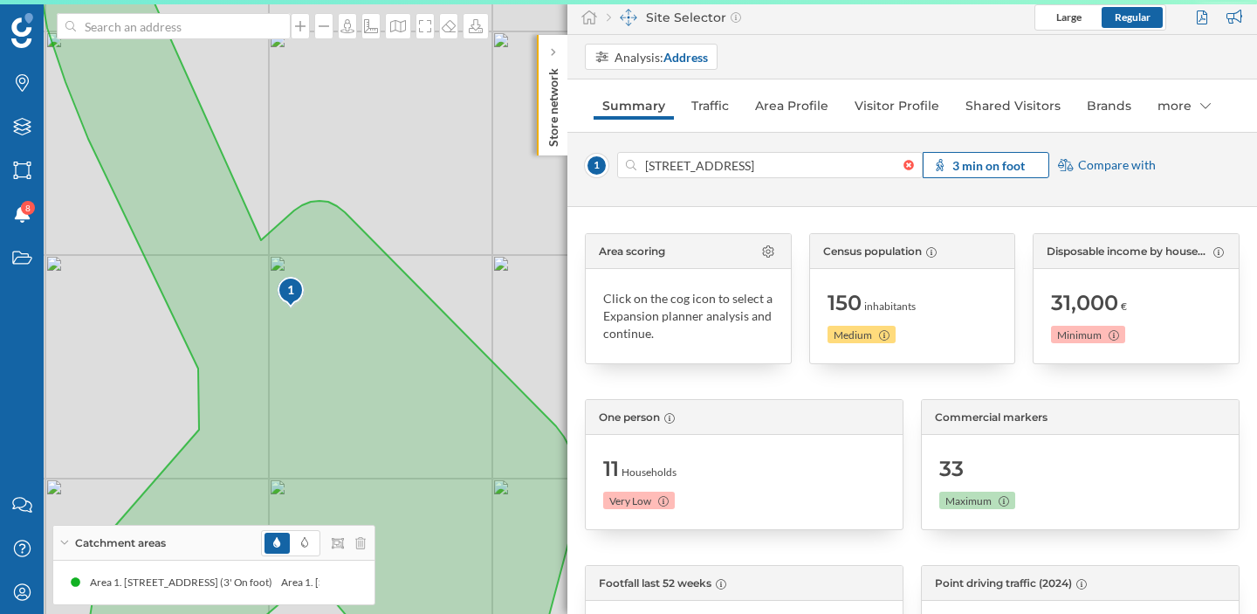
click at [973, 165] on strong "3 min on foot" at bounding box center [989, 165] width 72 height 15
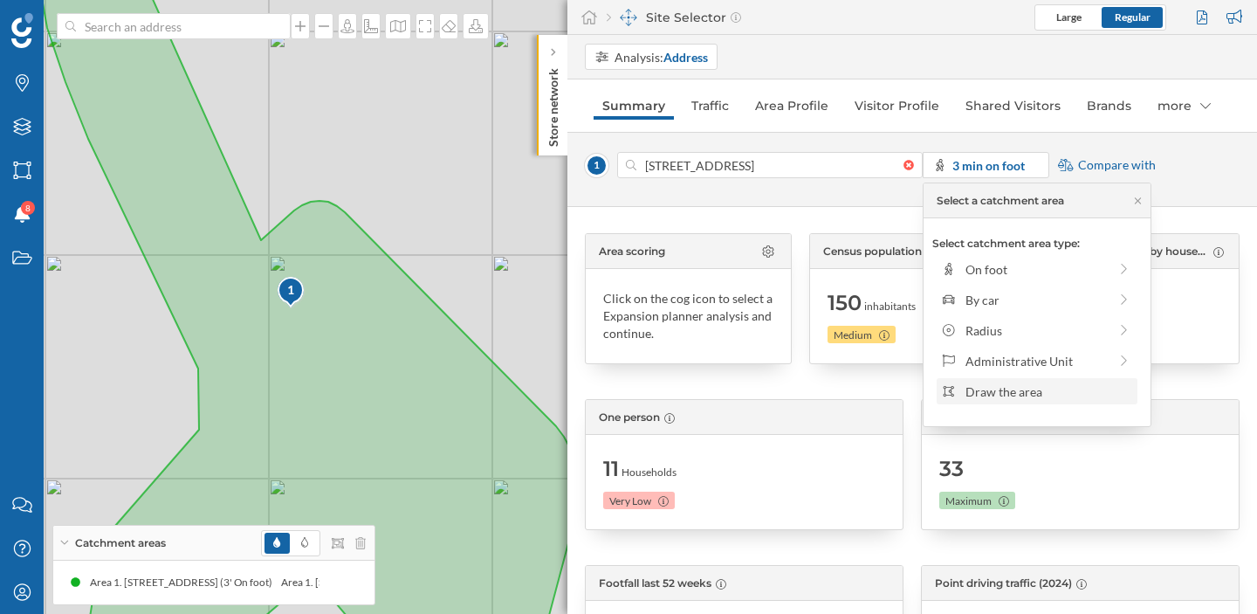
click at [979, 396] on div "Draw the area" at bounding box center [1049, 391] width 167 height 18
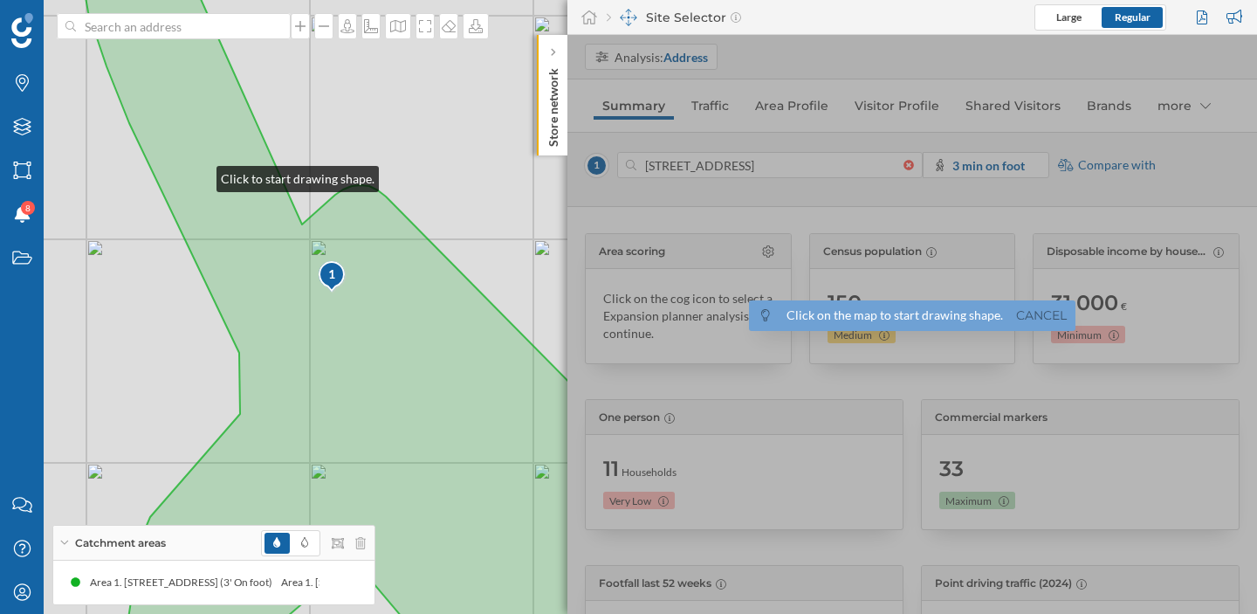
drag, startPoint x: 158, startPoint y: 190, endPoint x: 172, endPoint y: 107, distance: 84.1
click at [172, 107] on icon at bounding box center [351, 291] width 536 height 740
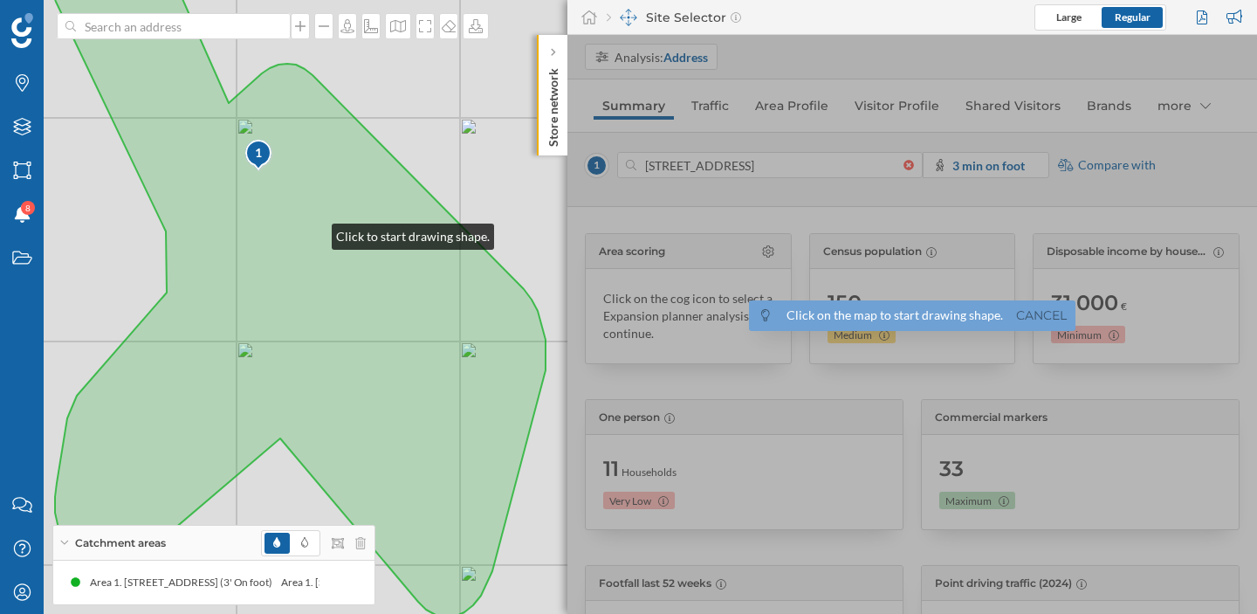
drag, startPoint x: 361, startPoint y: 286, endPoint x: 314, endPoint y: 232, distance: 71.2
click at [314, 232] on icon at bounding box center [279, 250] width 533 height 734
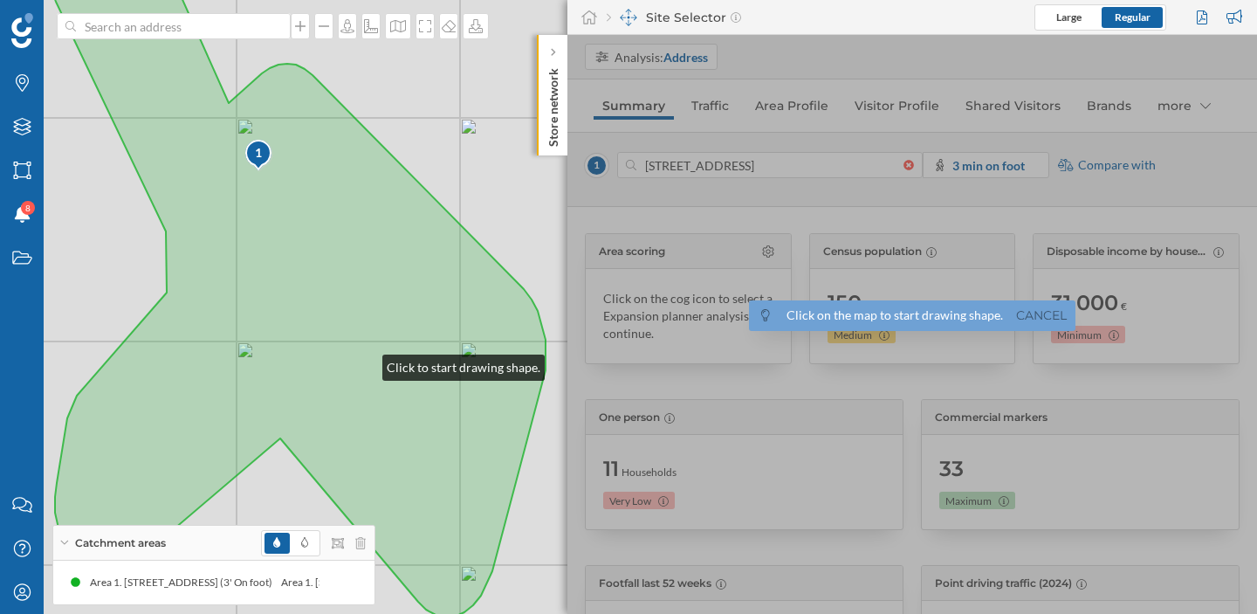
click at [365, 363] on icon at bounding box center [288, 277] width 515 height 680
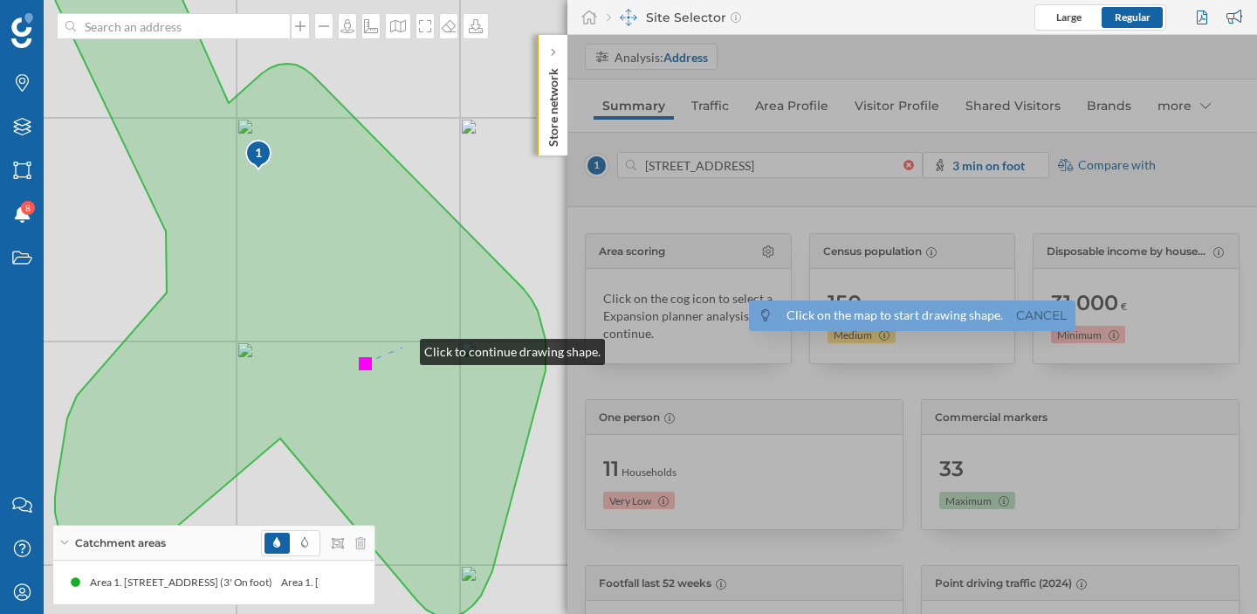
click at [402, 347] on icon at bounding box center [288, 277] width 515 height 680
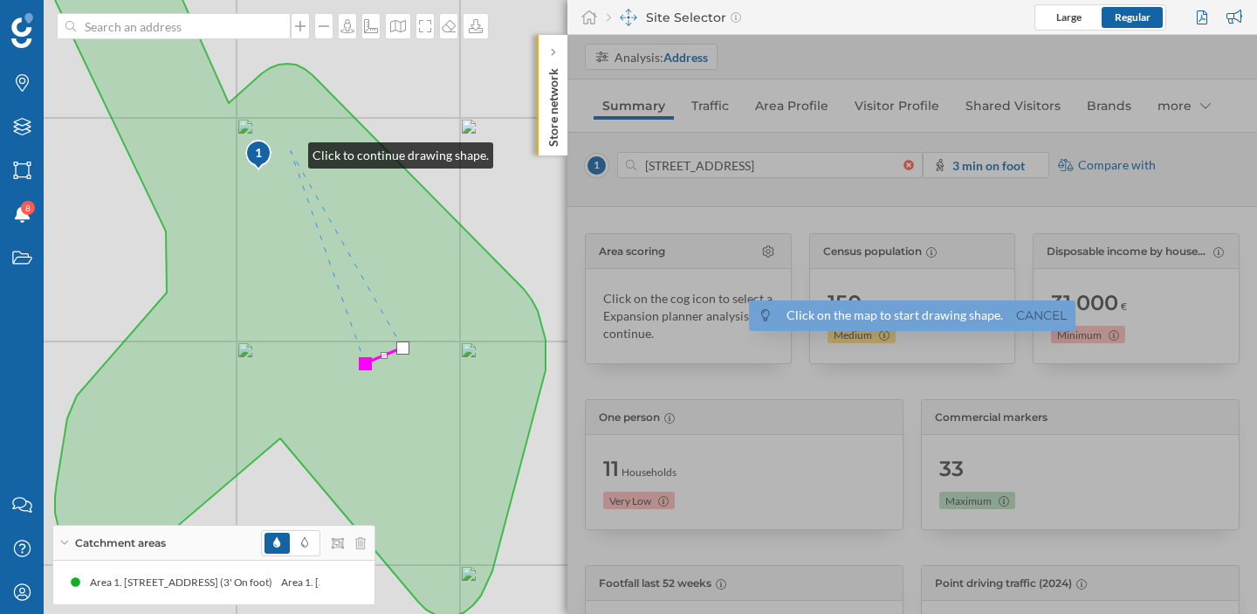
click at [291, 151] on icon at bounding box center [288, 277] width 515 height 680
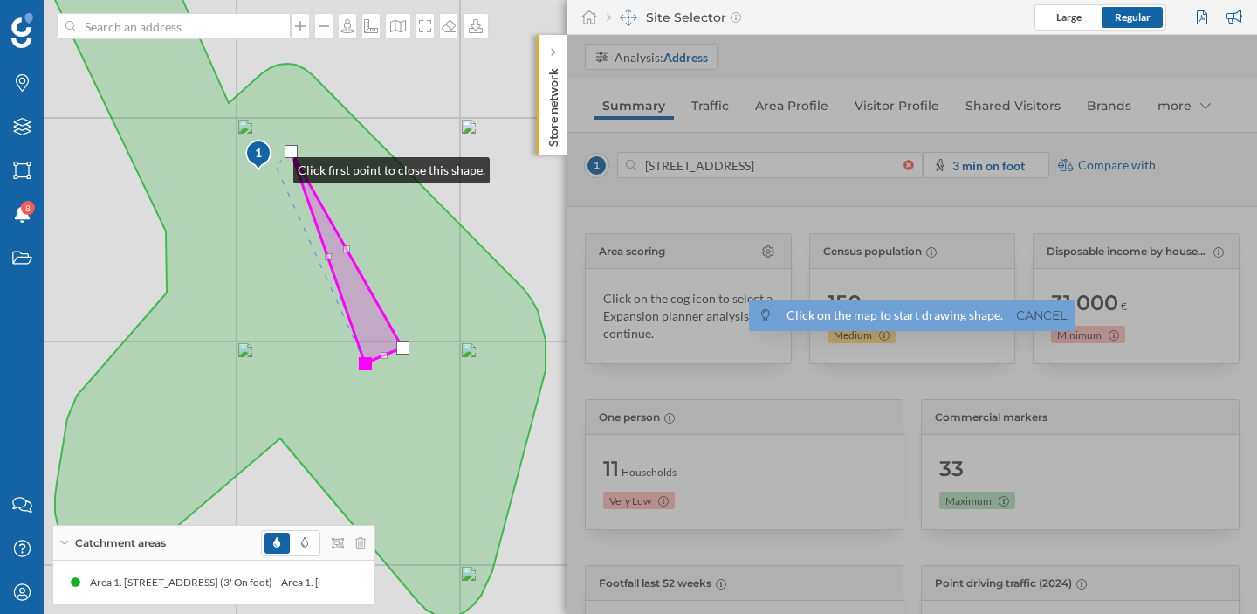
click at [276, 166] on icon at bounding box center [288, 277] width 515 height 680
click at [270, 168] on div at bounding box center [276, 166] width 13 height 13
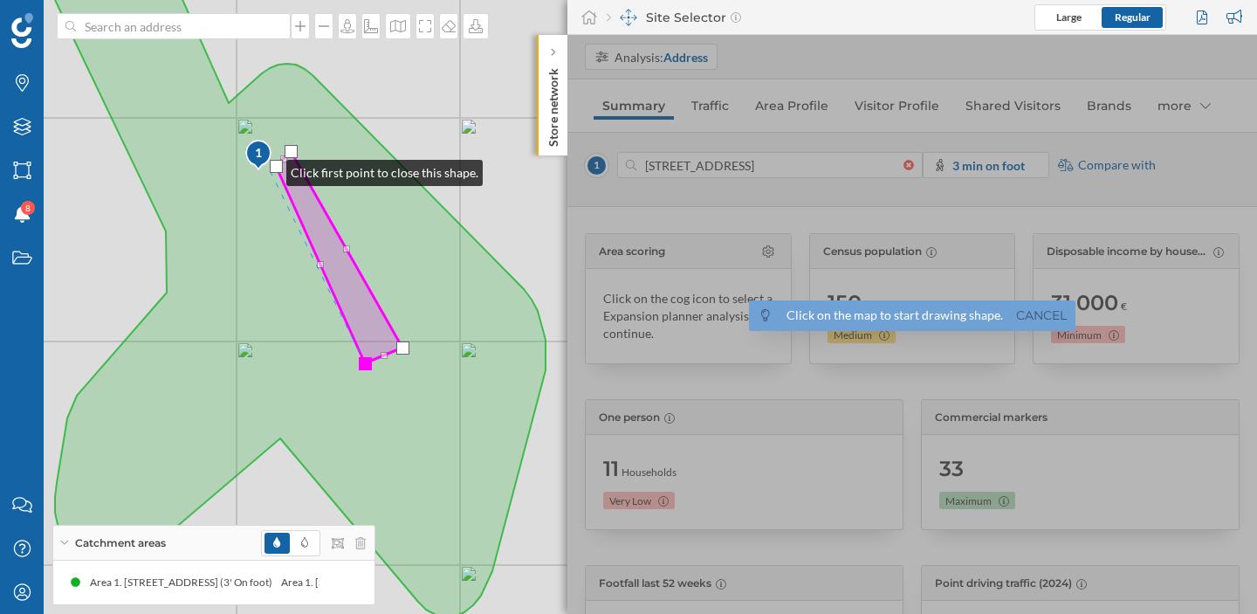
click at [270, 169] on div at bounding box center [276, 166] width 13 height 13
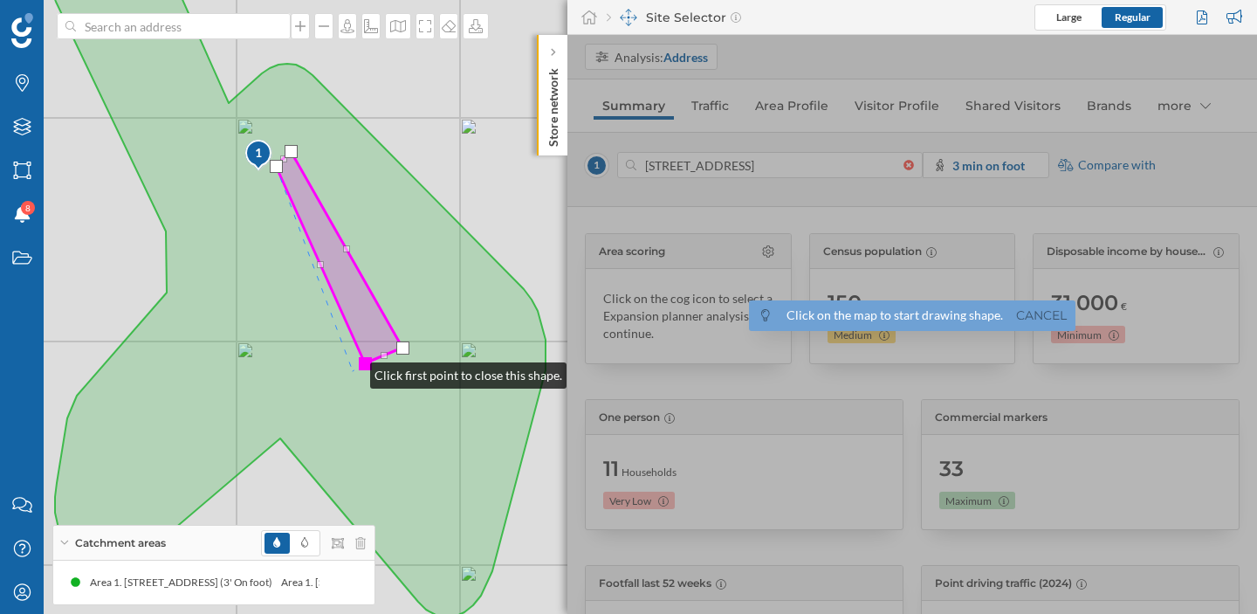
click at [353, 371] on icon at bounding box center [288, 277] width 515 height 680
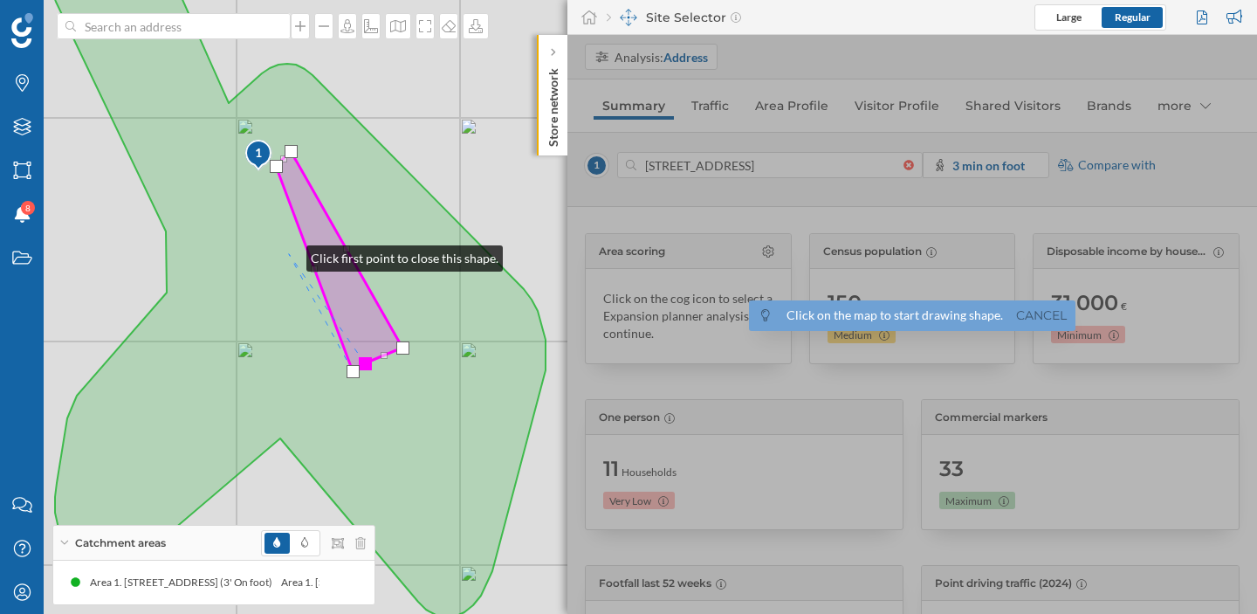
click at [289, 254] on icon at bounding box center [288, 277] width 515 height 680
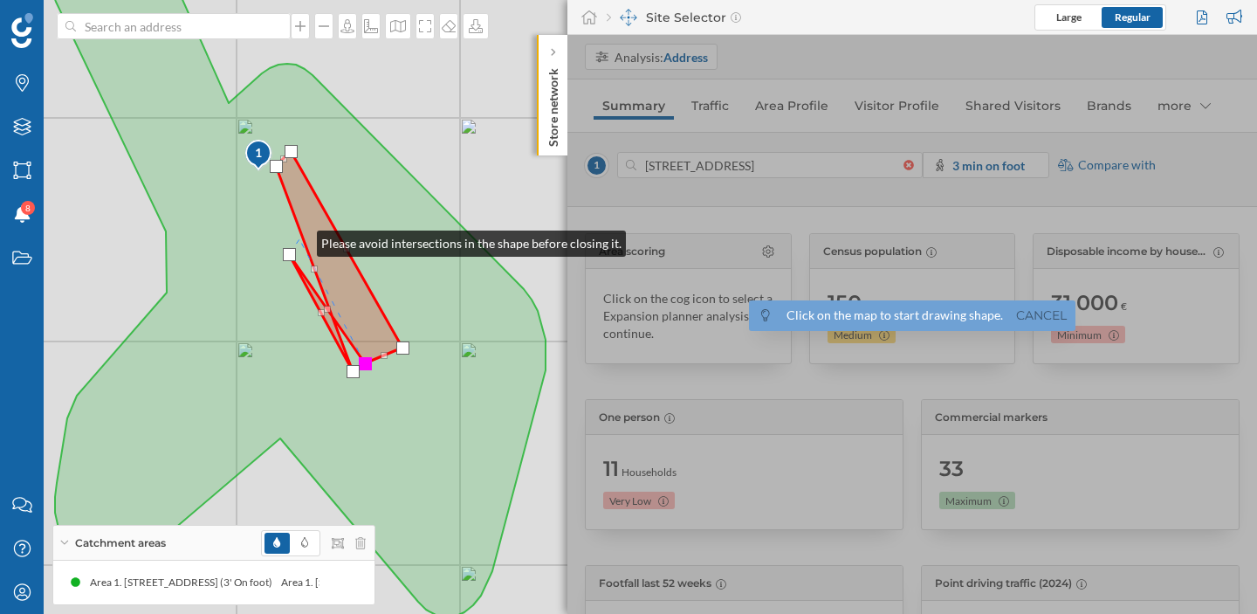
click at [299, 239] on icon at bounding box center [288, 277] width 515 height 680
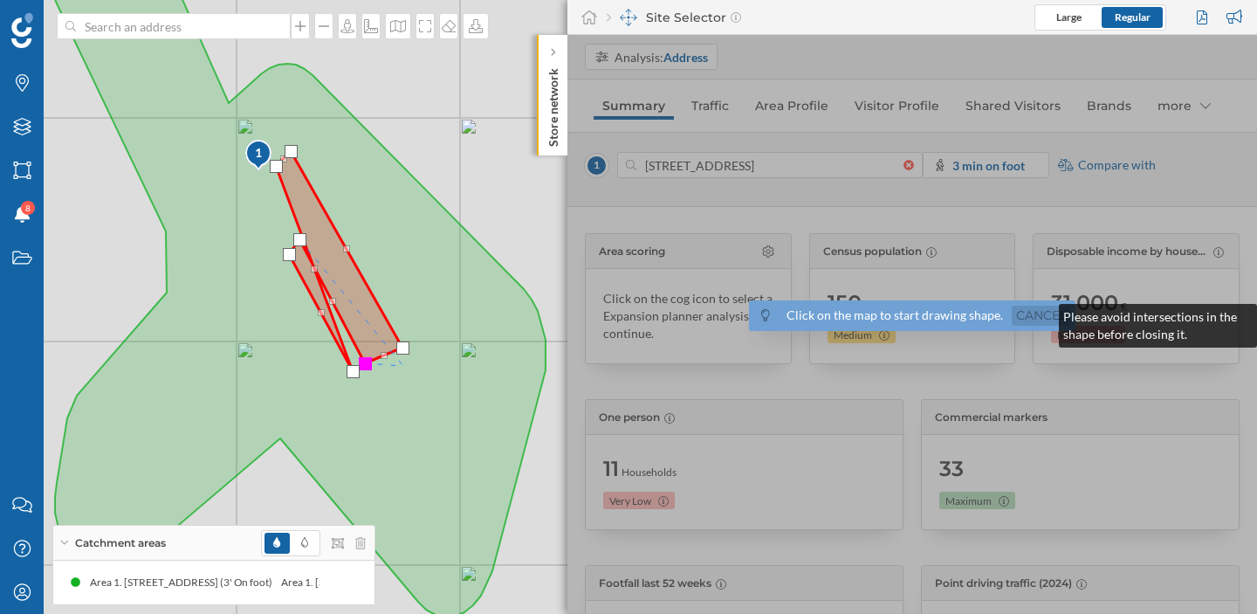
click at [1042, 313] on link "Cancel" at bounding box center [1041, 316] width 59 height 20
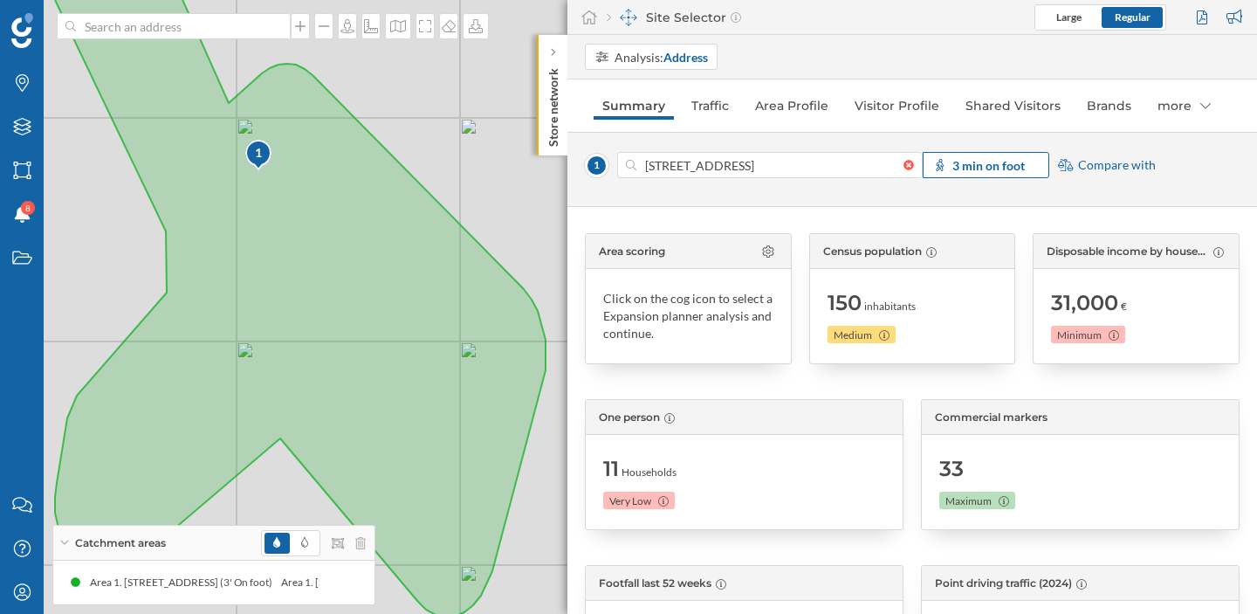
click at [977, 172] on strong "3 min on foot" at bounding box center [989, 165] width 72 height 15
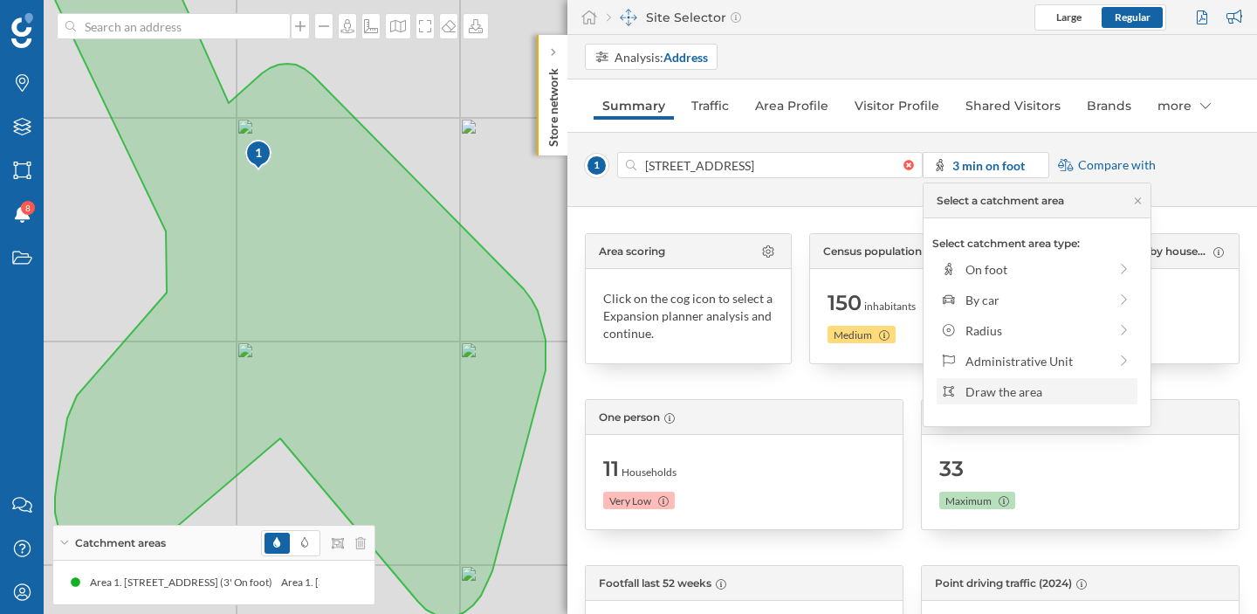
click at [1026, 394] on div "Draw the area" at bounding box center [1049, 391] width 167 height 18
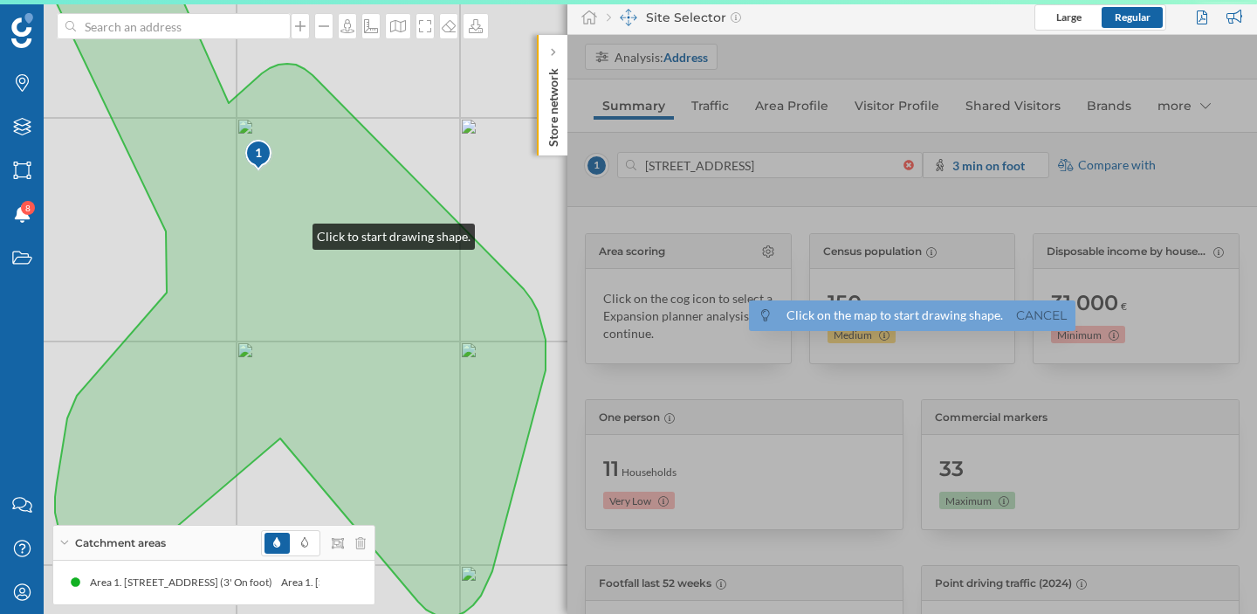
click at [295, 232] on icon at bounding box center [288, 277] width 515 height 680
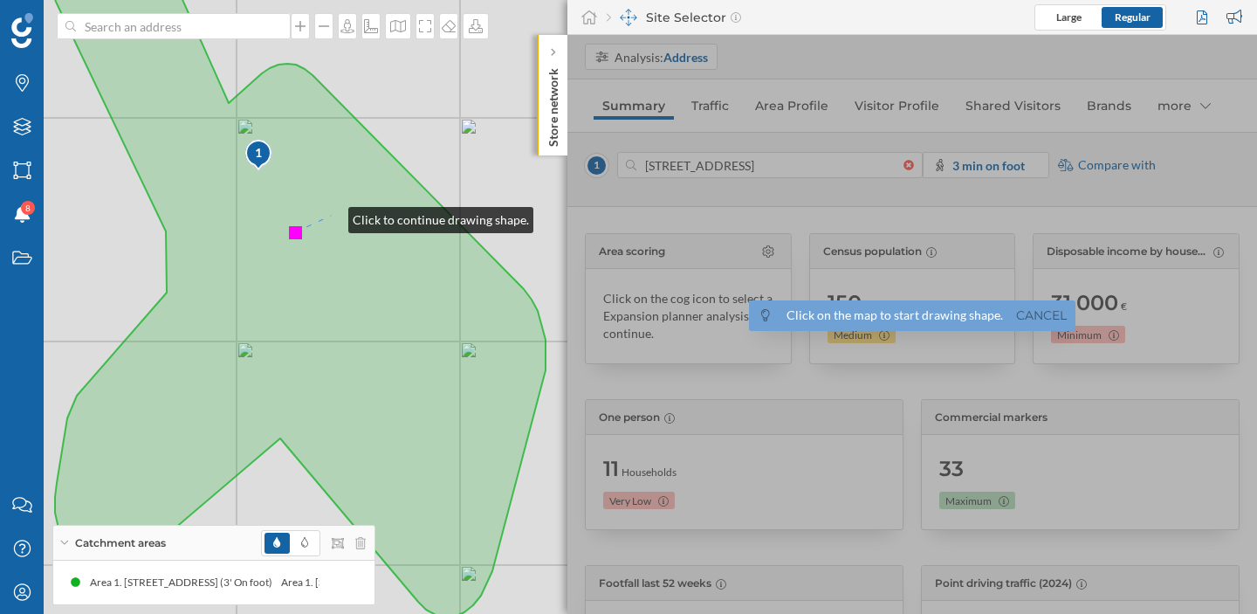
click at [331, 216] on icon at bounding box center [288, 277] width 515 height 680
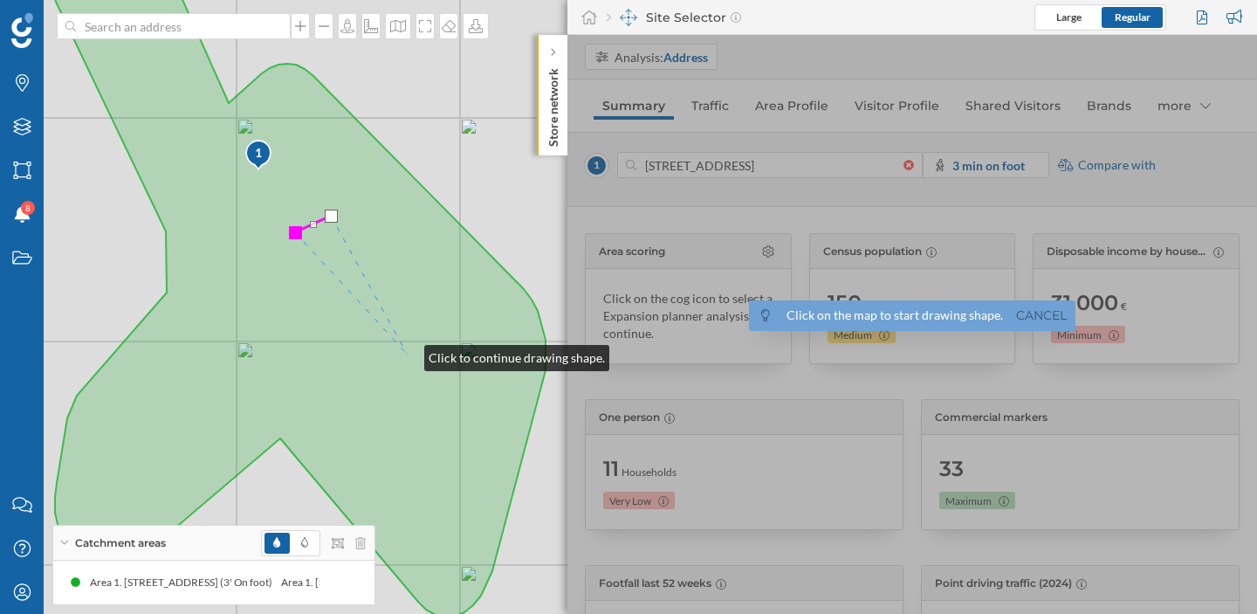
click at [407, 354] on icon at bounding box center [288, 277] width 515 height 680
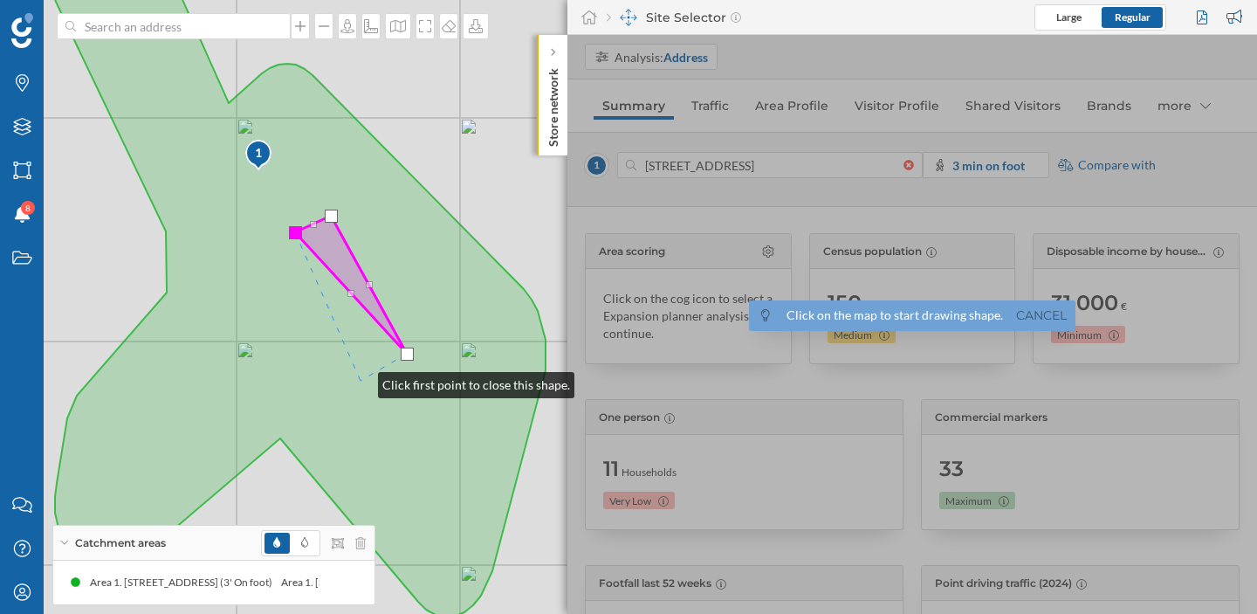
click at [361, 381] on icon at bounding box center [288, 277] width 515 height 680
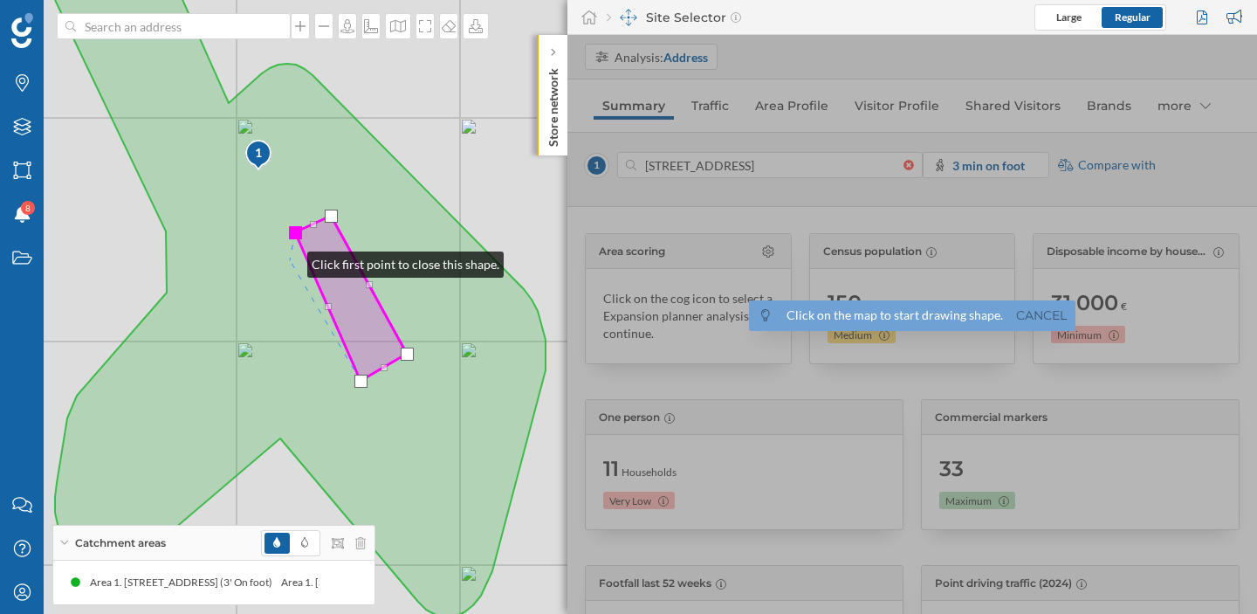
click at [290, 260] on icon at bounding box center [288, 277] width 515 height 680
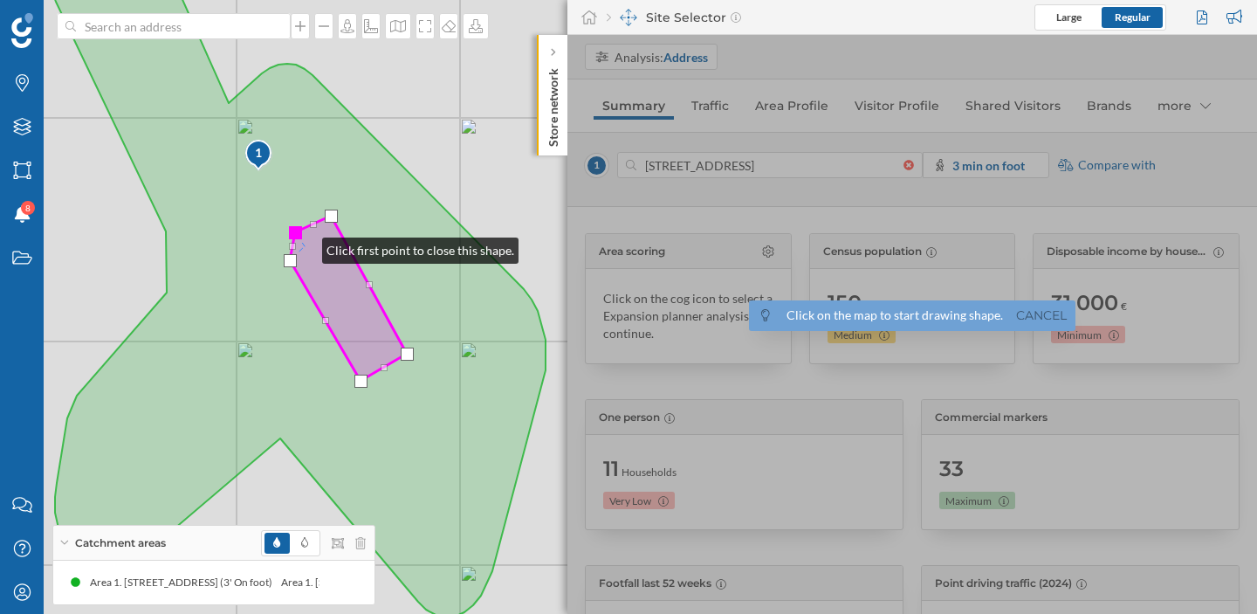
click at [305, 246] on icon at bounding box center [348, 298] width 117 height 165
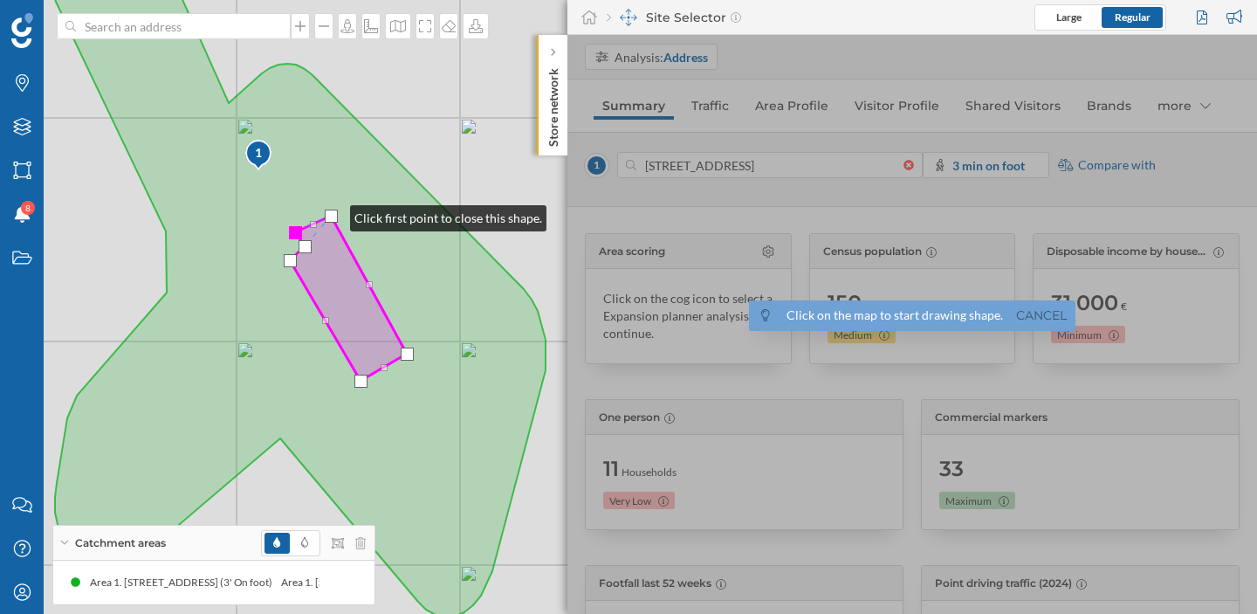
click at [333, 214] on div at bounding box center [331, 216] width 13 height 13
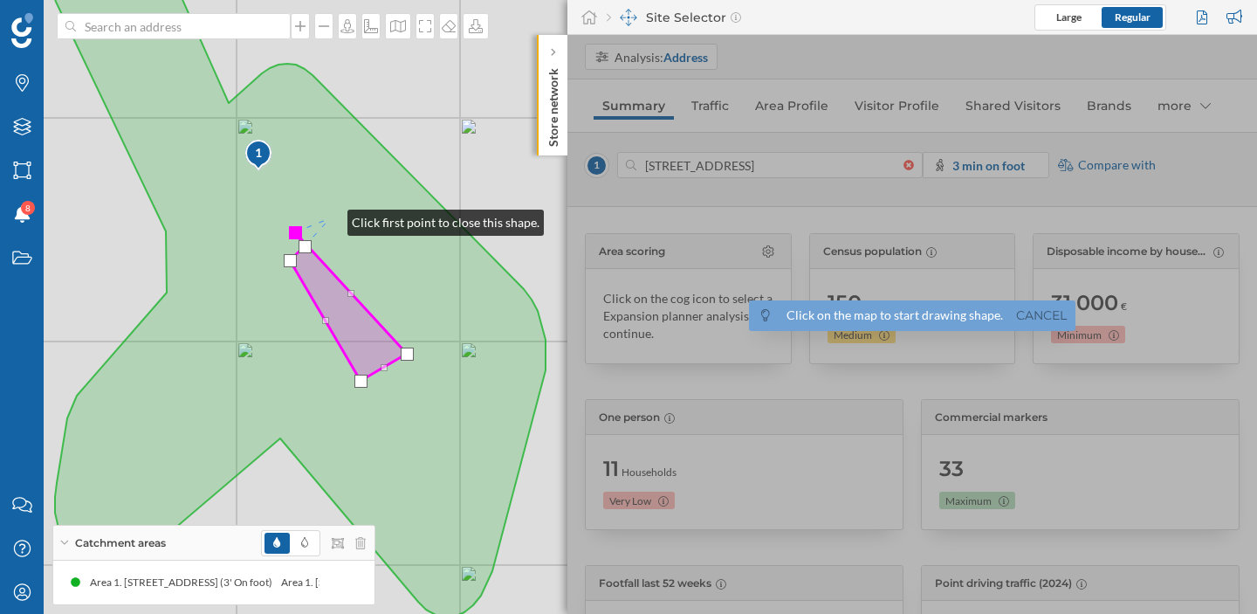
click at [330, 218] on icon at bounding box center [288, 277] width 515 height 680
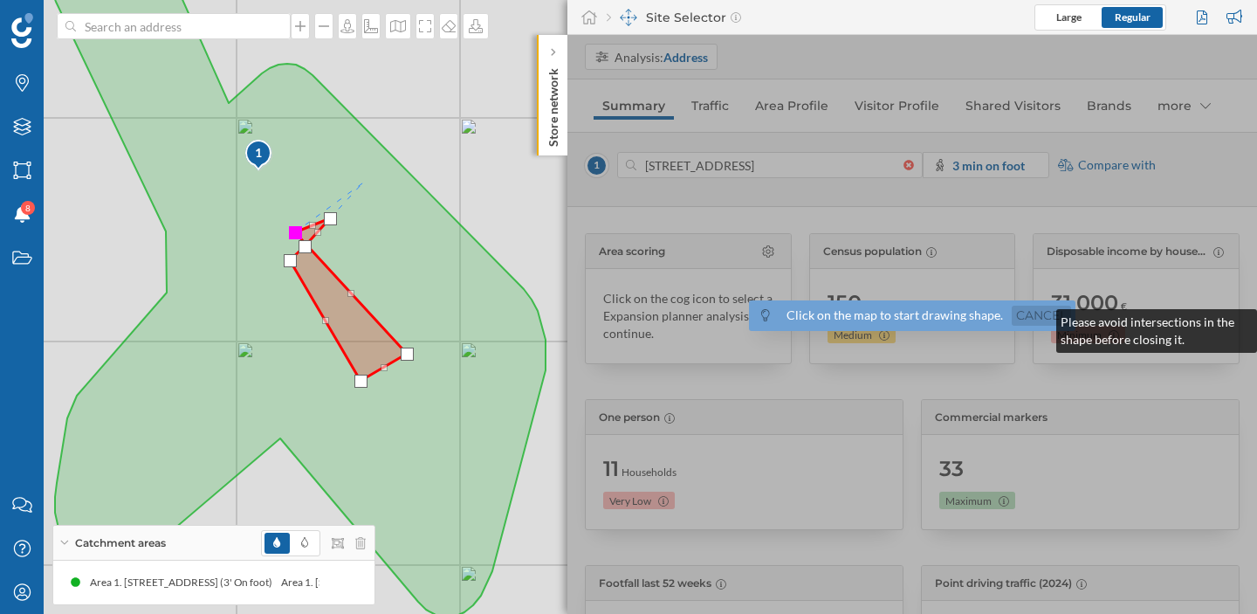
click at [1039, 318] on link "Cancel" at bounding box center [1041, 316] width 59 height 20
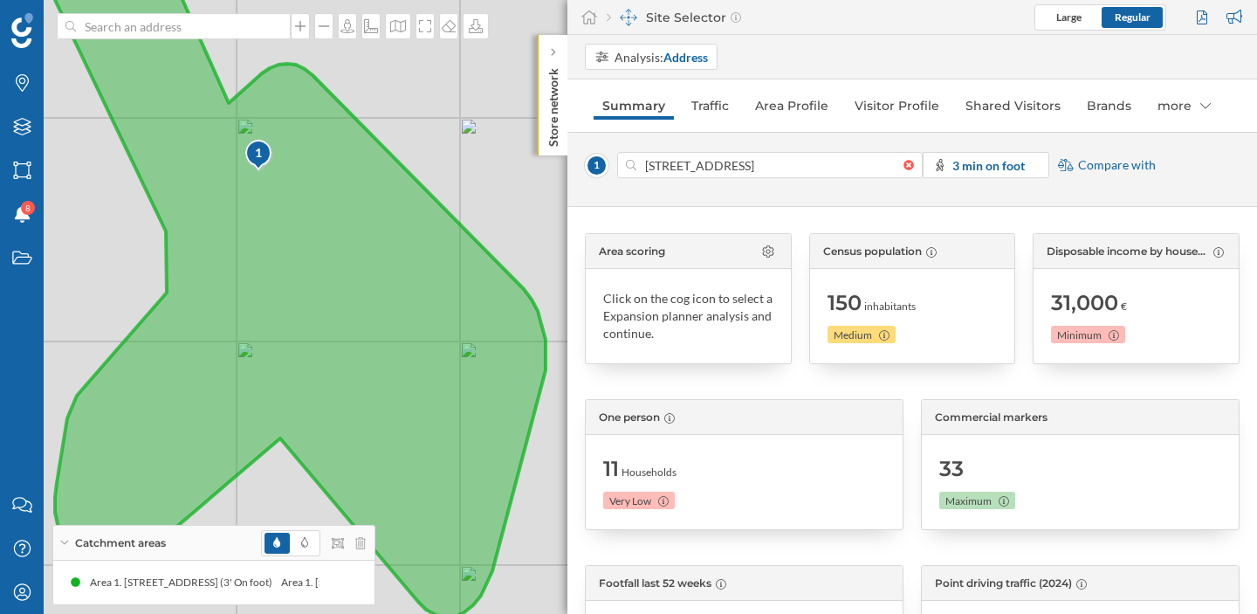
click at [271, 169] on img at bounding box center [259, 156] width 30 height 34
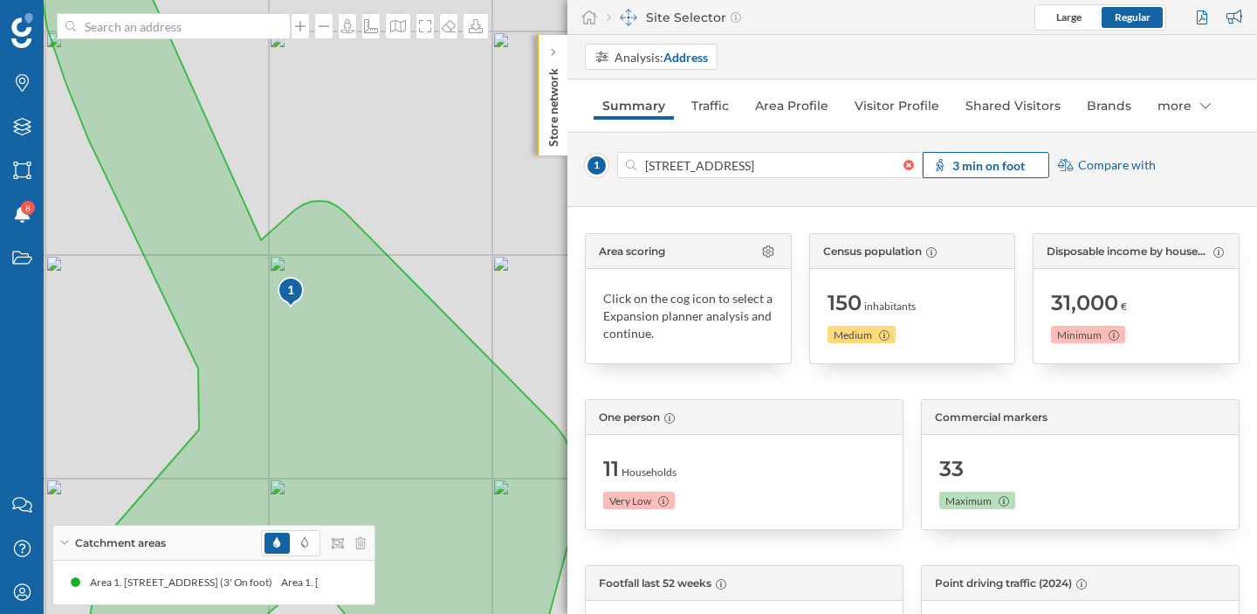
click at [998, 158] on strong "3 min on foot" at bounding box center [989, 165] width 72 height 15
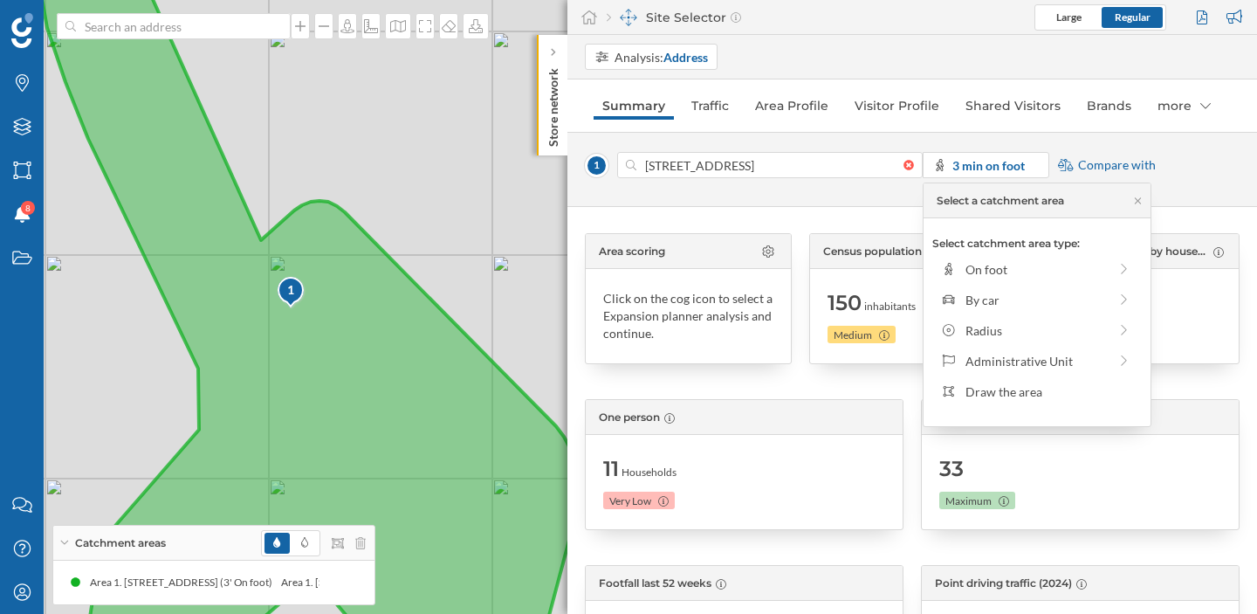
click at [305, 306] on img at bounding box center [292, 293] width 30 height 34
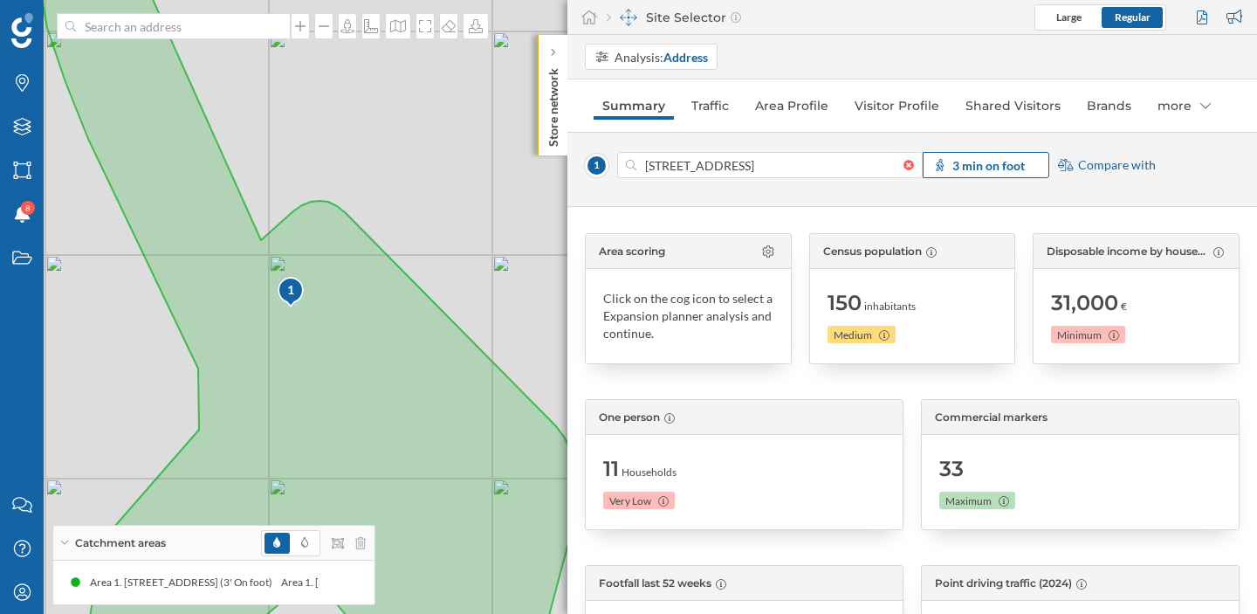
click at [993, 164] on strong "3 min on foot" at bounding box center [989, 165] width 72 height 15
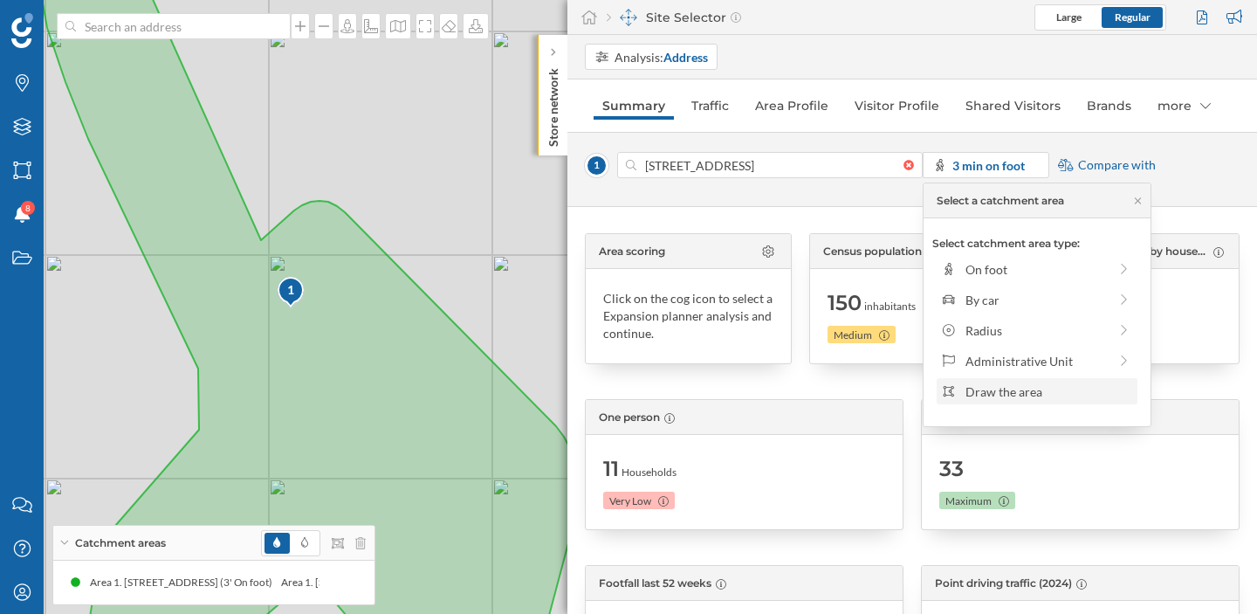
click at [973, 395] on div "Draw the area" at bounding box center [1049, 391] width 167 height 18
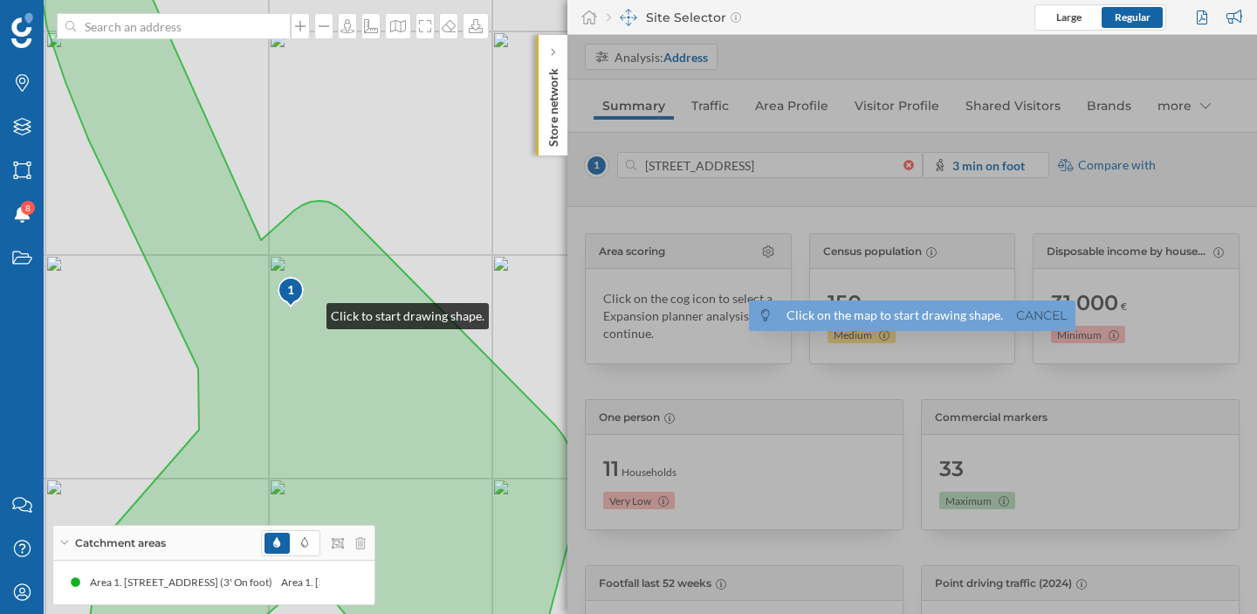
click at [309, 312] on icon at bounding box center [310, 307] width 536 height 740
click at [331, 300] on icon at bounding box center [310, 307] width 536 height 740
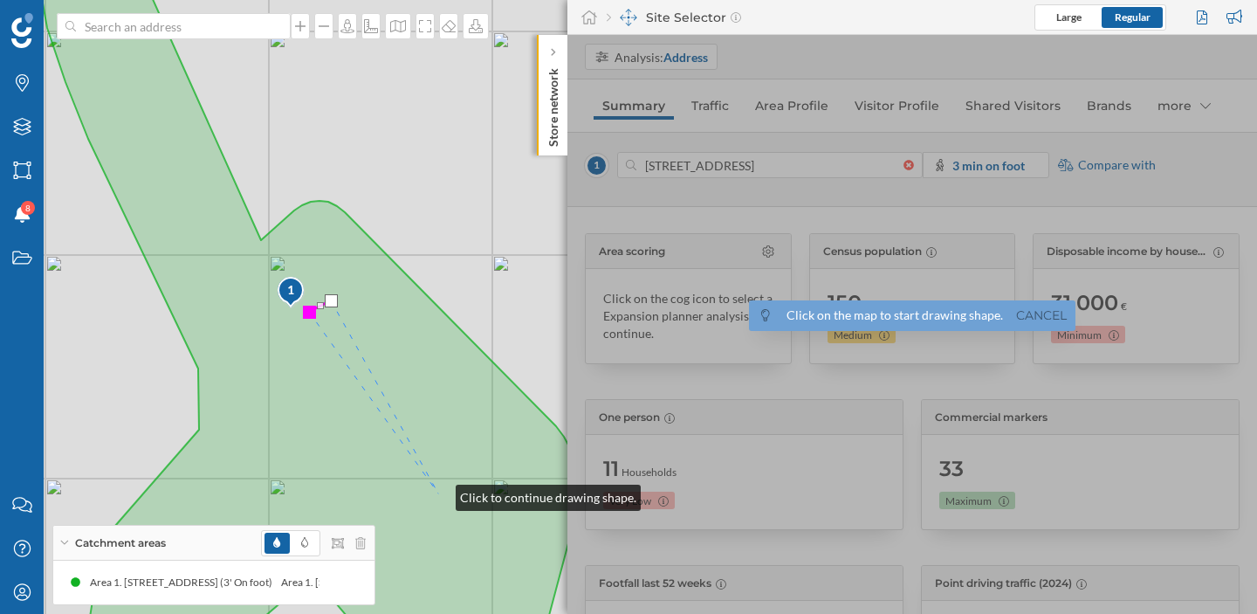
click at [438, 493] on icon at bounding box center [310, 307] width 536 height 740
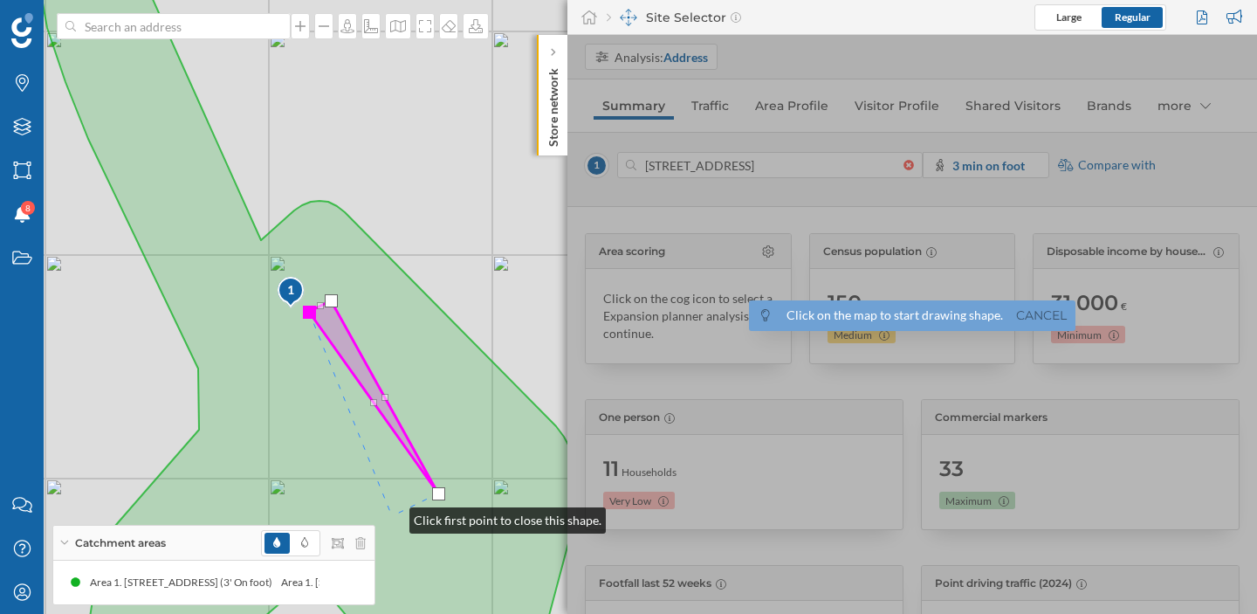
click at [392, 516] on icon at bounding box center [310, 307] width 536 height 740
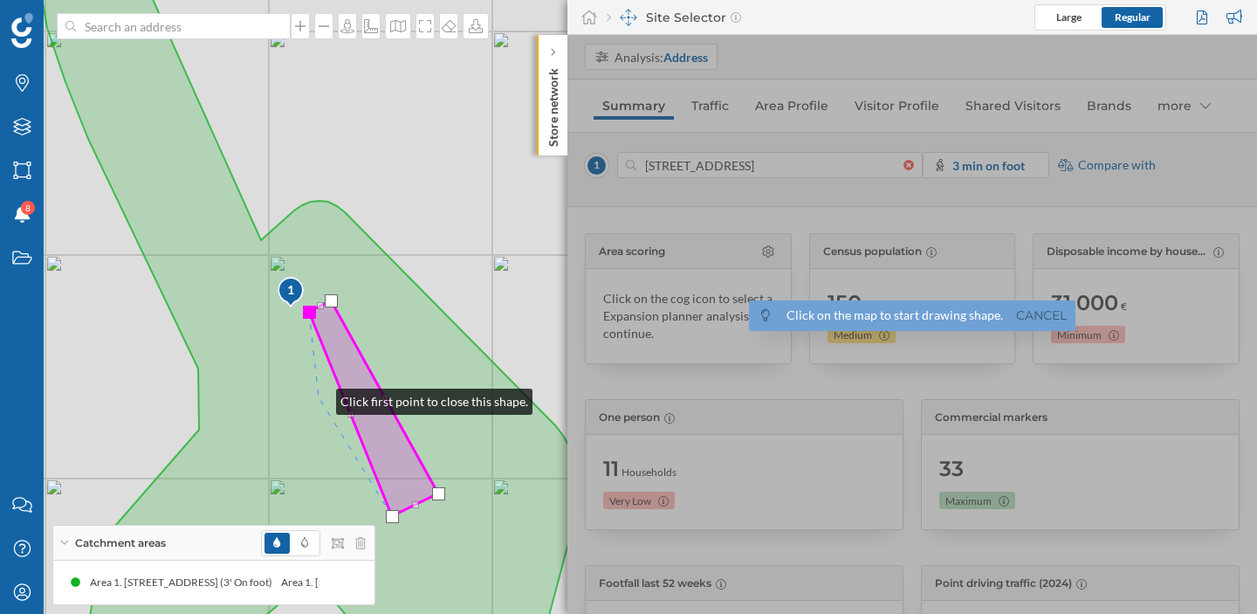
click at [319, 397] on icon at bounding box center [310, 307] width 536 height 740
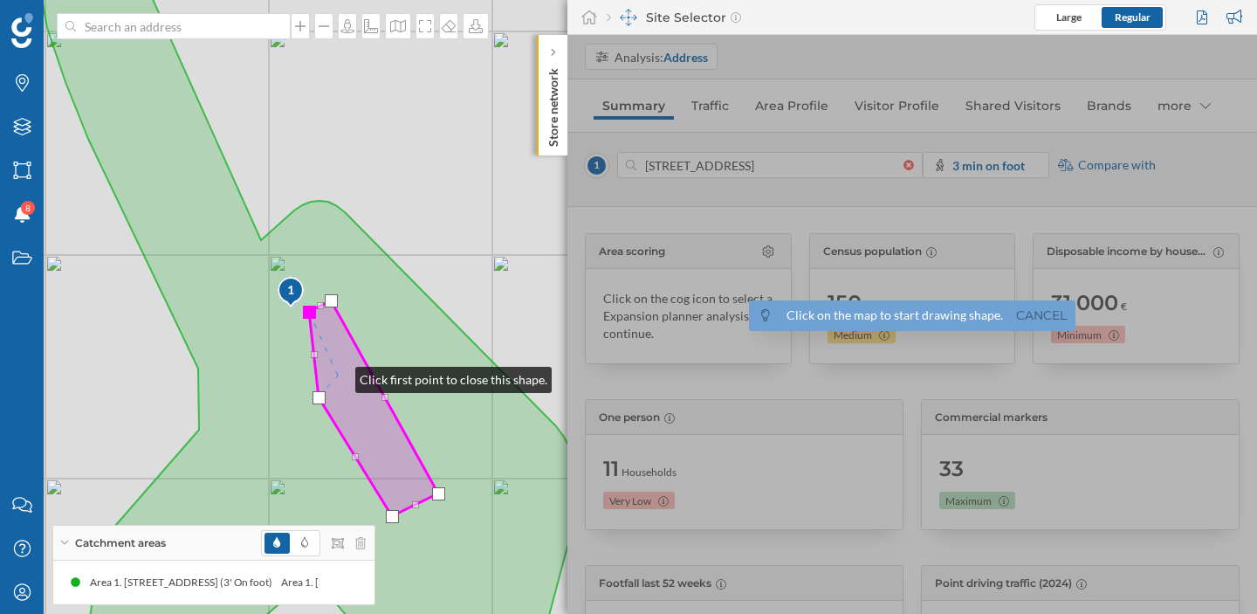
click at [338, 375] on icon at bounding box center [373, 408] width 129 height 216
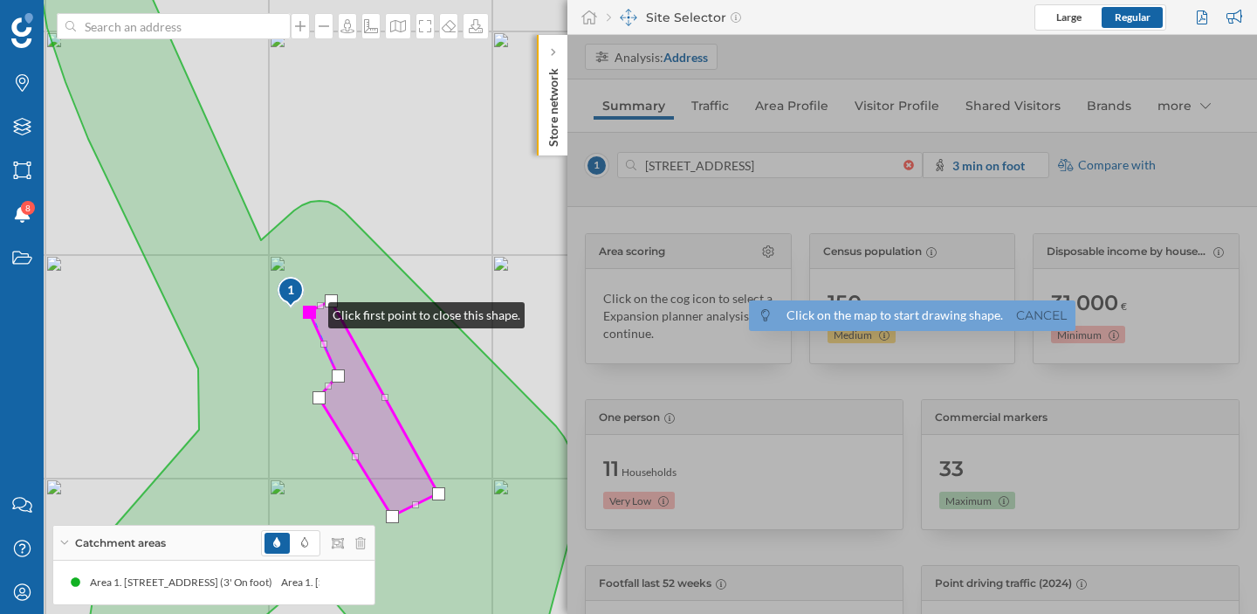
click at [311, 311] on div at bounding box center [309, 312] width 13 height 13
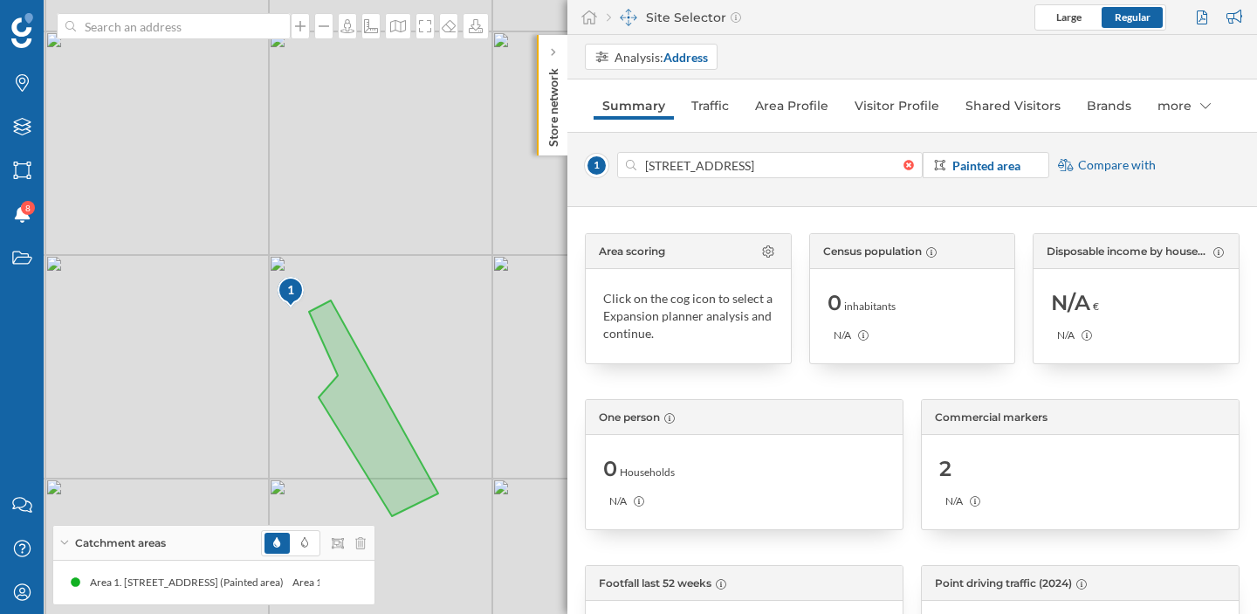
scroll to position [39, 0]
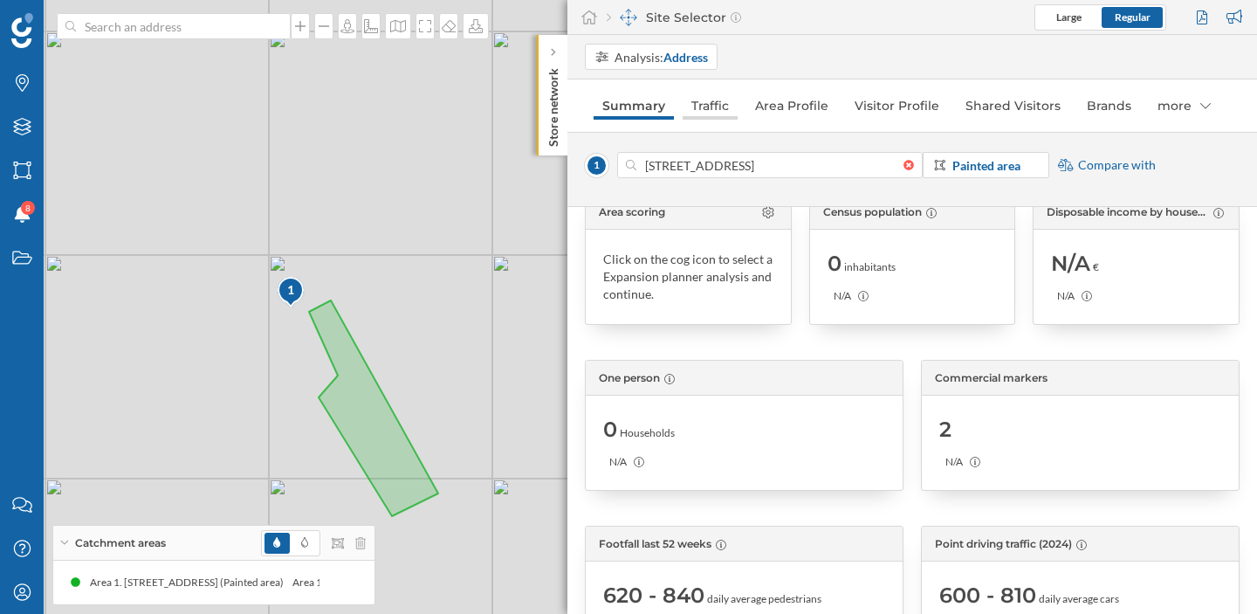
click at [719, 110] on link "Traffic" at bounding box center [710, 106] width 55 height 28
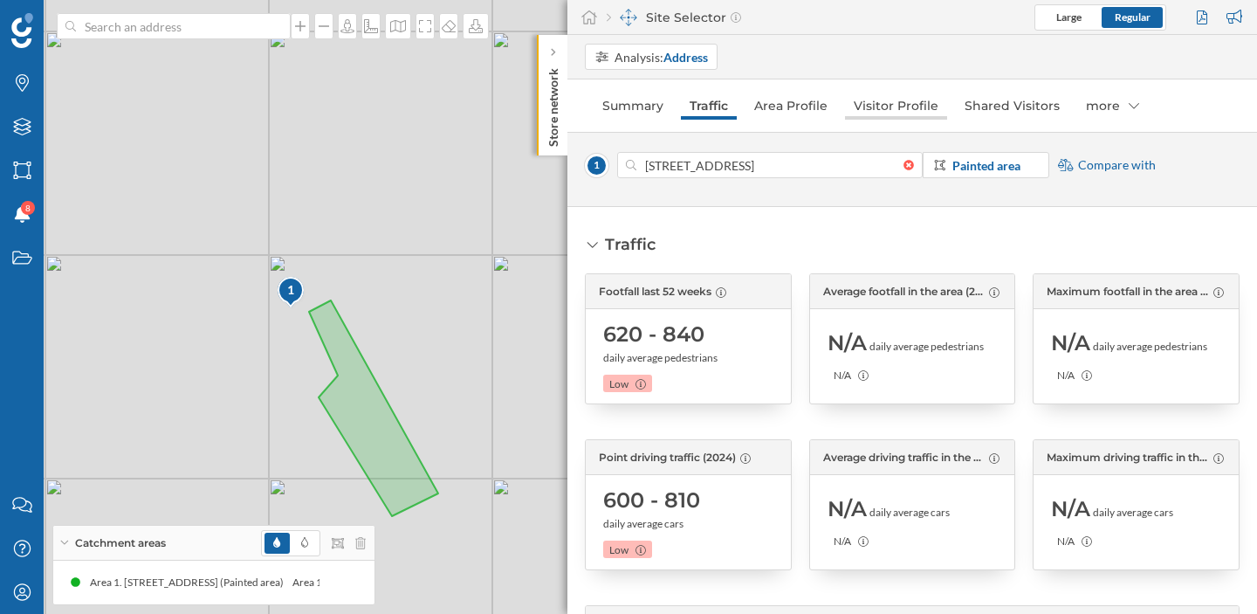
click at [900, 113] on link "Visitor Profile" at bounding box center [896, 106] width 102 height 28
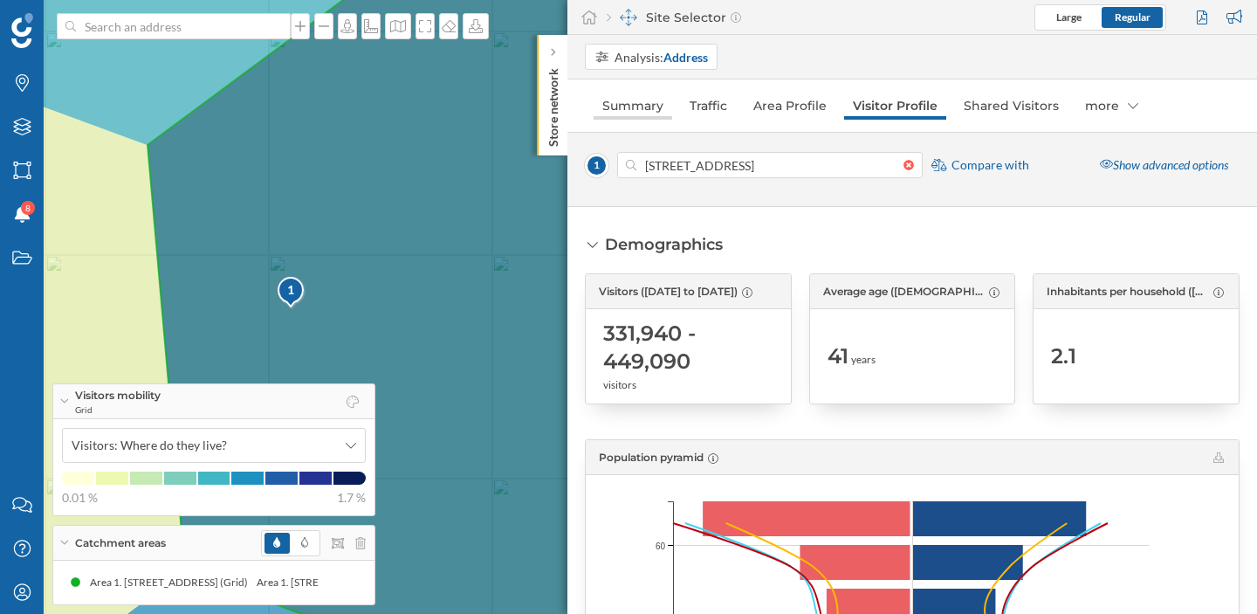
click at [619, 116] on link "Summary" at bounding box center [633, 106] width 79 height 28
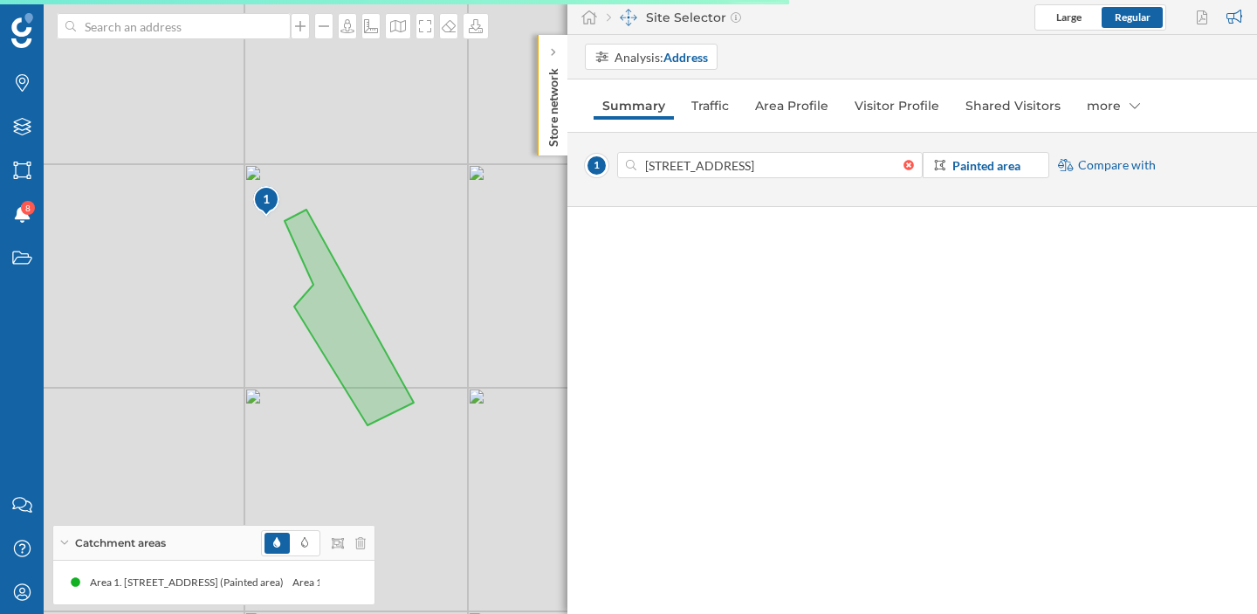
drag, startPoint x: 420, startPoint y: 306, endPoint x: 396, endPoint y: 216, distance: 94.0
click at [396, 216] on div "1 © Mapbox © OpenStreetMap Improve this map" at bounding box center [628, 307] width 1257 height 614
